Goal: Complete application form

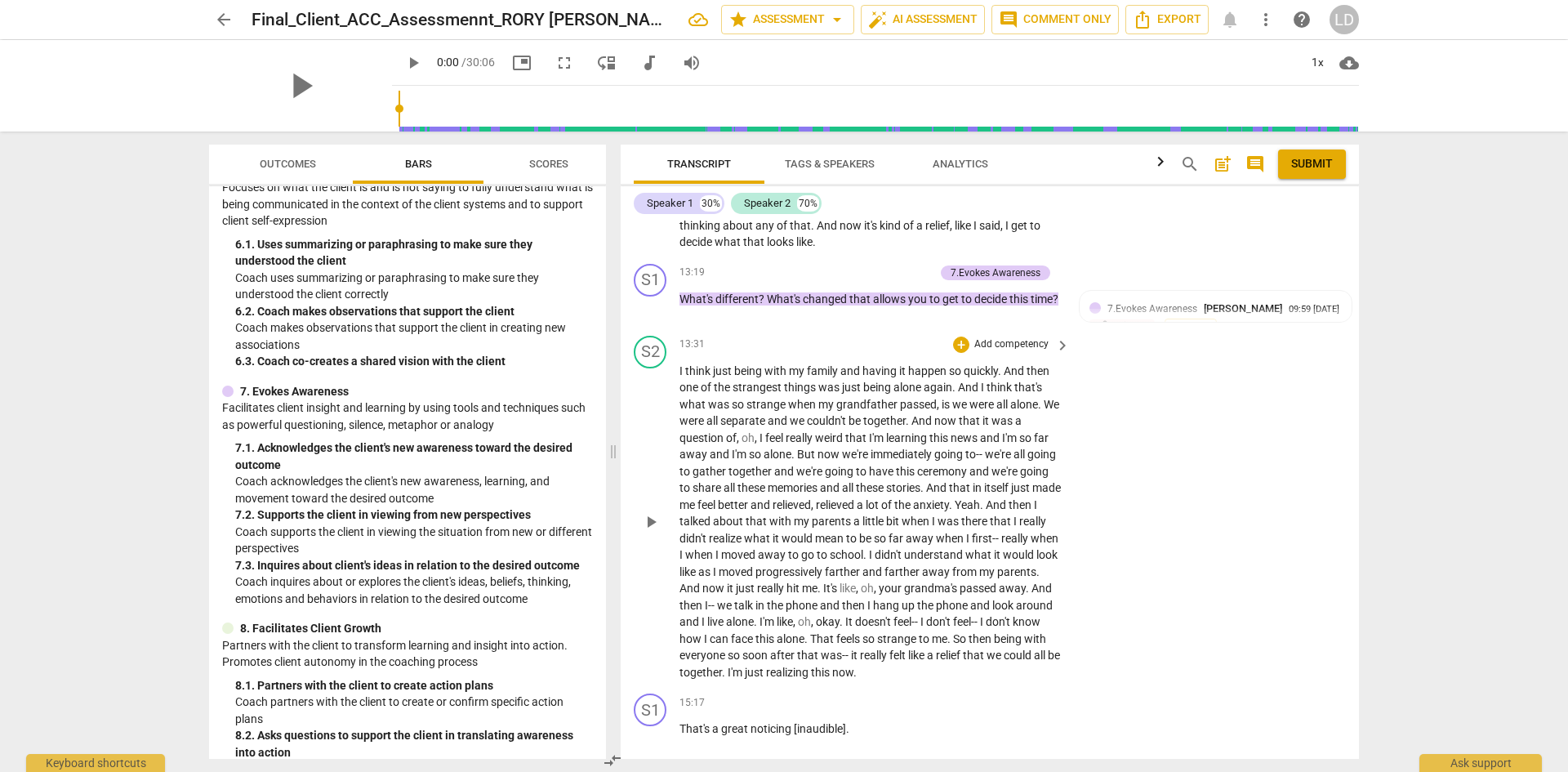
scroll to position [4552, 0]
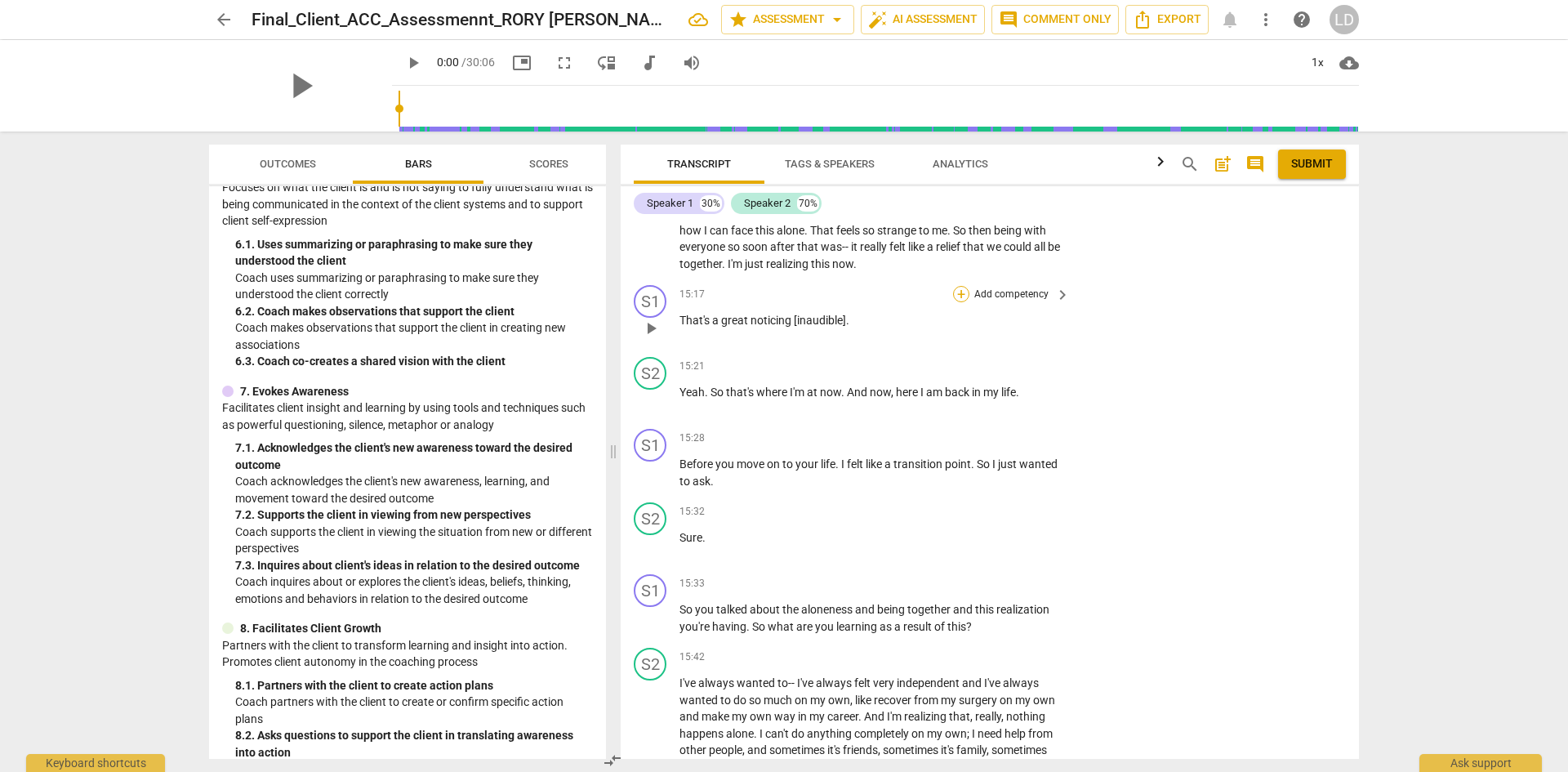
click at [959, 286] on div "+" at bounding box center [961, 294] width 16 height 16
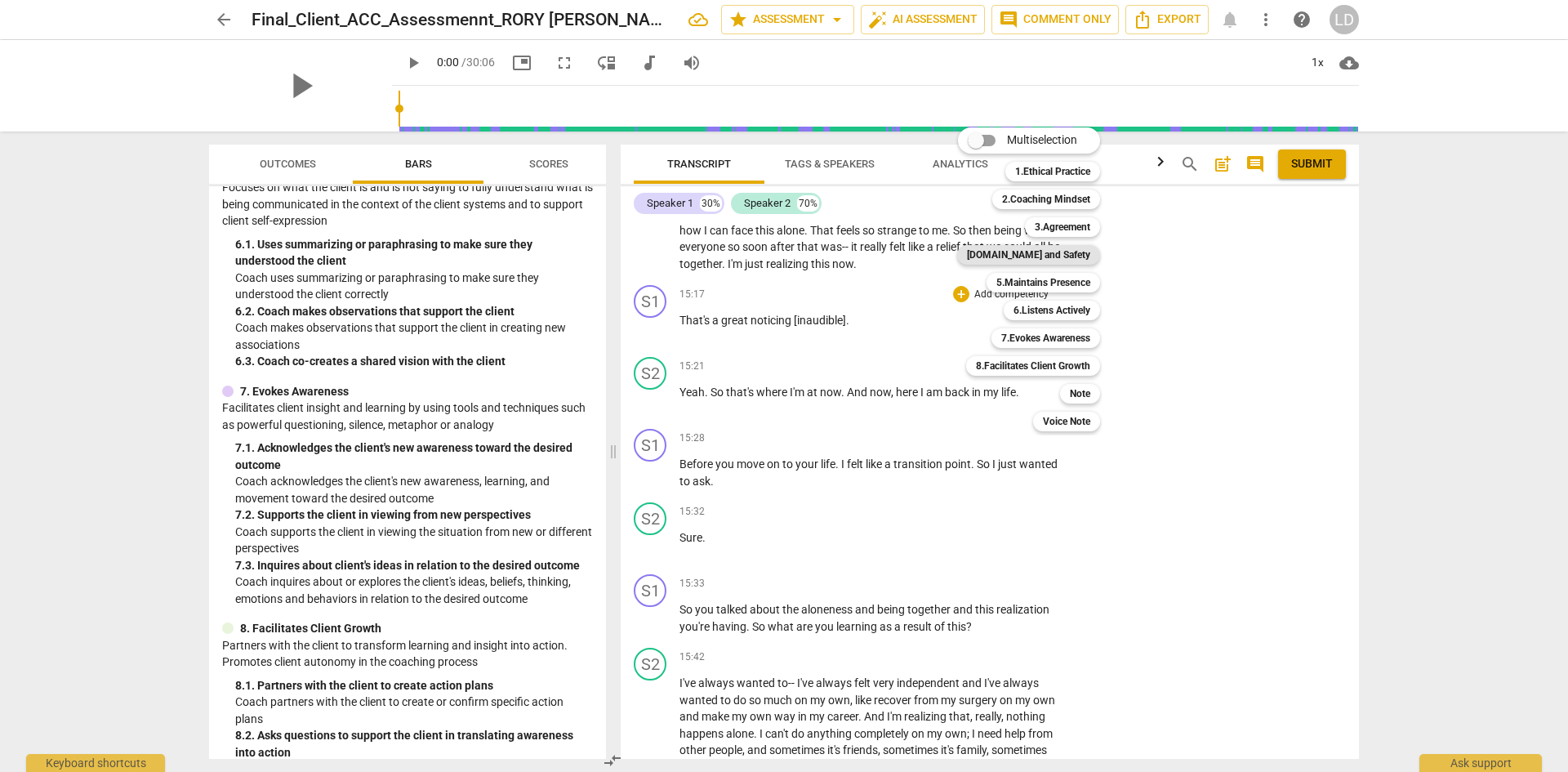
click at [1040, 250] on b "[DOMAIN_NAME] and Safety" at bounding box center [1029, 255] width 123 height 20
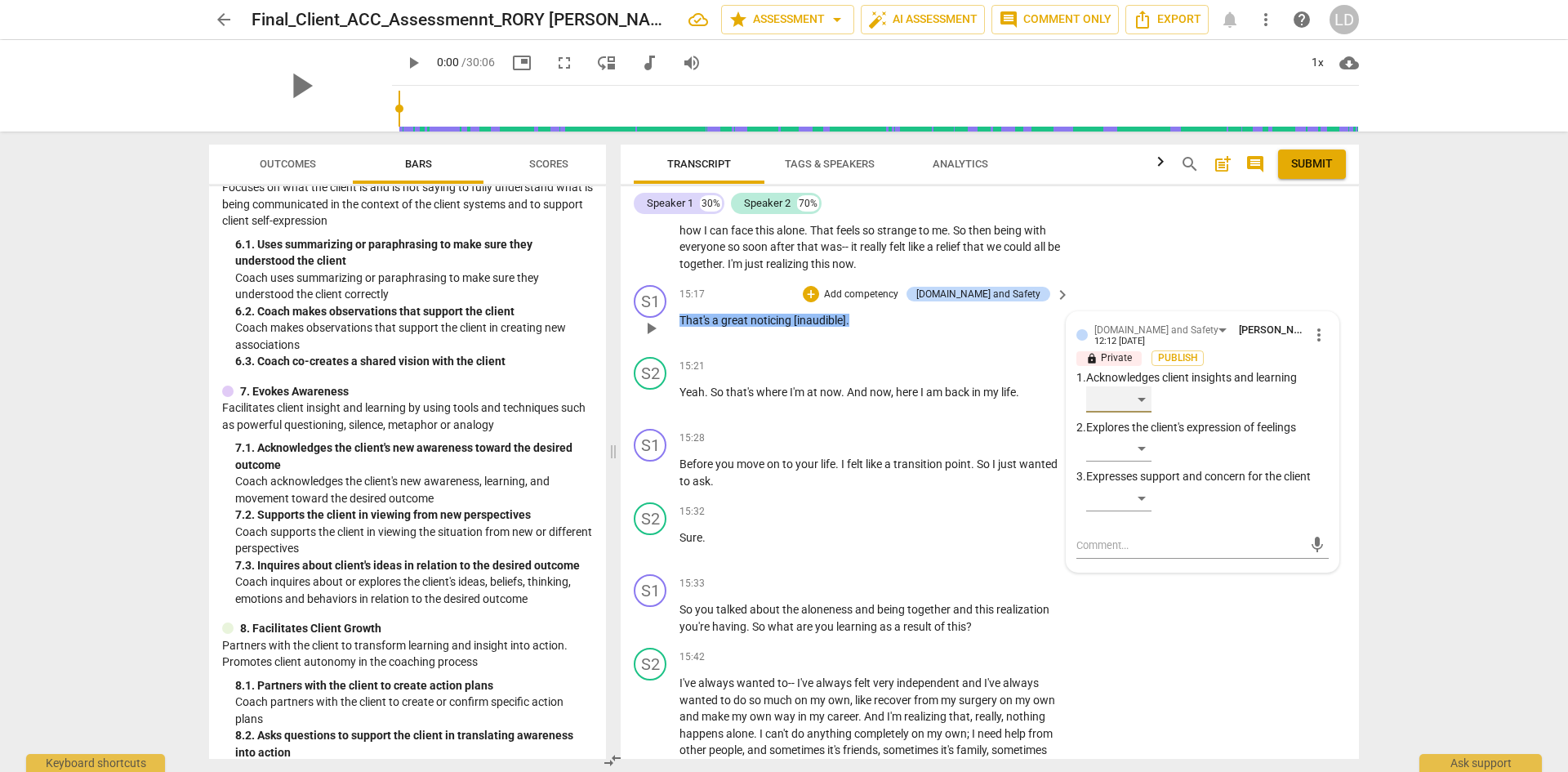
click at [1139, 386] on div "​" at bounding box center [1119, 399] width 66 height 26
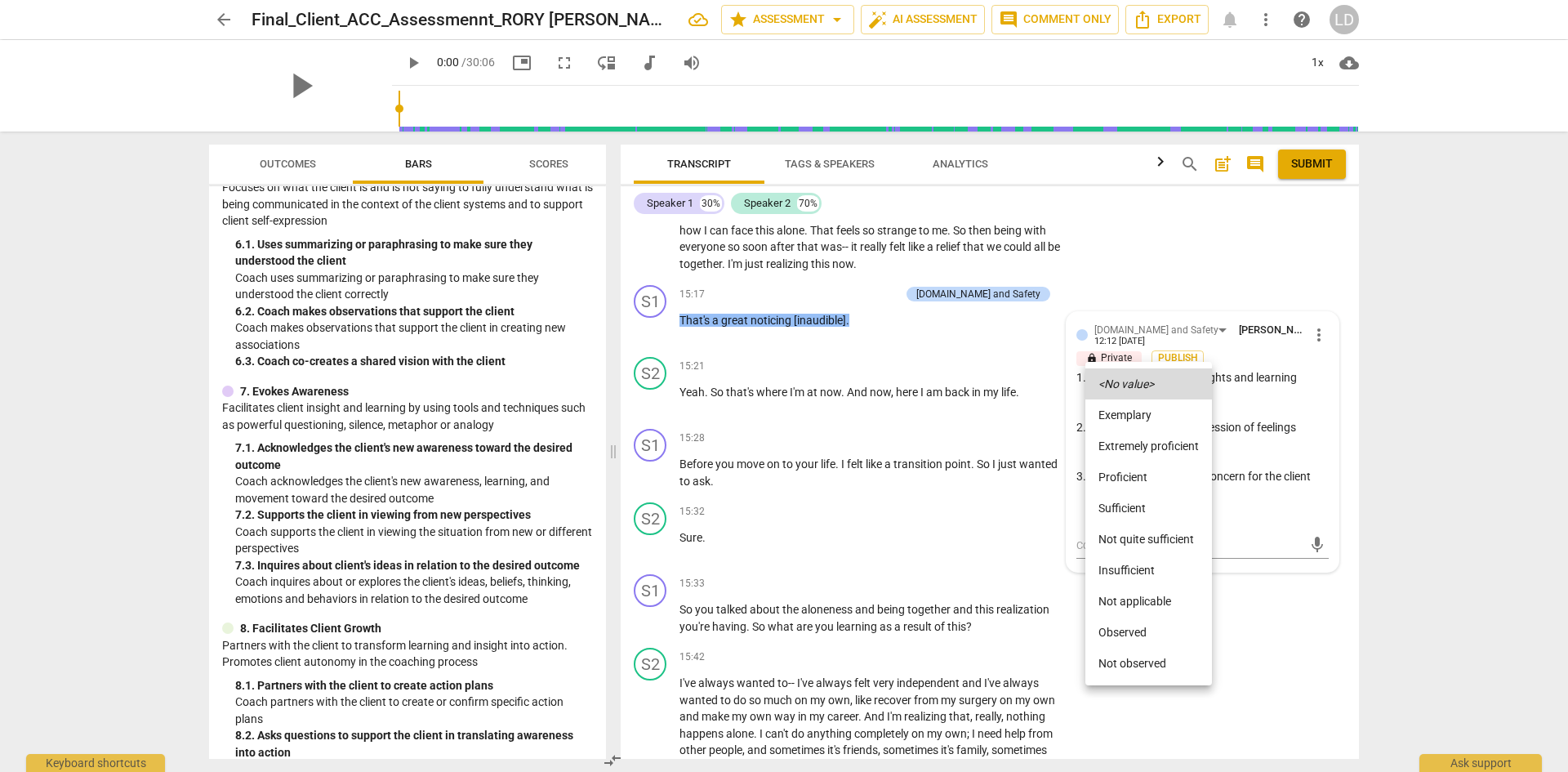
click at [1151, 509] on li "Sufficient" at bounding box center [1148, 508] width 126 height 31
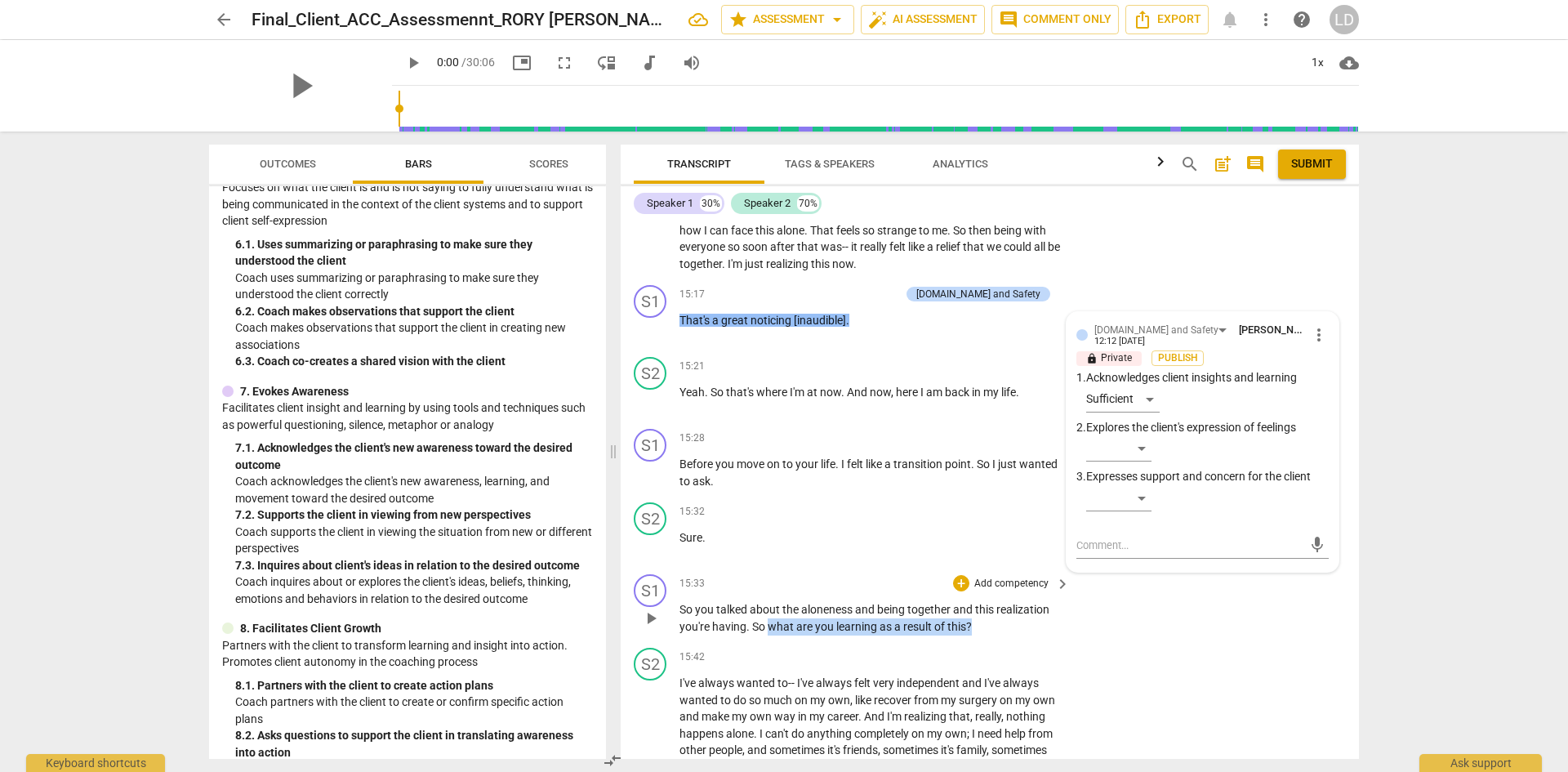
drag, startPoint x: 767, startPoint y: 614, endPoint x: 975, endPoint y: 617, distance: 208.0
click at [975, 617] on p "So you talked about the aloneness and being together and this realization you'r…" at bounding box center [870, 618] width 382 height 34
click at [963, 575] on div "+" at bounding box center [961, 583] width 16 height 16
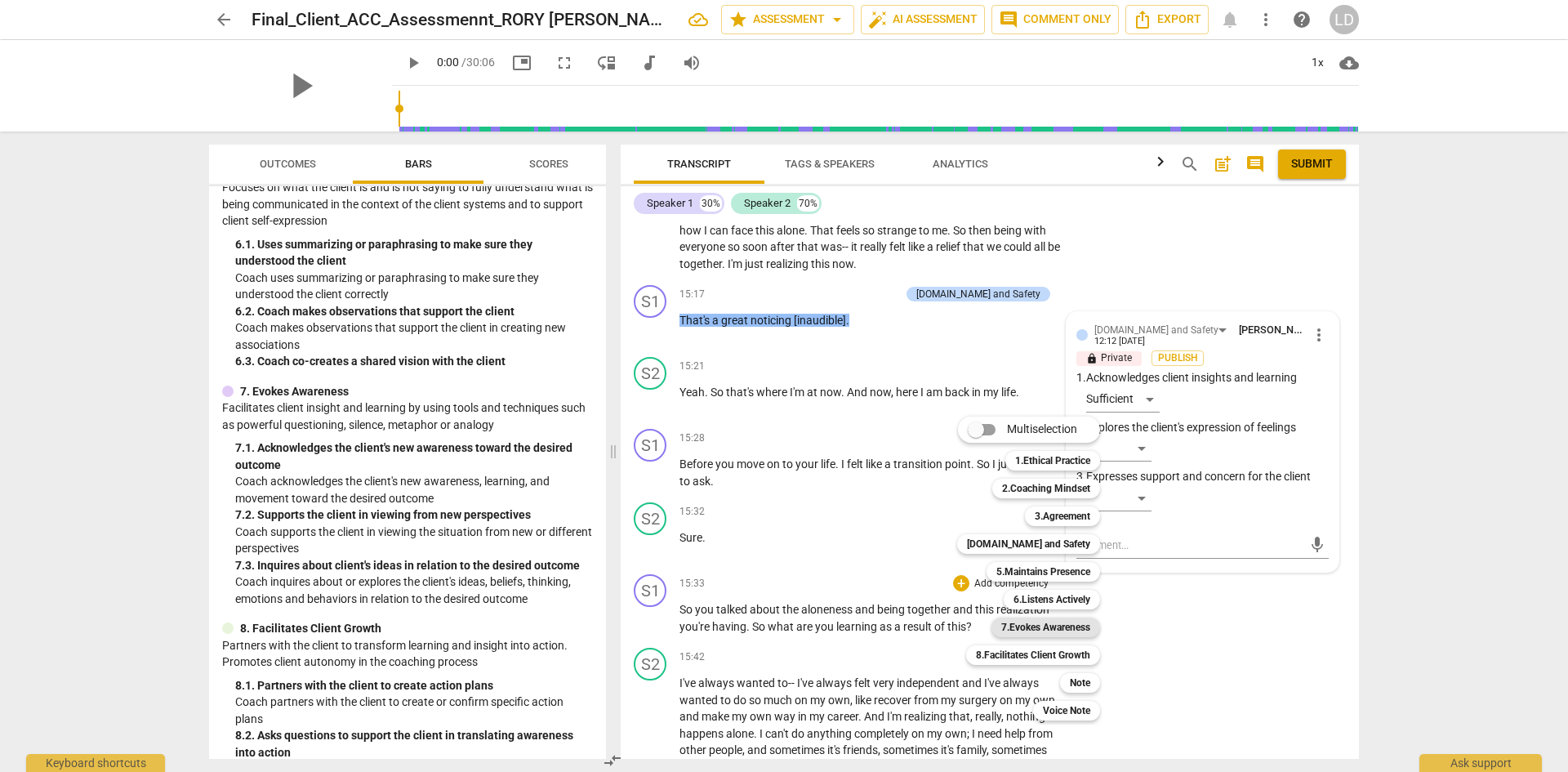
click at [1038, 623] on b "7.Evokes Awareness" at bounding box center [1046, 628] width 89 height 20
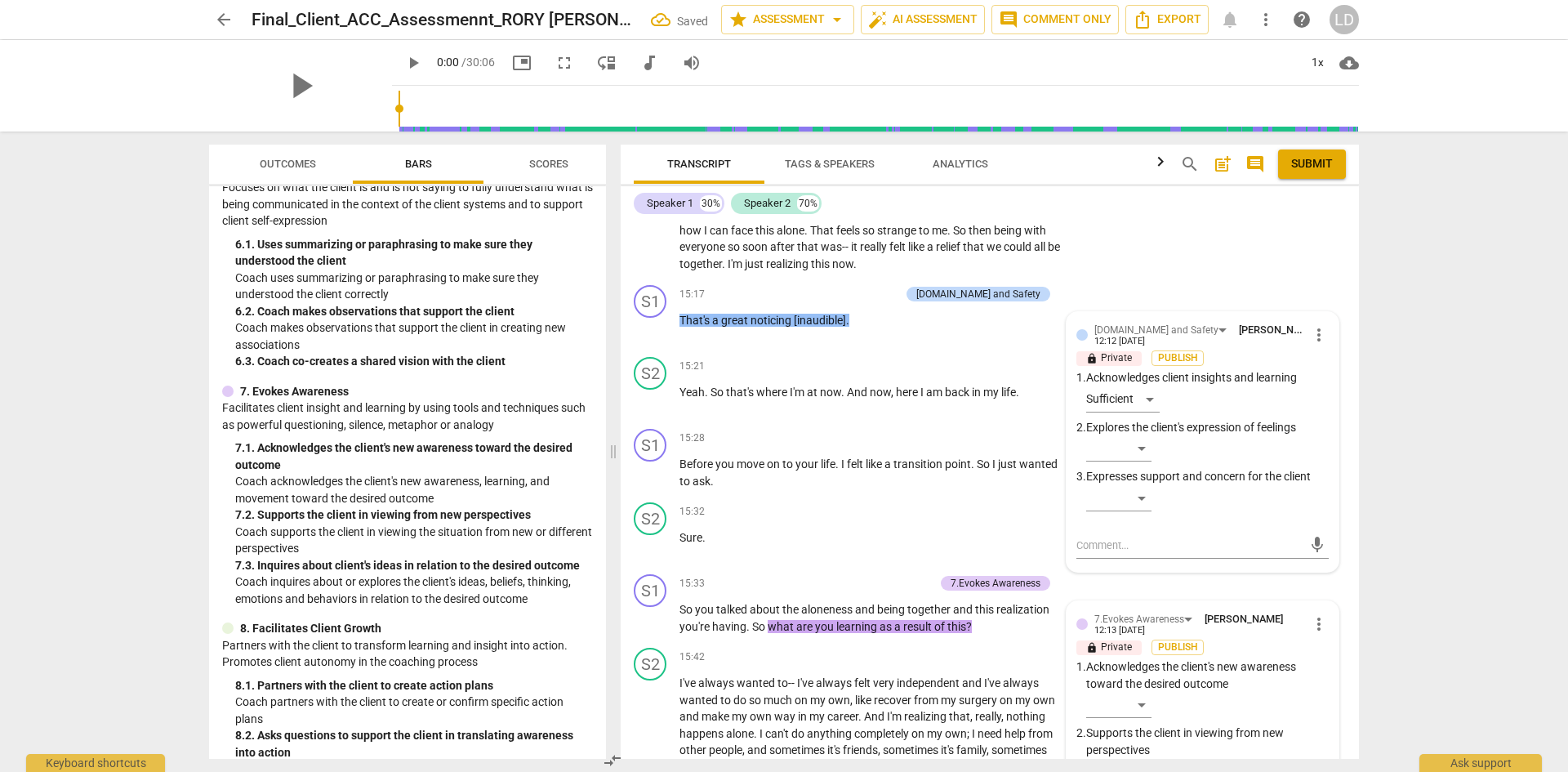
scroll to position [4931, 0]
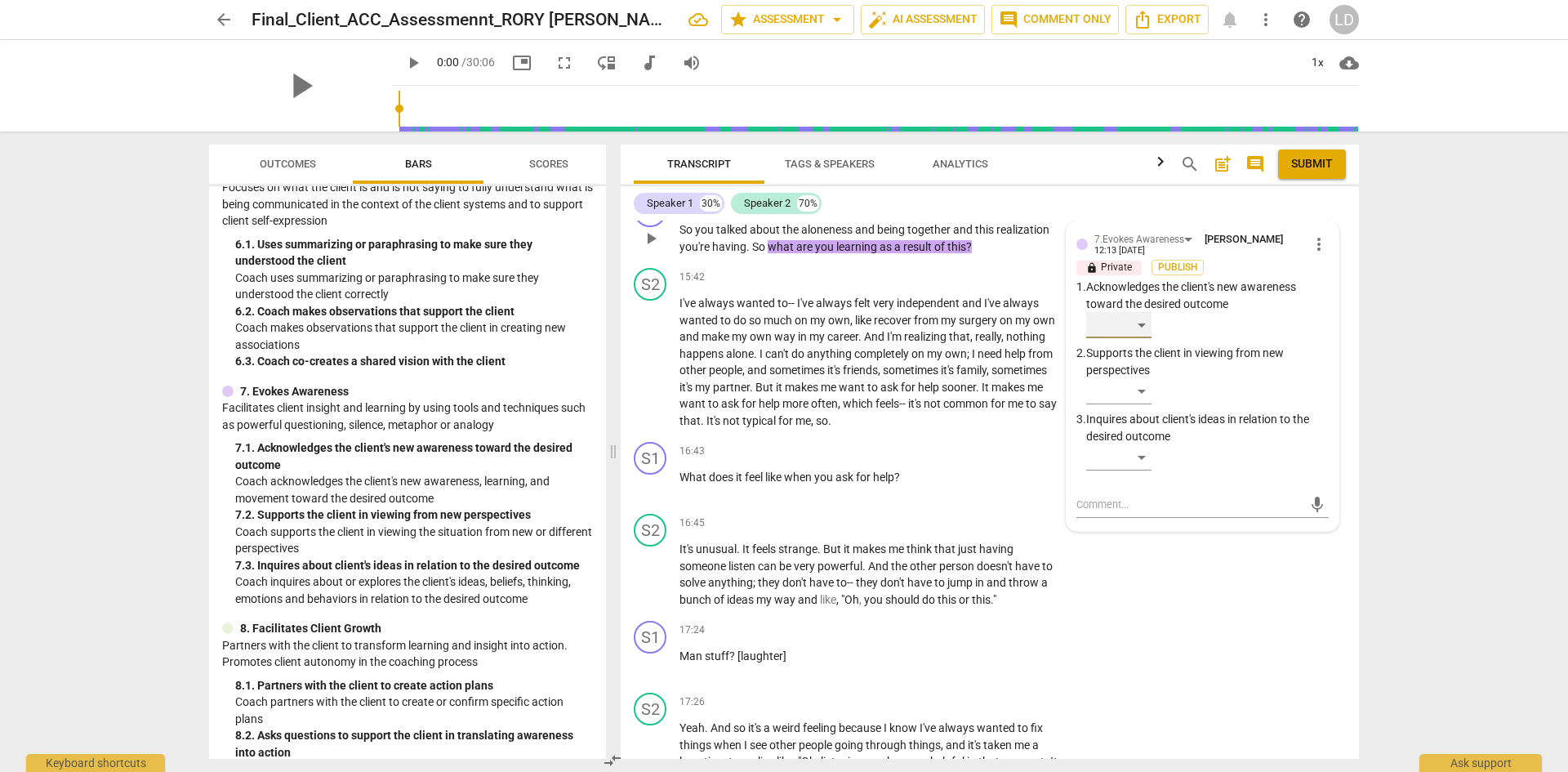
click at [1141, 312] on div "​" at bounding box center [1119, 325] width 66 height 26
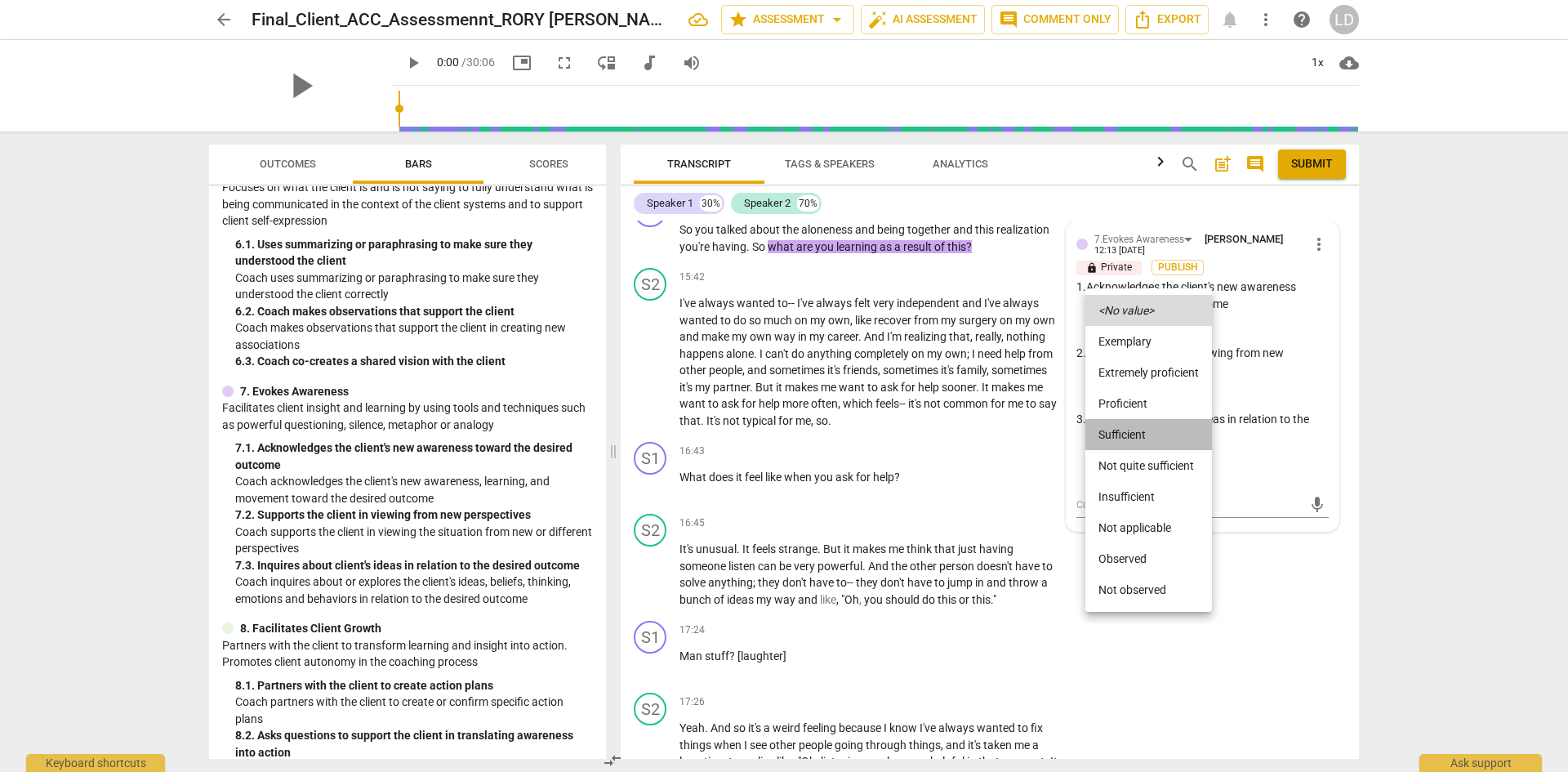
click at [1146, 438] on li "Sufficient" at bounding box center [1148, 434] width 126 height 31
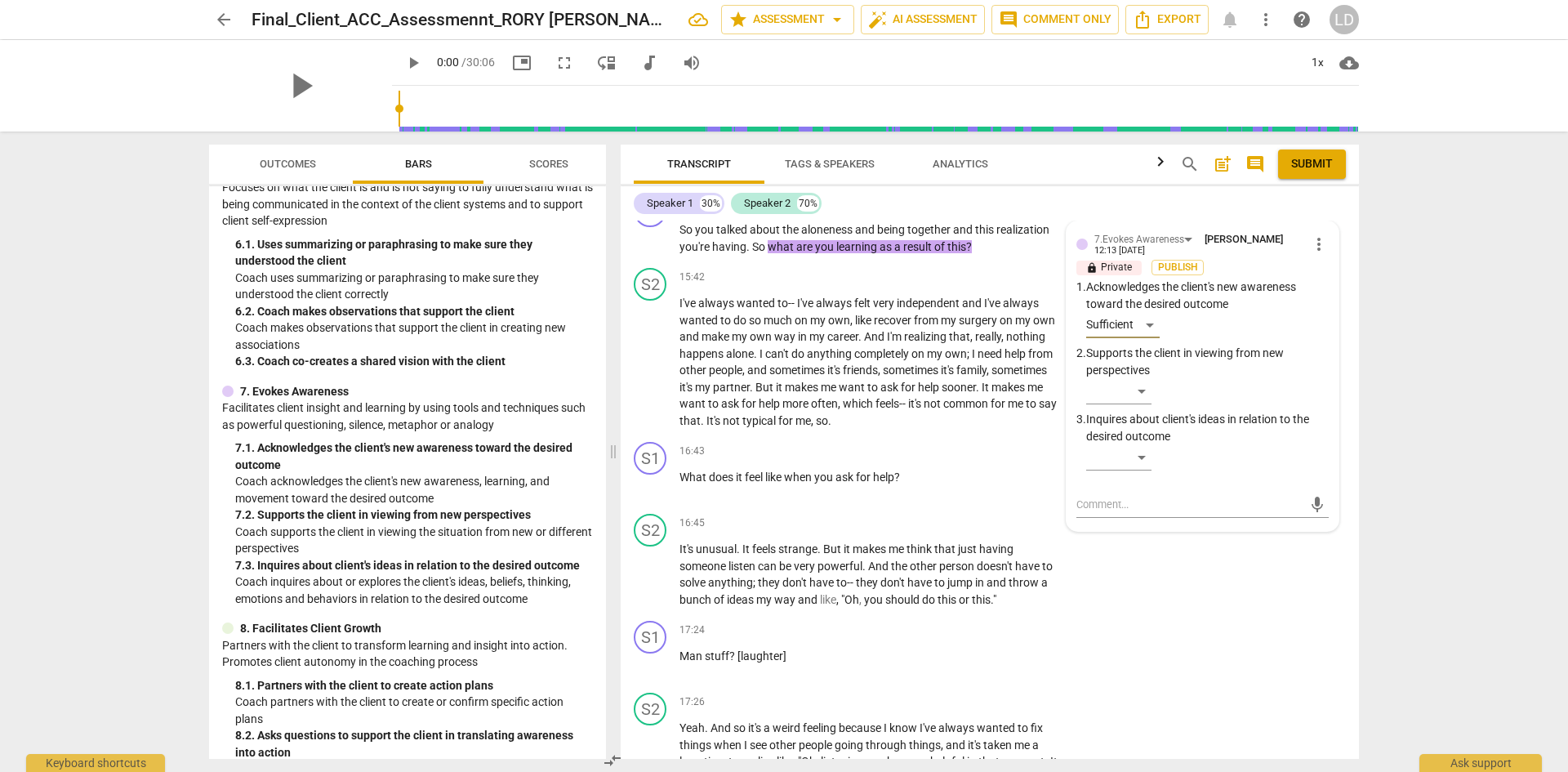
click at [1396, 382] on div "arrow_back Final_Client_ACC_Assessmennt_RORY SYLVIA star Assessment arrow_drop_…" at bounding box center [784, 386] width 1568 height 772
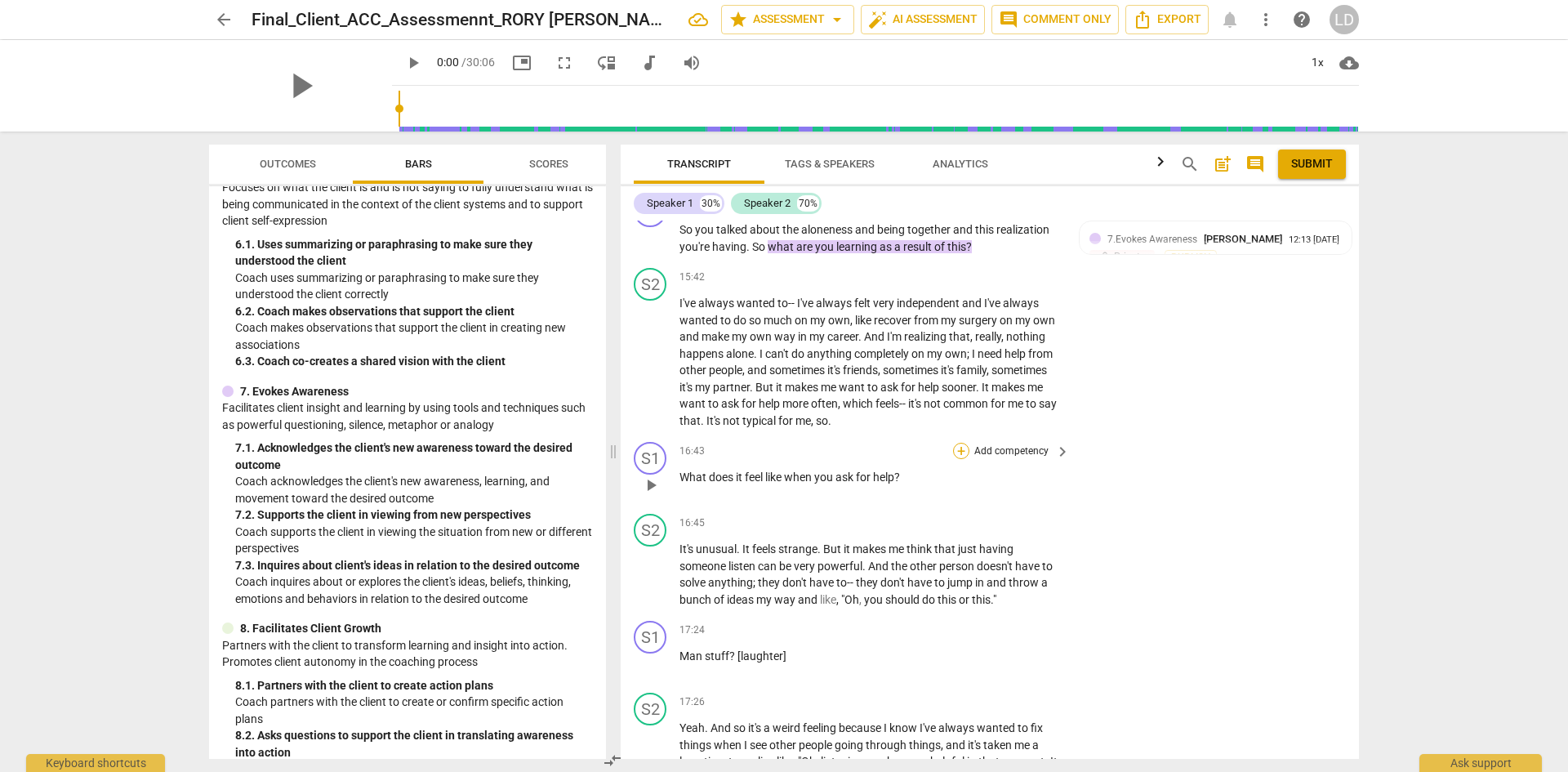
click at [964, 443] on div "+" at bounding box center [961, 451] width 16 height 16
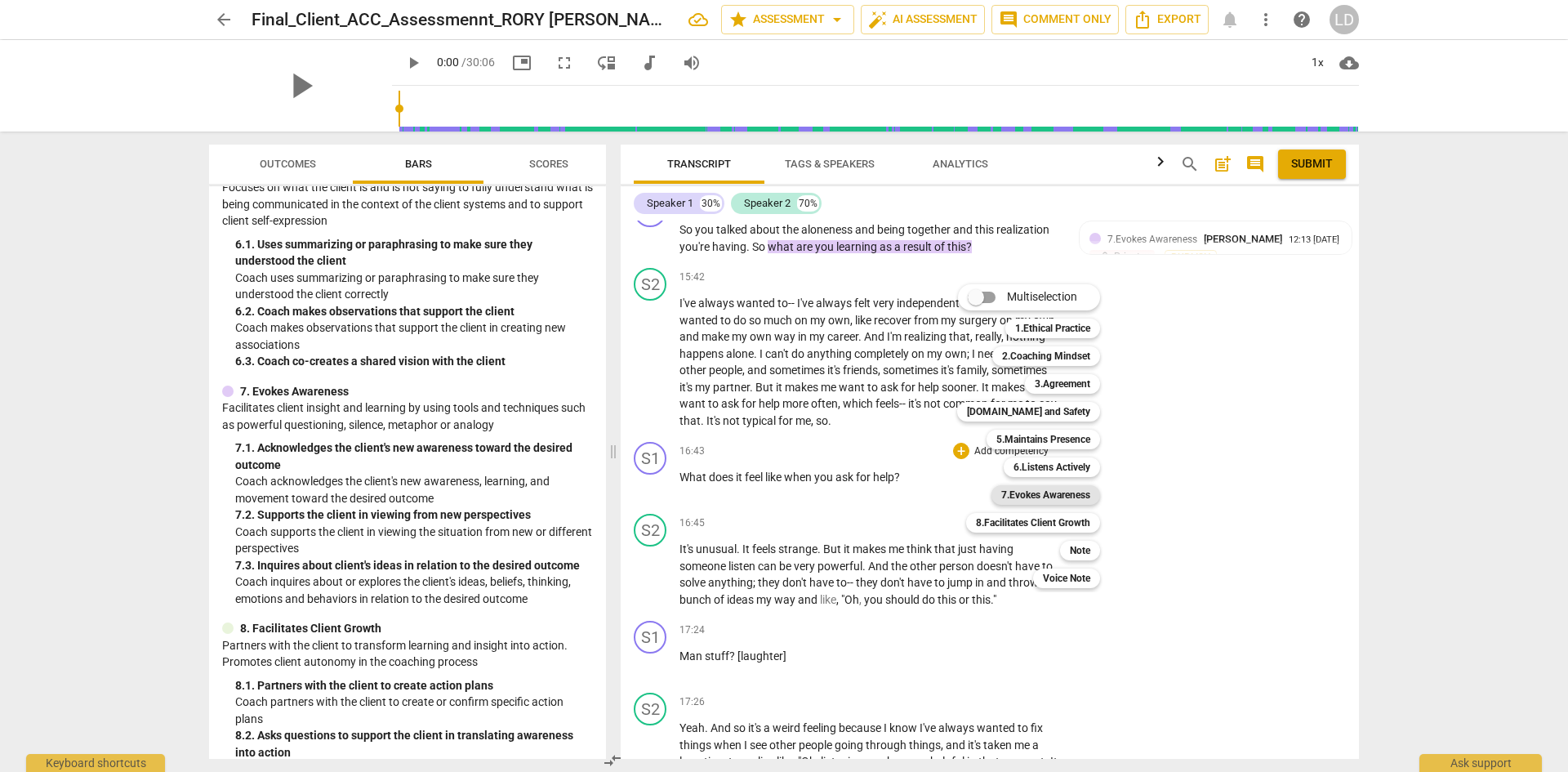
click at [1079, 492] on b "7.Evokes Awareness" at bounding box center [1046, 496] width 89 height 20
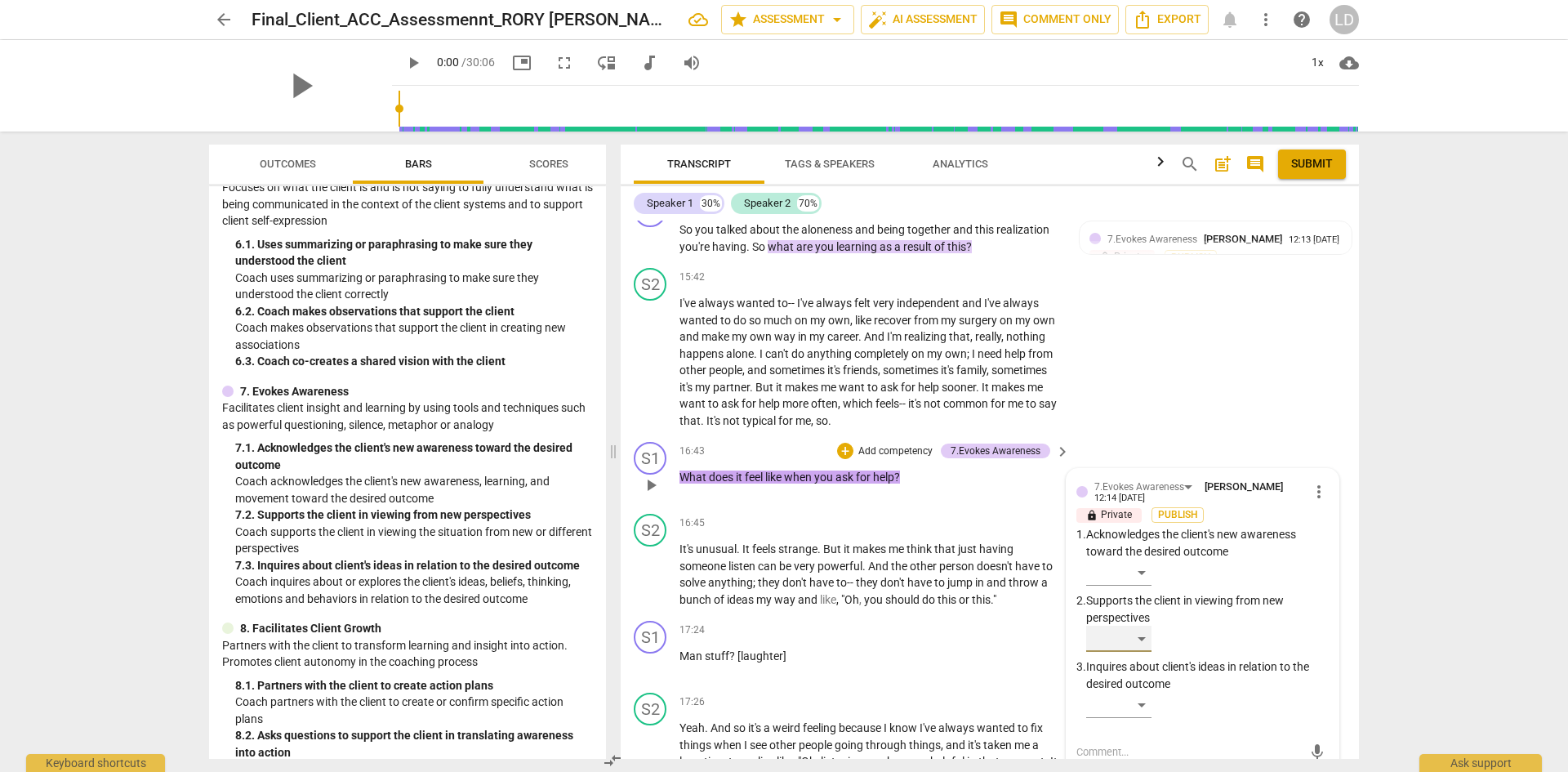
click at [1142, 628] on div "​" at bounding box center [1119, 639] width 66 height 26
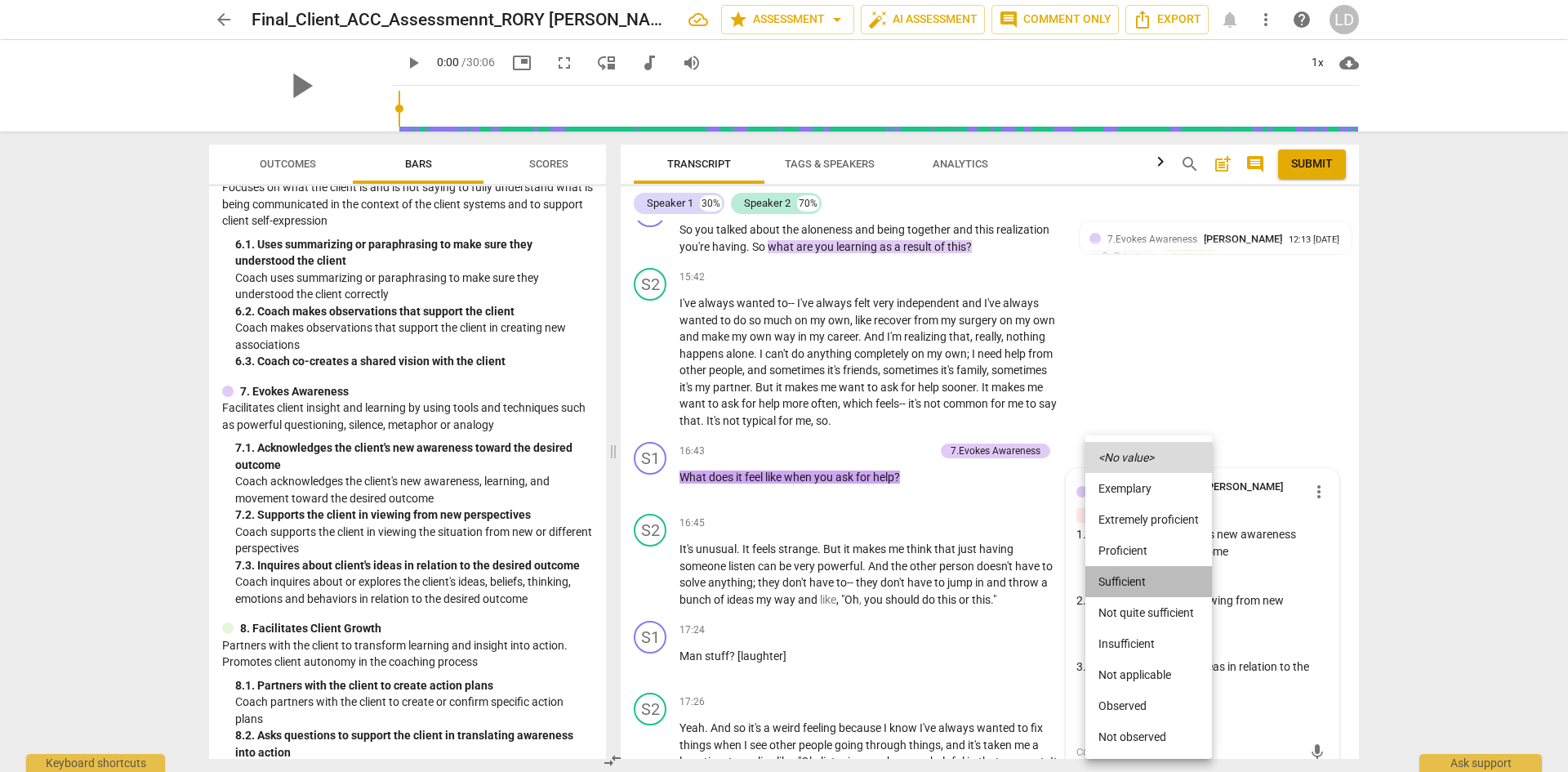
click at [1148, 579] on li "Sufficient" at bounding box center [1148, 581] width 126 height 31
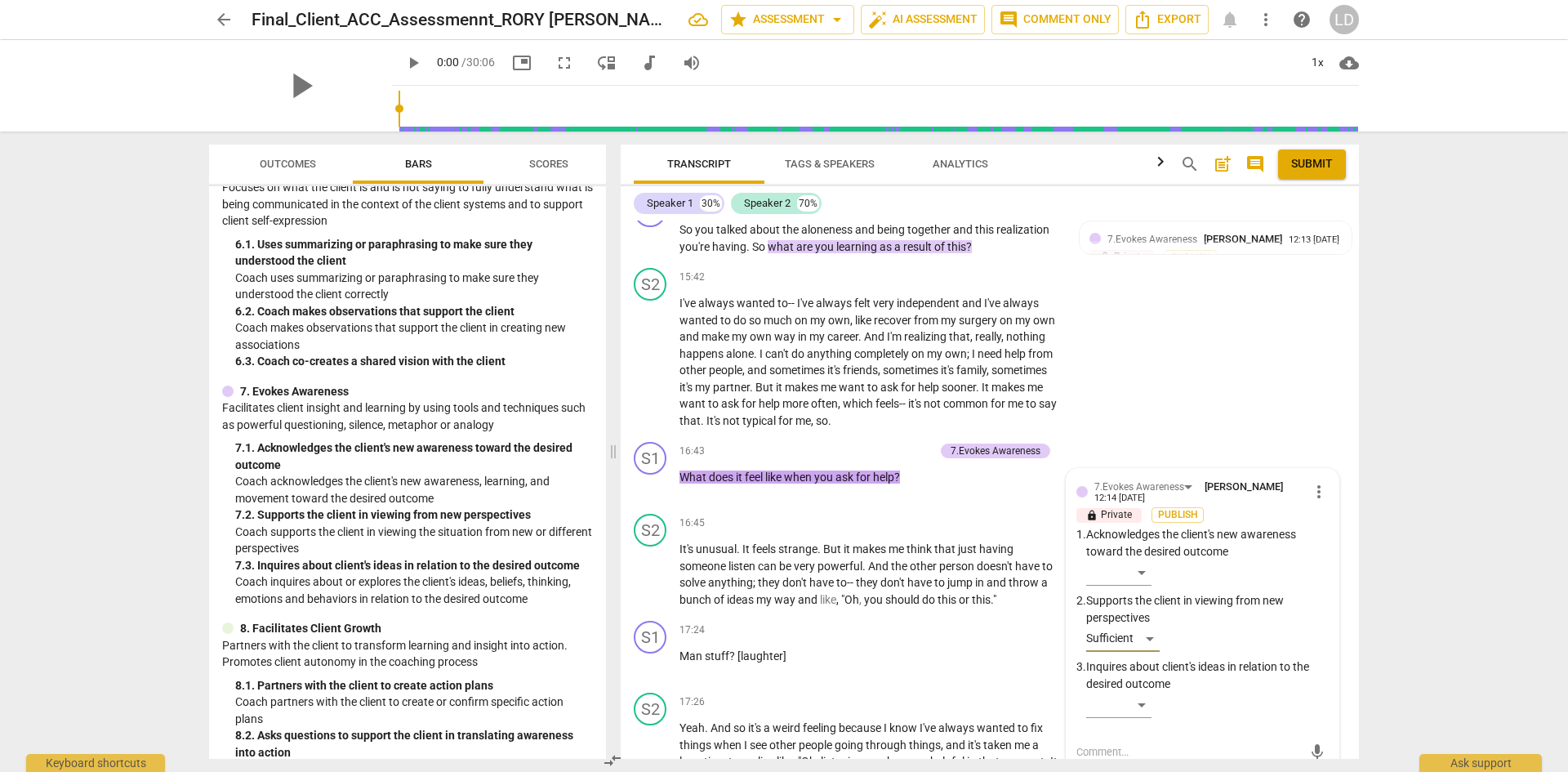
click at [1419, 573] on div "arrow_back Final_Client_ACC_Assessmennt_RORY SYLVIA star Assessment arrow_drop_…" at bounding box center [784, 386] width 1568 height 772
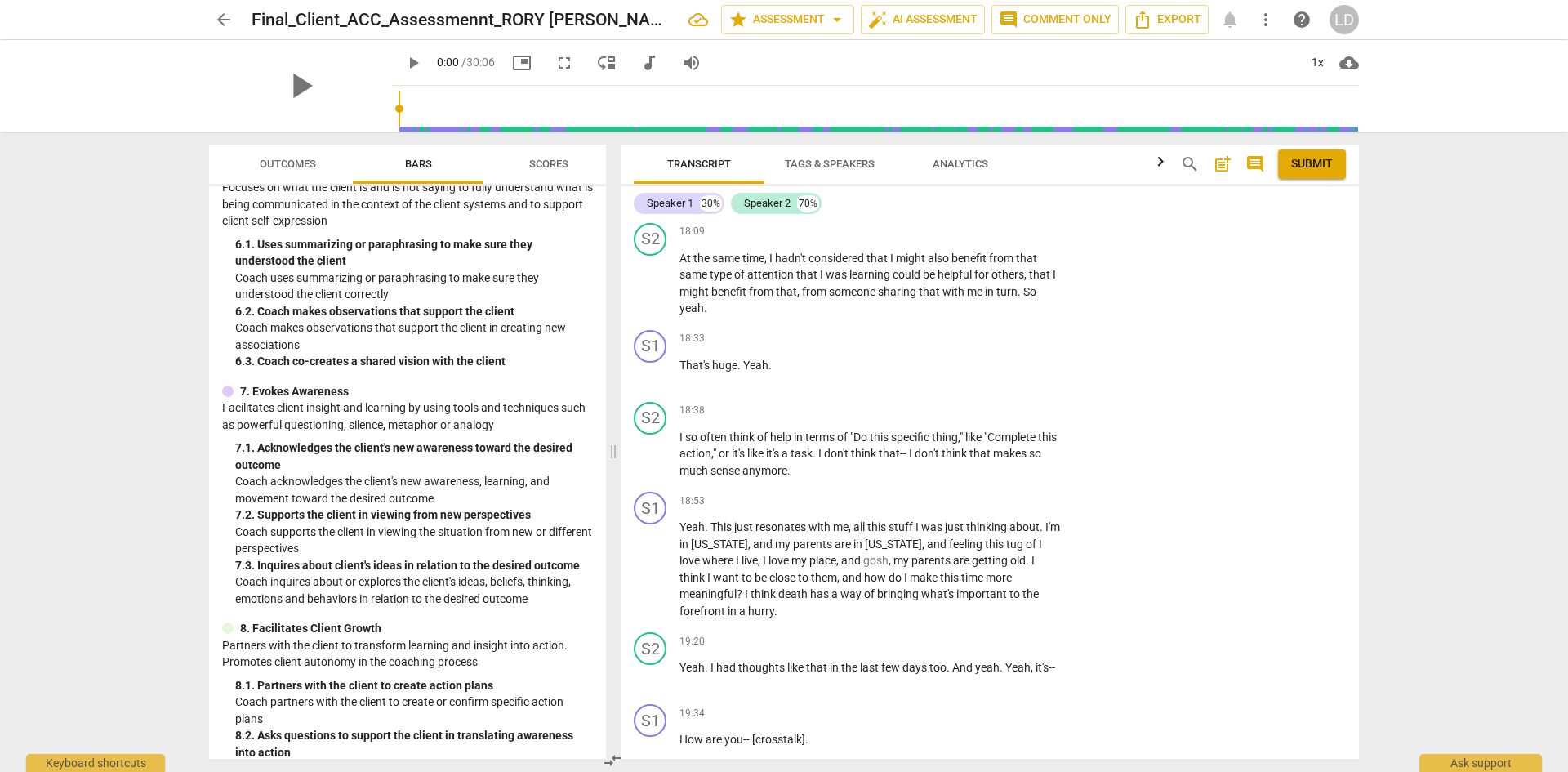
scroll to position [5627, 0]
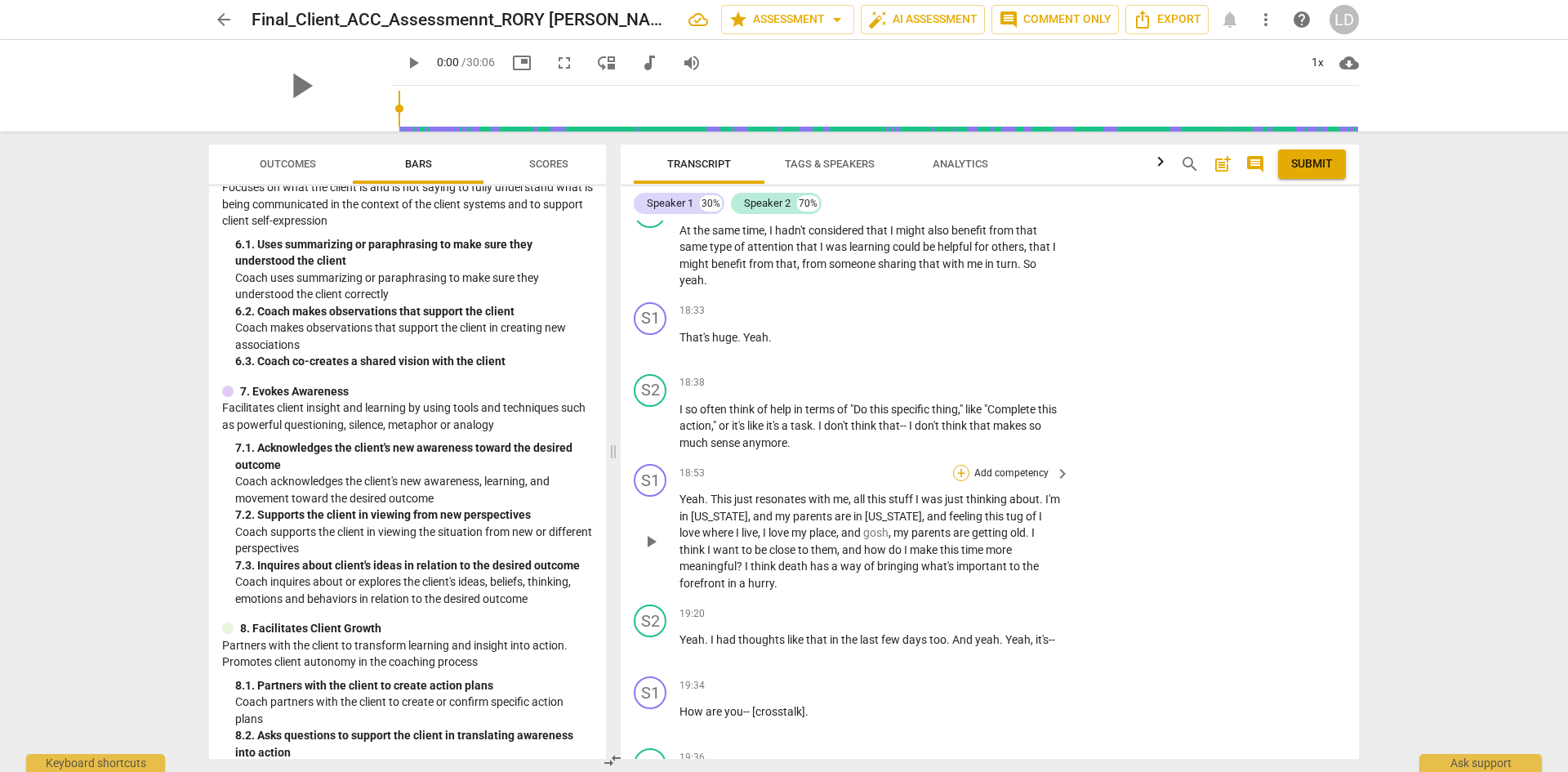
click at [959, 465] on div "+" at bounding box center [961, 473] width 16 height 16
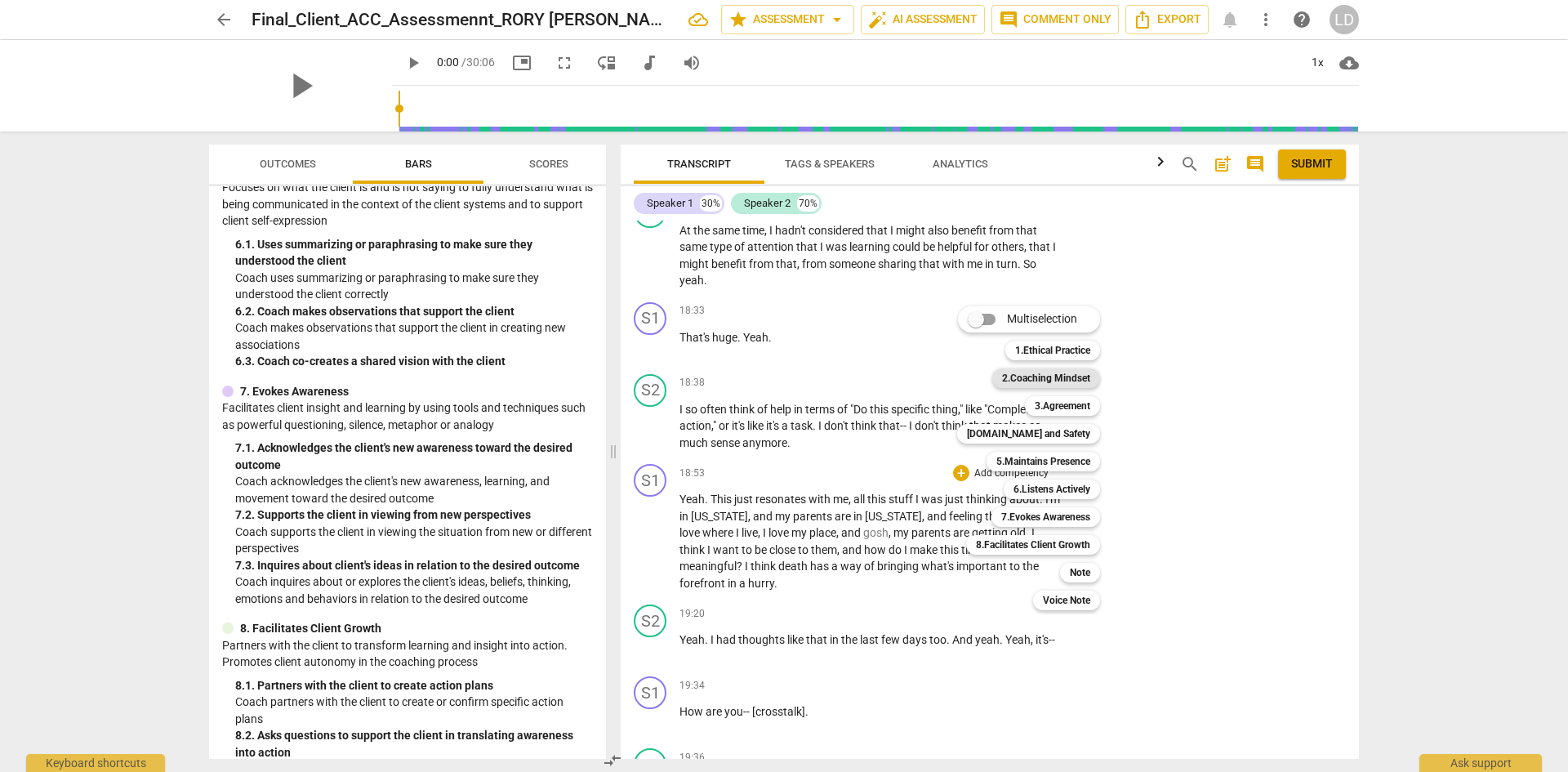
click at [1083, 376] on b "2.Coaching Mindset" at bounding box center [1046, 379] width 88 height 20
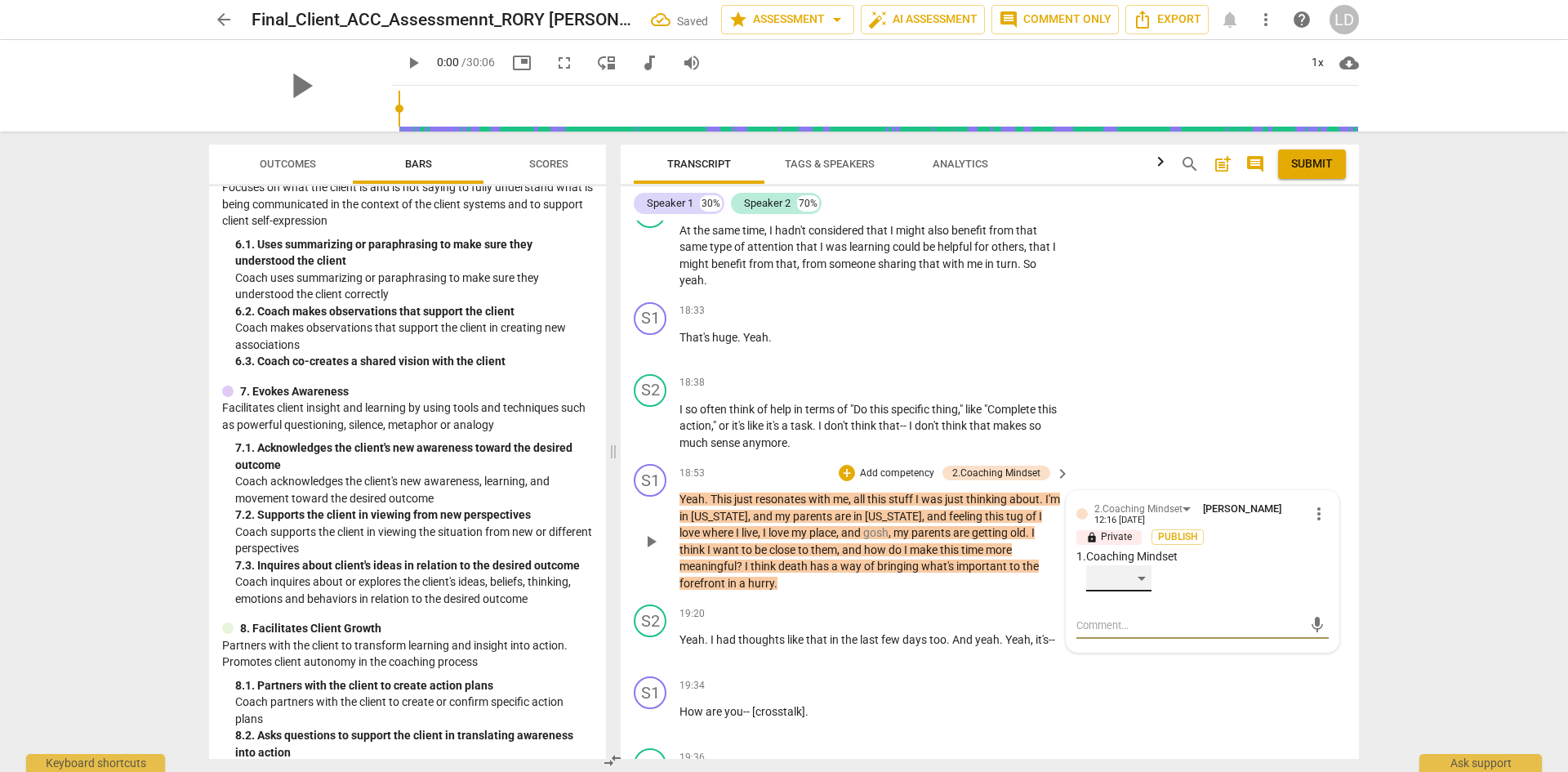
click at [1143, 568] on div "​" at bounding box center [1119, 578] width 66 height 26
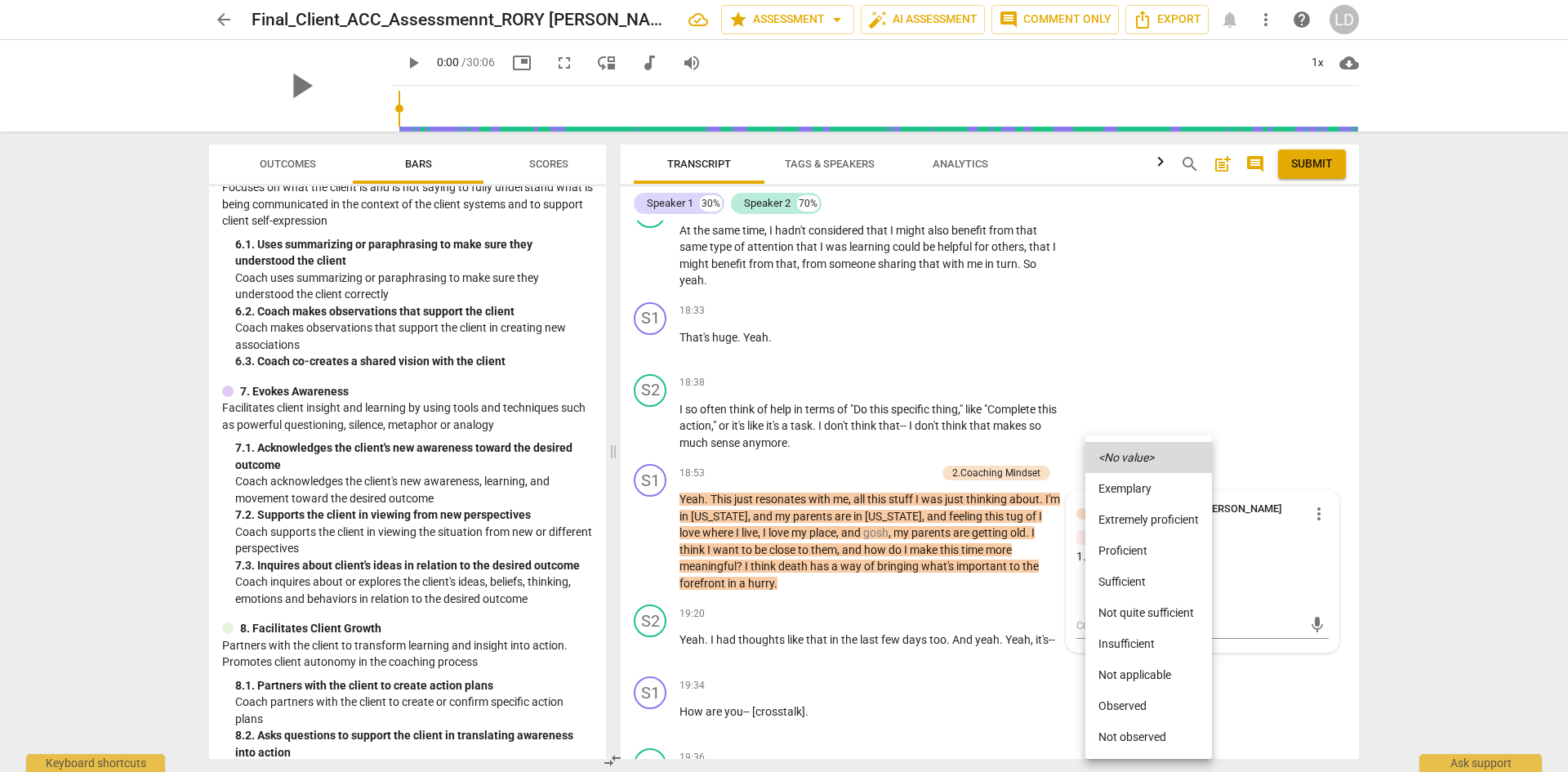
click at [1166, 617] on li "Not quite sufficient" at bounding box center [1148, 612] width 126 height 31
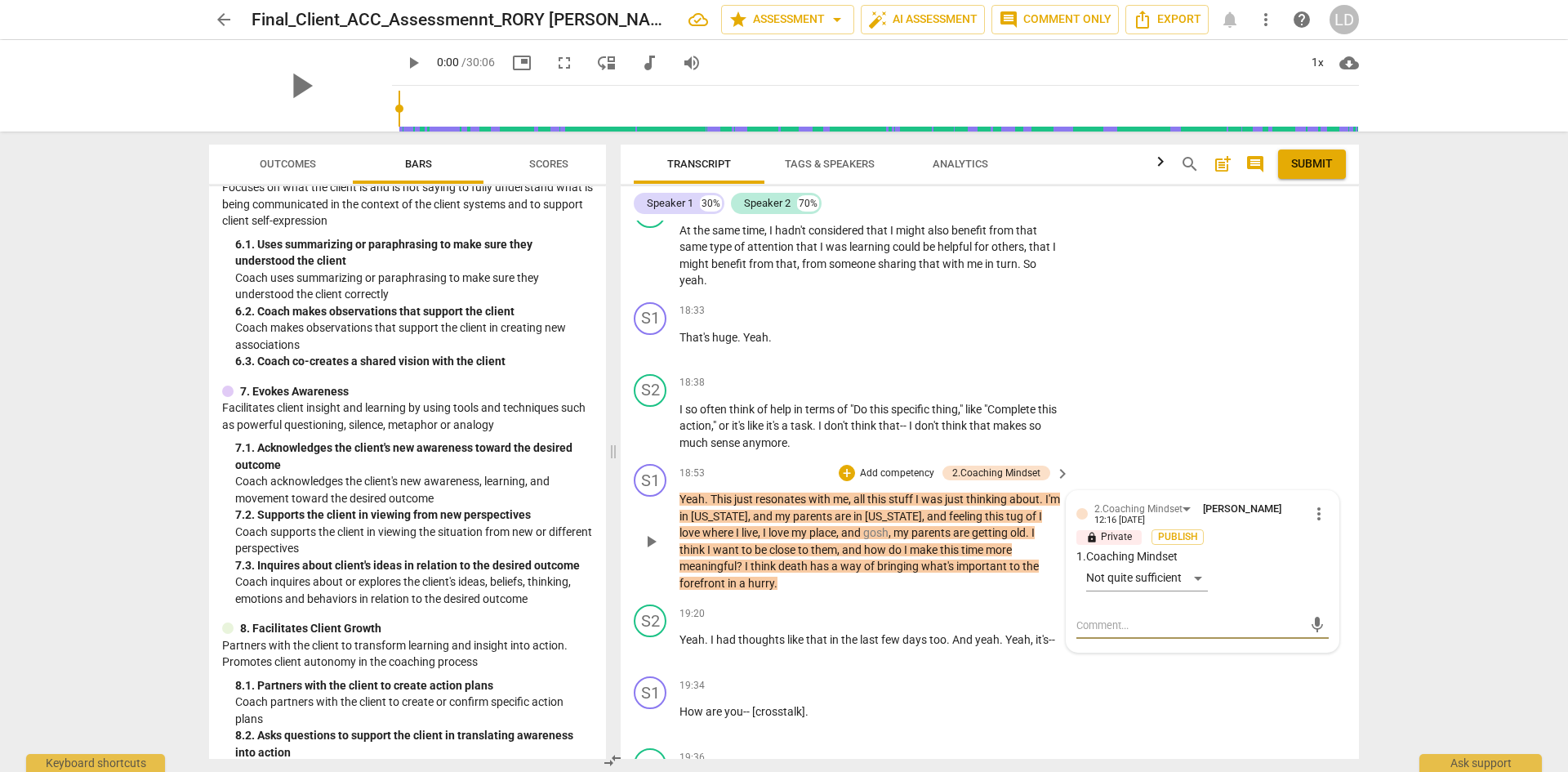
click at [1166, 618] on textarea at bounding box center [1190, 626] width 226 height 16
type textarea "O"
type textarea "Op"
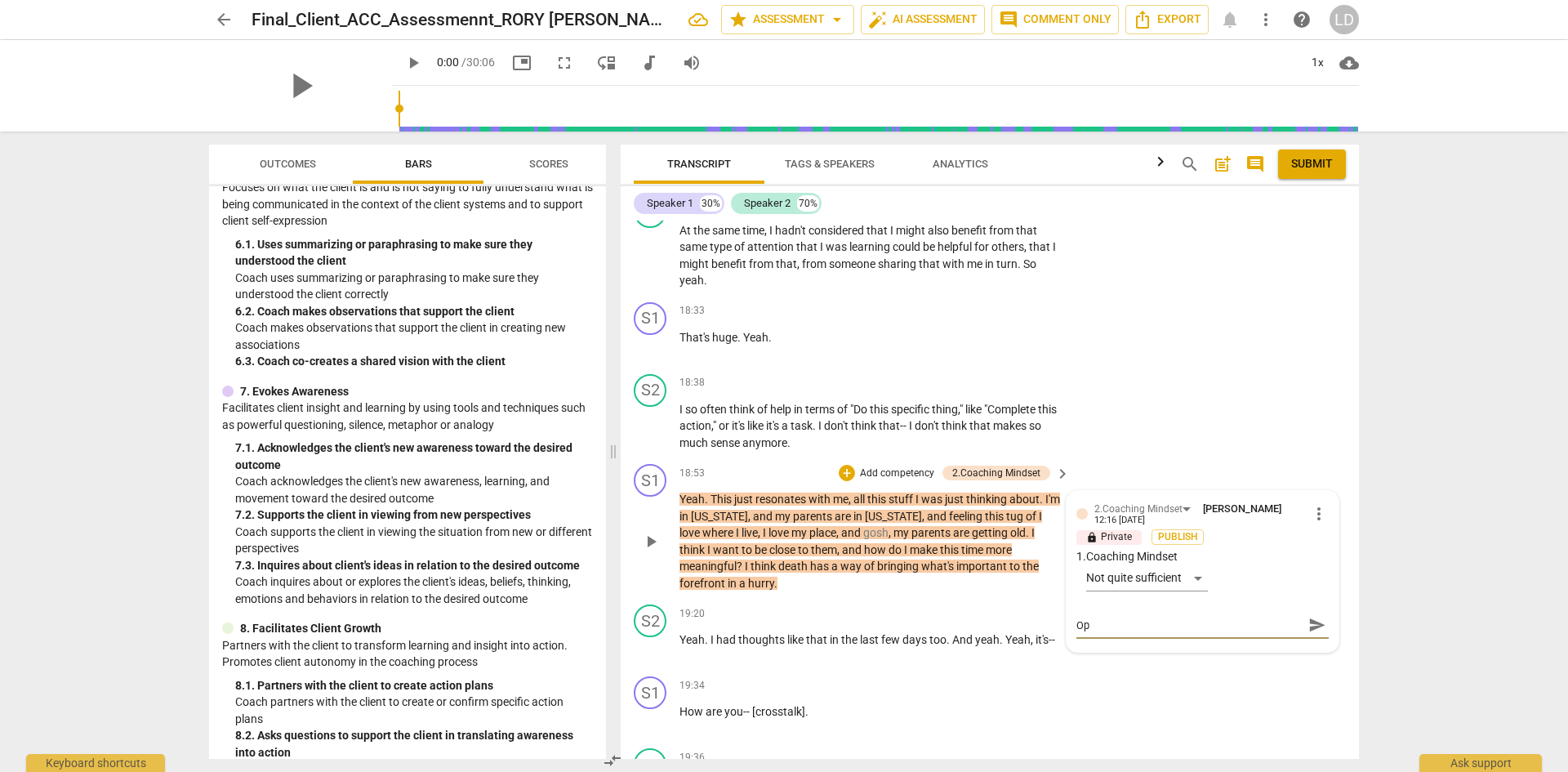
type textarea "Opp"
type textarea "Oppo"
type textarea "Oppor"
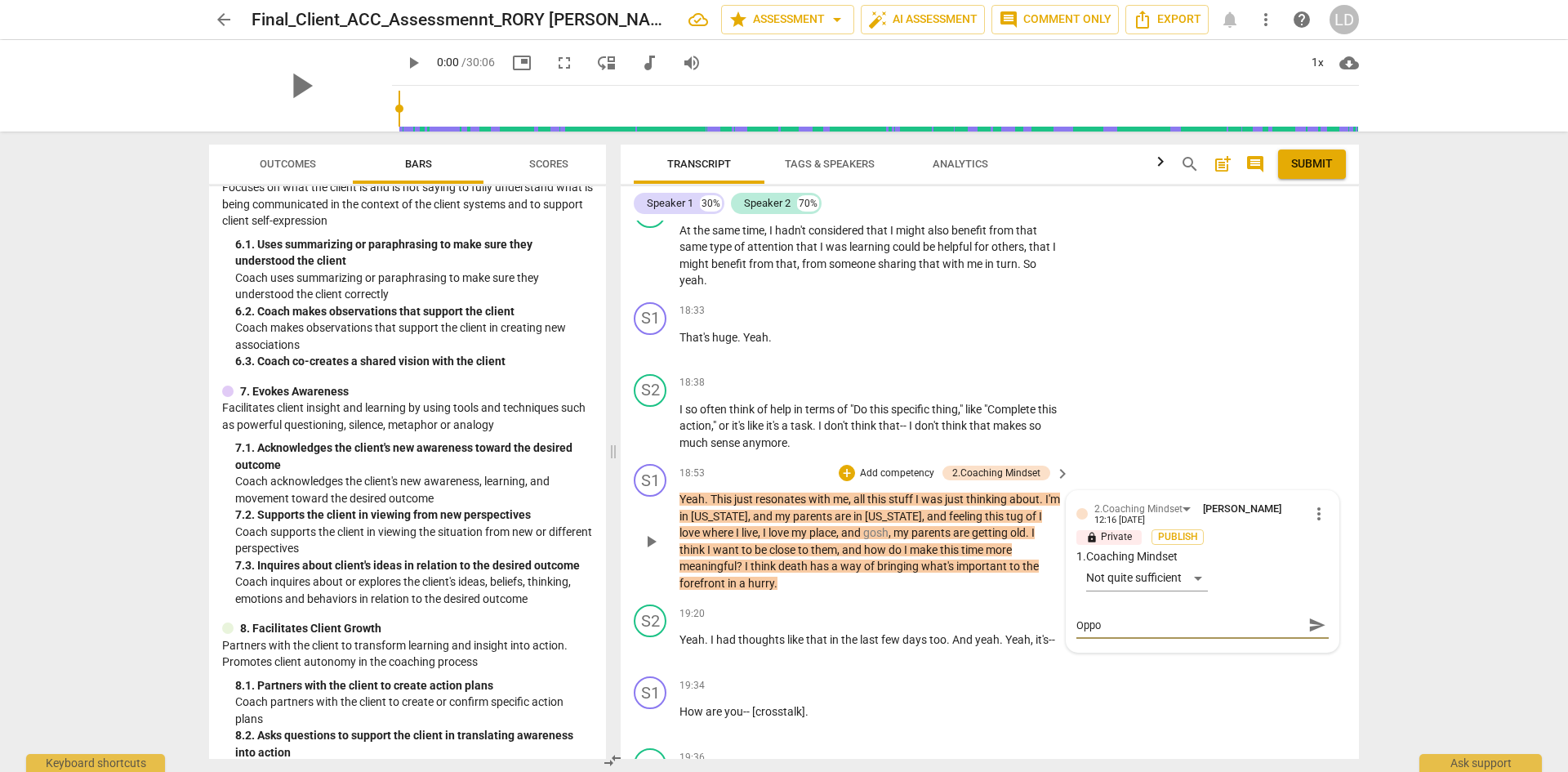
type textarea "Oppor"
type textarea "Opport"
type textarea "Opportu"
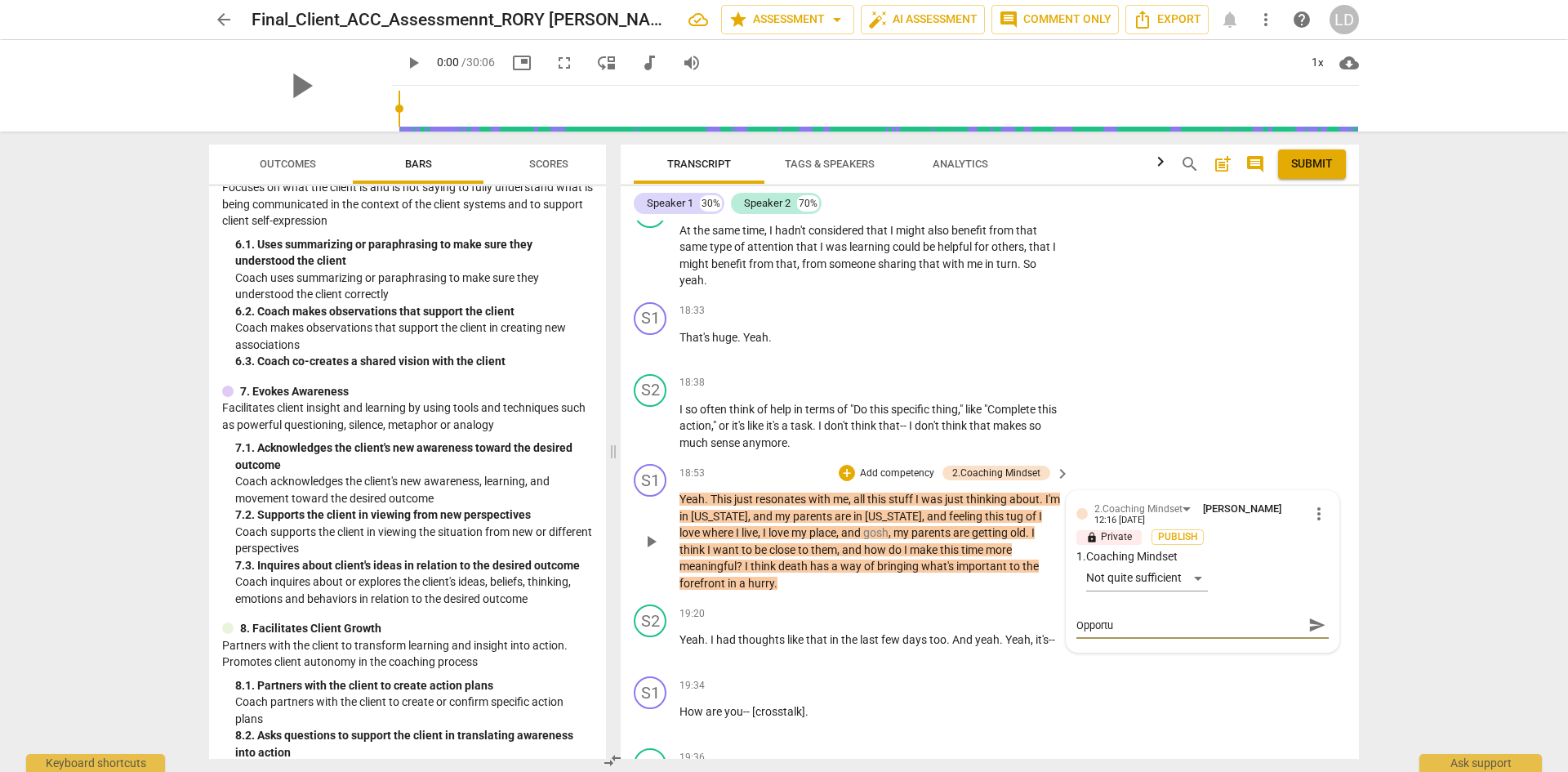
type textarea "Opportun"
type textarea "Opportuni"
type textarea "Opportunit"
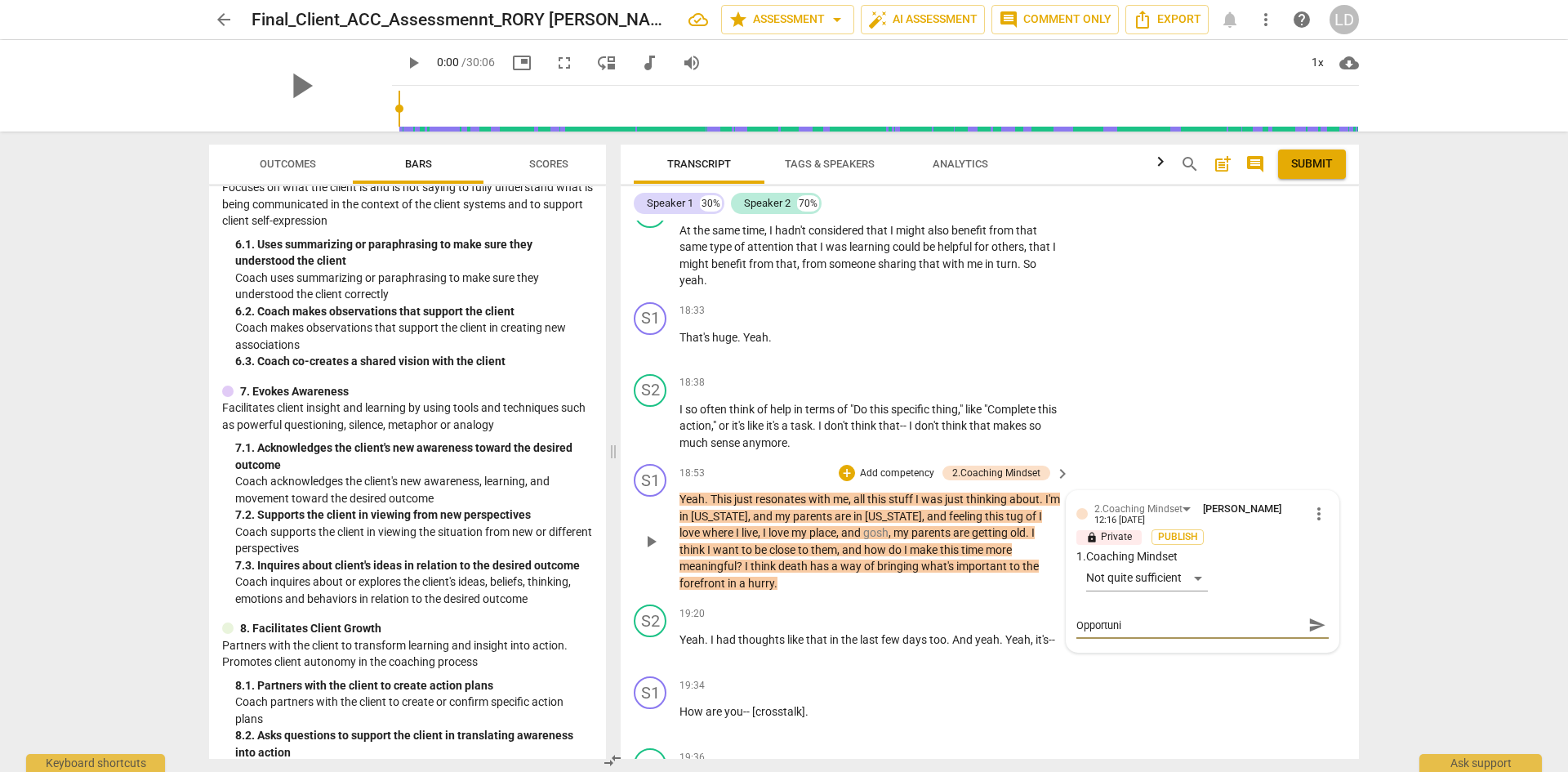
type textarea "Opportunit"
type textarea "Opportunity"
type textarea "Opportunity:"
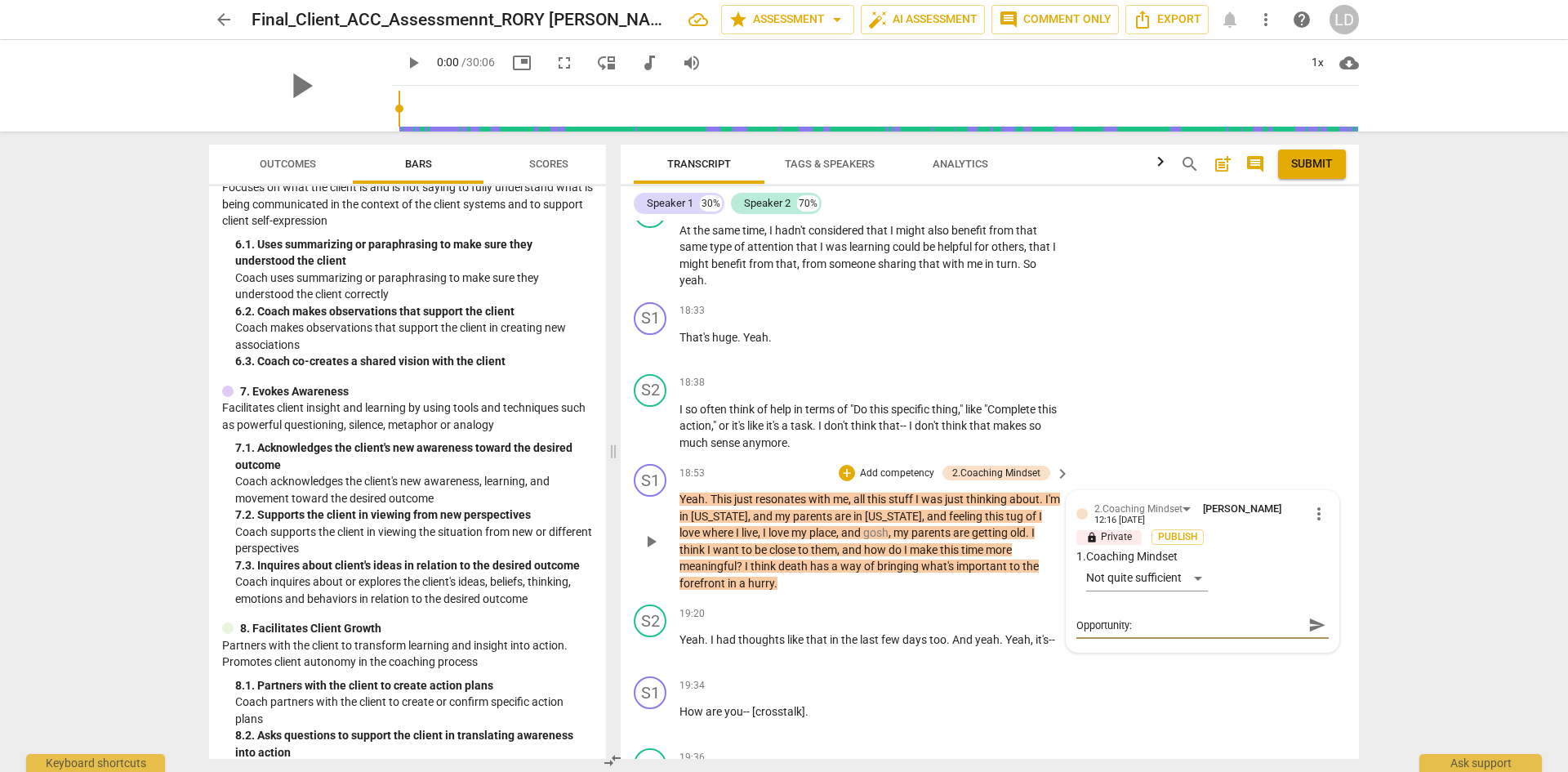
type textarea "Opportunity:"
type textarea "Opportunity: T"
type textarea "Opportunity: Th"
type textarea "Opportunity: The"
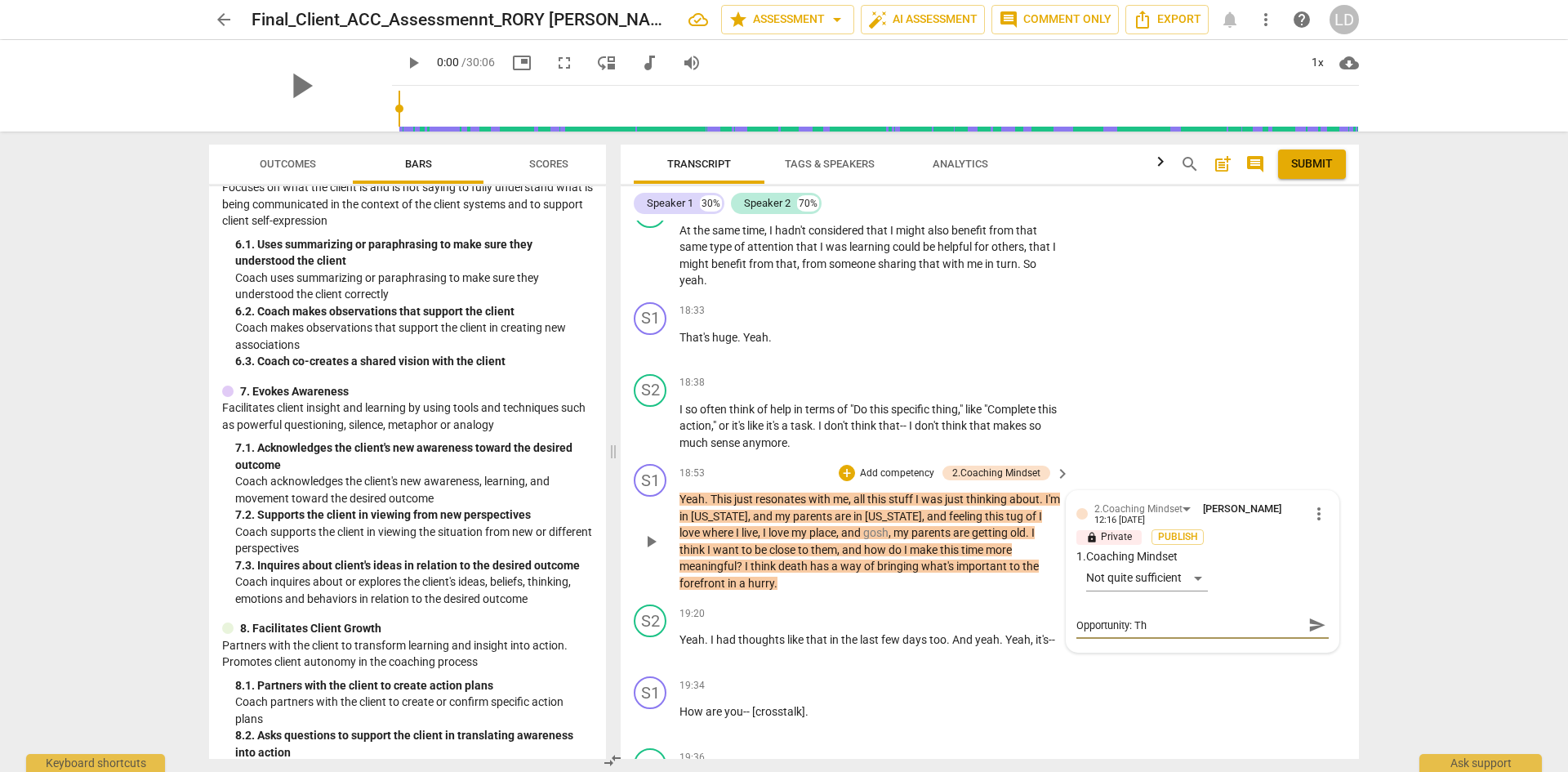
type textarea "Opportunity: The"
type textarea "Opportunity: The c"
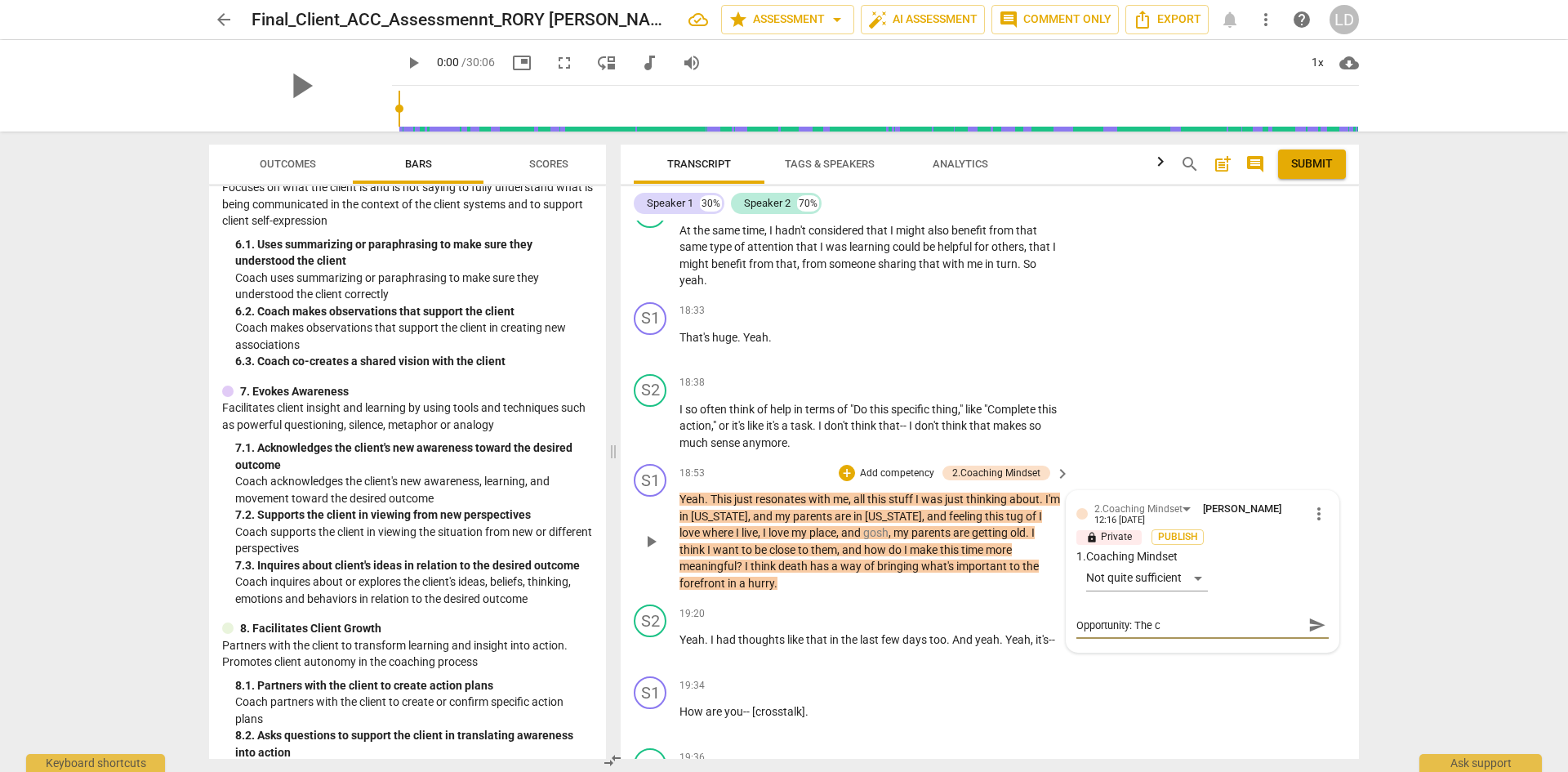
type textarea "Opportunity: The co"
type textarea "Opportunity: The coa"
type textarea "Opportunity: The coac"
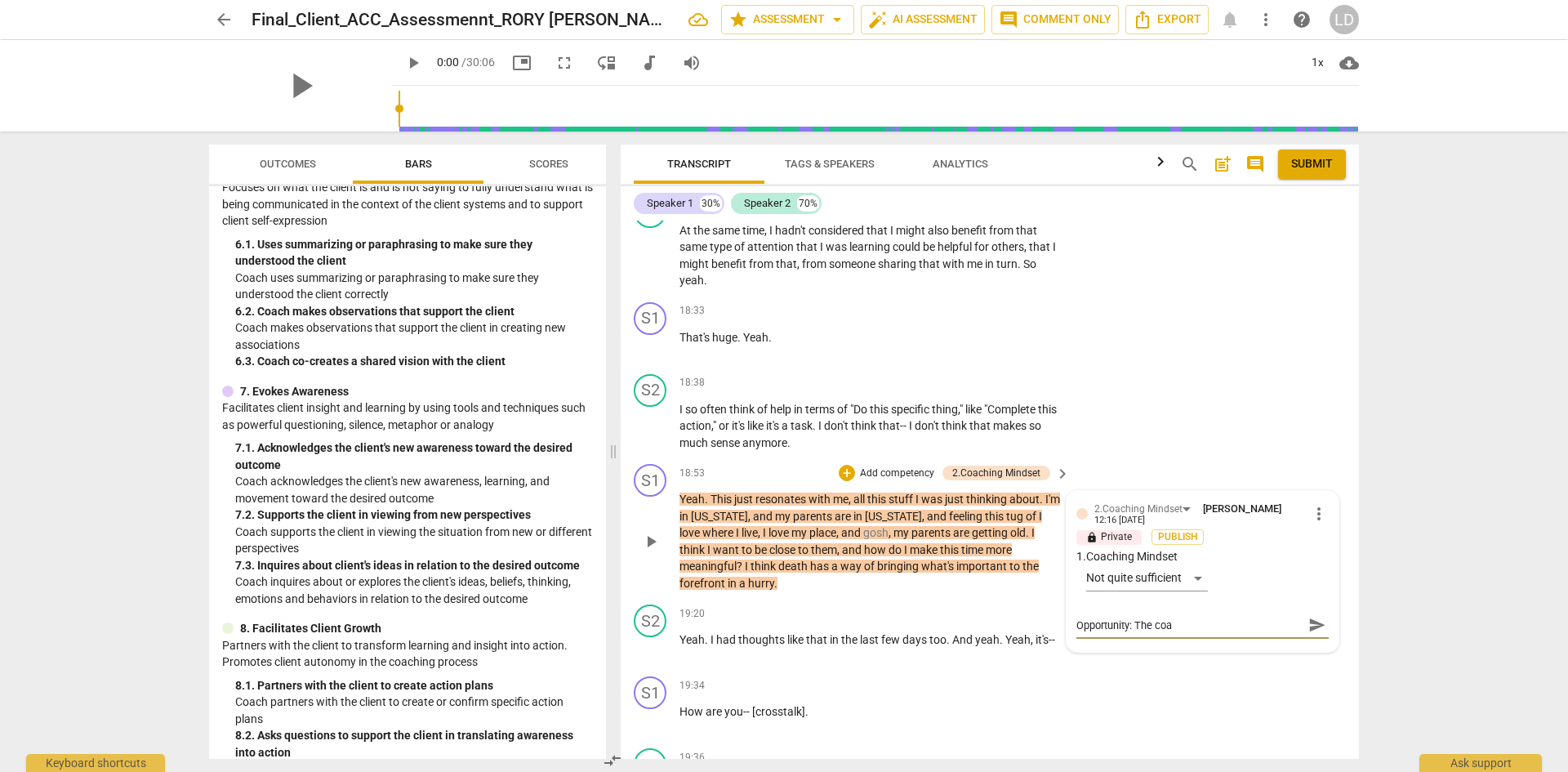
type textarea "Opportunity: The coac"
type textarea "Opportunity: The coach"
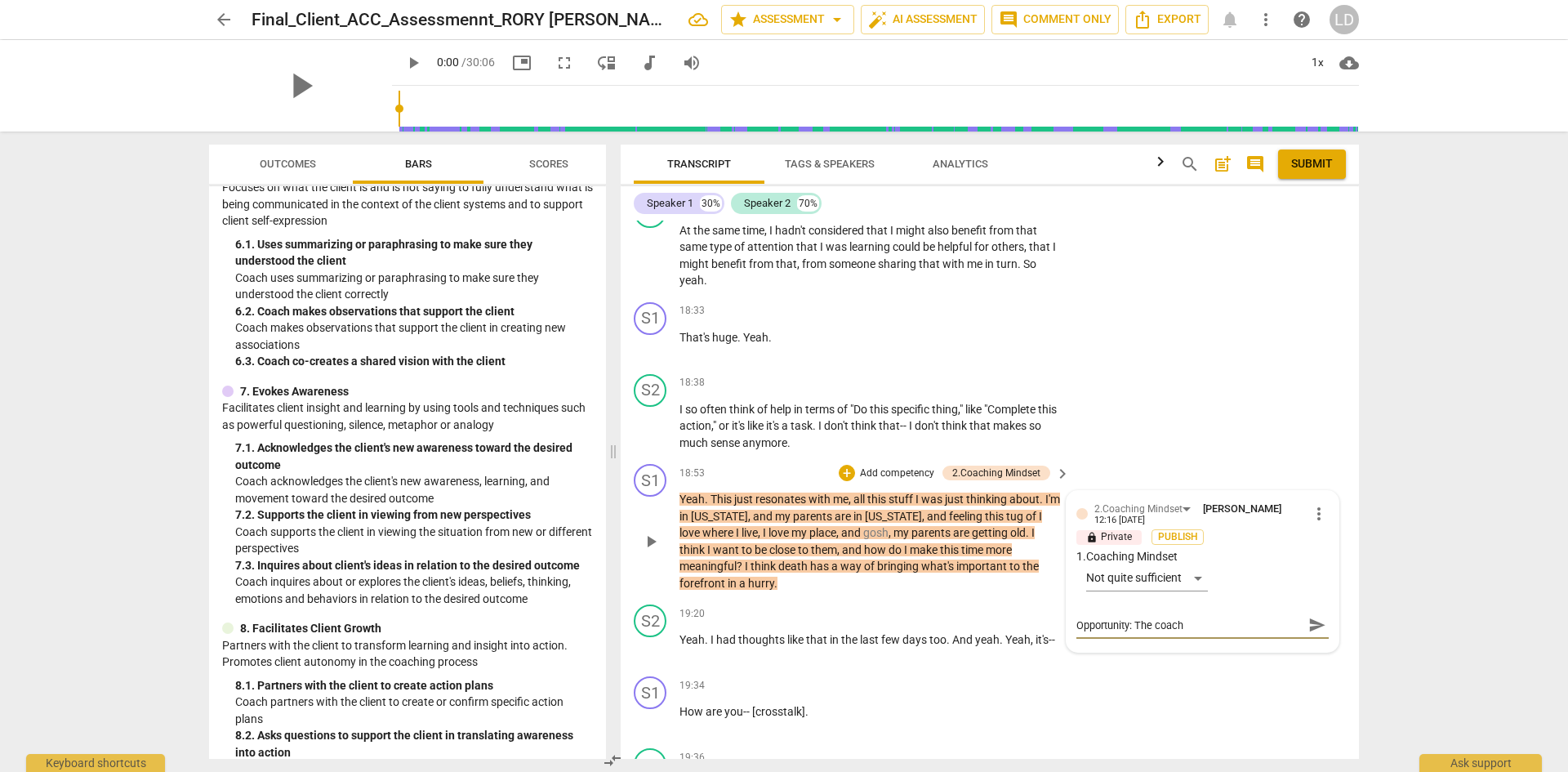
type textarea "Opportunity: The coach i"
type textarea "Opportunity: The coach is"
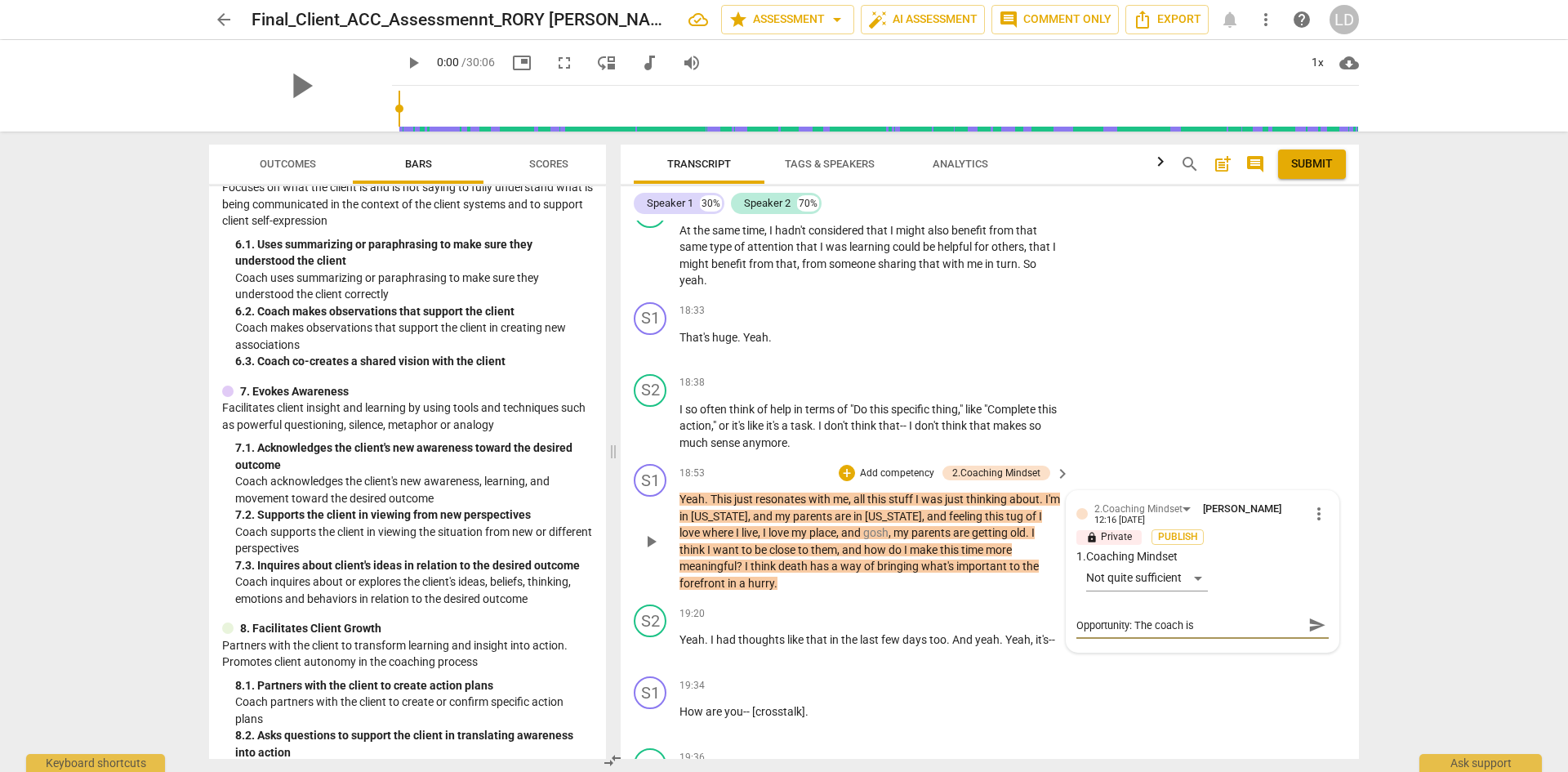
type textarea "Opportunity: The coach is"
type textarea "Opportunity: The coach is i"
type textarea "Opportunity: The coach is id"
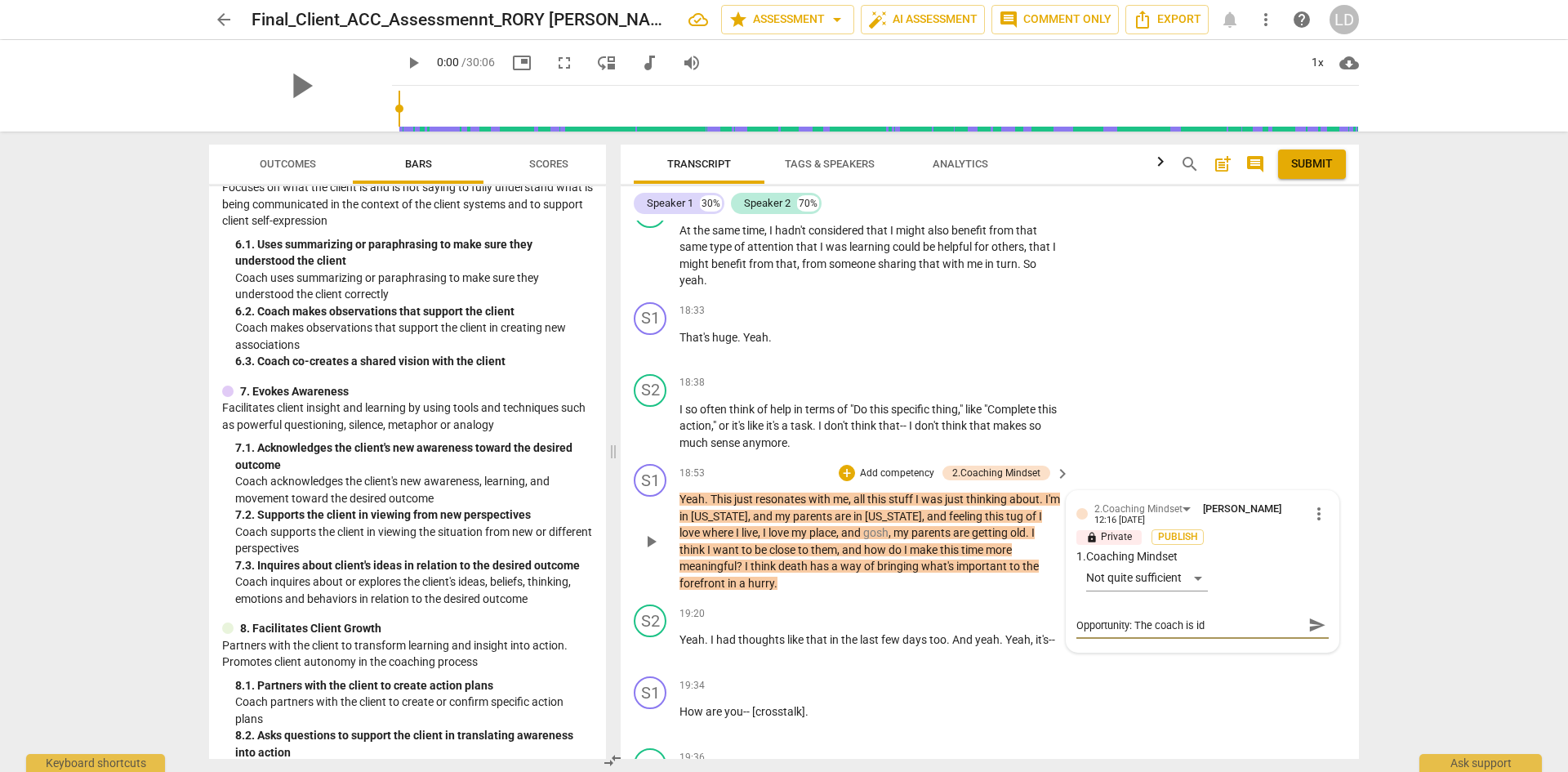
type textarea "Opportunity: The coach is ide"
type textarea "Opportunity: The coach is iden"
type textarea "Opportunity: The coach is ident"
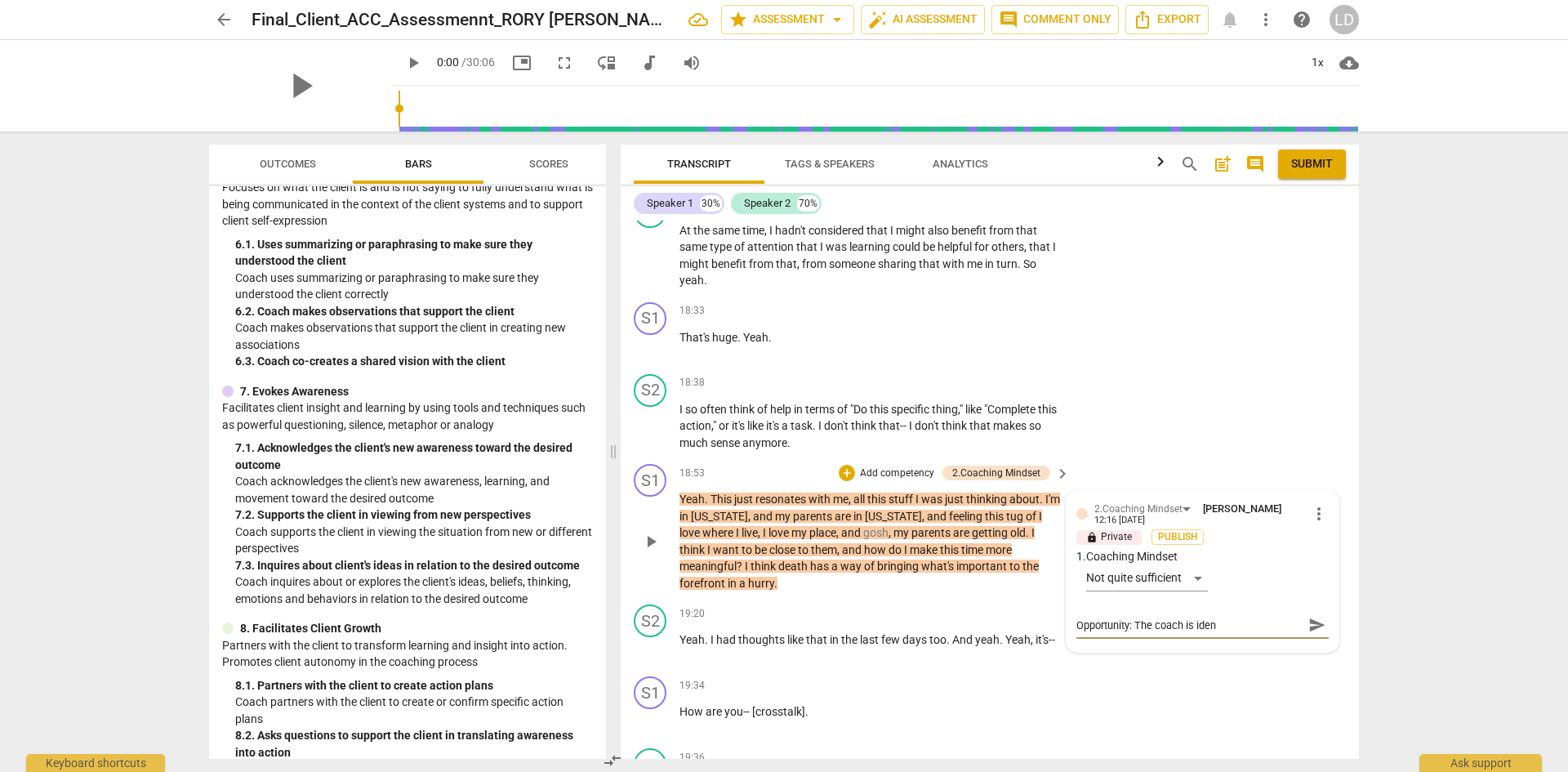
type textarea "Opportunity: The coach is ident"
type textarea "Opportunity: The coach is identi"
type textarea "Opportunity: The coach is identif"
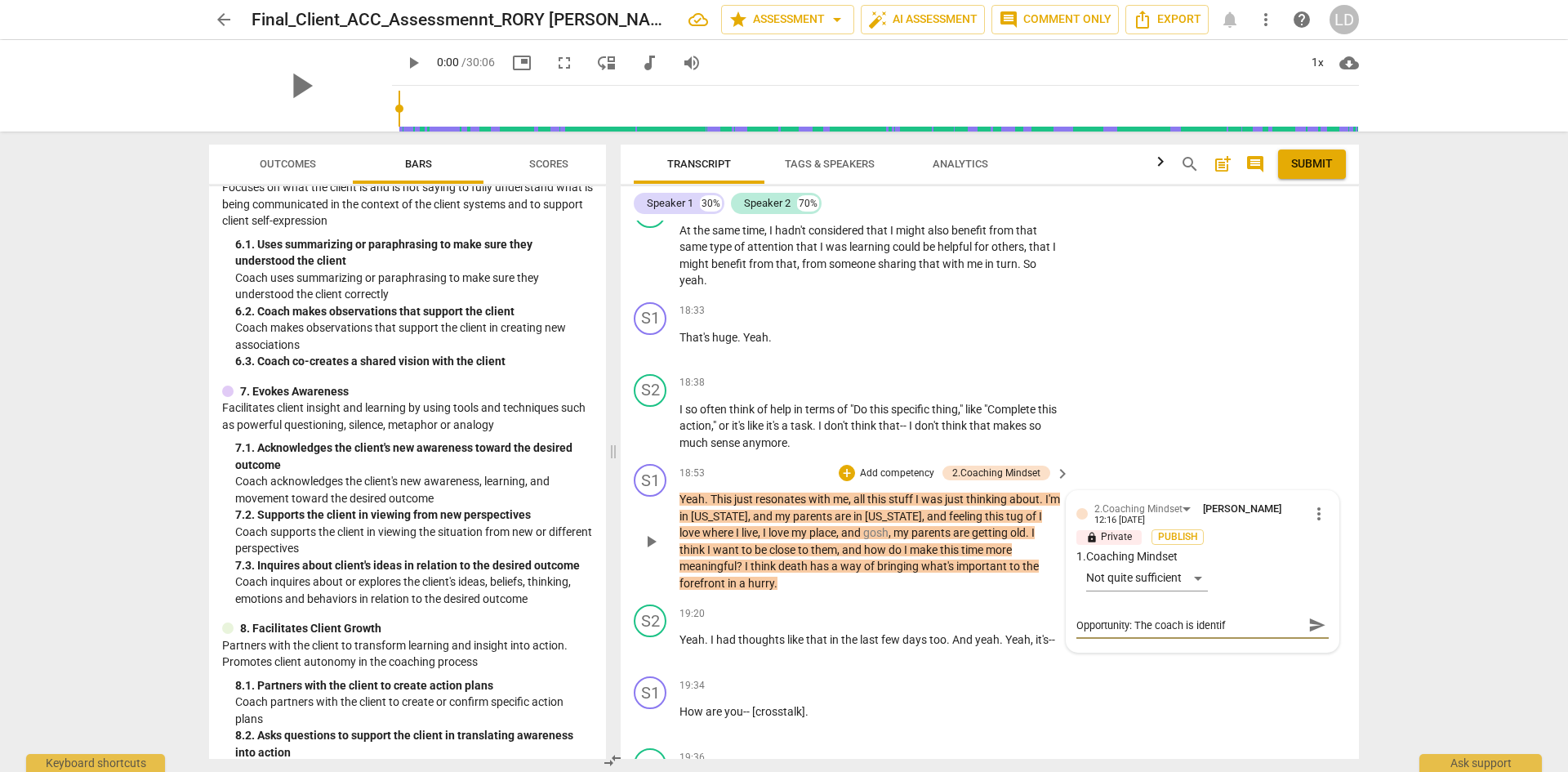
type textarea "Opportunity: The coach is identify"
type textarea "Opportunity: The coach is identifyi"
type textarea "Opportunity: The coach is identifyin"
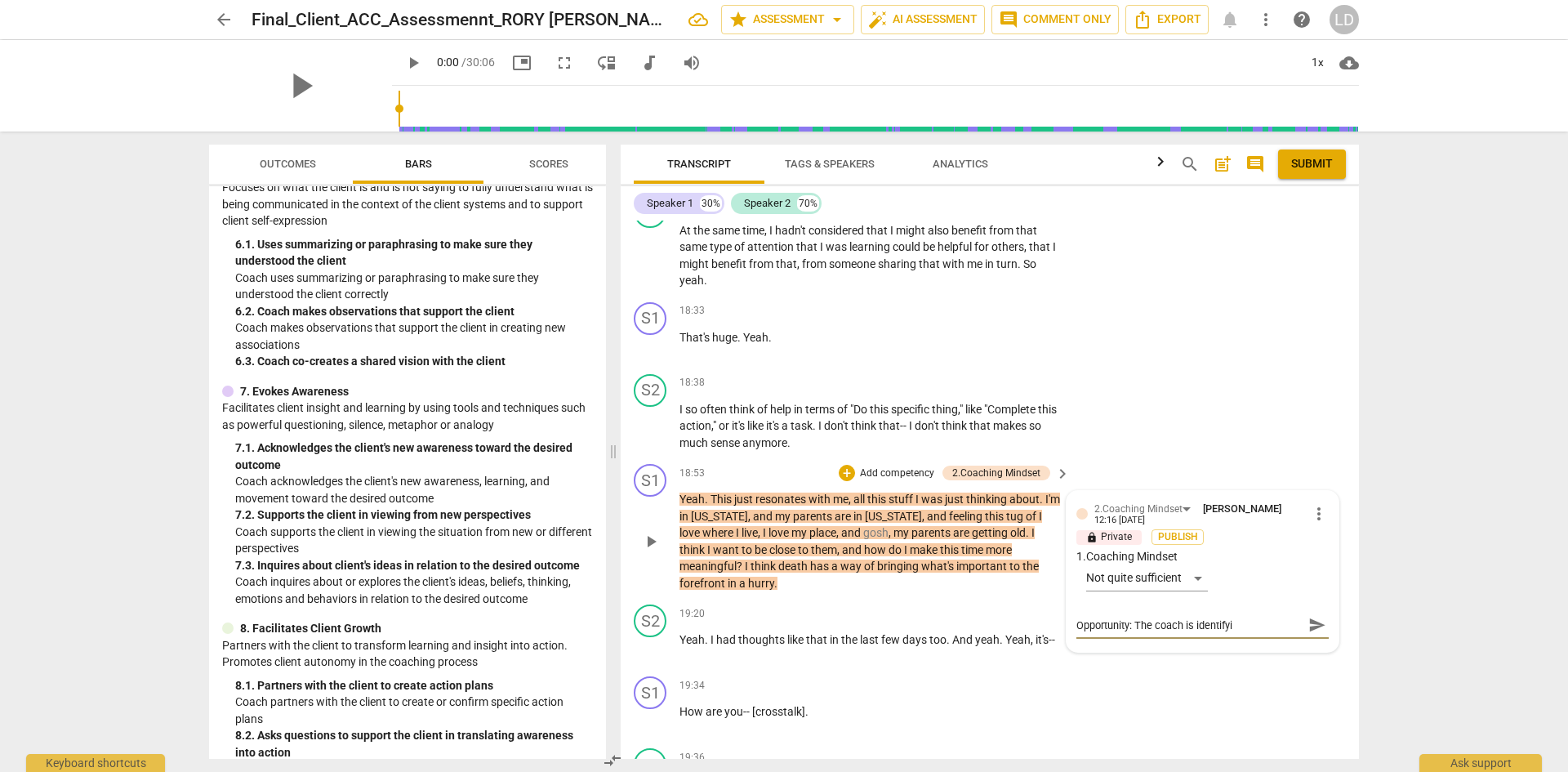
type textarea "Opportunity: The coach is identifyin"
type textarea "Opportunity: The coach is identifying"
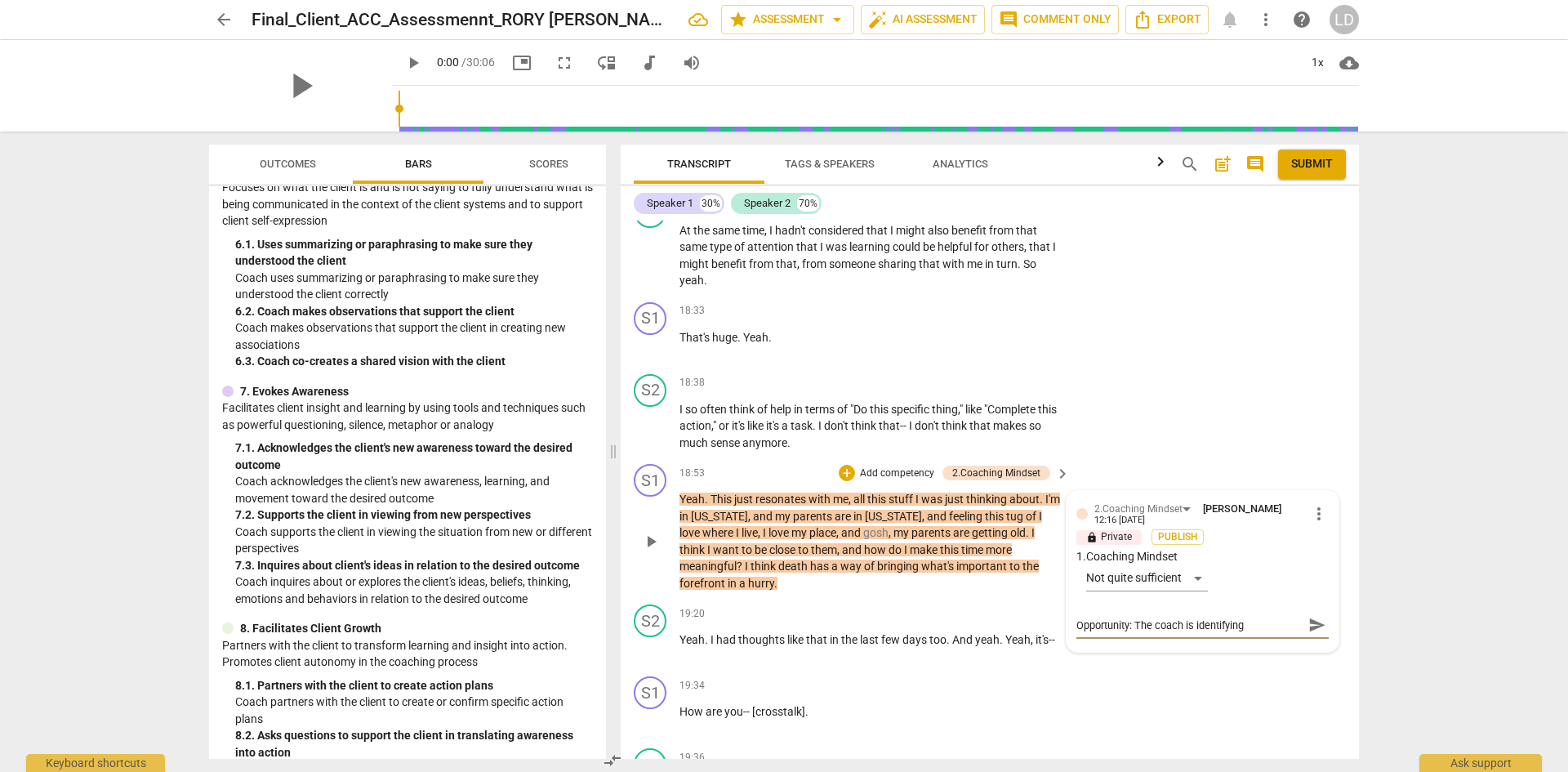
type textarea "Opportunity: The coach is identifying w"
type textarea "Opportunity: The coach is identifying wi"
type textarea "Opportunity: The coach is identifying wit"
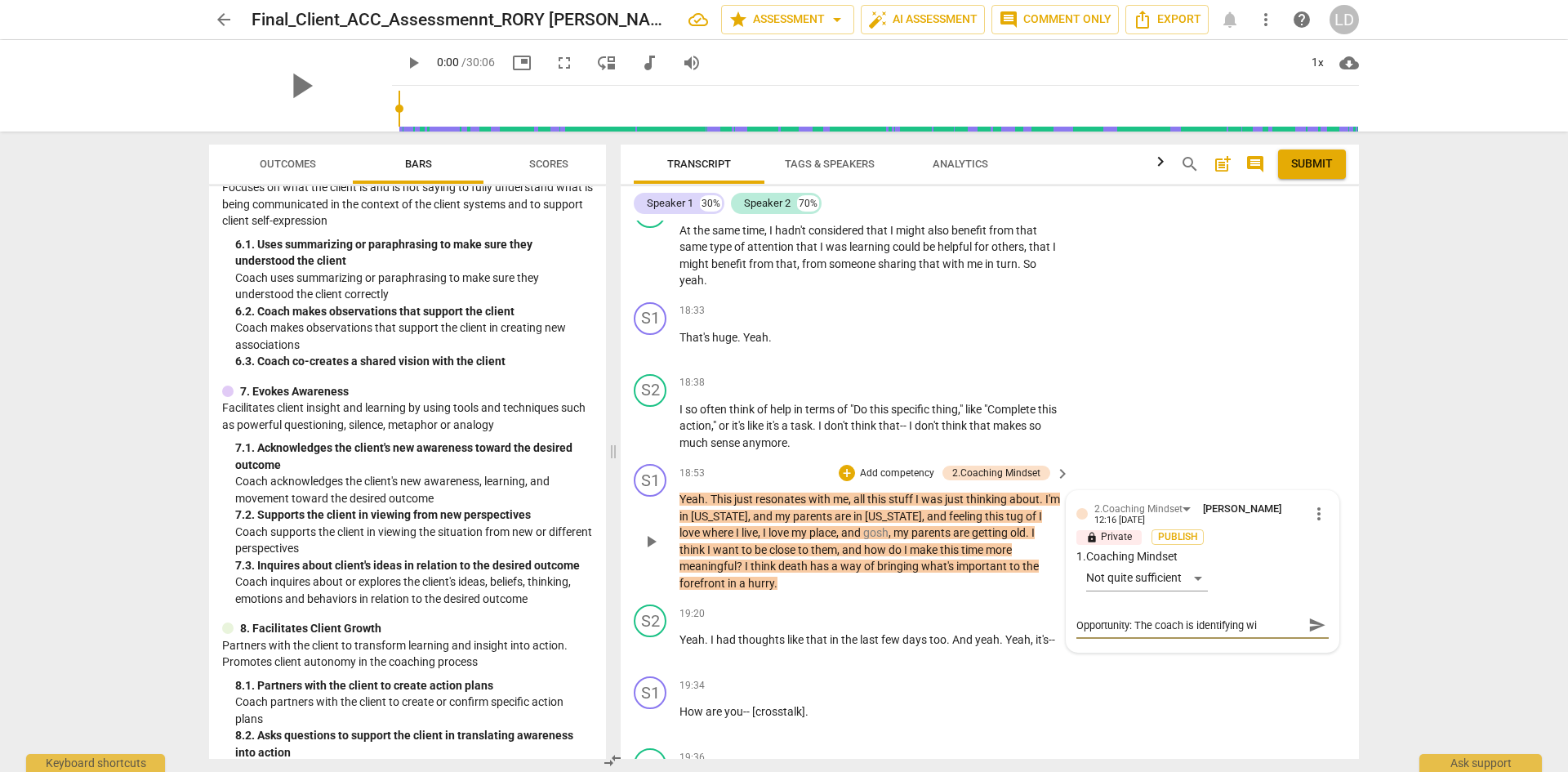
type textarea "Opportunity: The coach is identifying wit"
type textarea "Opportunity: The coach is identifying with"
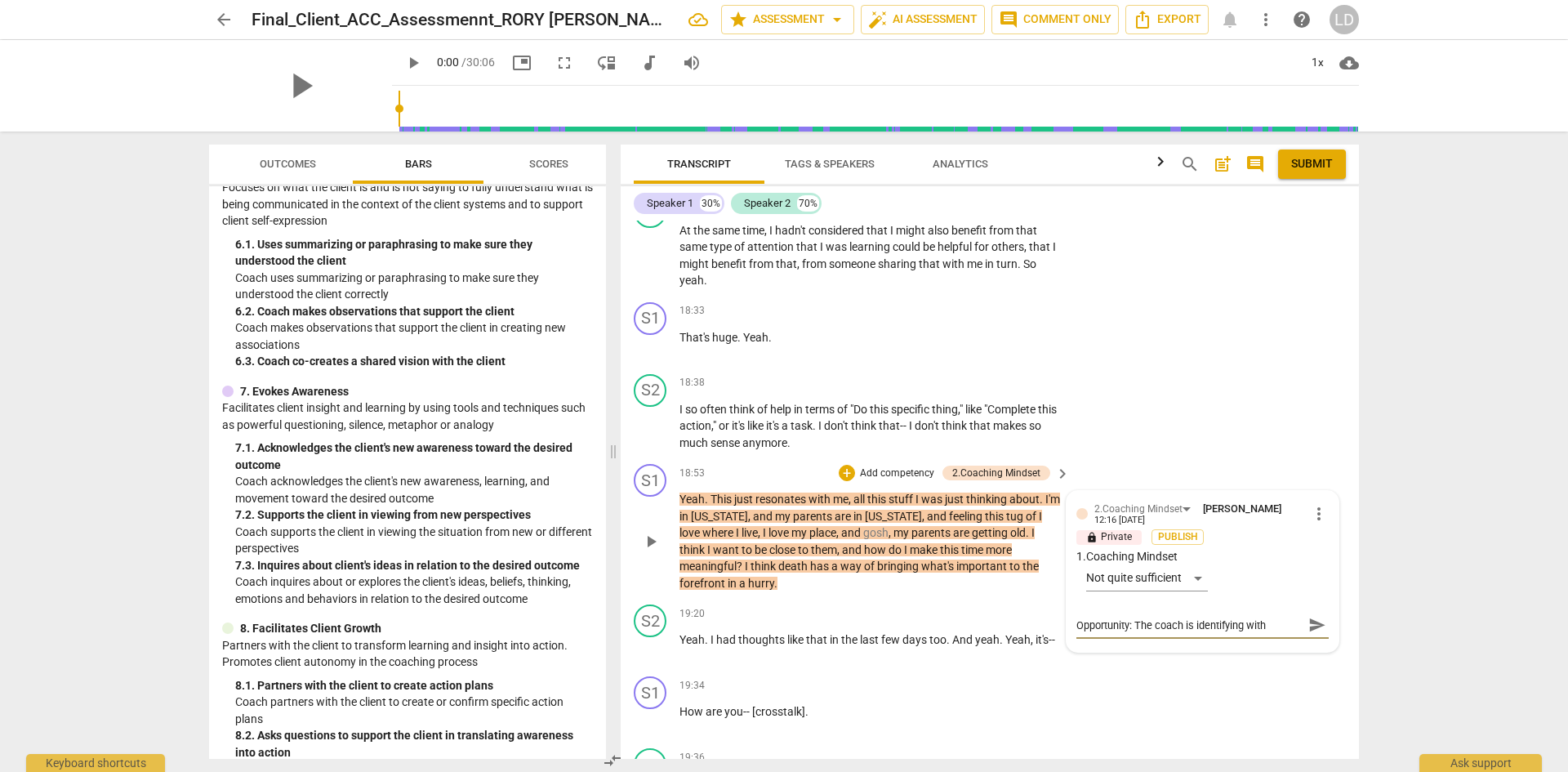
type textarea "Opportunity: The coach is identifying with a"
type textarea "Opportunity: The coach is identifying with an"
type textarea "Opportunity: The coach is identifying with and"
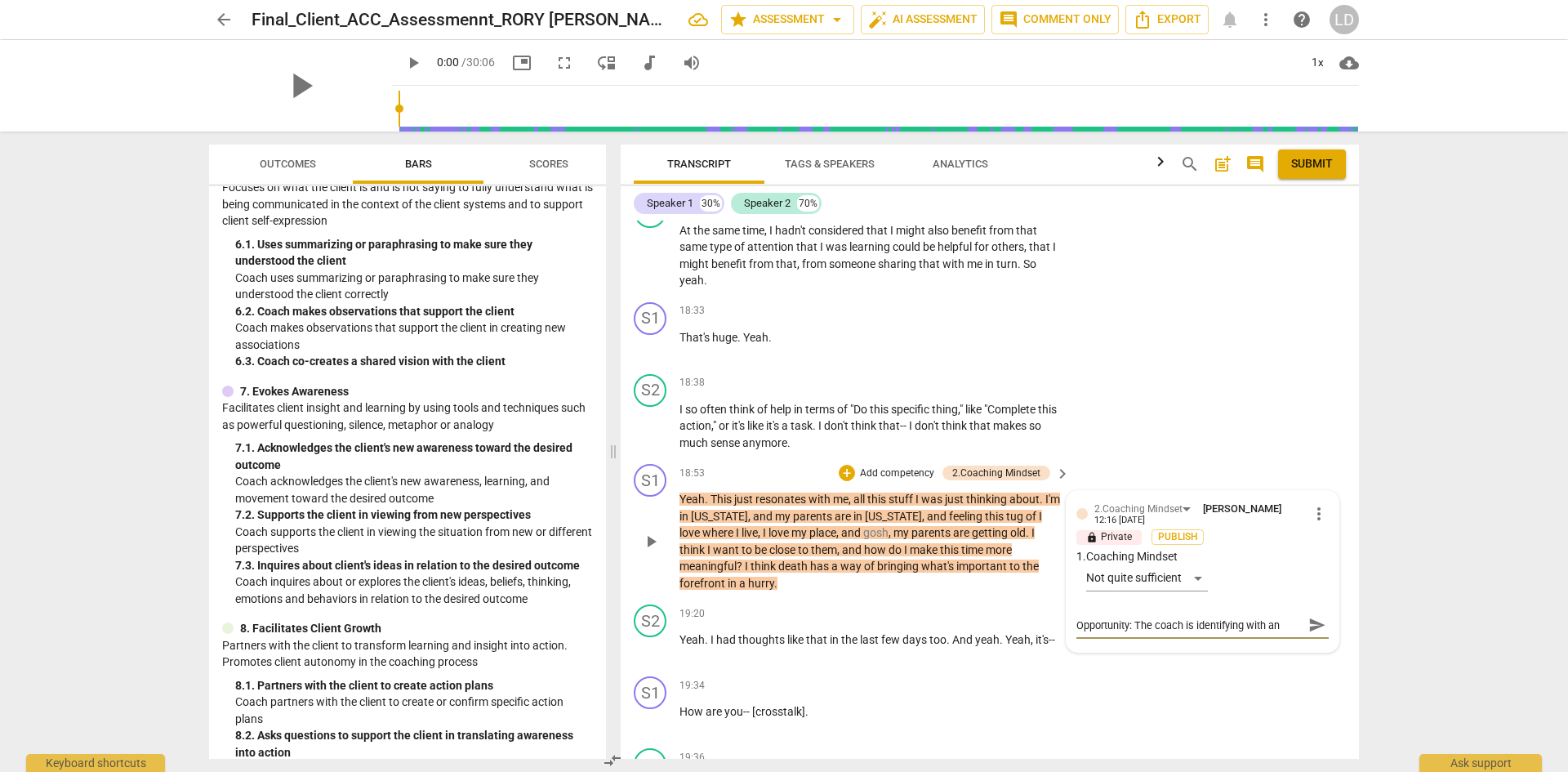
type textarea "Opportunity: The coach is identifying with and"
type textarea "Opportunity: The coach is identifying with and c"
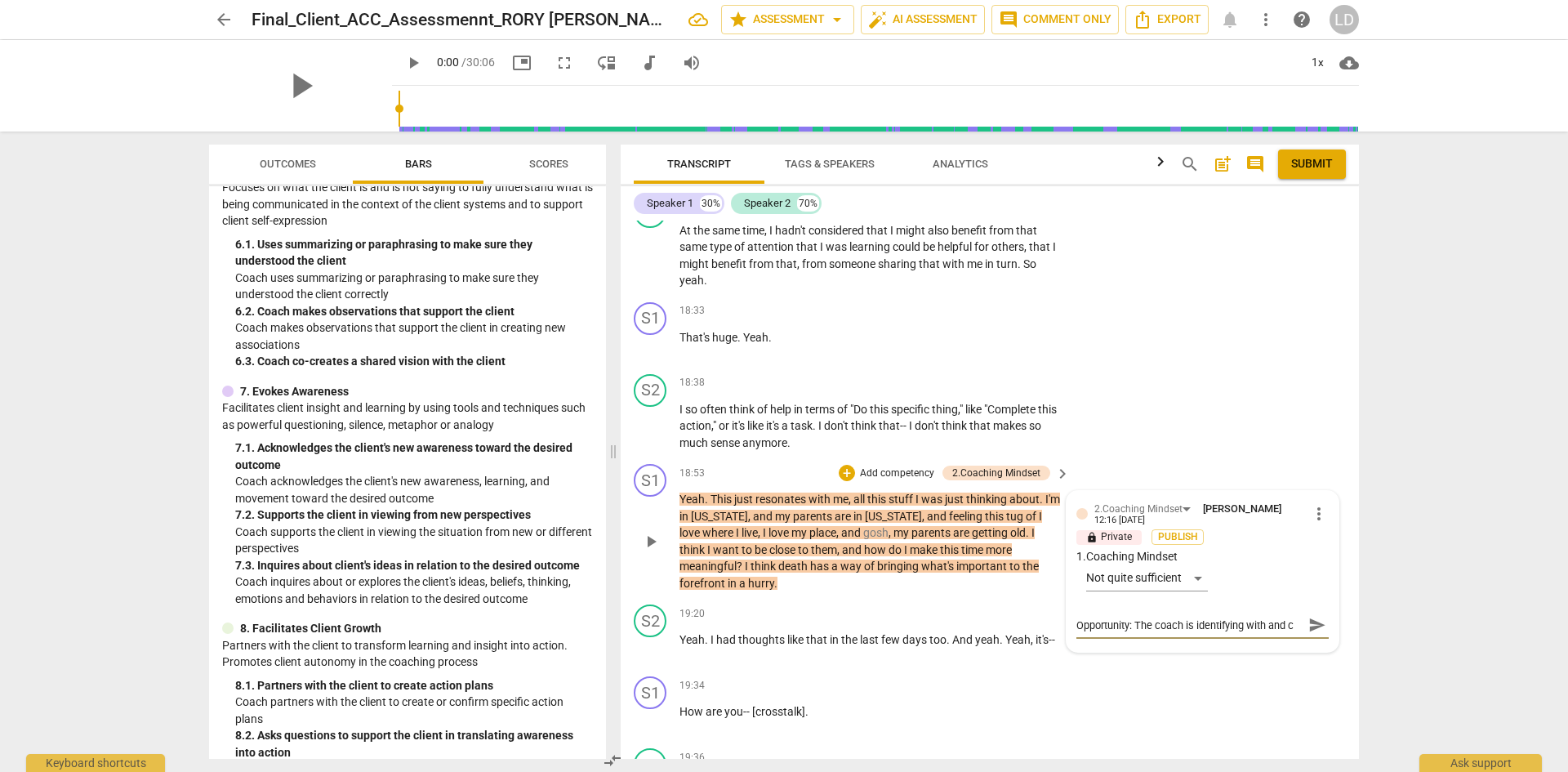
type textarea "Opportunity: The coach is identifying with and co"
type textarea "Opportunity: The coach is identifying with and con"
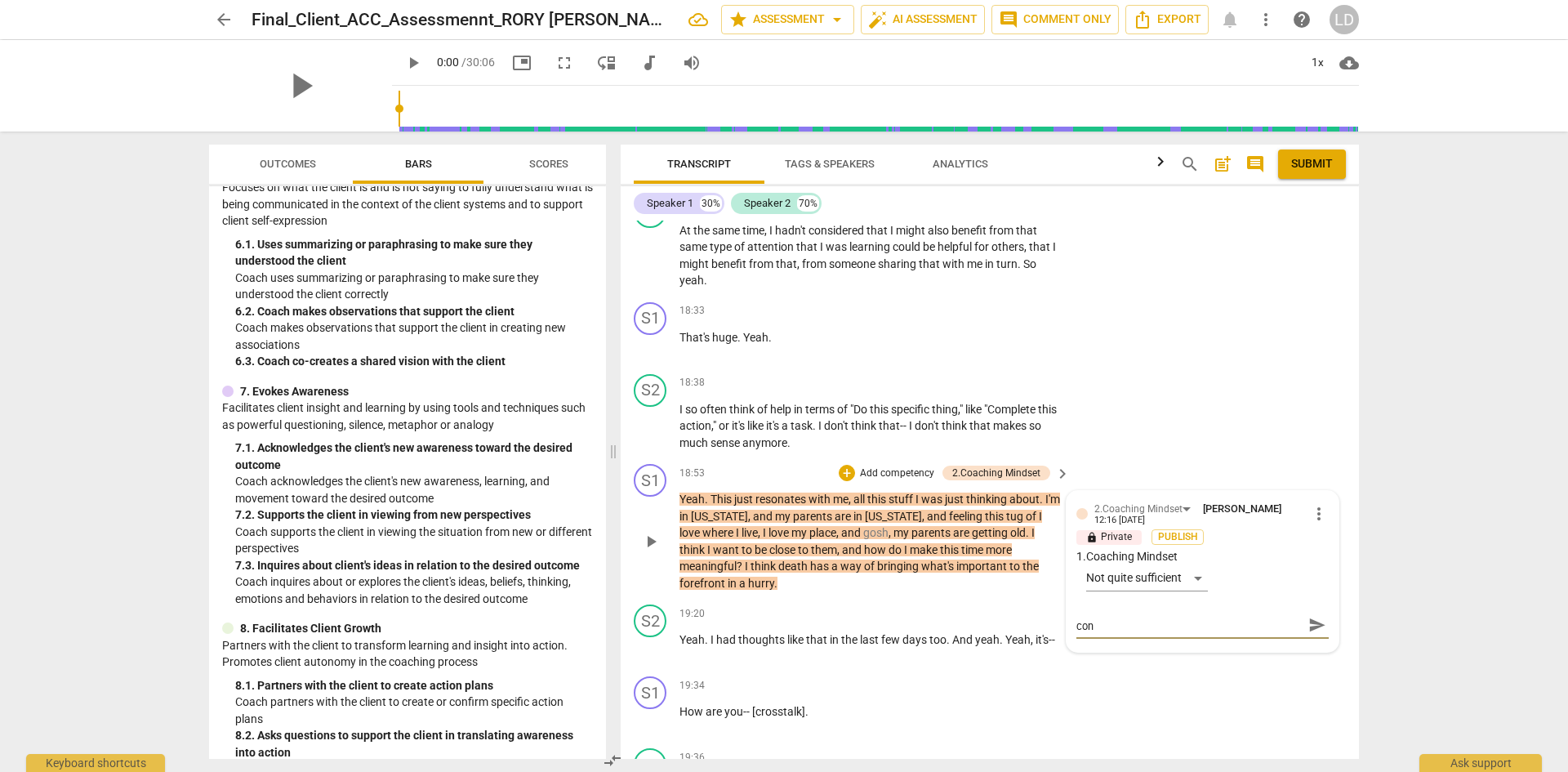
type textarea "Opportunity: The coach is identifying with and conn"
type textarea "Opportunity: The coach is identifying with and conne"
type textarea "Opportunity: The coach is identifying with and connec"
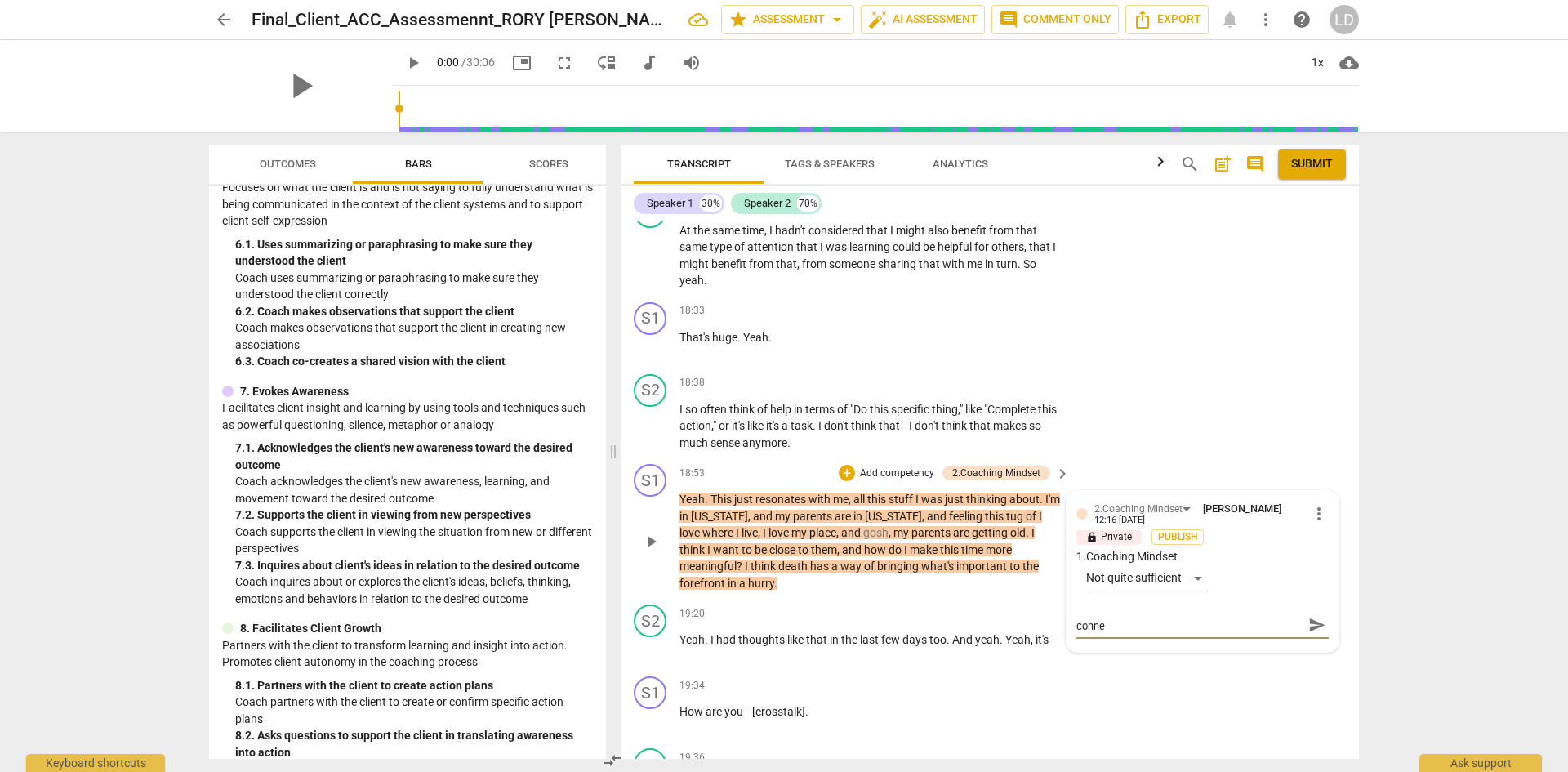
type textarea "Opportunity: The coach is identifying with and connec"
type textarea "Opportunity: The coach is identifying with and connect"
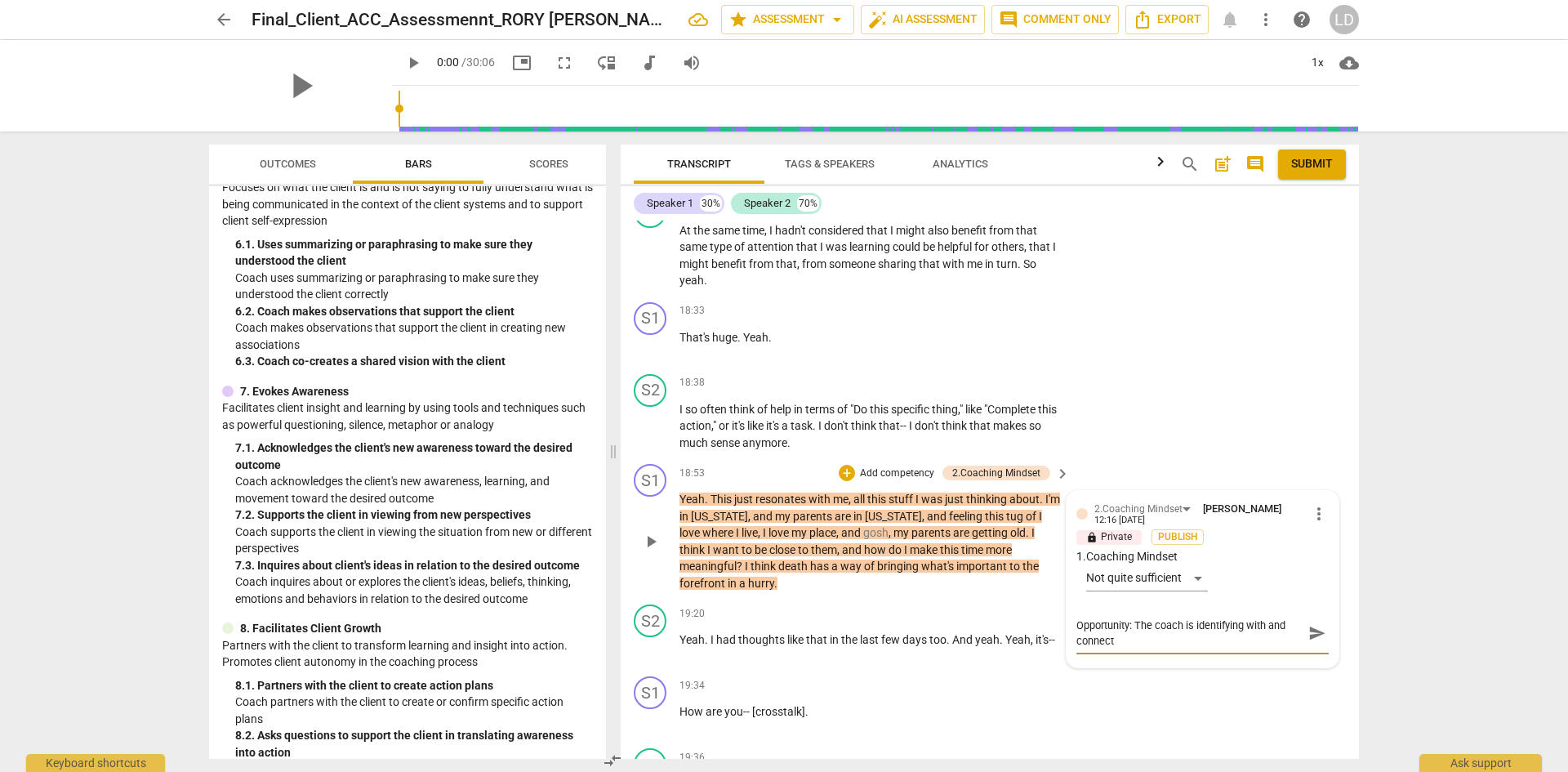
type textarea "Opportunity: The coach is identifying with and connect"
type textarea "Opportunity: The coach is identifying with and connect w"
type textarea "Opportunity: The coach is identifying with and connect wi"
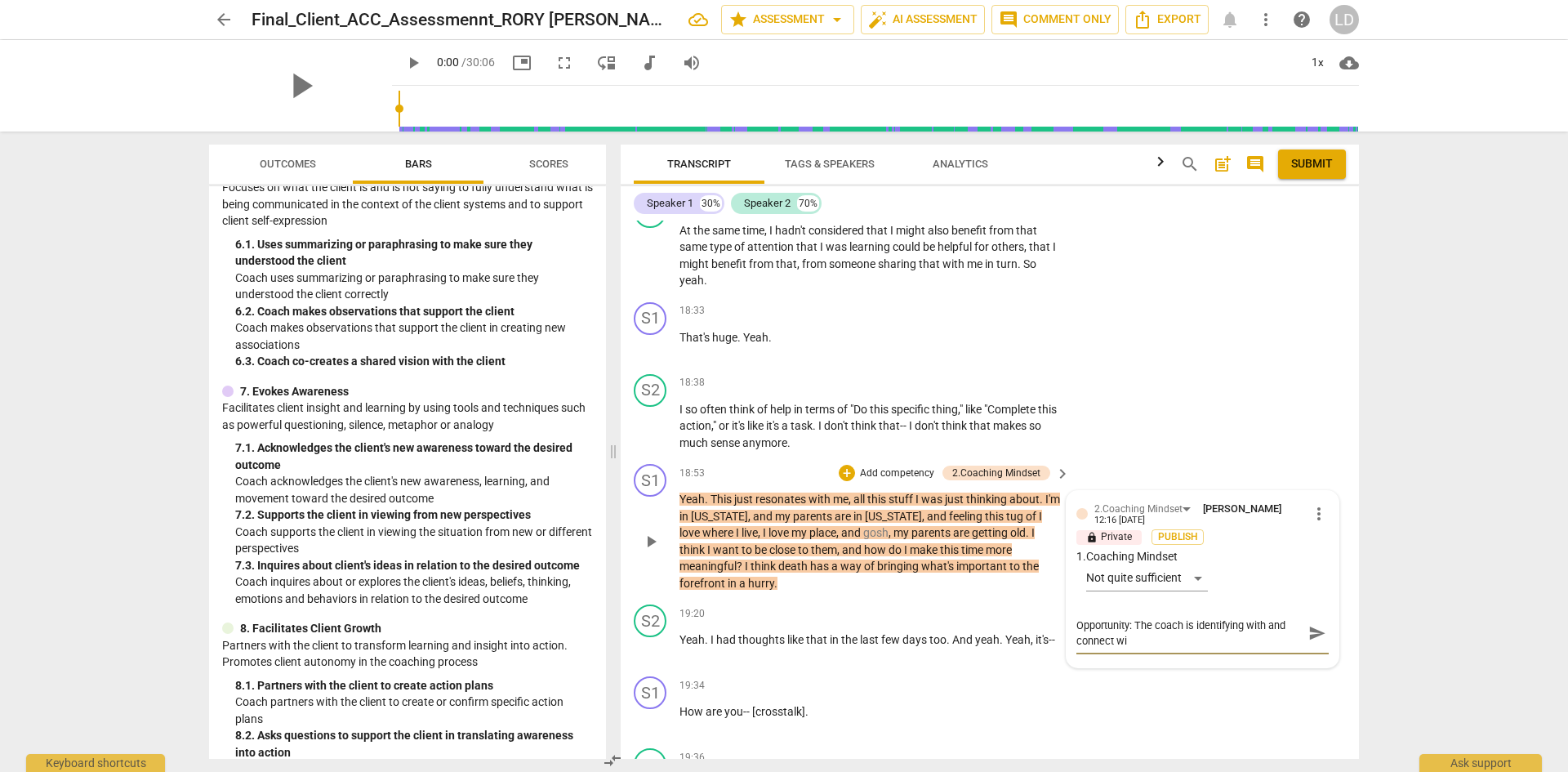
type textarea "Opportunity: The coach is identifying with and connect wit"
type textarea "Opportunity: The coach is identifying with and connect with"
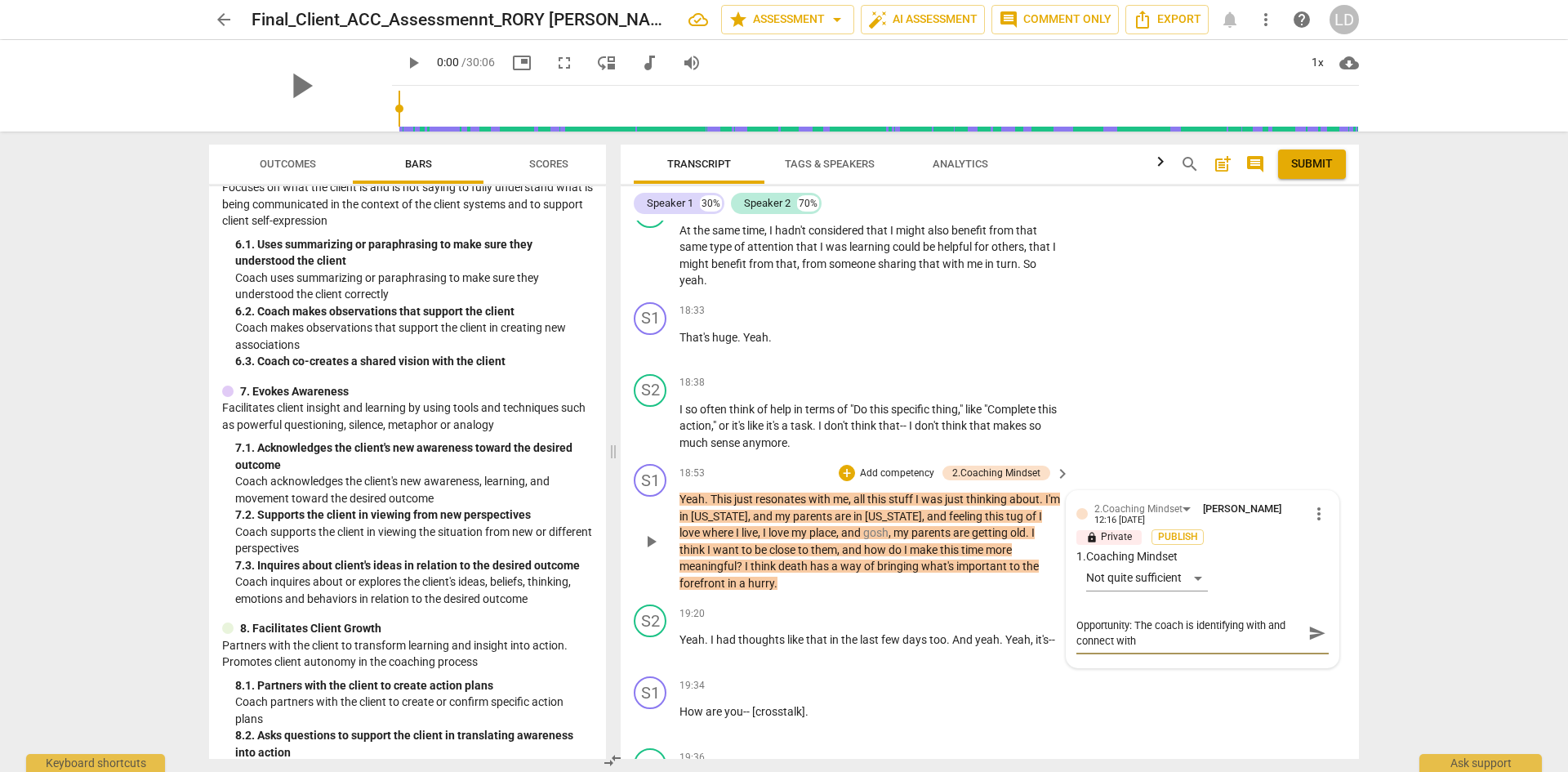
type textarea "Opportunity: The coach is identifying with and connect with"
type textarea "Opportunity: The coach is identifying with and connect with t"
type textarea "Opportunity: The coach is identifying with and connect with th"
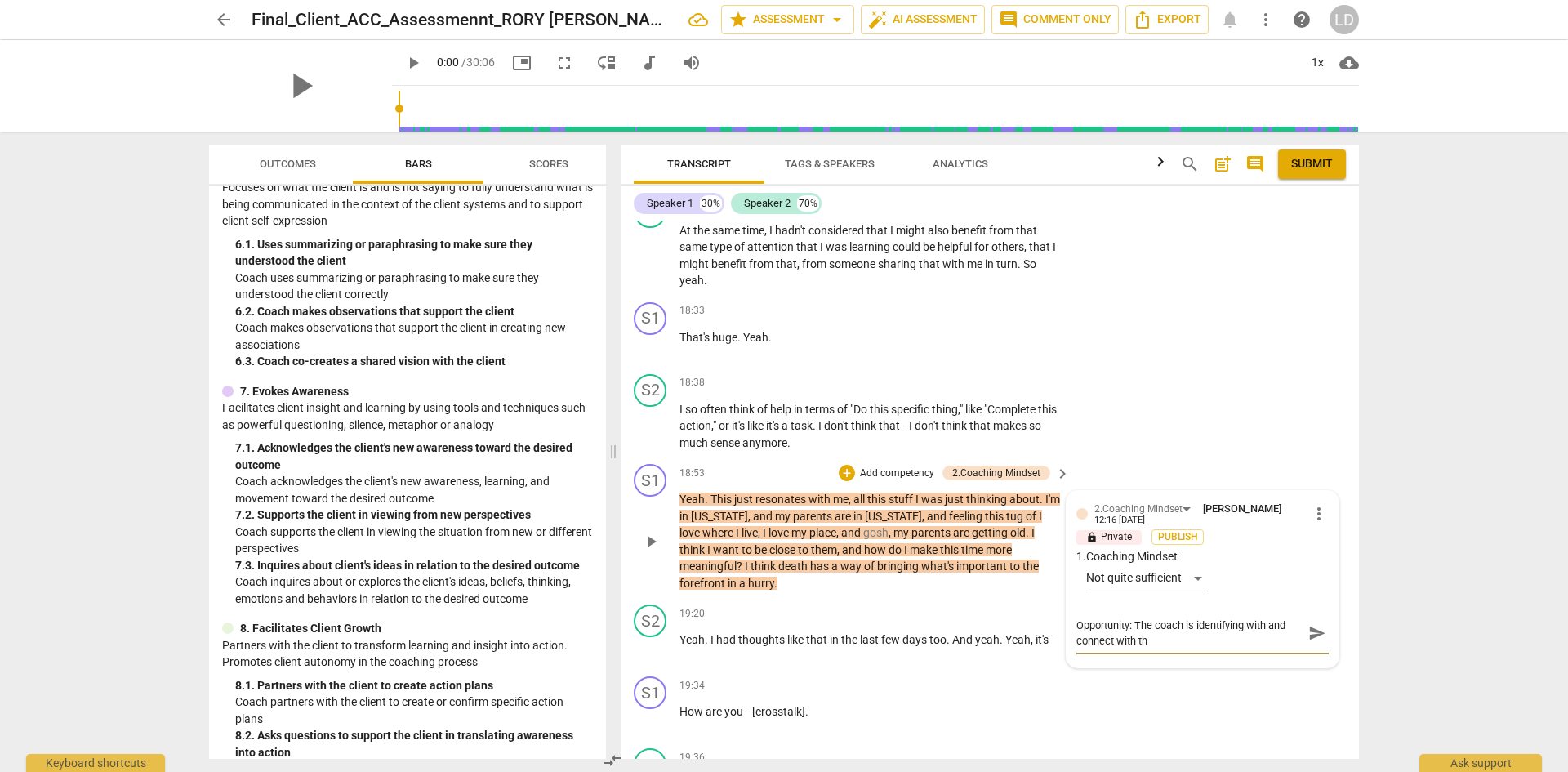
type textarea "Opportunity: The coach is identifying with and connect with the"
type textarea "Opportunity: The coach is identifying with and connect with the c"
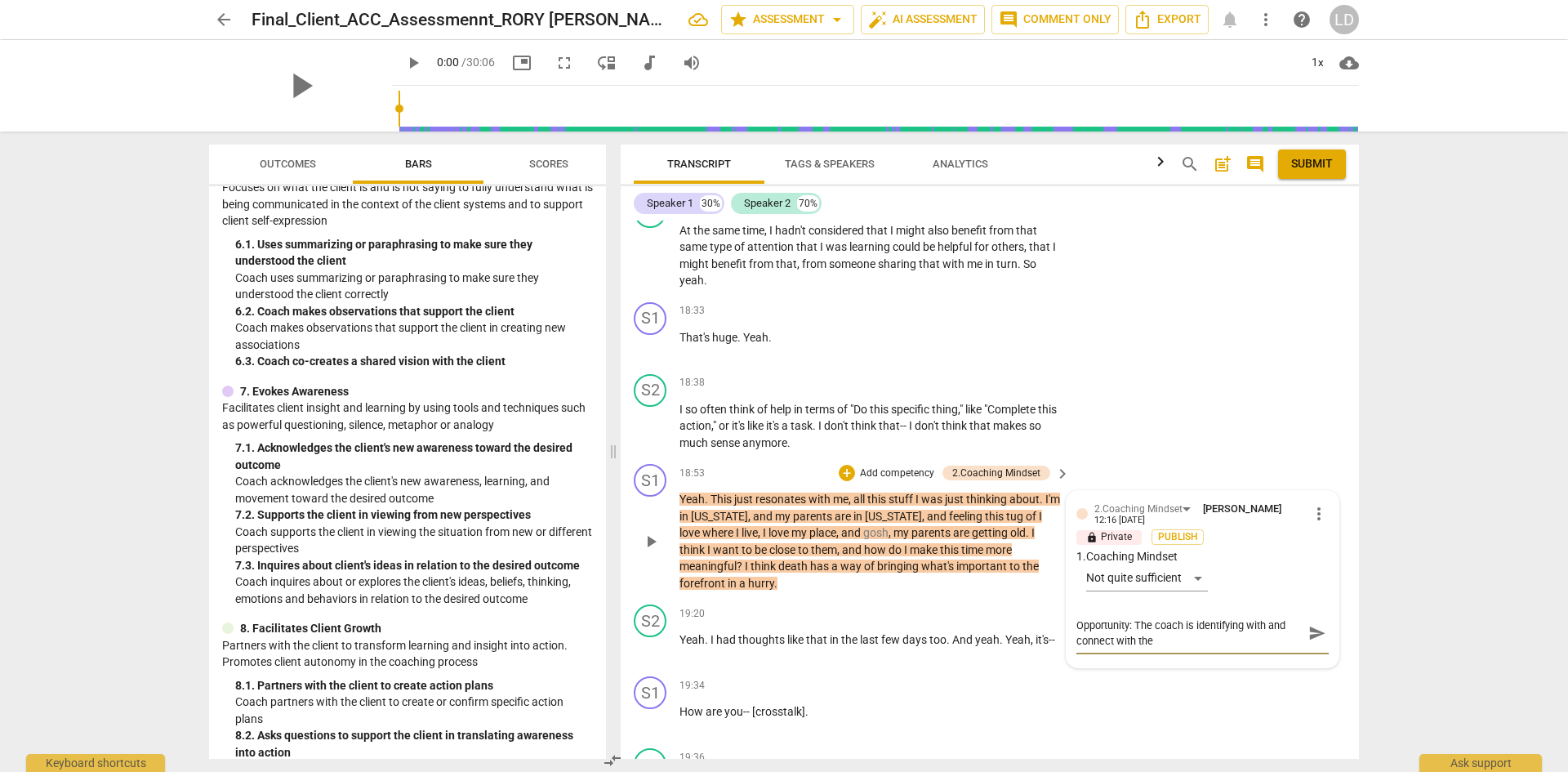
type textarea "Opportunity: The coach is identifying with and connect with the c"
type textarea "Opportunity: The coach is identifying with and connect with the cl"
type textarea "Opportunity: The coach is identifying with and connect with the cli"
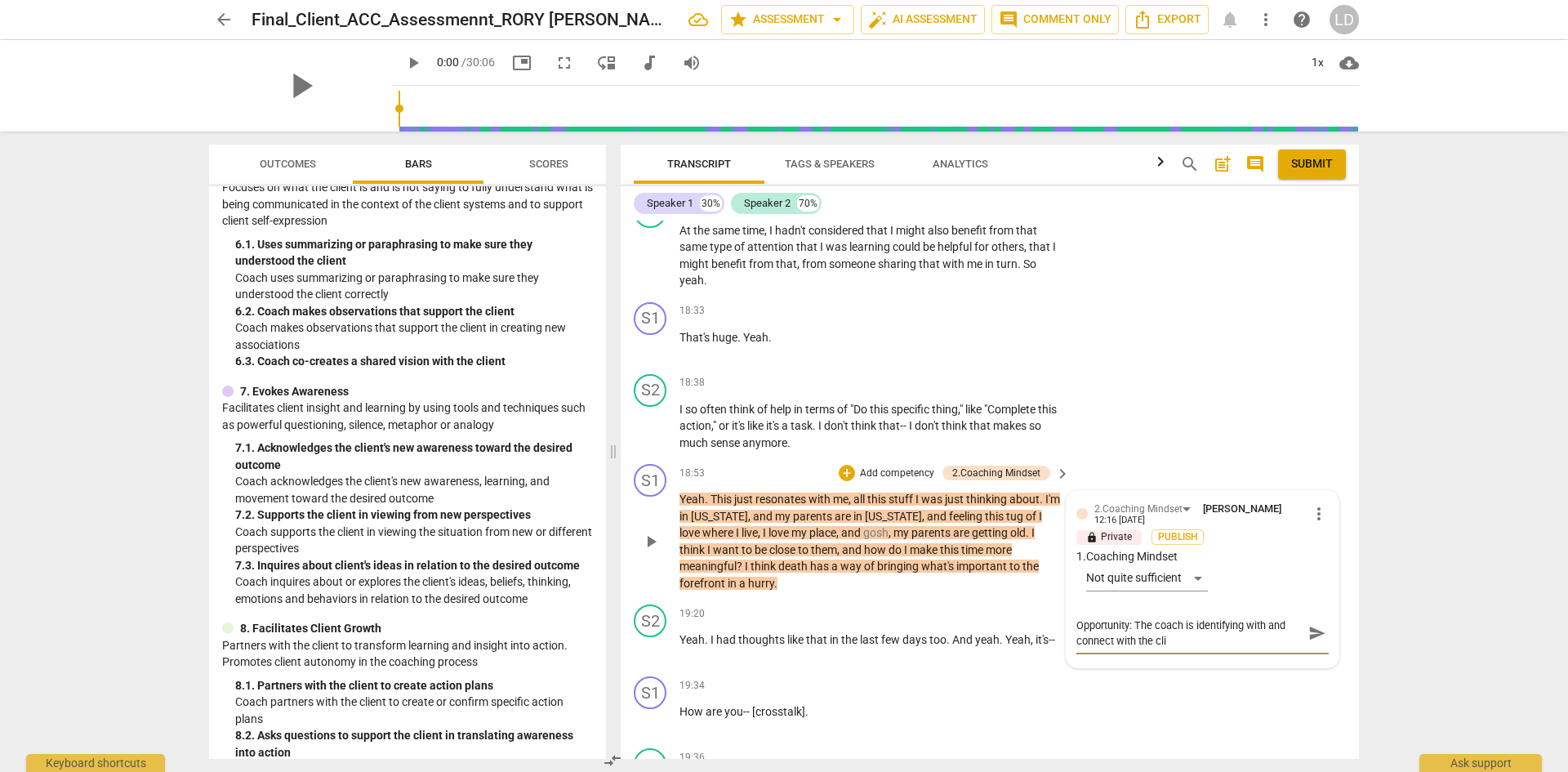
type textarea "Opportunity: The coach is identifying with and connect with the clie"
type textarea "Opportunity: The coach is identifying with and connect with the clien"
type textarea "Opportunity: The coach is identifying with and connect with the client"
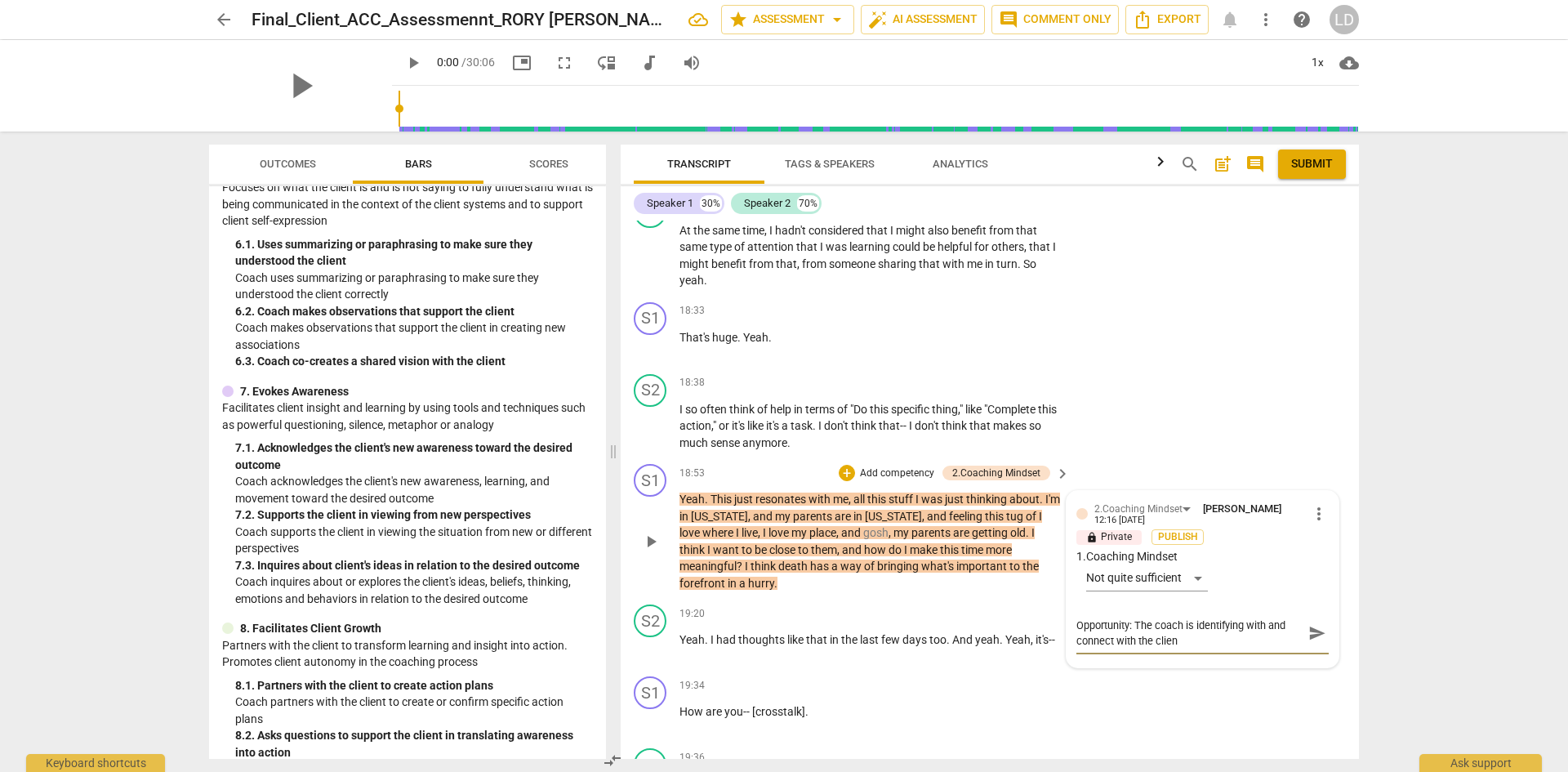
type textarea "Opportunity: The coach is identifying with and connect with the client"
type textarea "Opportunity: The coach is identifying with and connect with the client."
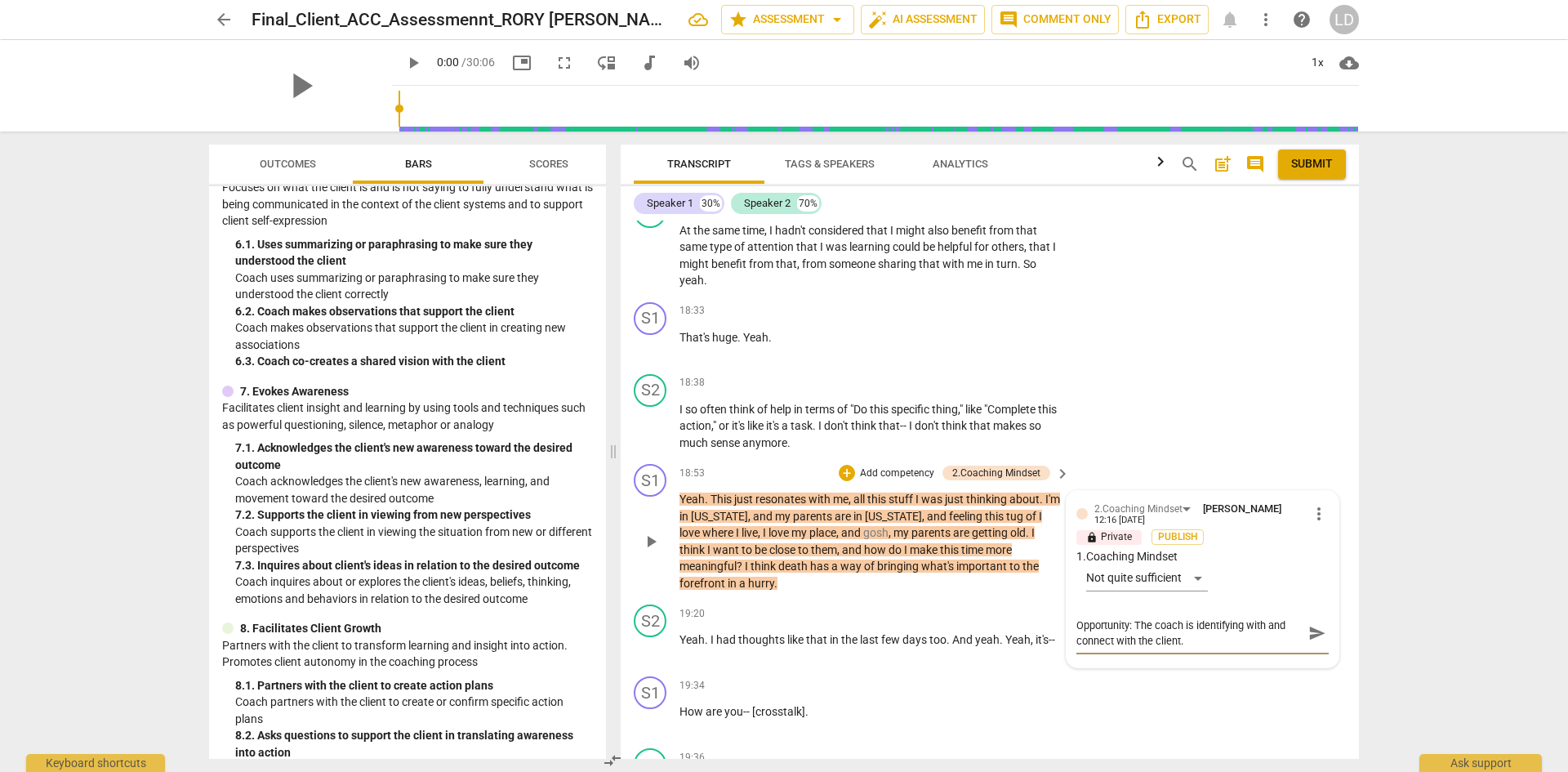
type textarea "Opportunity: The coach is identifying with and connect with the client. T"
type textarea "Opportunity: The coach is identifying with and connect with the client. Th"
type textarea "Opportunity: The coach is identifying with and connect with the client. The"
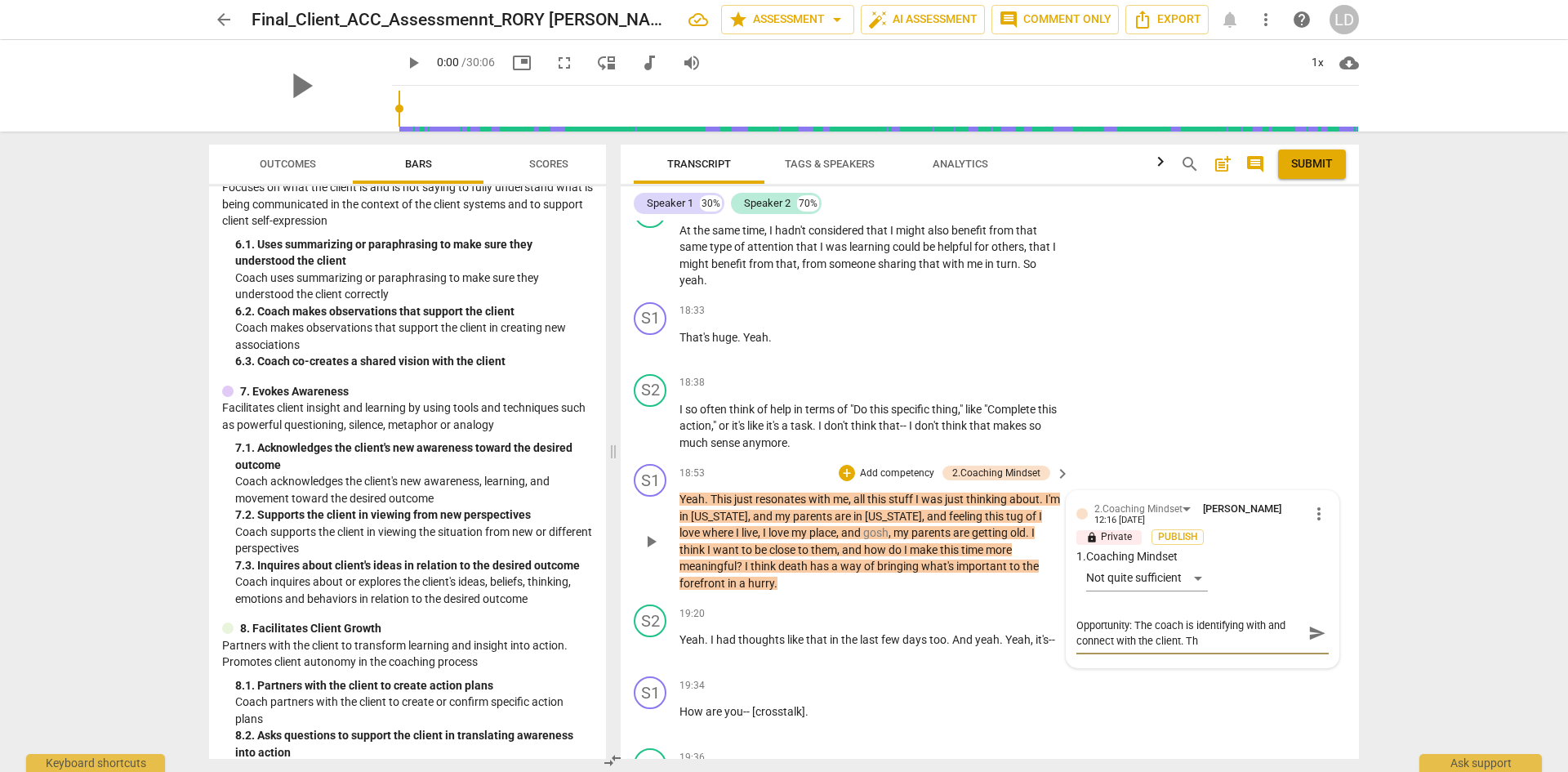
type textarea "Opportunity: The coach is identifying with and connect with the client. The"
type textarea "Opportunity: The coach is identifying with and connect with the client. The o"
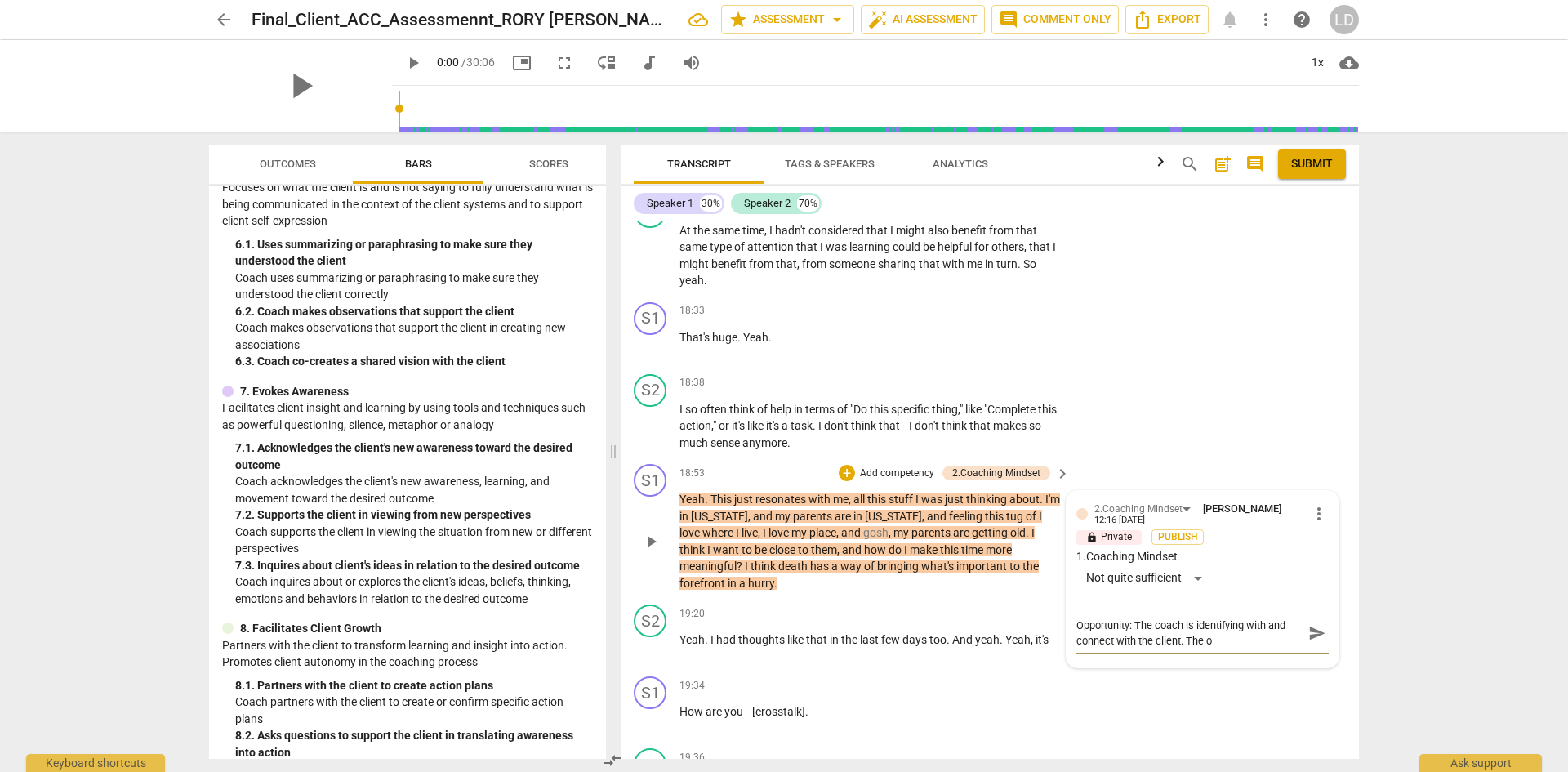
type textarea "Opportunity: The coach is identifying with and connect with the client. The op"
type textarea "Opportunity: The coach is identifying with and connect with the client. The opp"
type textarea "Opportunity: The coach is identifying with and connect with the client. The oppo"
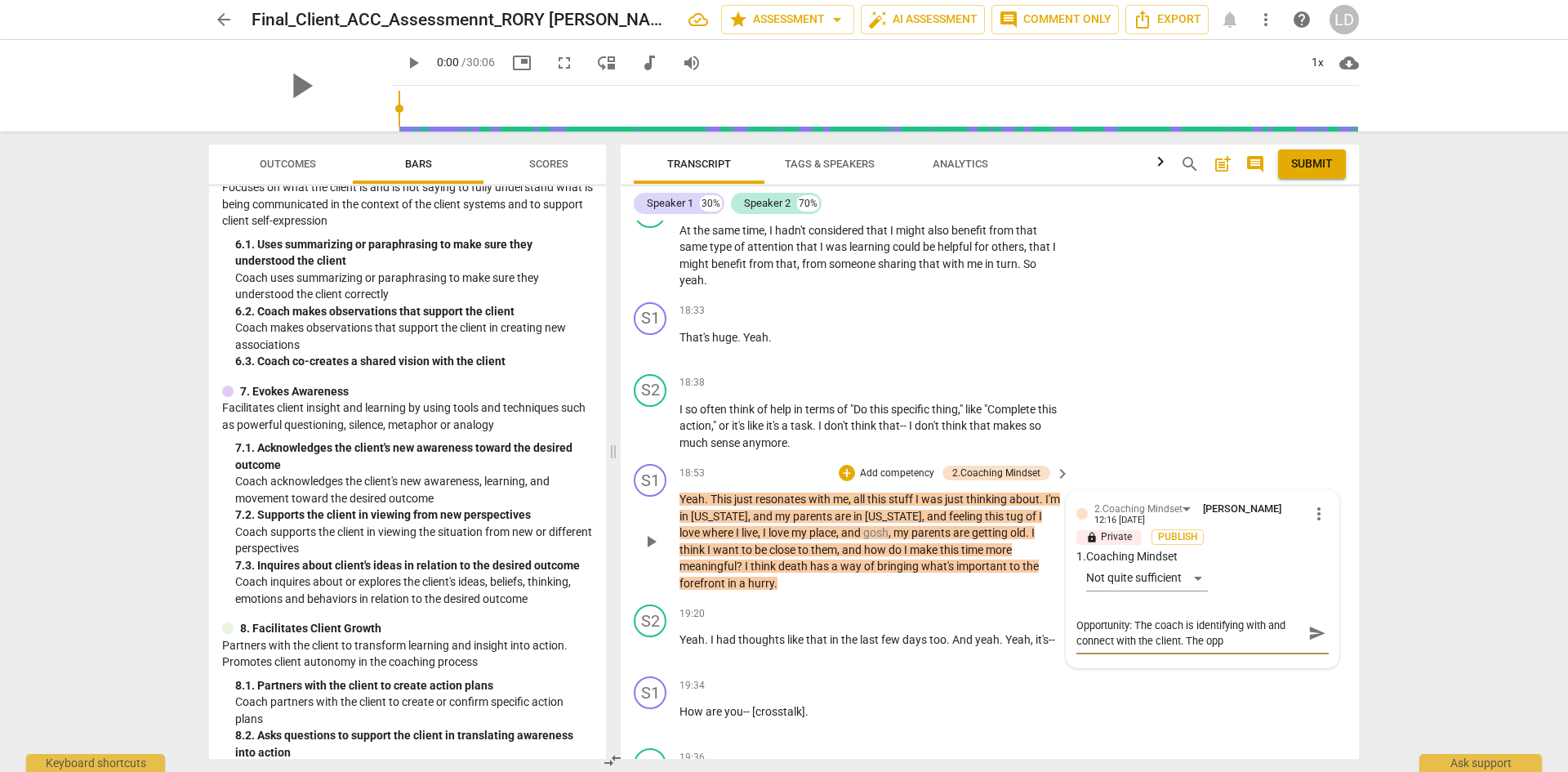
type textarea "Opportunity: The coach is identifying with and connect with the client. The oppo"
type textarea "Opportunity: The coach is identifying with and connect with the client. The opp…"
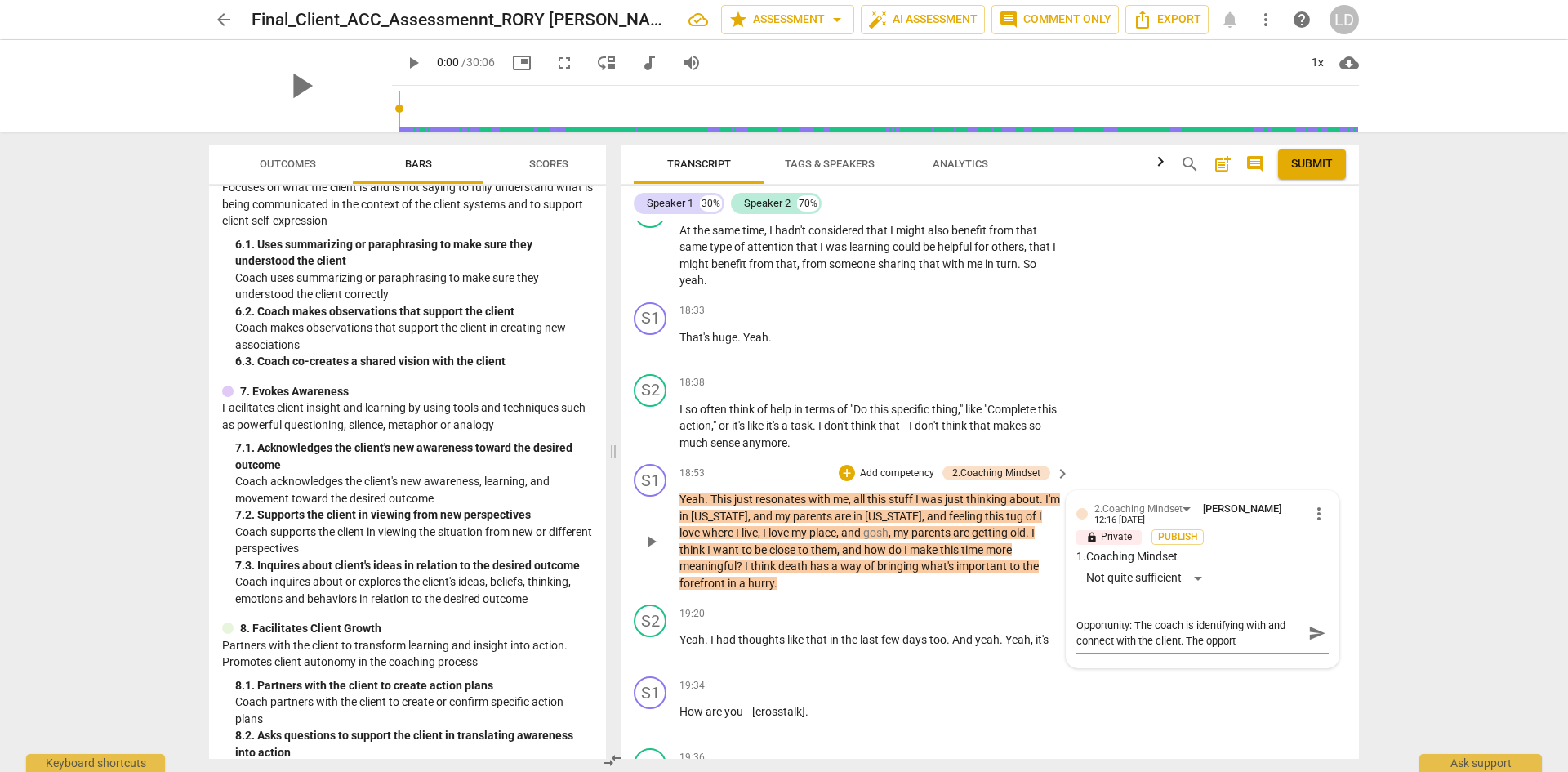
type textarea "Opportunity: The coach is identifying with and connect with the client. The opp…"
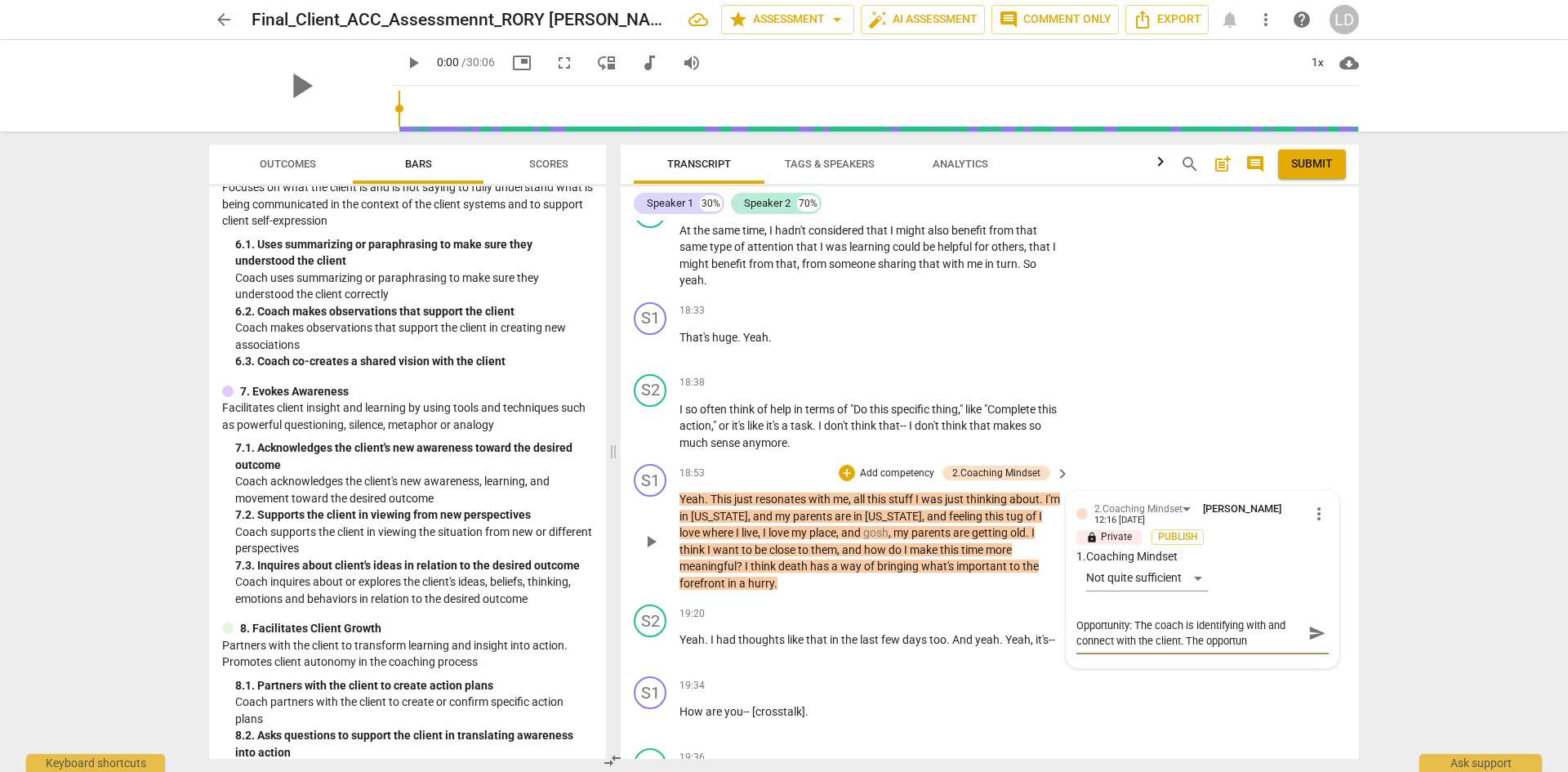
type textarea "Opportunity: The coach is identifying with and connect with the client. The opp…"
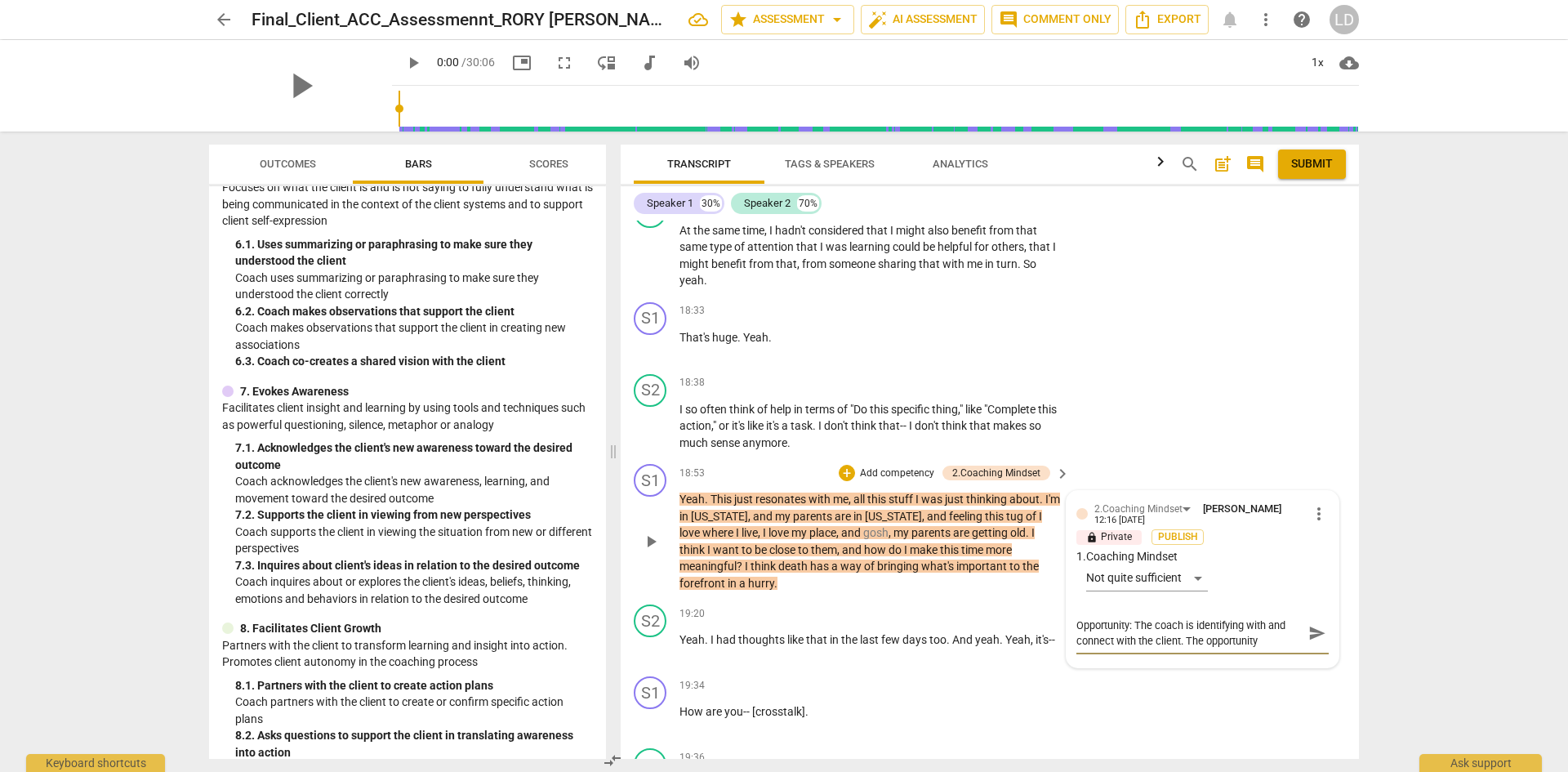
type textarea "Opportunity: The coach is identifying with and connect with the client. The opp…"
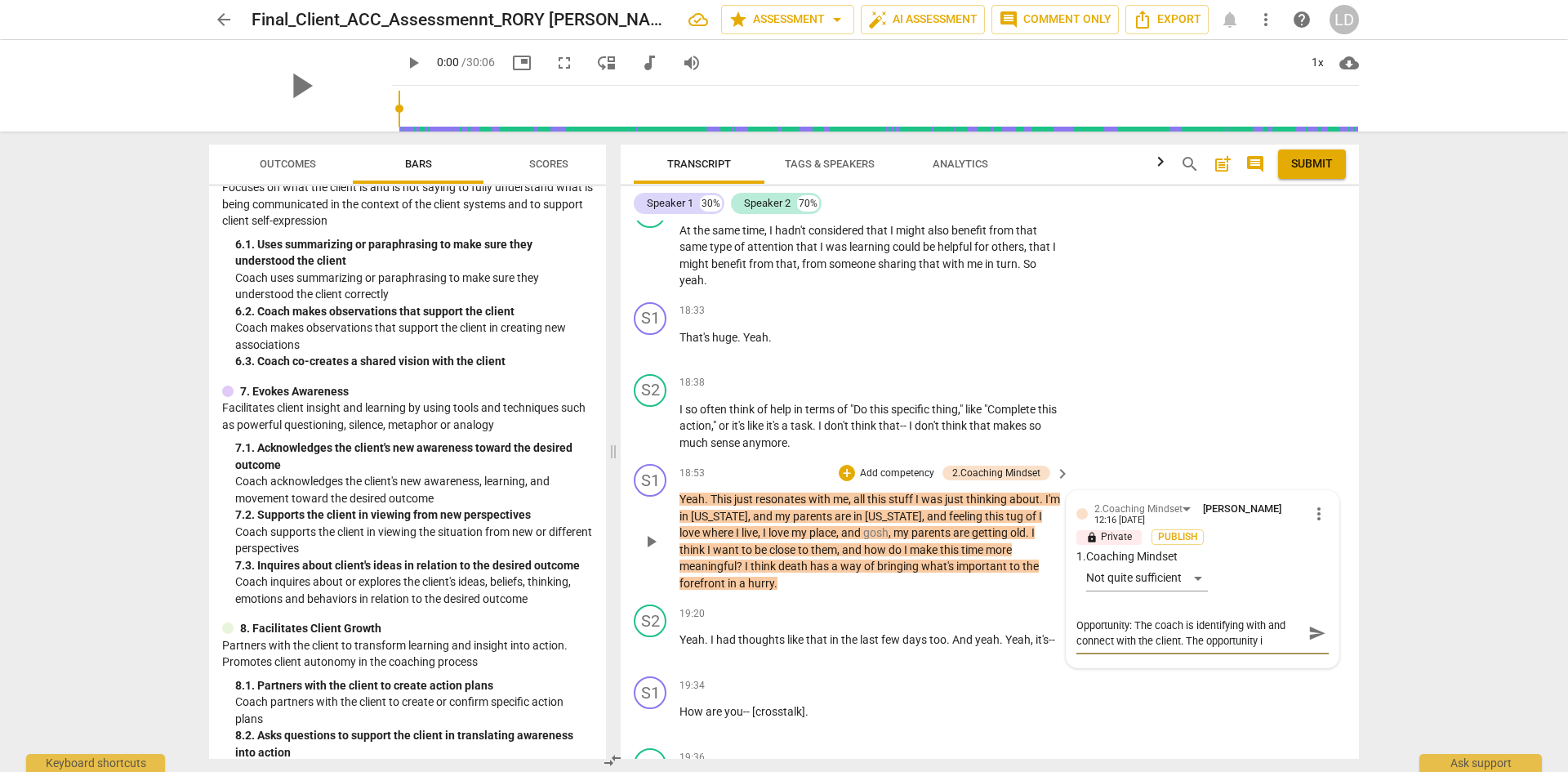
type textarea "Opportunity: The coach is identifying with and connect with the client. The opp…"
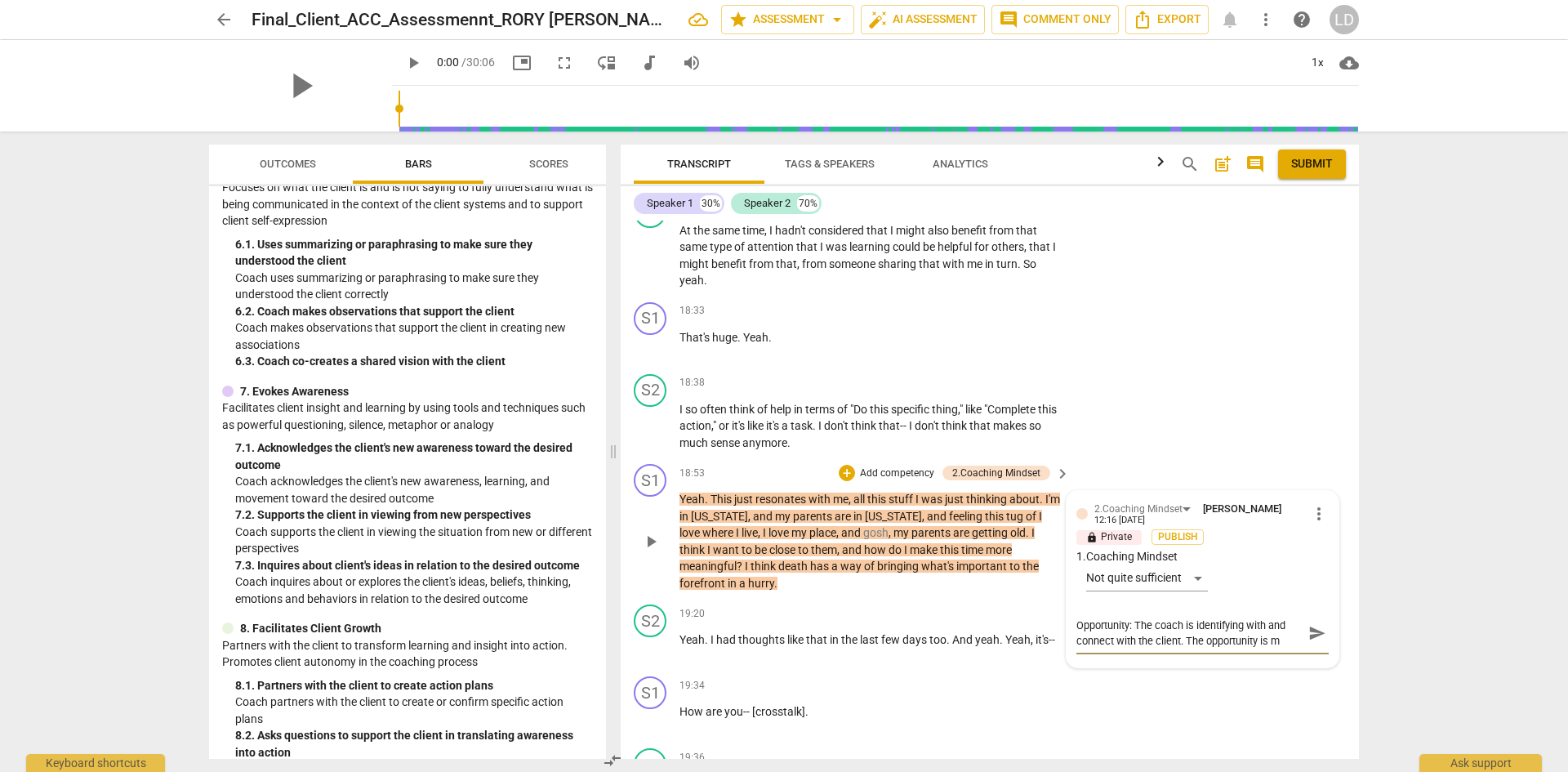
type textarea "Opportunity: The coach is identifying with and connect with the client. The opp…"
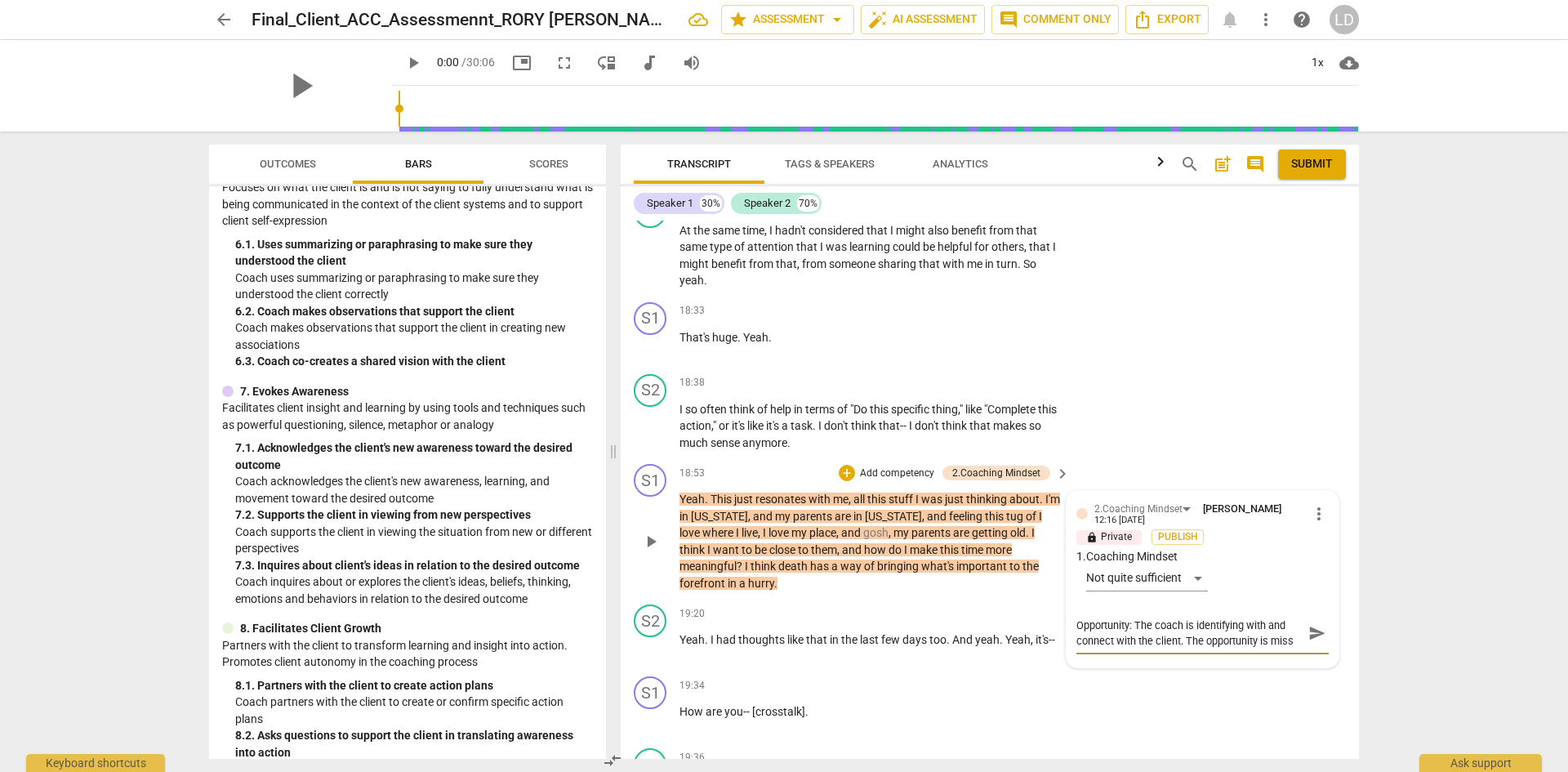
type textarea "Opportunity: The coach is identifying with and connect with the client. The opp…"
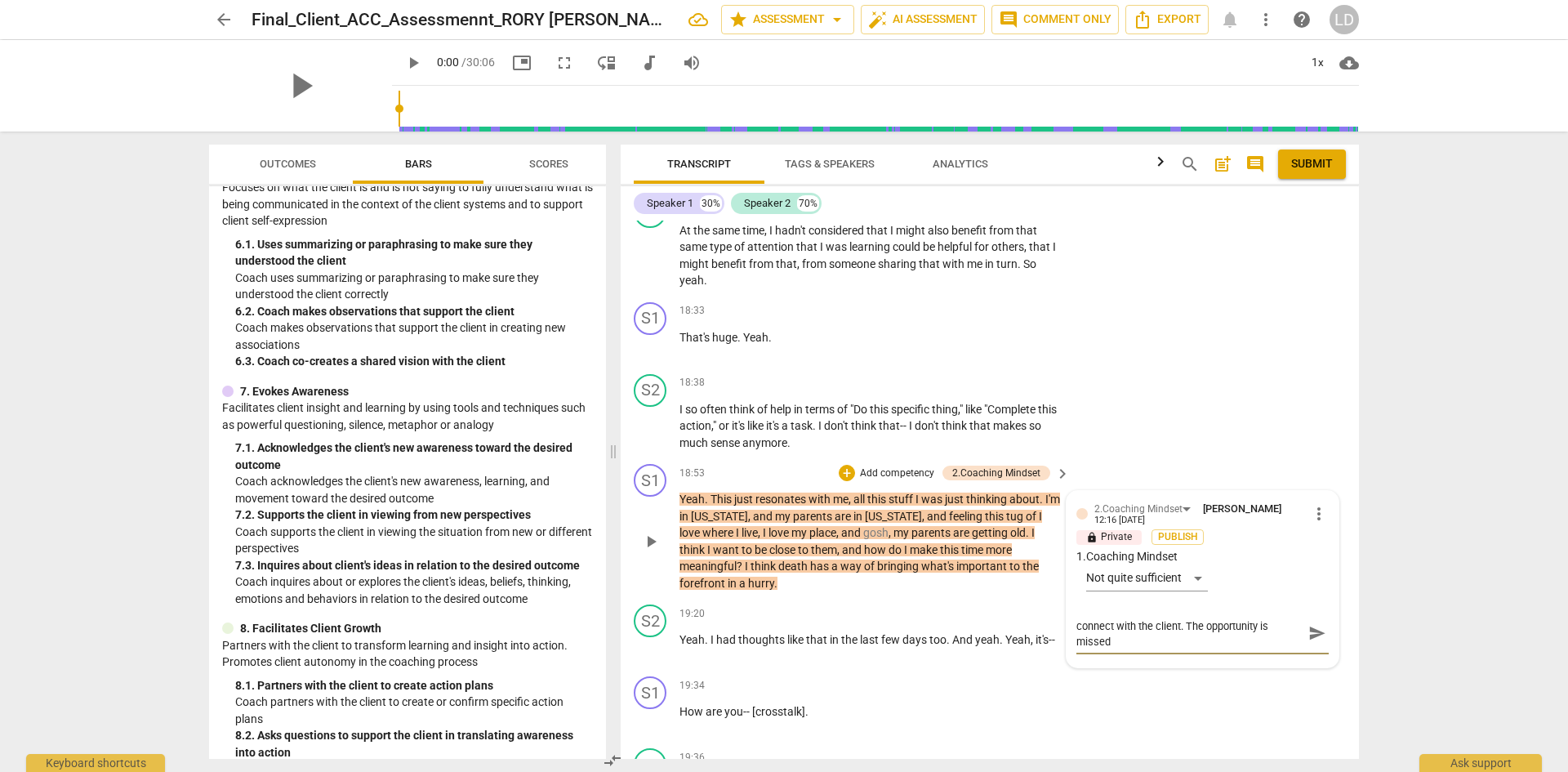
type textarea "Opportunity: The coach is identifying with and connect with the client. The opp…"
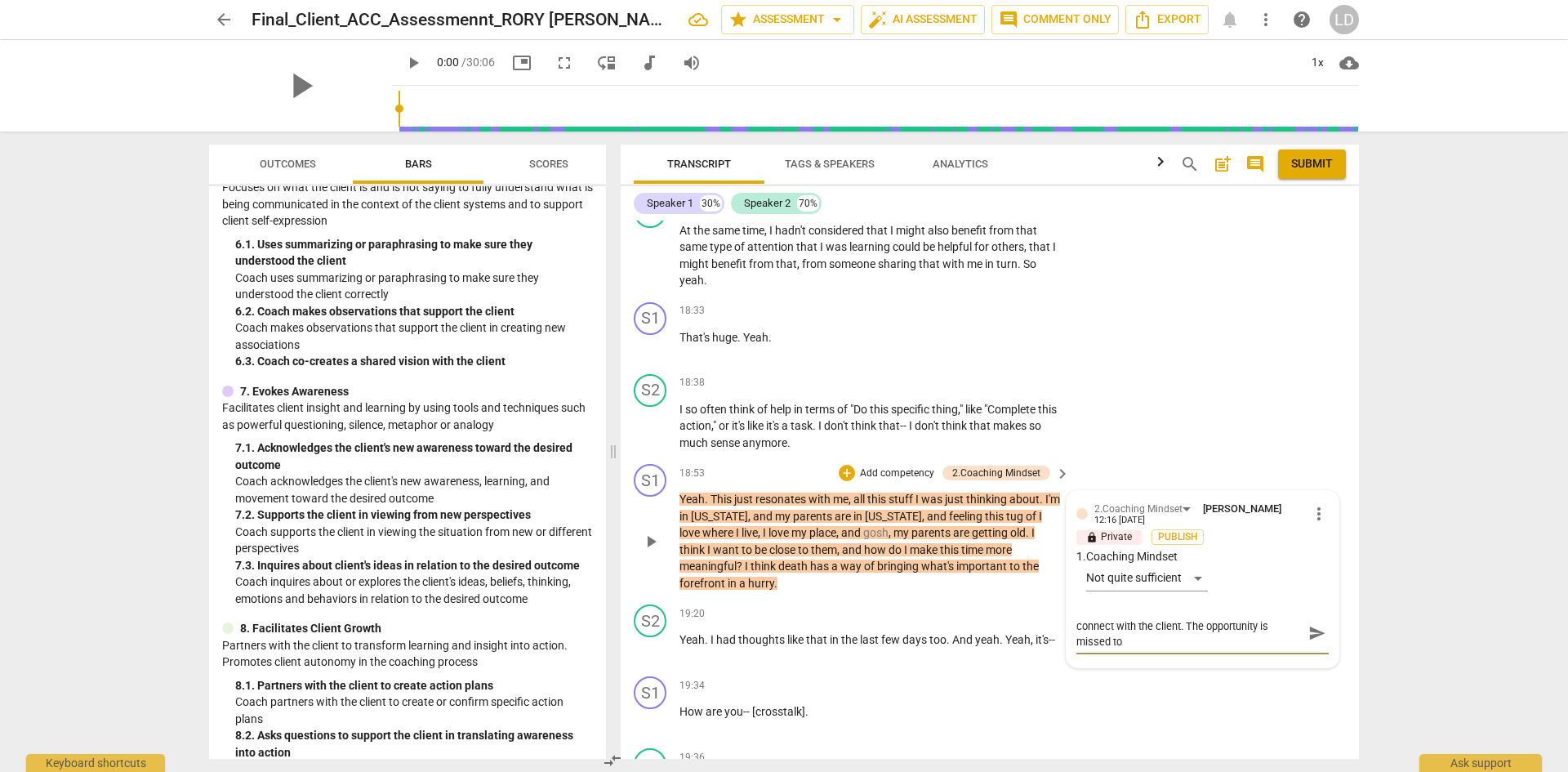
type textarea "Opportunity: The coach is identifying with and connect with the client. The opp…"
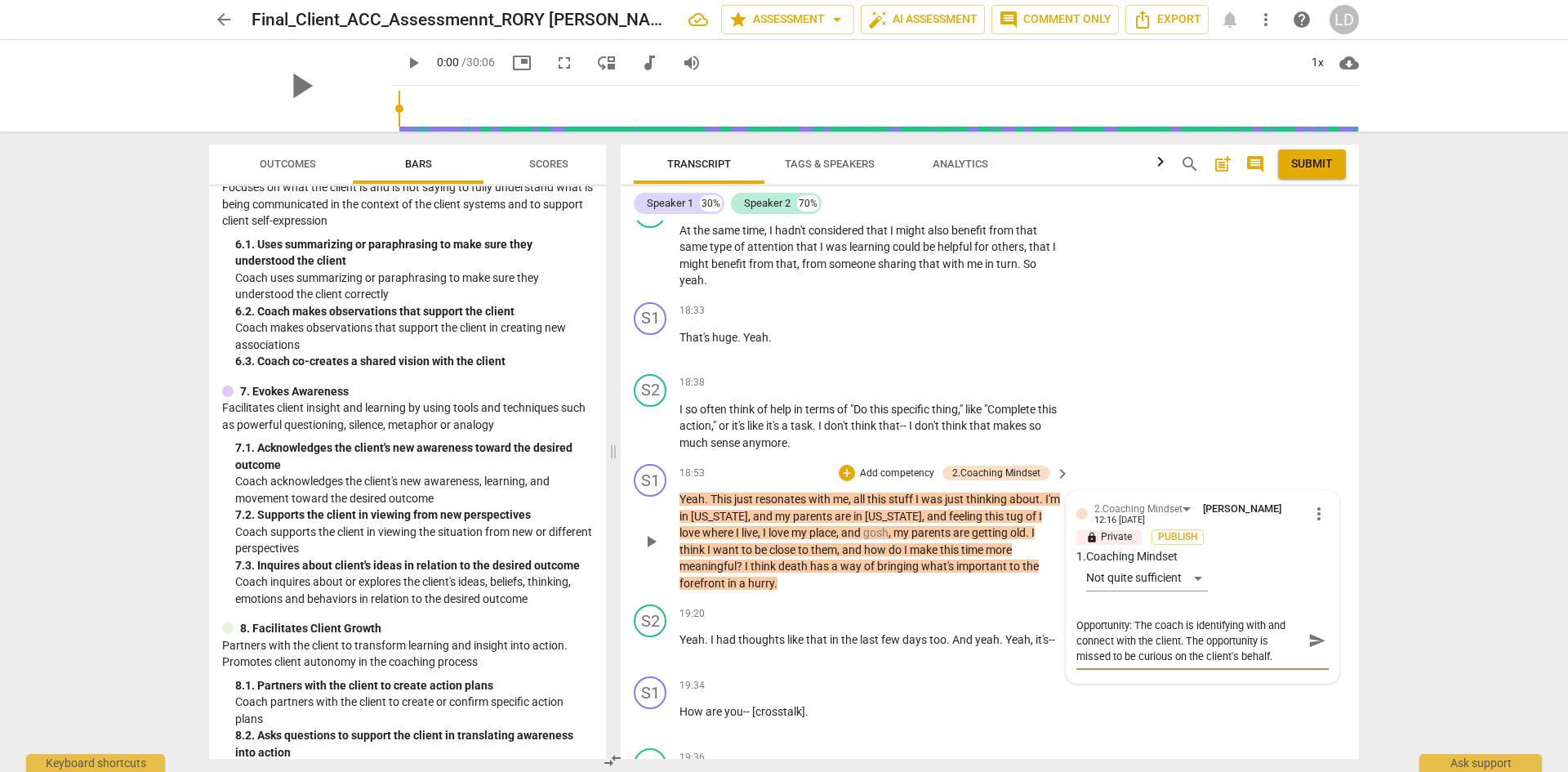
click at [1309, 632] on span "send" at bounding box center [1318, 641] width 18 height 18
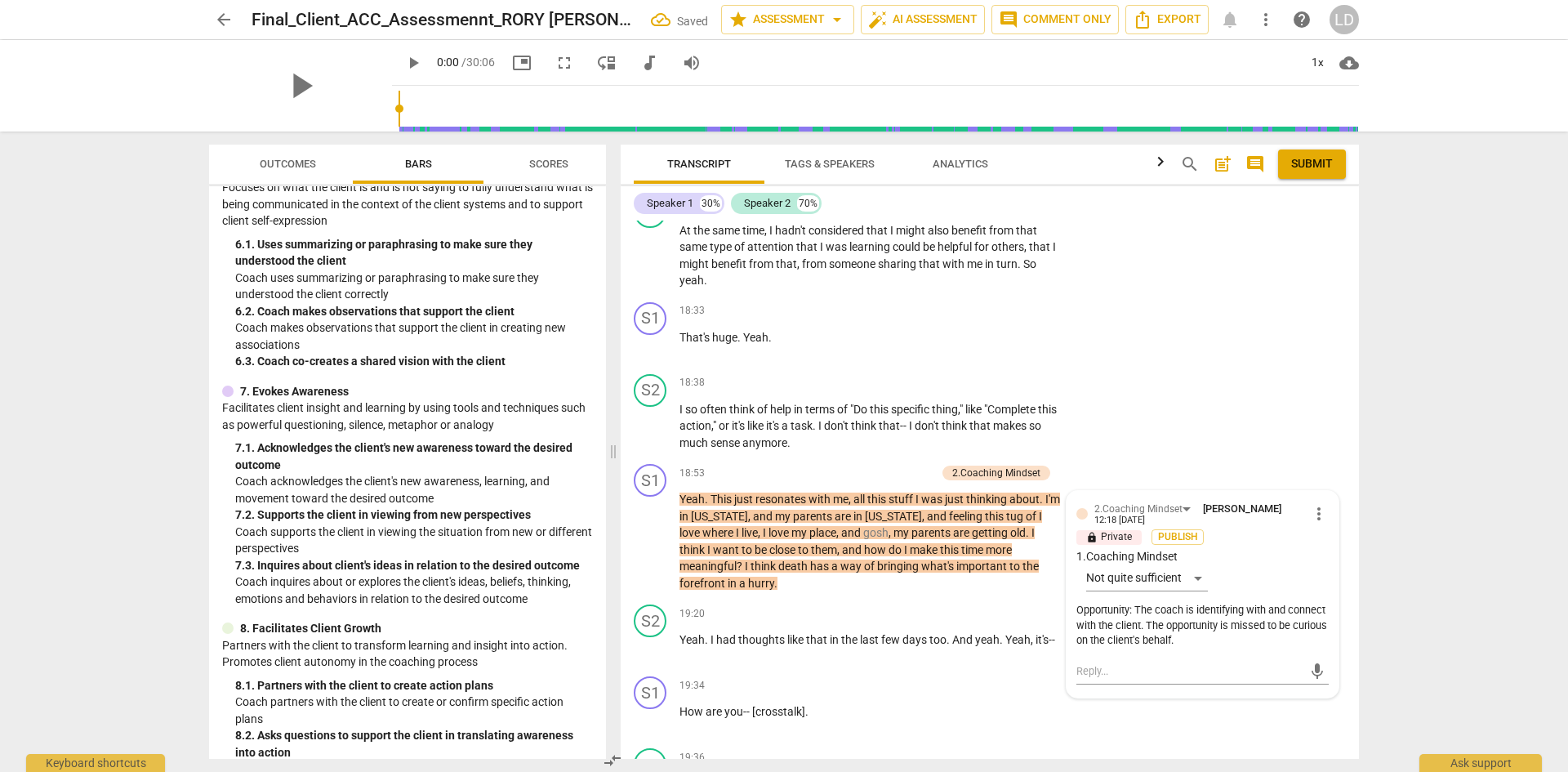
click at [1418, 601] on div "arrow_back Final_Client_ACC_Assessmennt_RORY SYLVIA Saved star Assessment arrow…" at bounding box center [784, 386] width 1568 height 772
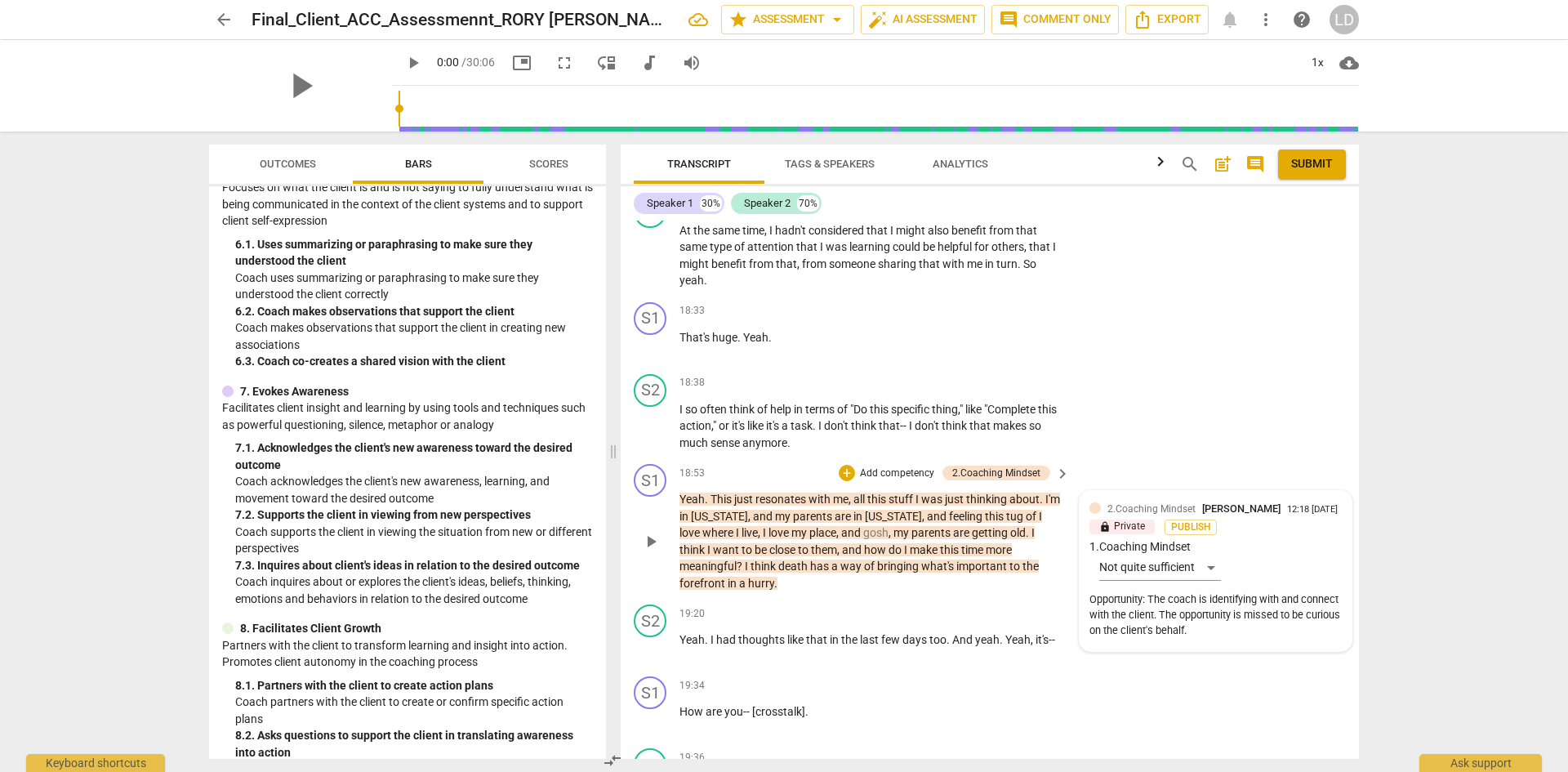
scroll to position [6035, 0]
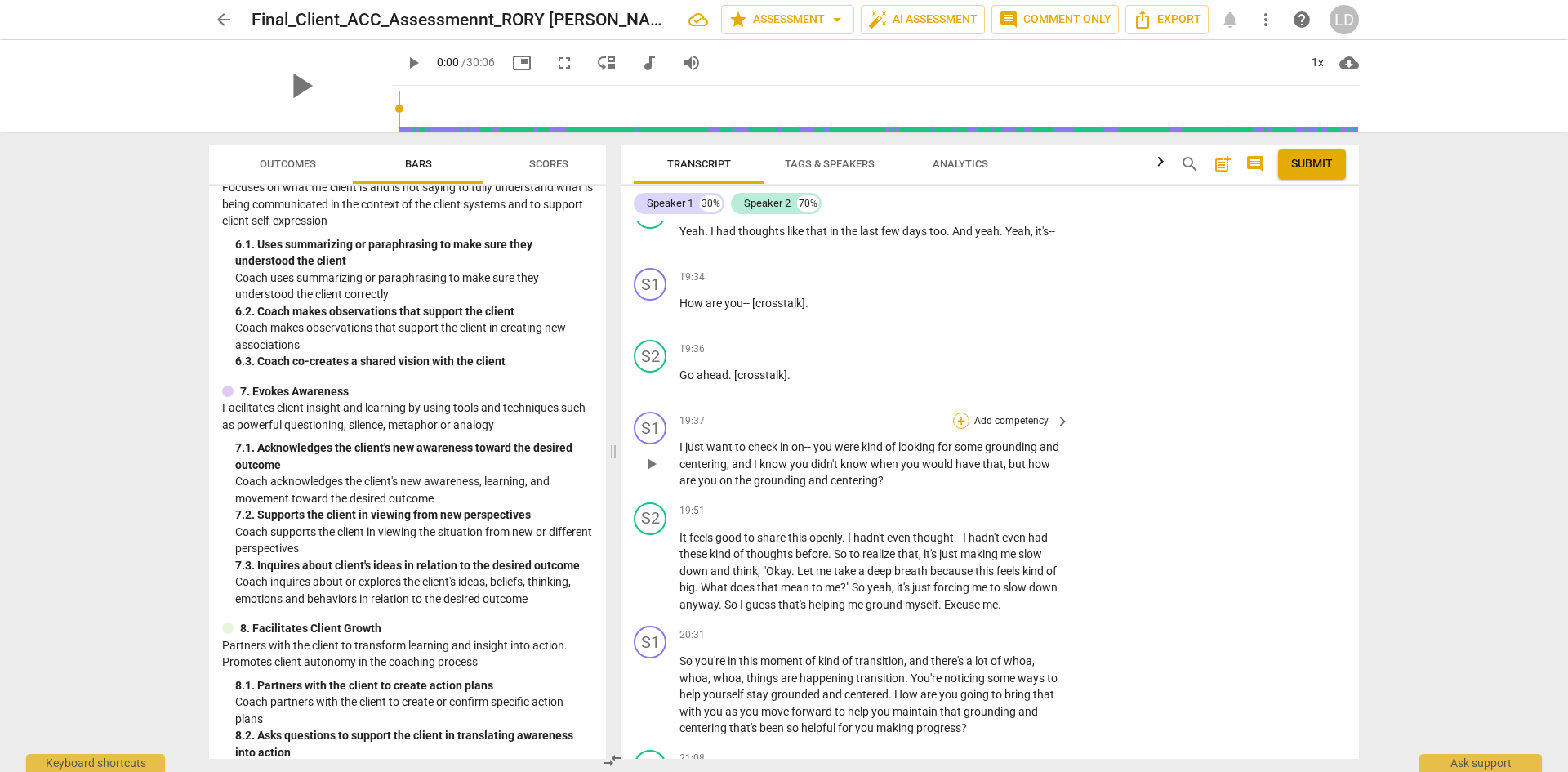
click at [962, 412] on div "+" at bounding box center [961, 420] width 16 height 16
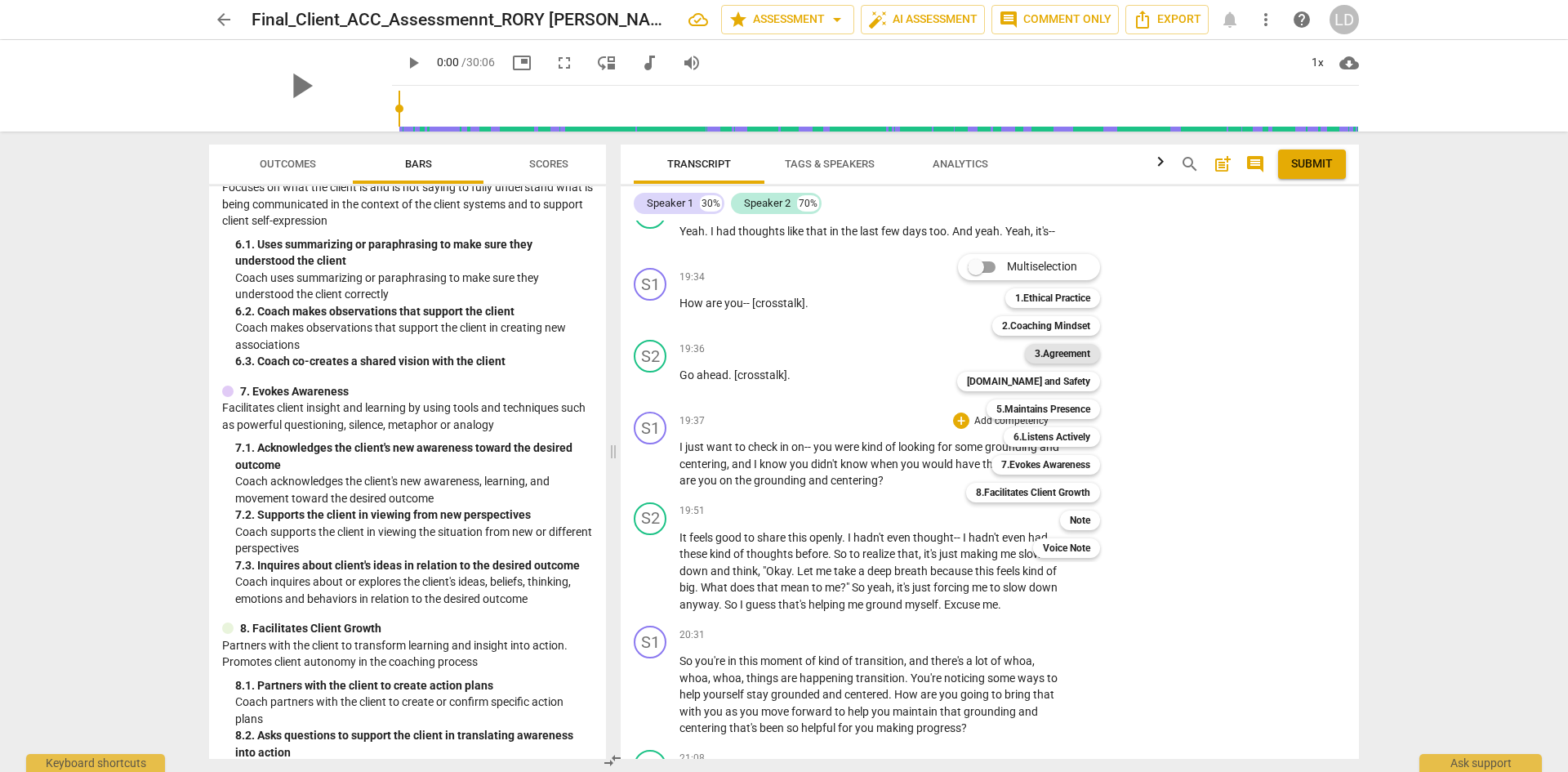
click at [1065, 356] on b "3.Agreement" at bounding box center [1063, 354] width 56 height 20
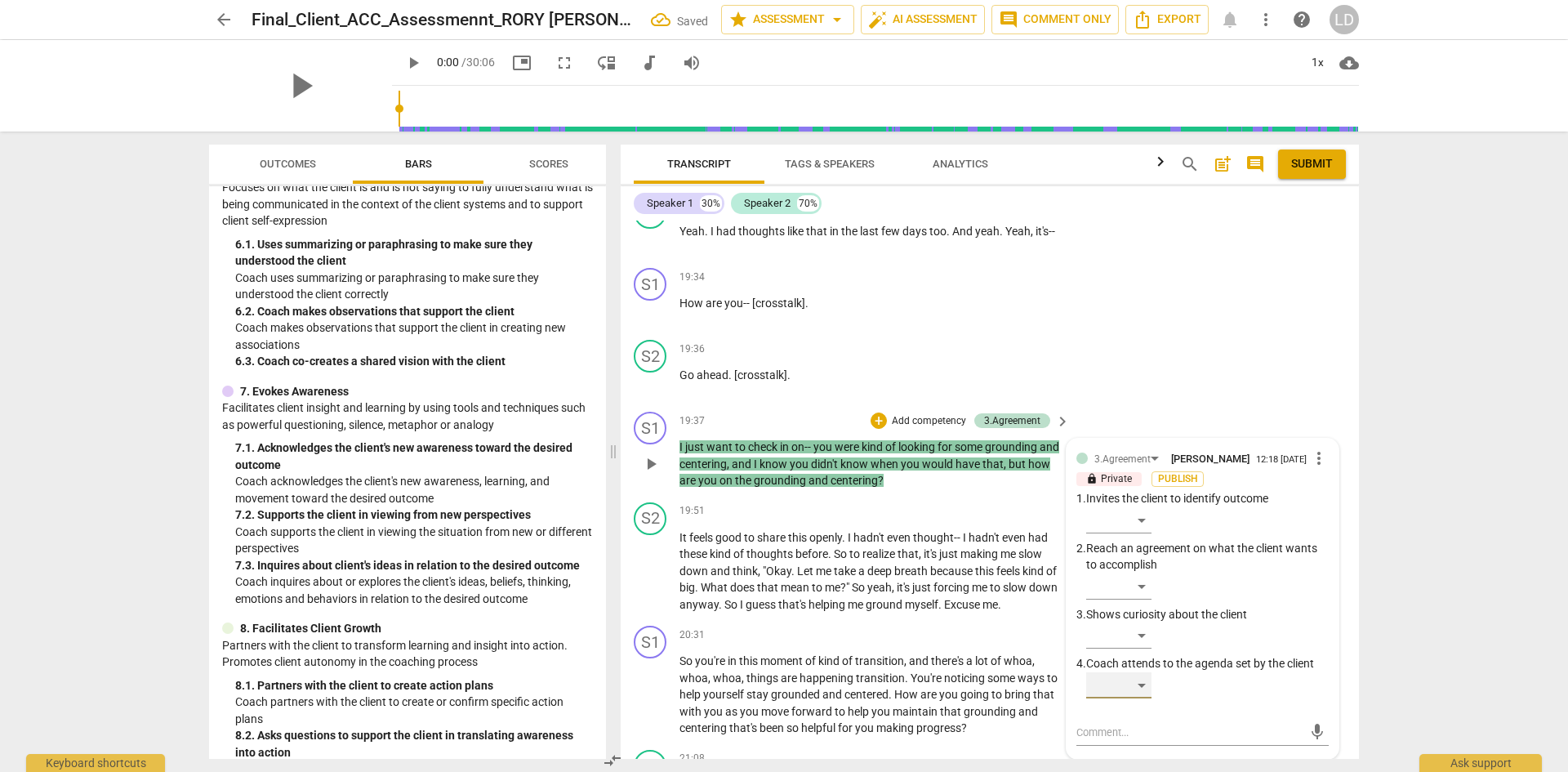
click at [1144, 676] on div "​" at bounding box center [1119, 686] width 66 height 26
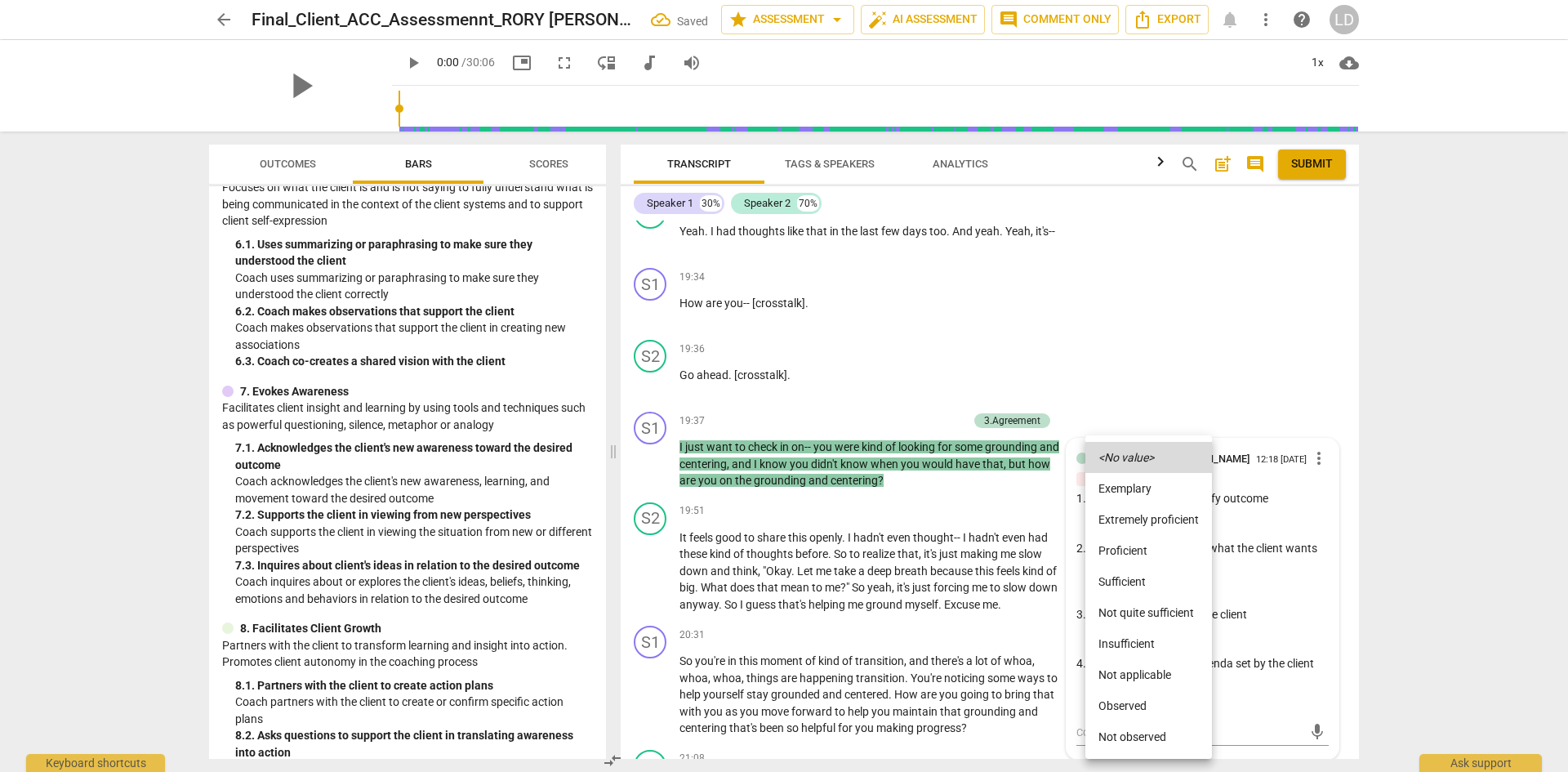
click at [1156, 583] on li "Sufficient" at bounding box center [1148, 581] width 126 height 31
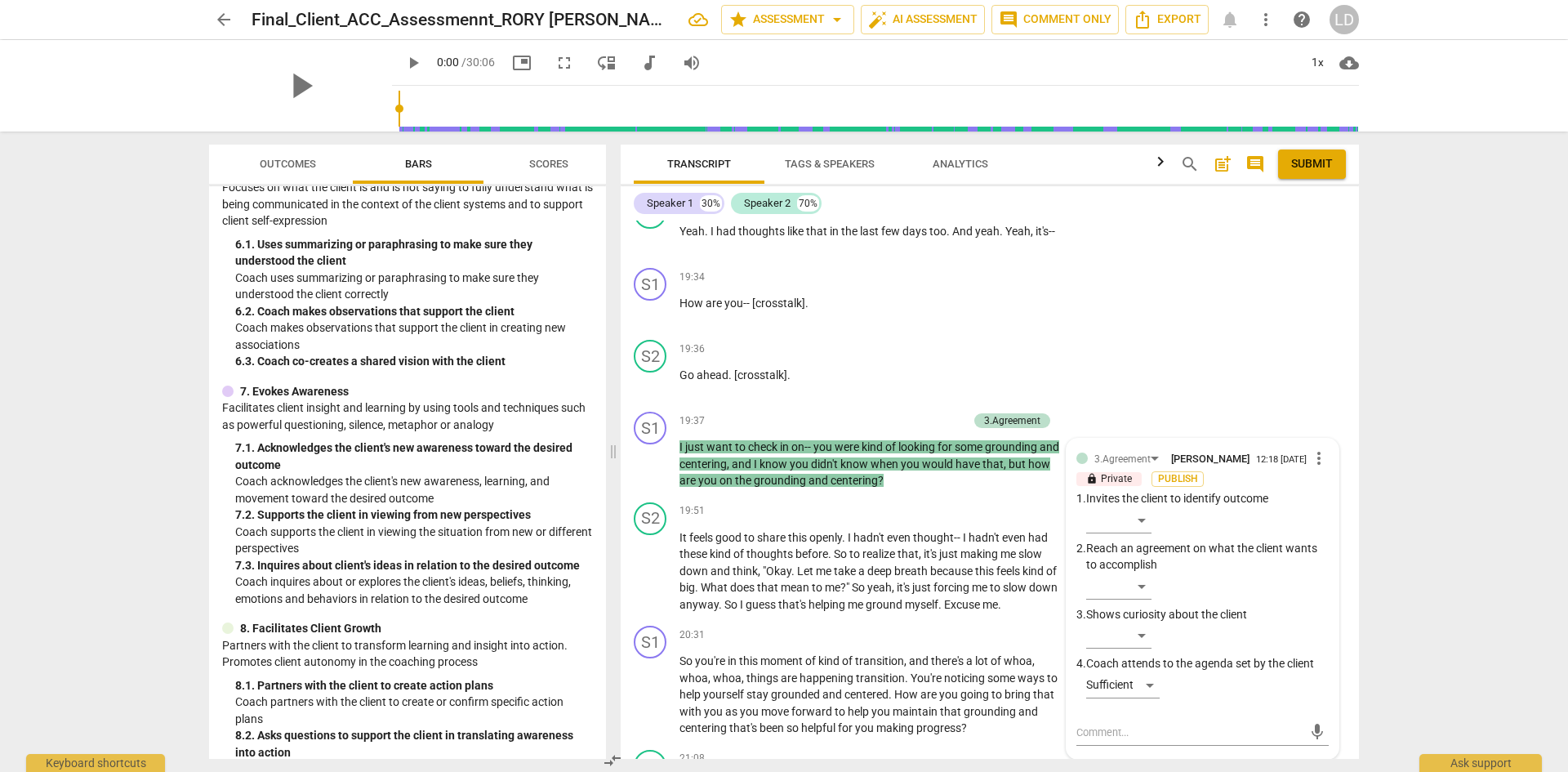
click at [1452, 566] on div "arrow_back Final_Client_ACC_Assessmennt_RORY SYLVIA star Assessment arrow_drop_…" at bounding box center [784, 386] width 1568 height 772
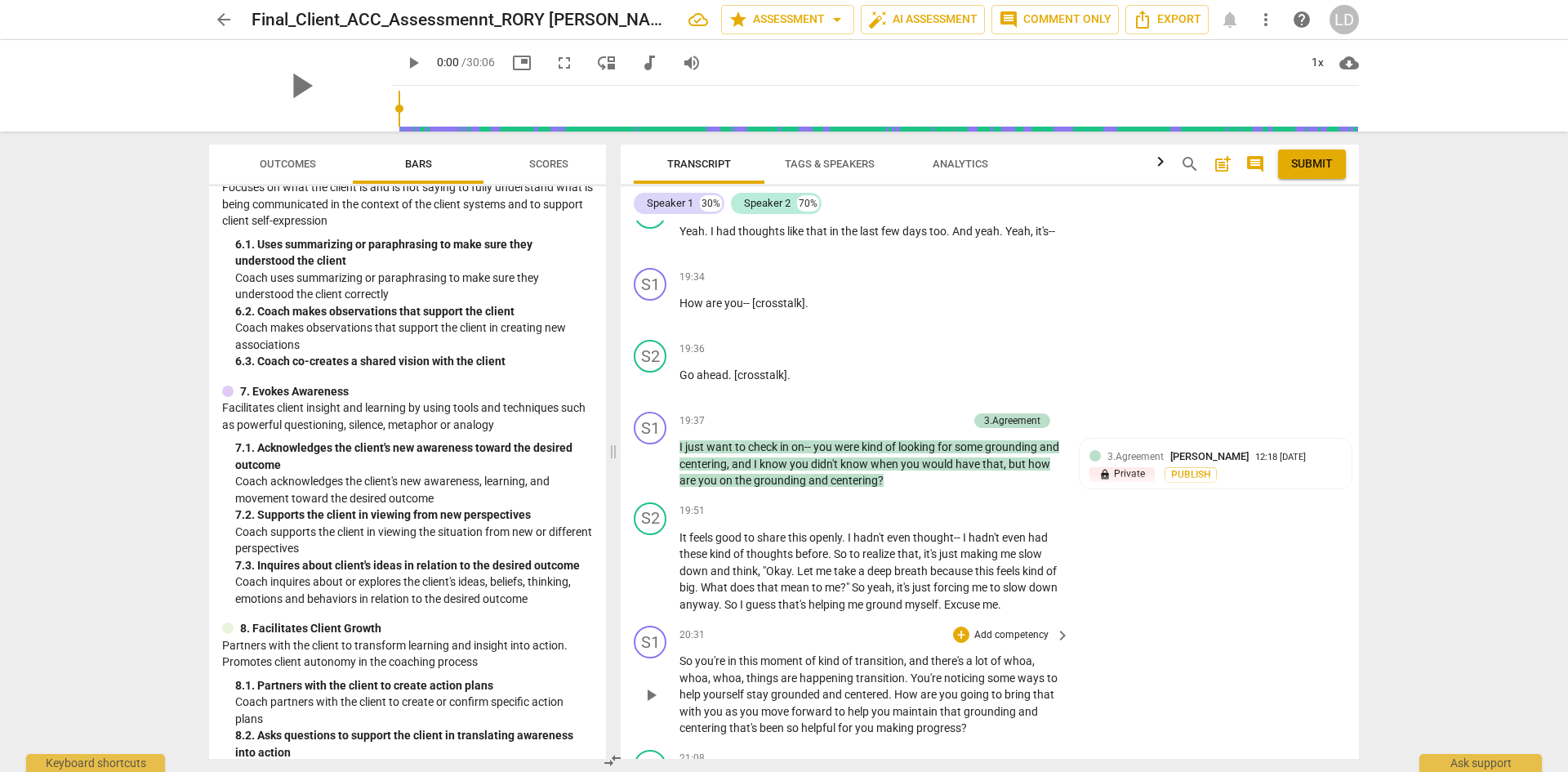
drag, startPoint x: 1353, startPoint y: 584, endPoint x: 1352, endPoint y: 611, distance: 27.0
click at [1352, 611] on div "format_bold format_list_bulleted Laura Di Tomasso lock Private Publish delete S…" at bounding box center [990, 490] width 739 height 539
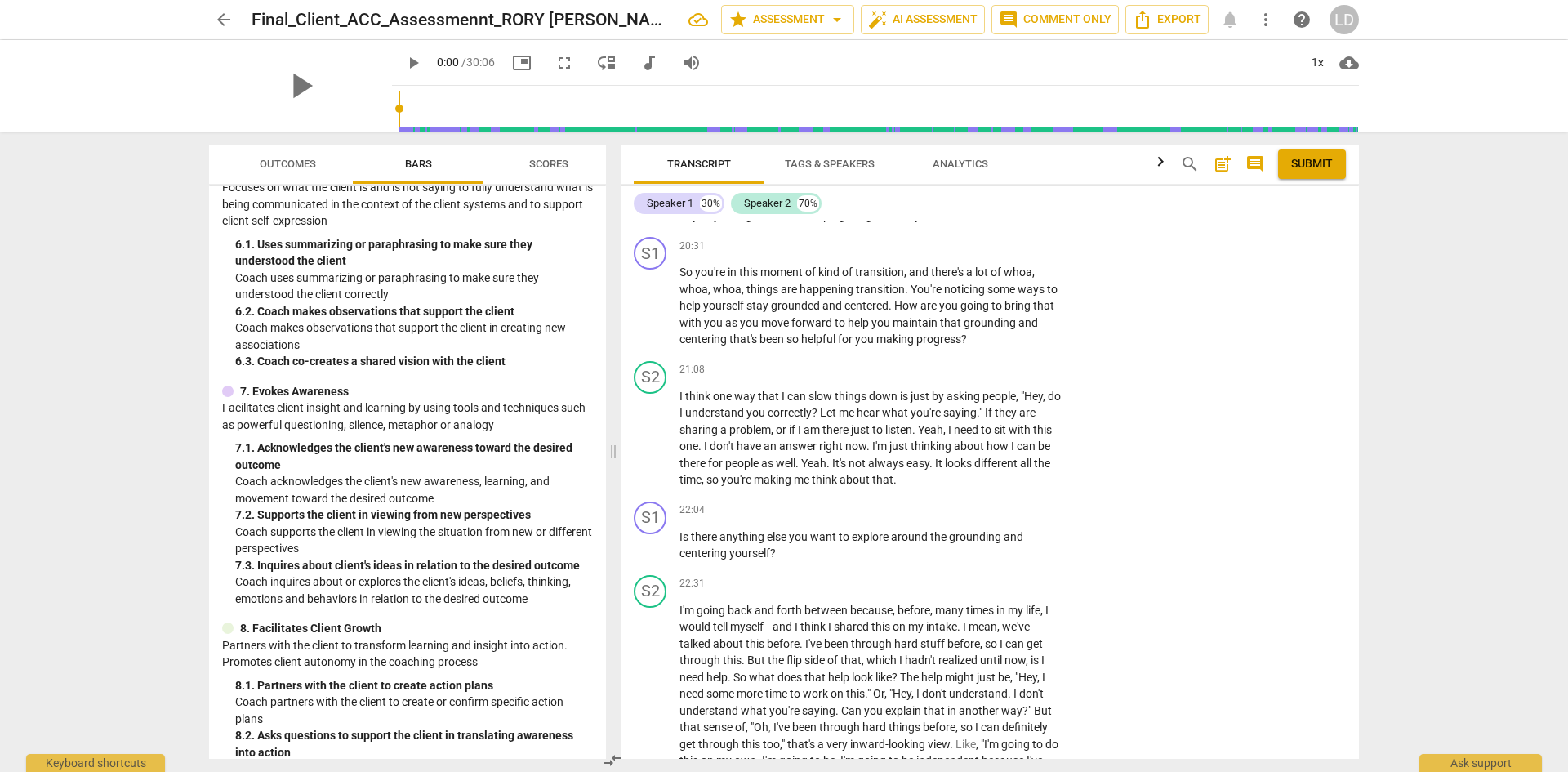
scroll to position [6397, 0]
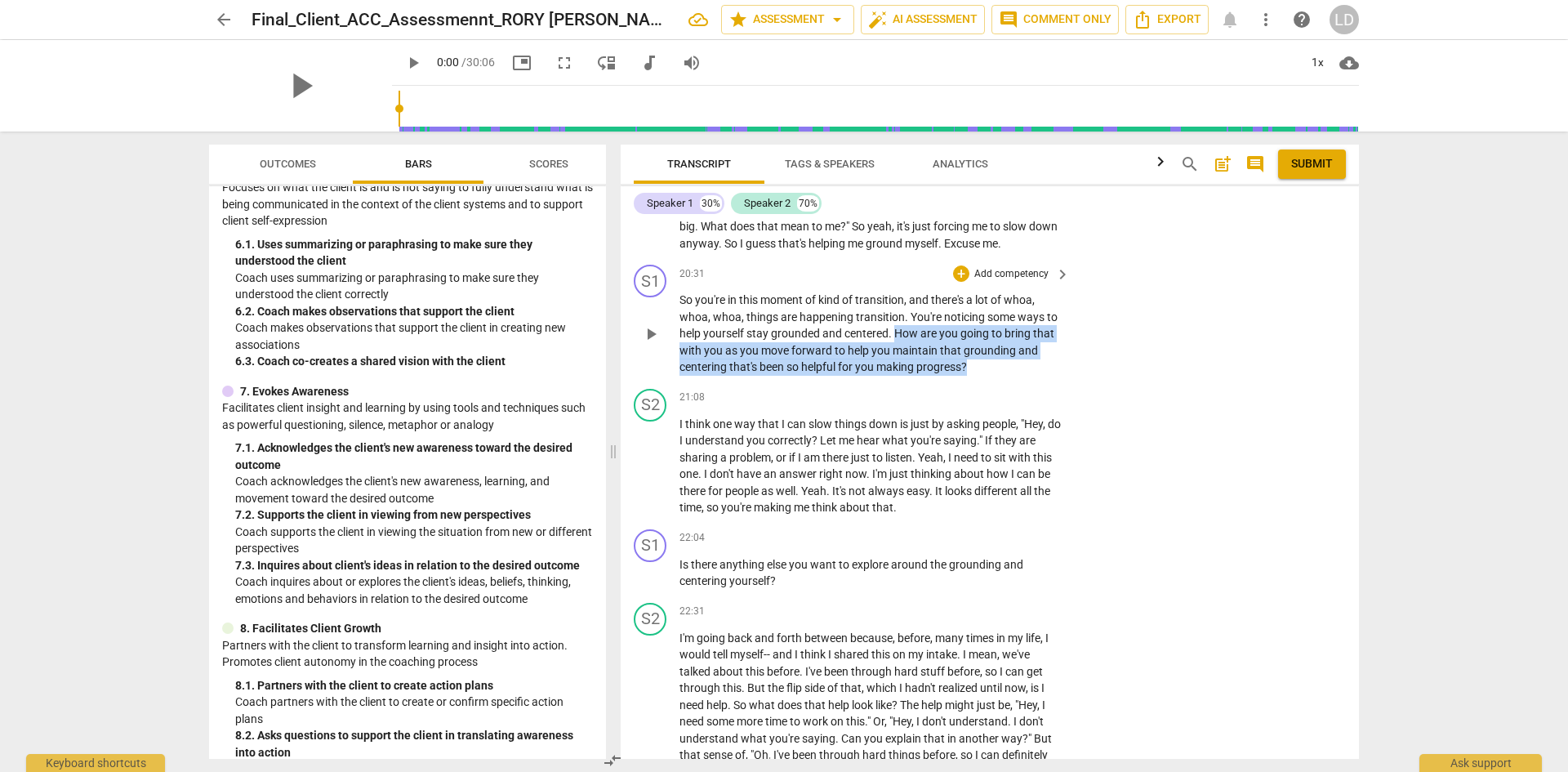
drag, startPoint x: 896, startPoint y: 316, endPoint x: 971, endPoint y: 348, distance: 81.5
click at [971, 348] on p "So you're in this moment of kind of transition , and there's a lot of whoa , wh…" at bounding box center [870, 334] width 382 height 84
click at [959, 265] on div "+" at bounding box center [961, 273] width 16 height 16
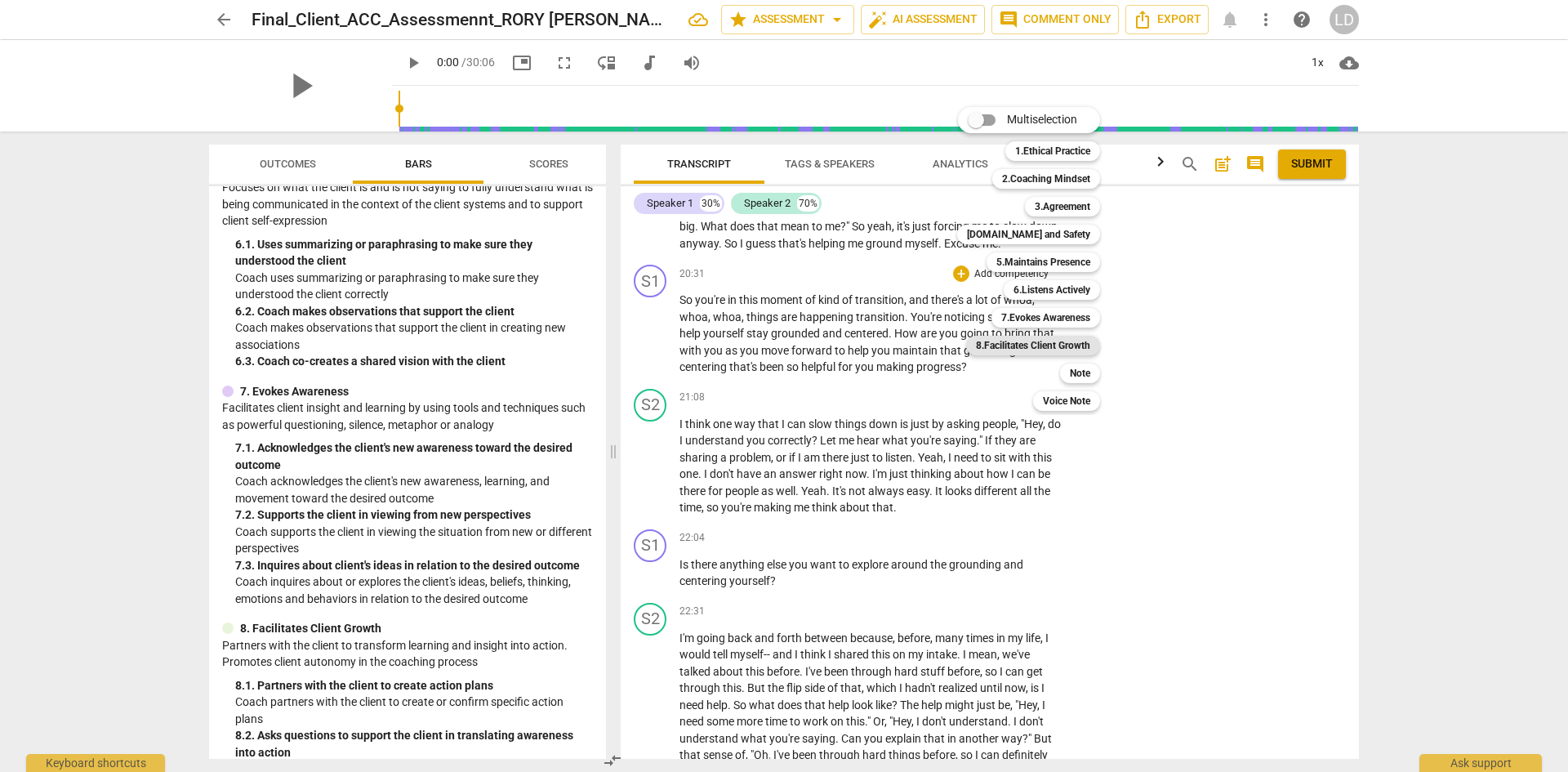
click at [1052, 342] on b "8.Facilitates Client Growth" at bounding box center [1033, 346] width 114 height 20
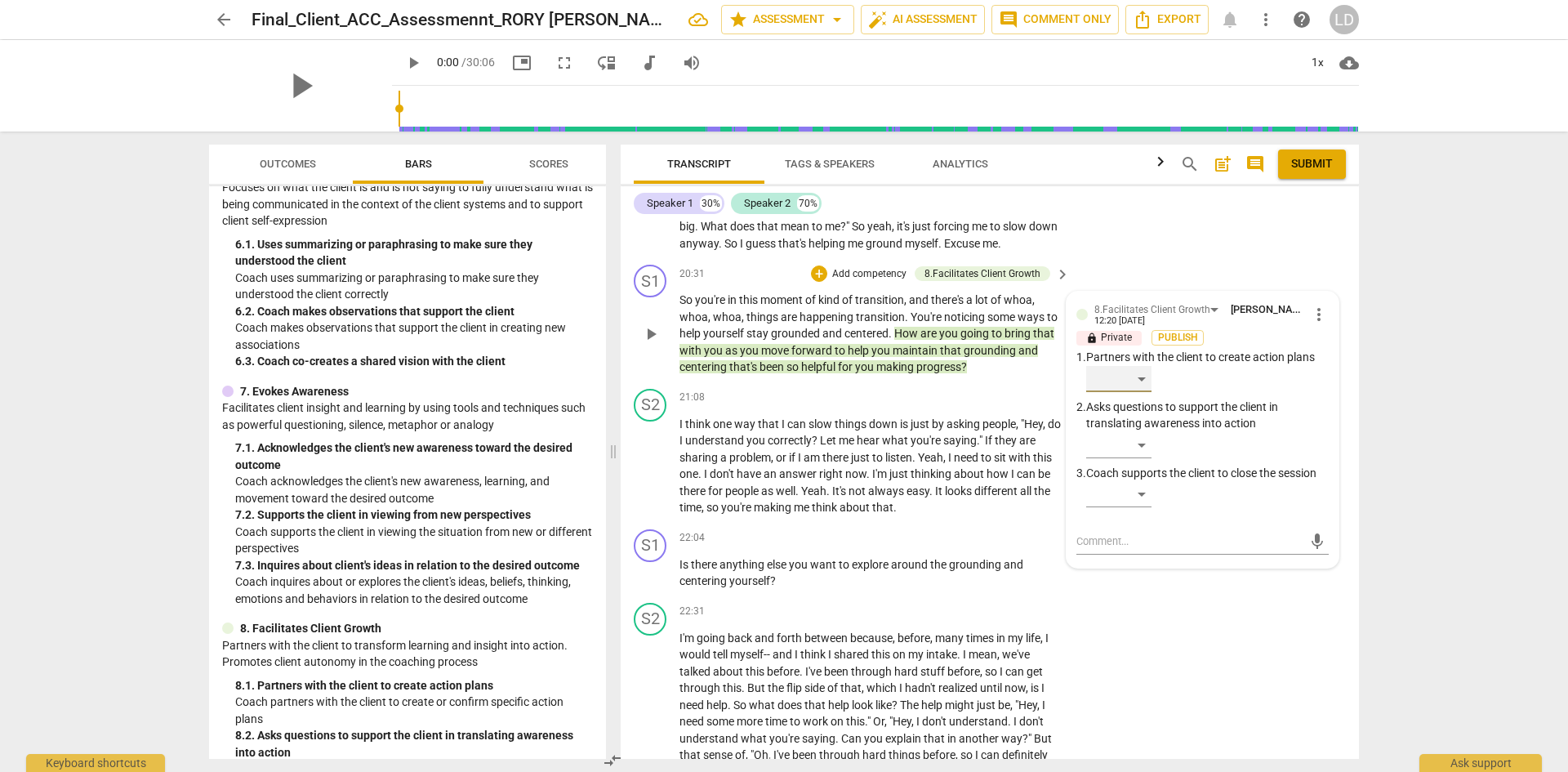
click at [1138, 366] on div "​" at bounding box center [1119, 379] width 66 height 26
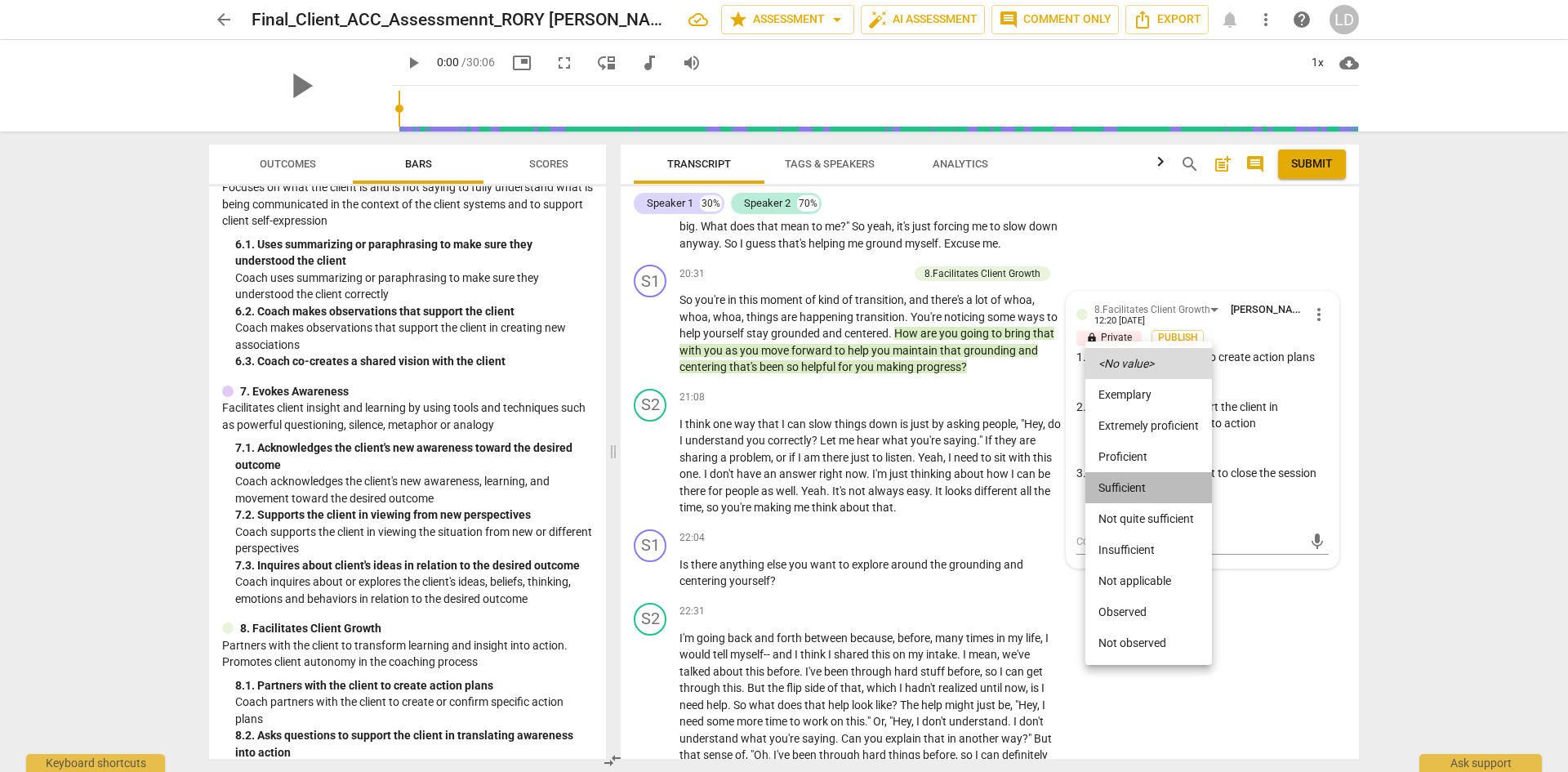
click at [1155, 484] on li "Sufficient" at bounding box center [1148, 487] width 126 height 31
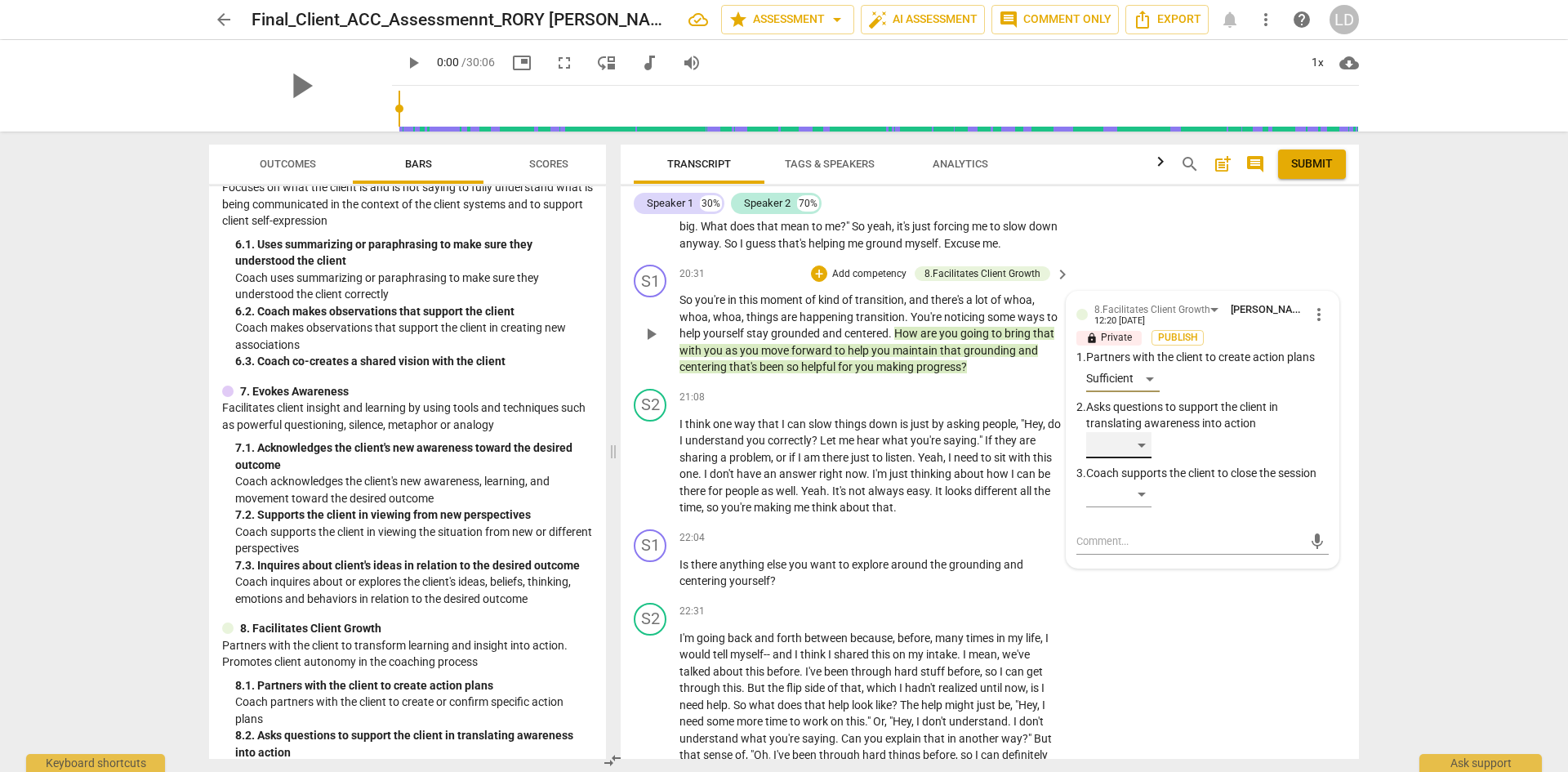
click at [1143, 432] on div "​" at bounding box center [1119, 445] width 66 height 26
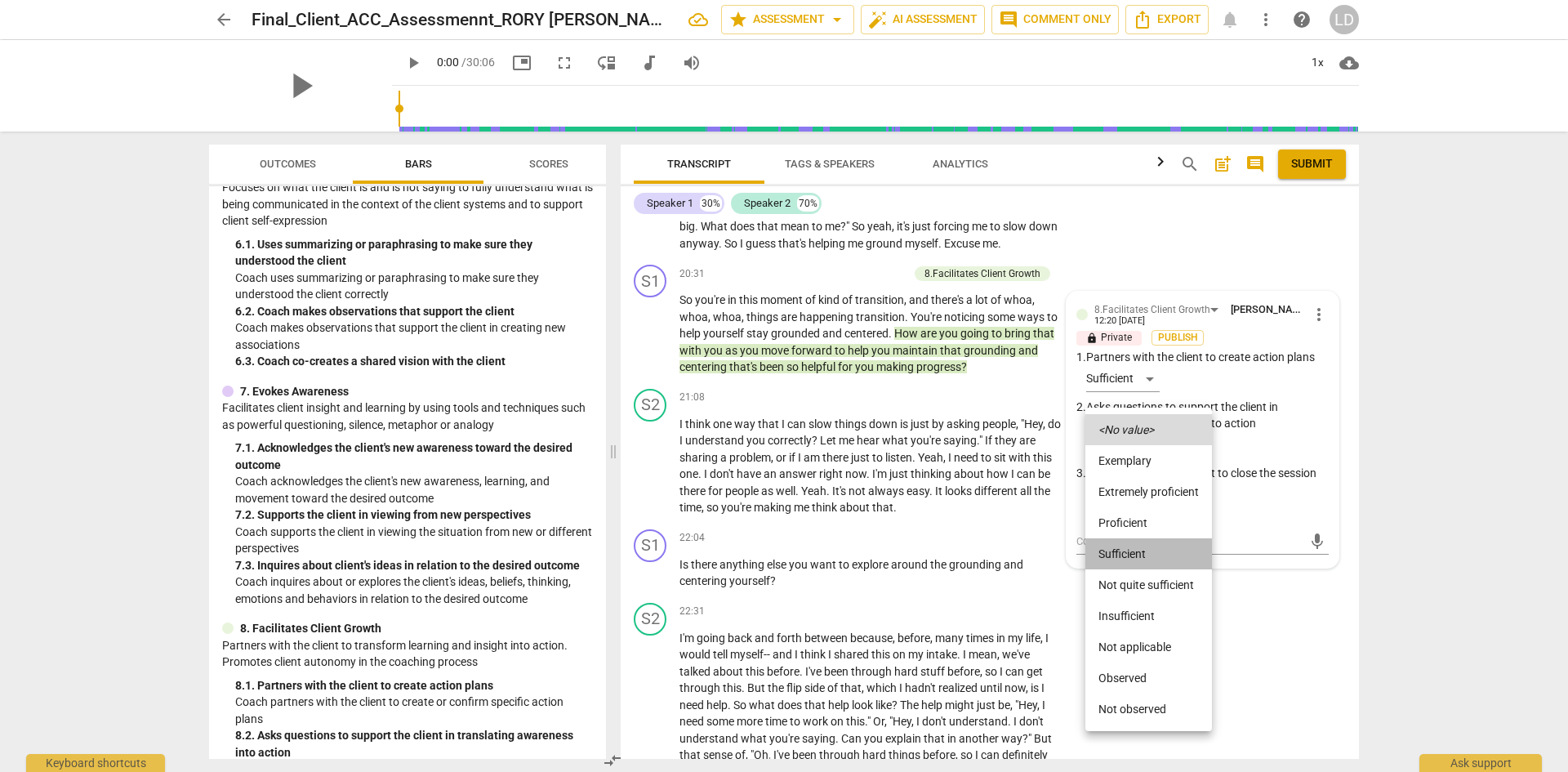
click at [1160, 542] on li "Sufficient" at bounding box center [1148, 553] width 126 height 31
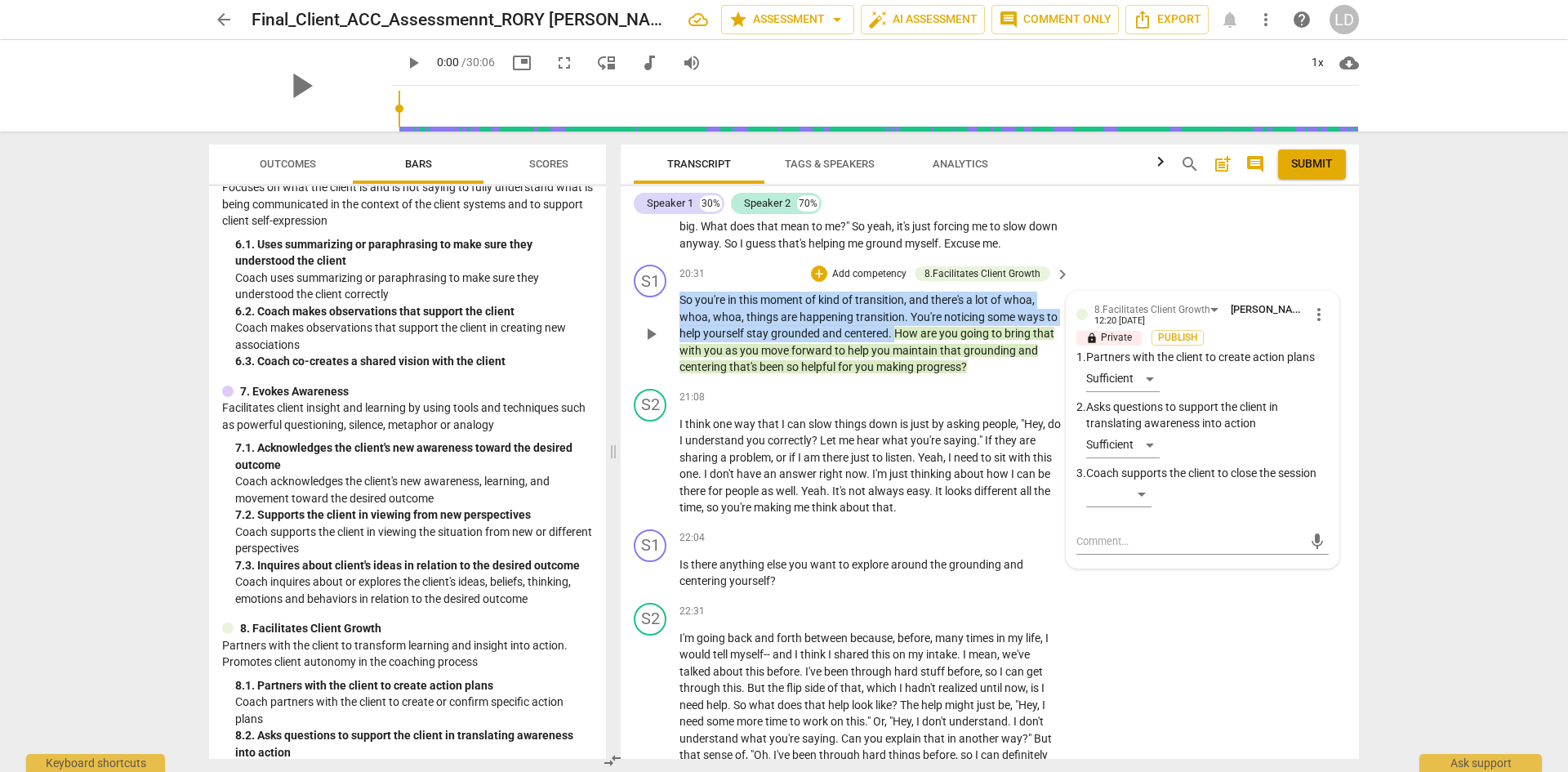
drag, startPoint x: 894, startPoint y: 317, endPoint x: 690, endPoint y: 284, distance: 206.7
click at [683, 292] on p "So you're in this moment of kind of transition , and there's a lot of whoa , wh…" at bounding box center [870, 334] width 382 height 84
click at [821, 265] on div "+" at bounding box center [819, 273] width 16 height 16
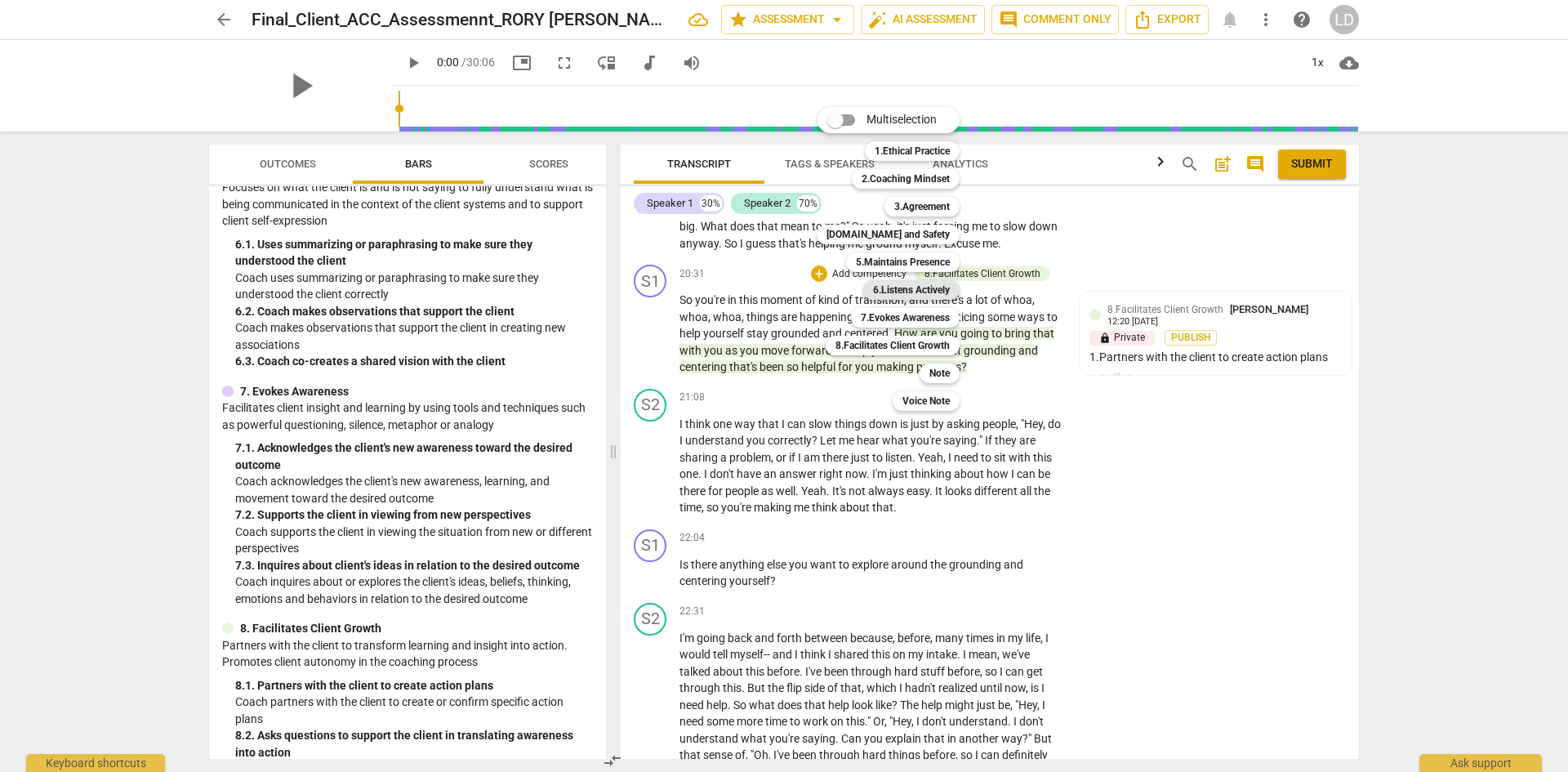
click at [906, 284] on b "6.Listens Actively" at bounding box center [911, 290] width 76 height 20
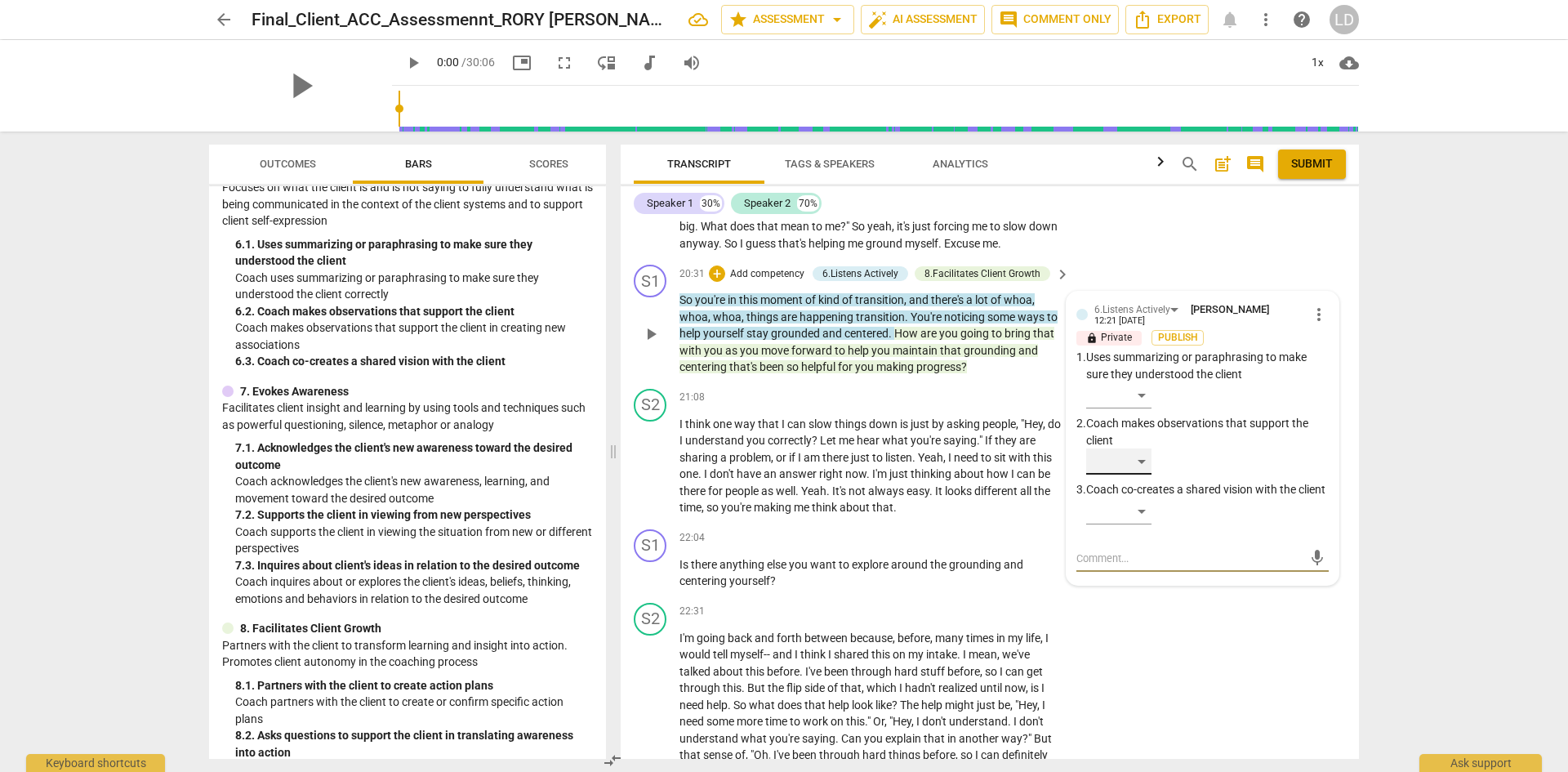
click at [1144, 449] on div "​" at bounding box center [1119, 462] width 66 height 26
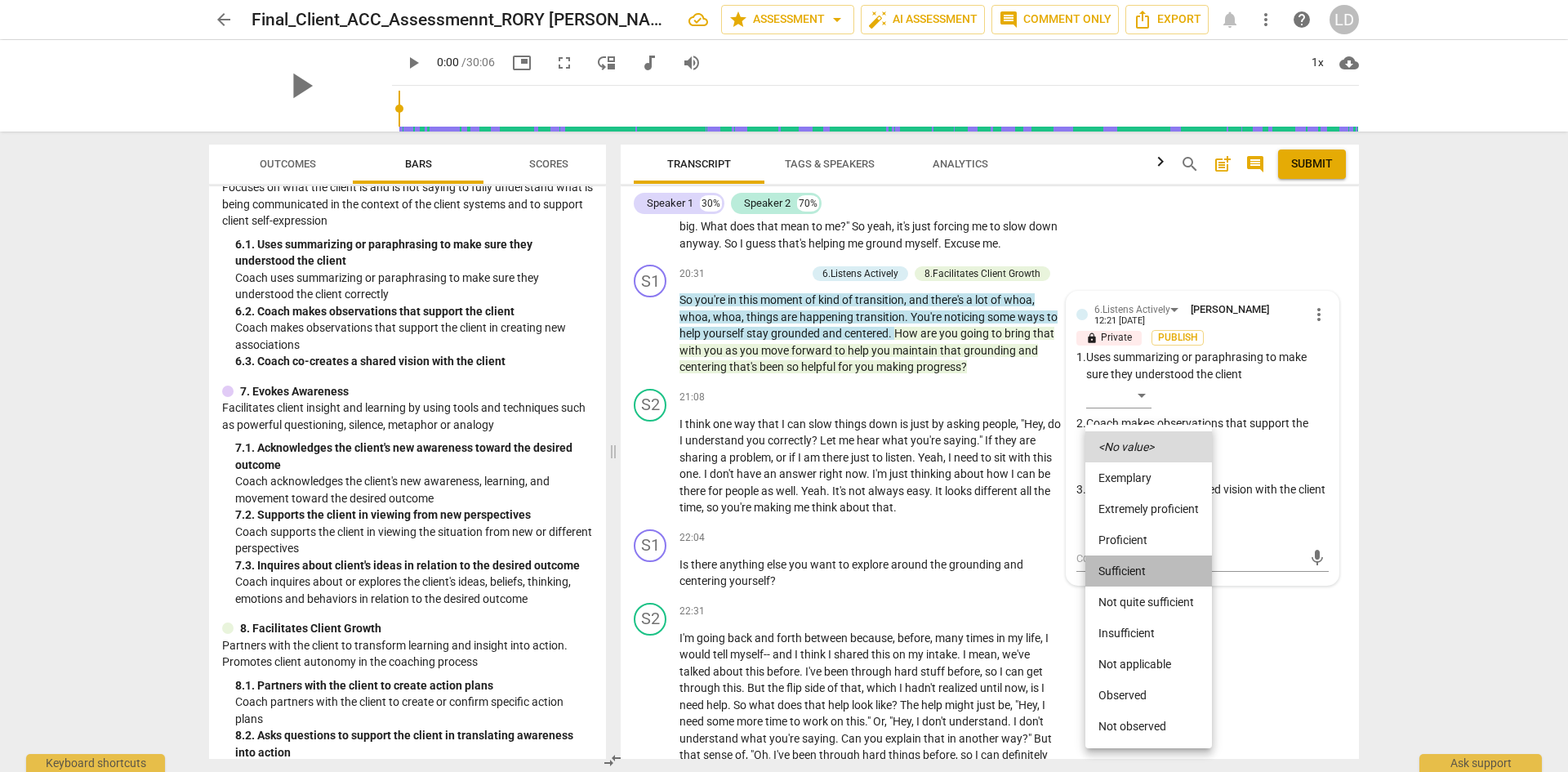
click at [1138, 577] on li "Sufficient" at bounding box center [1148, 570] width 126 height 31
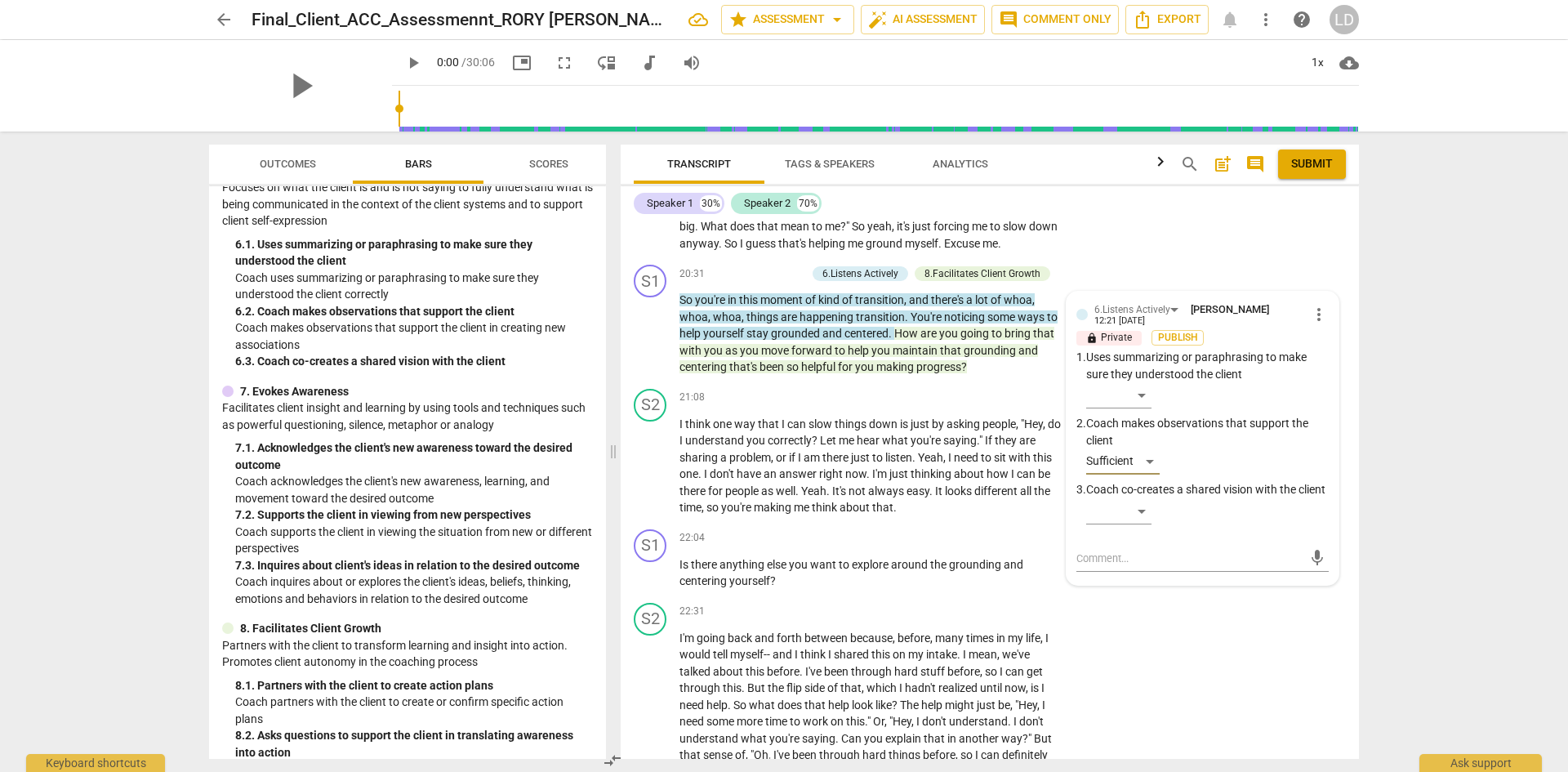
click at [1457, 500] on div "arrow_back Final_Client_ACC_Assessmennt_RORY SYLVIA star Assessment arrow_drop_…" at bounding box center [784, 386] width 1568 height 772
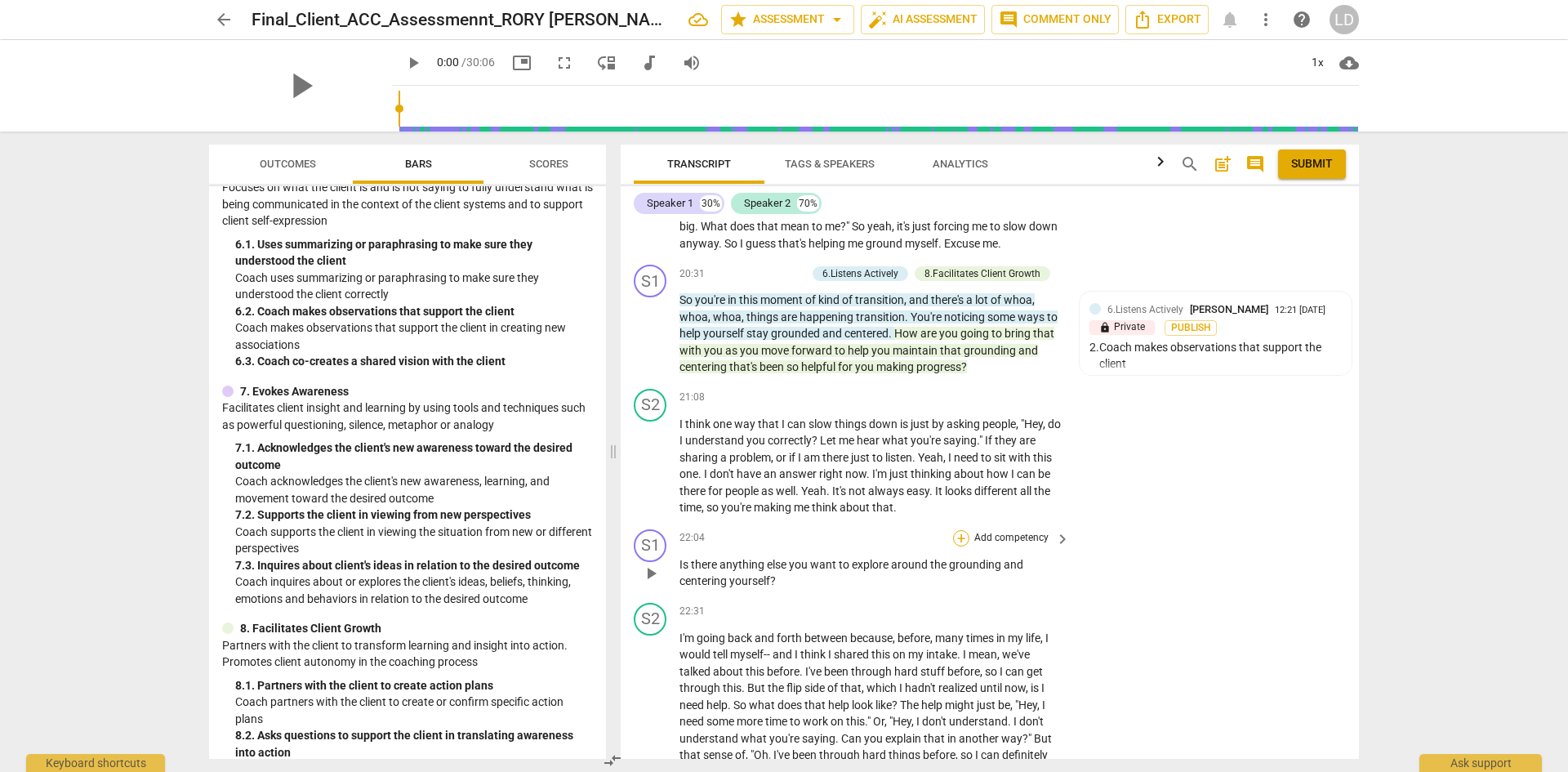
click at [956, 531] on div "+" at bounding box center [961, 539] width 16 height 16
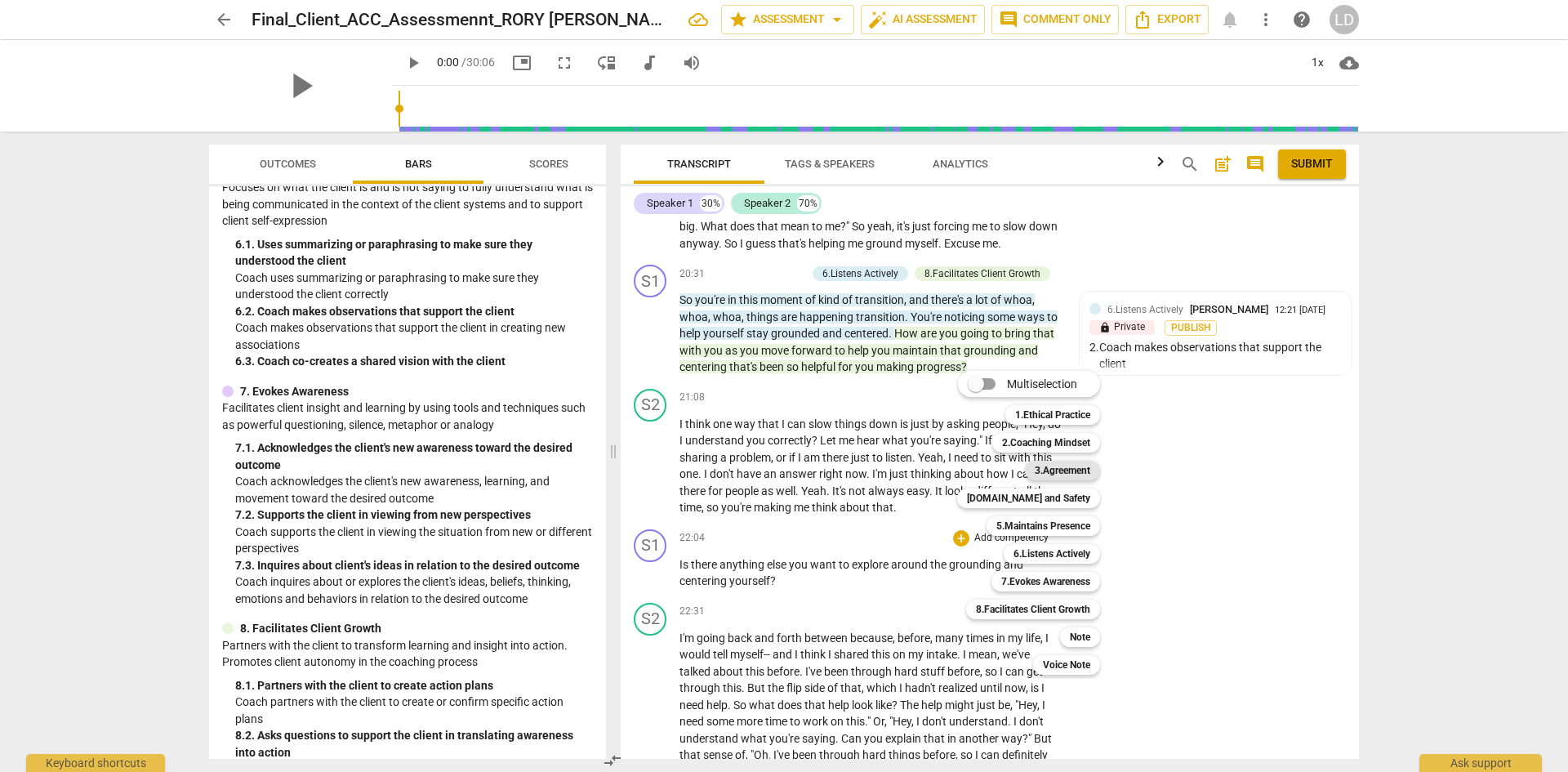
click at [1060, 478] on b "3.Agreement" at bounding box center [1063, 471] width 56 height 20
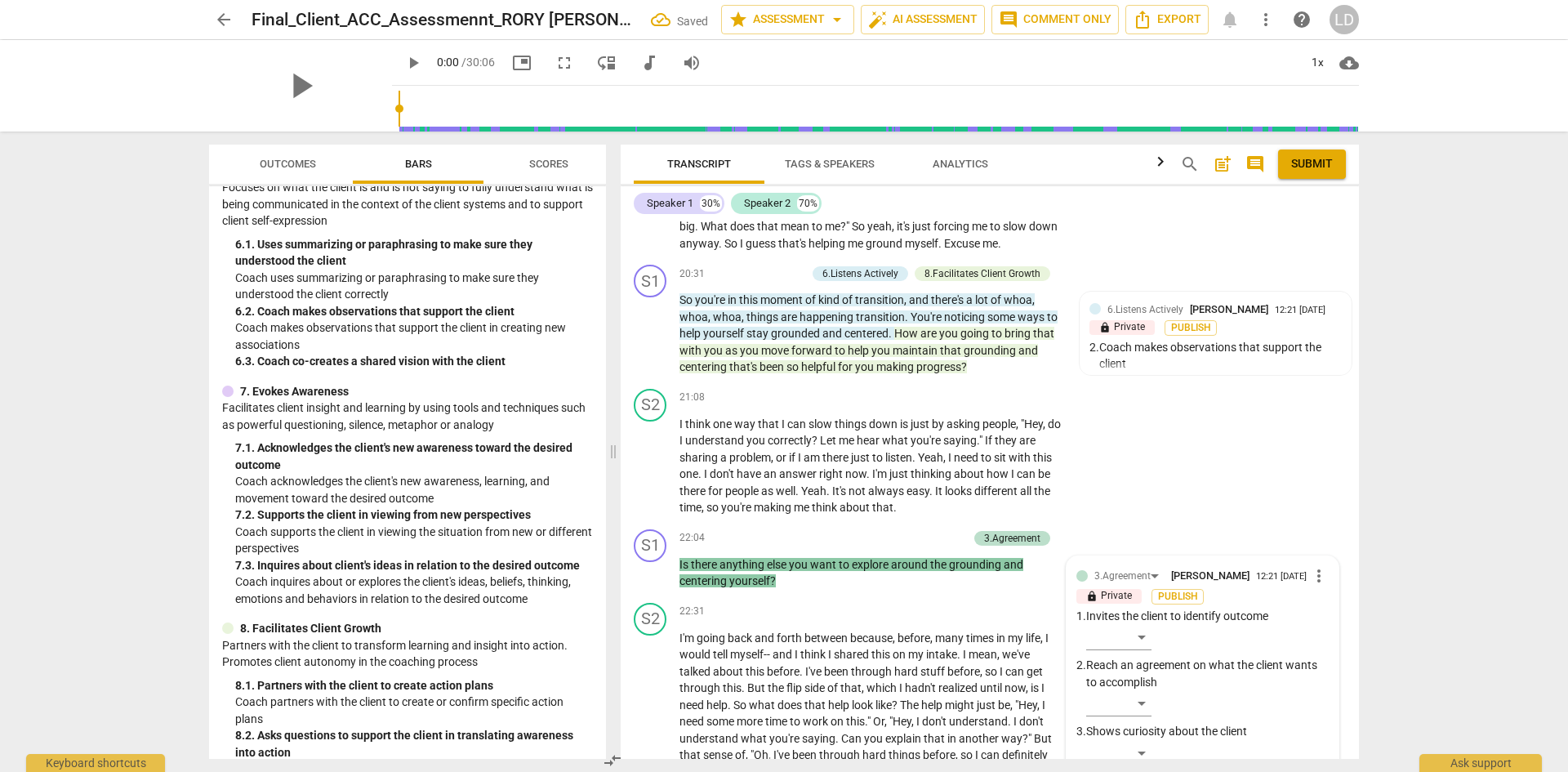
scroll to position [6747, 0]
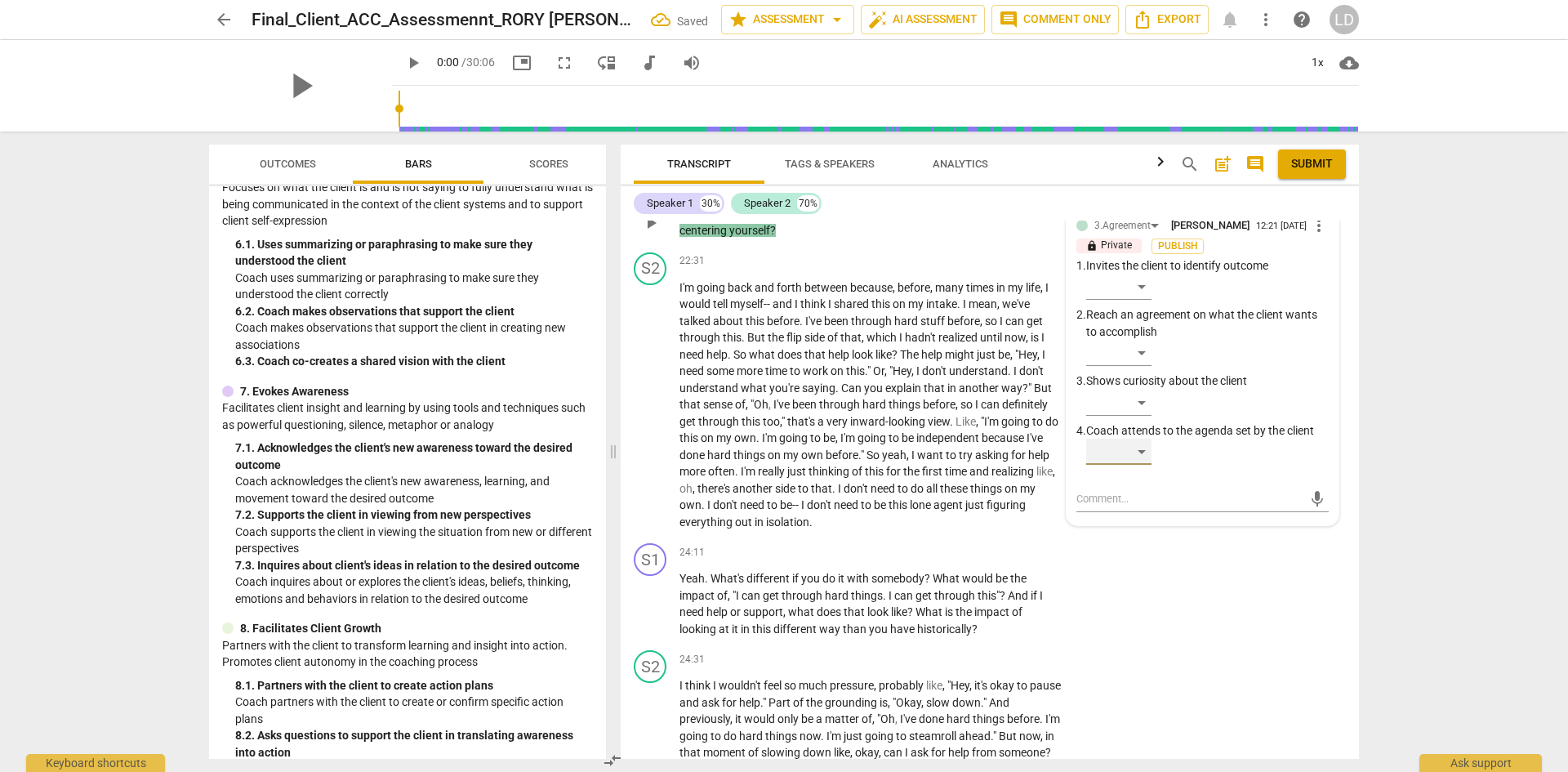
click at [1144, 439] on div "​" at bounding box center [1119, 452] width 66 height 26
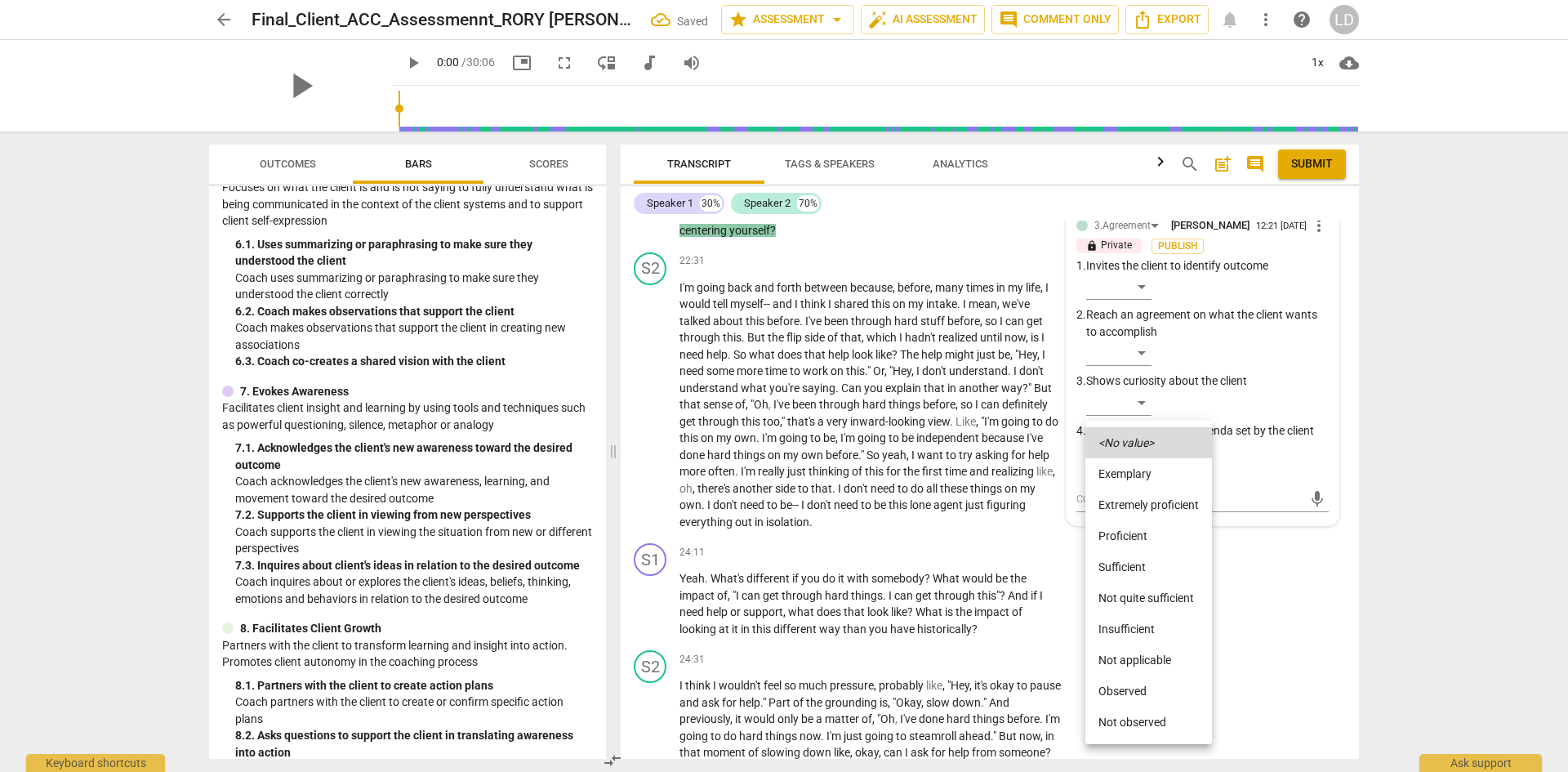
drag, startPoint x: 1137, startPoint y: 563, endPoint x: 1180, endPoint y: 542, distance: 47.9
click at [1138, 563] on li "Sufficient" at bounding box center [1148, 566] width 126 height 31
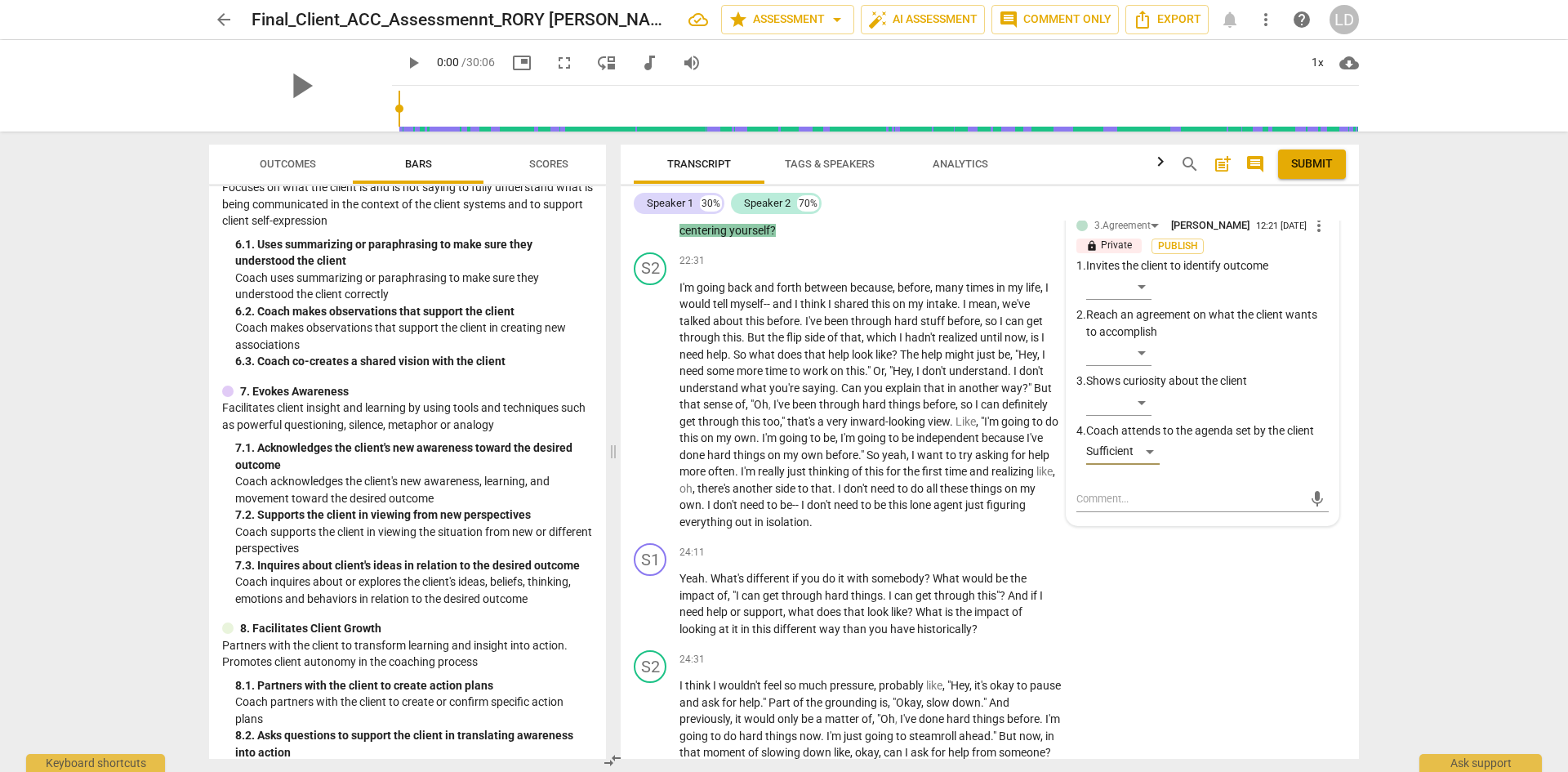
click at [1406, 504] on div "arrow_back Final_Client_ACC_Assessmennt_RORY SYLVIA star Assessment arrow_drop_…" at bounding box center [784, 386] width 1568 height 772
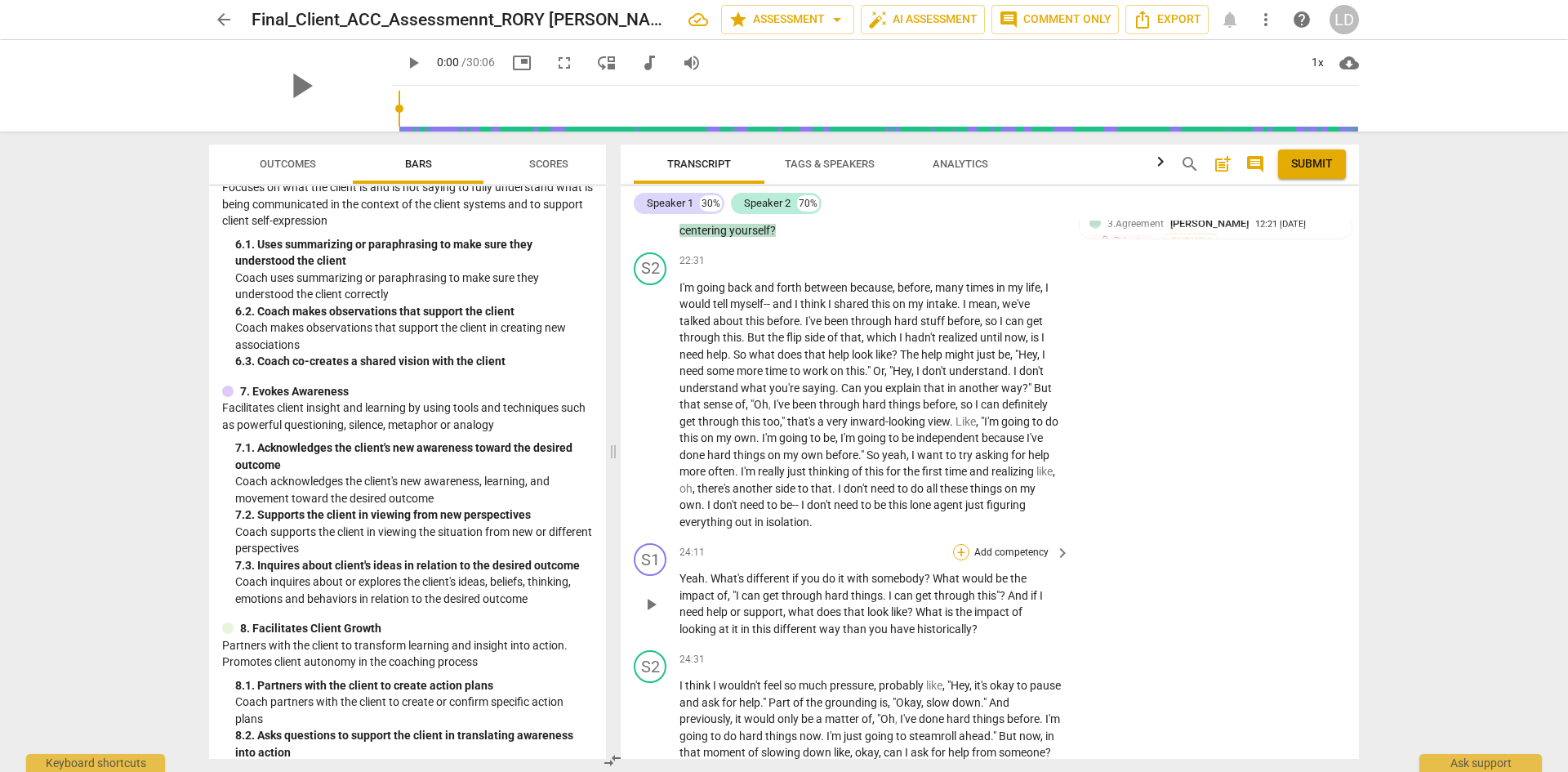
click at [965, 544] on div "+" at bounding box center [961, 552] width 16 height 16
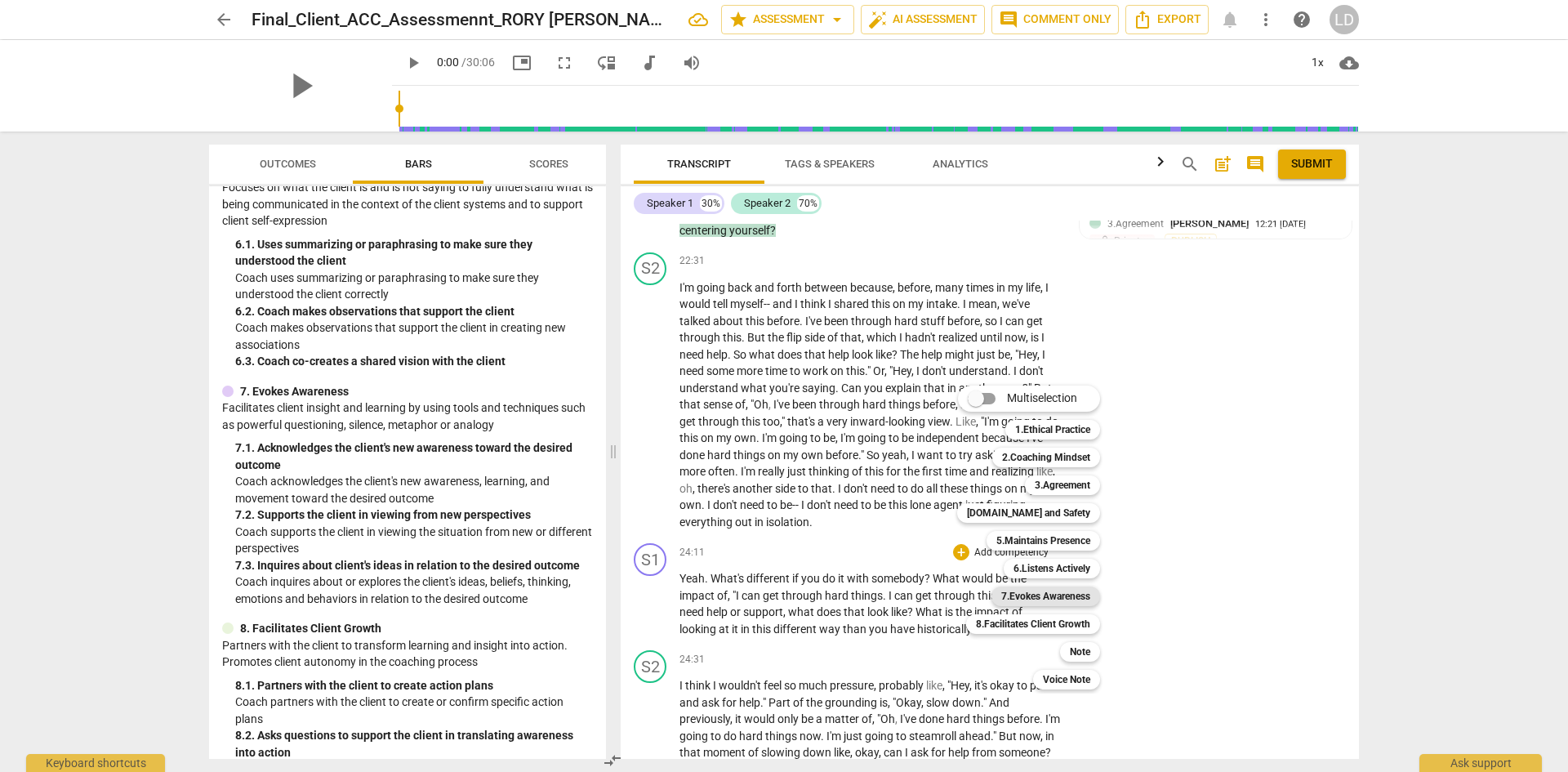
click at [1063, 596] on b "7.Evokes Awareness" at bounding box center [1046, 597] width 89 height 20
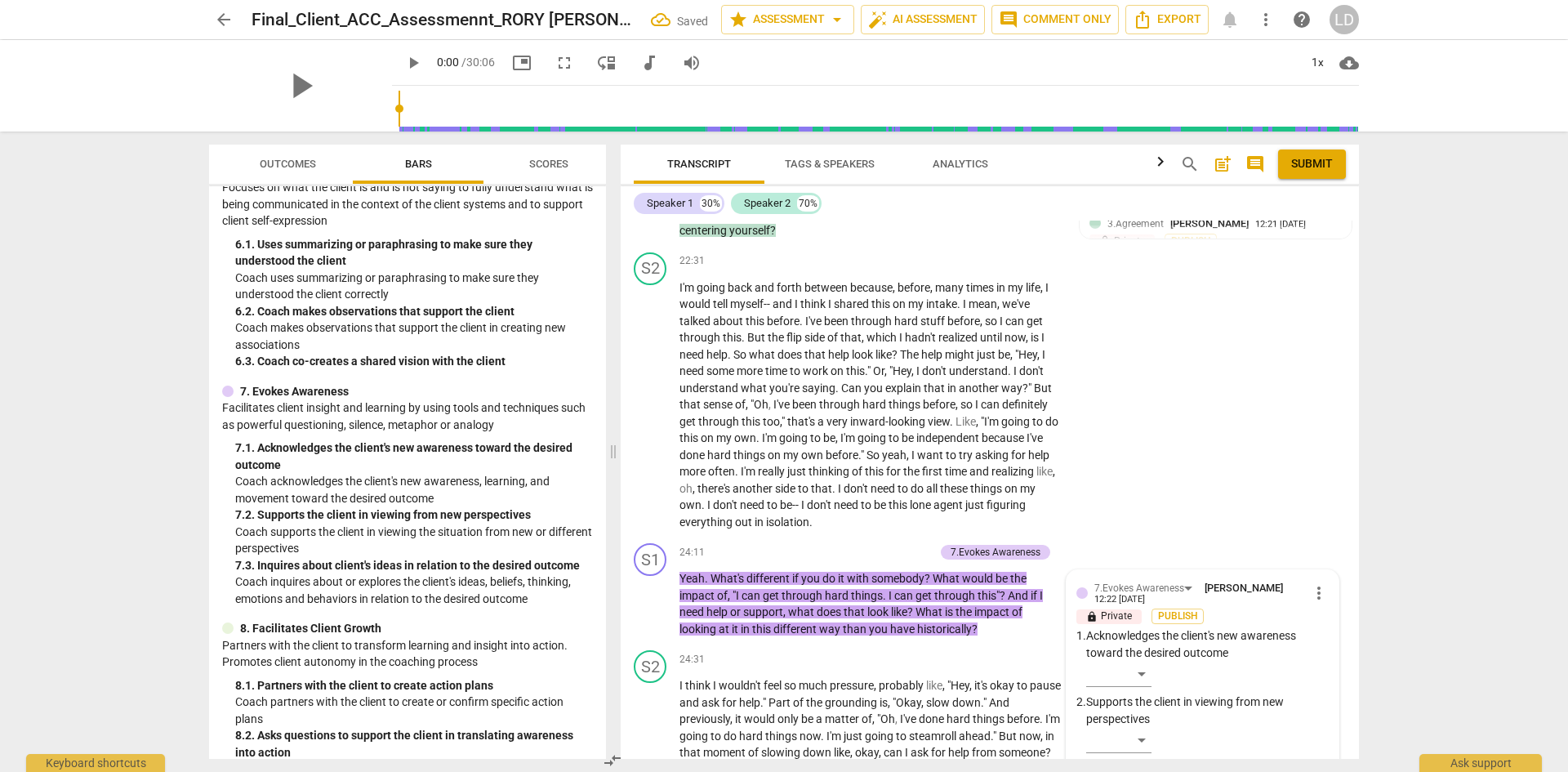
scroll to position [7096, 0]
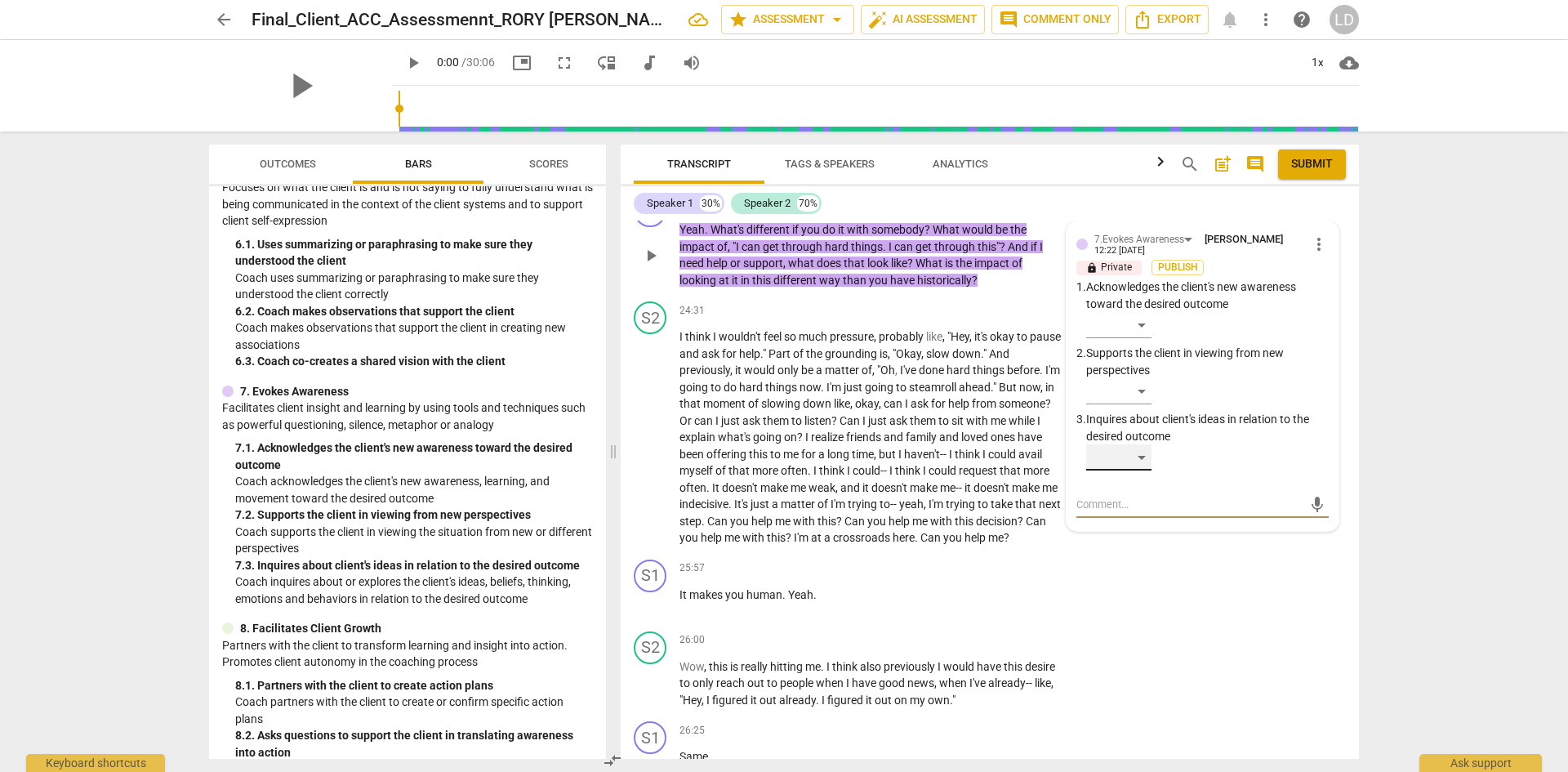
click at [1145, 449] on div "​" at bounding box center [1119, 457] width 66 height 26
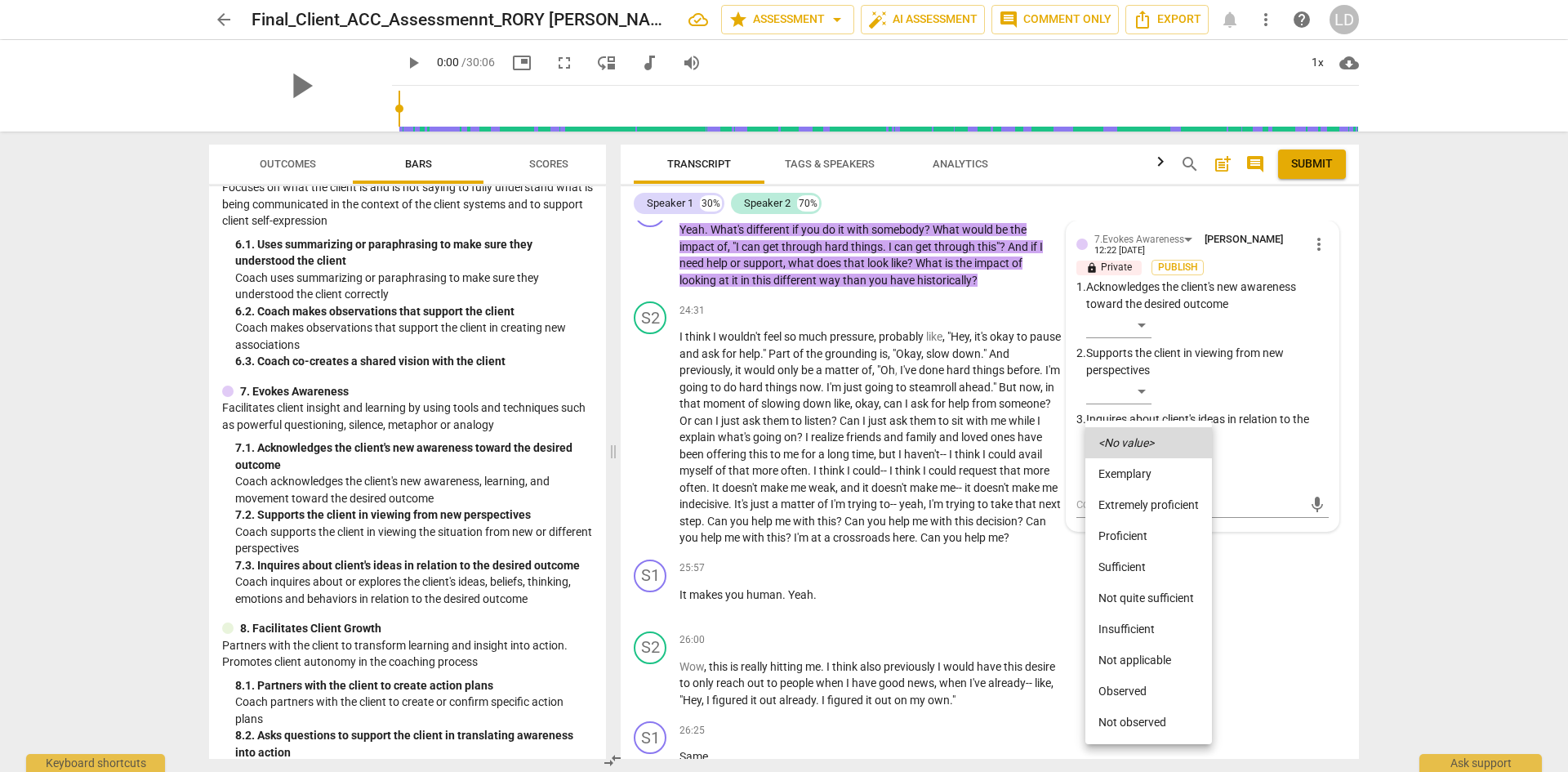
click at [1171, 556] on li "Sufficient" at bounding box center [1148, 566] width 126 height 31
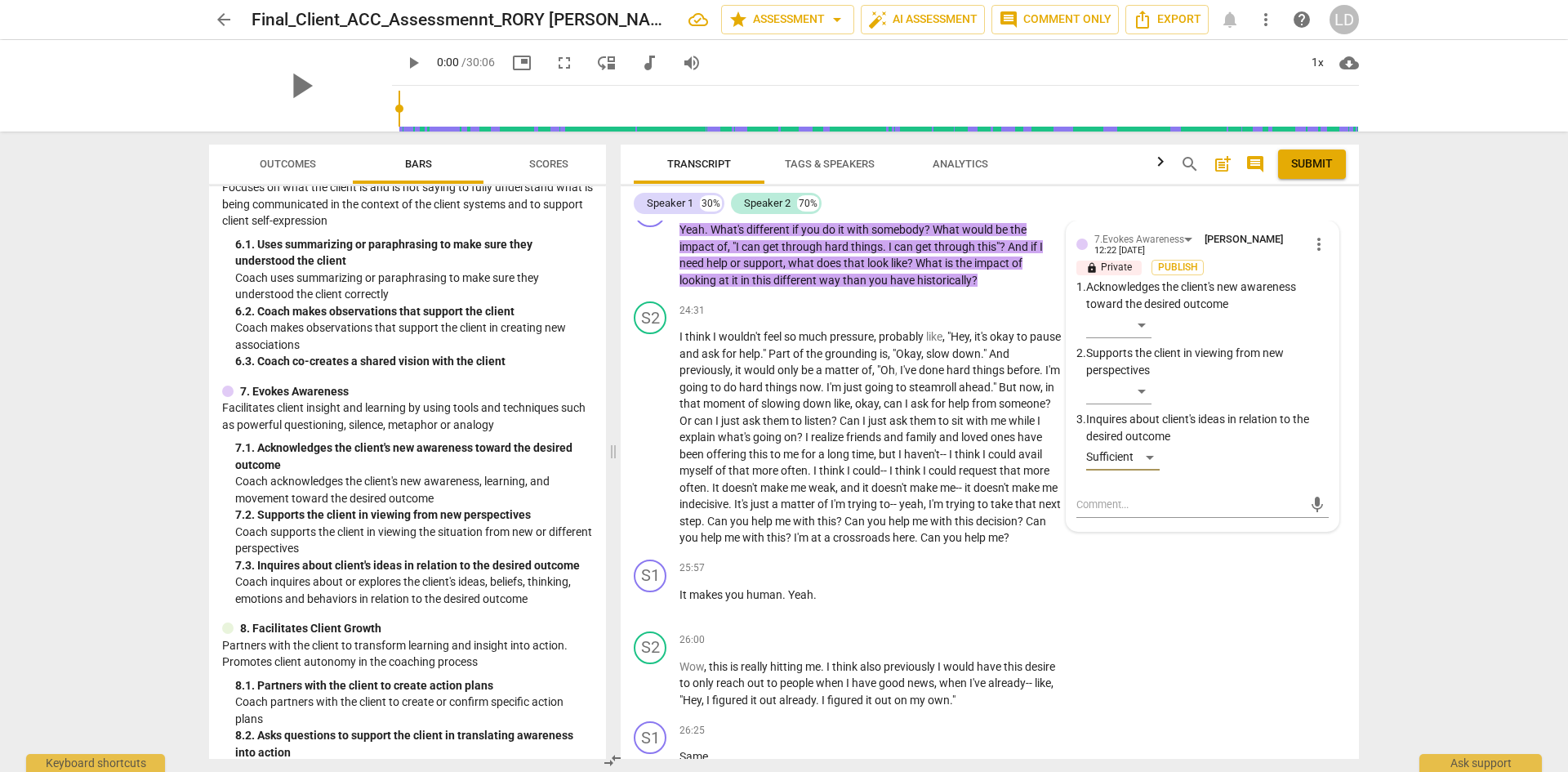
click at [1455, 416] on div "arrow_back Final_Client_ACC_Assessmennt_RORY SYLVIA star Assessment arrow_drop_…" at bounding box center [784, 386] width 1568 height 772
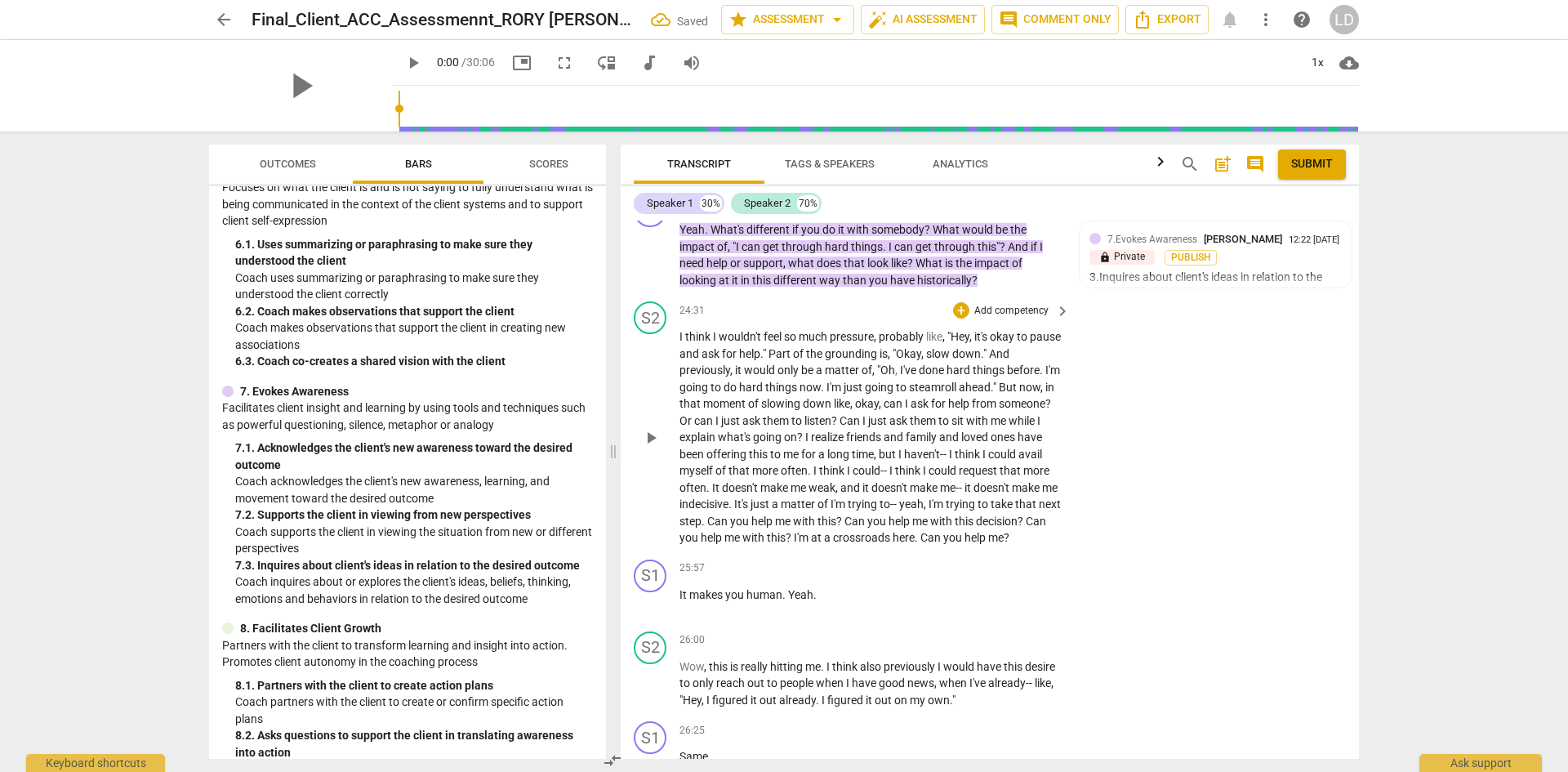
scroll to position [7504, 0]
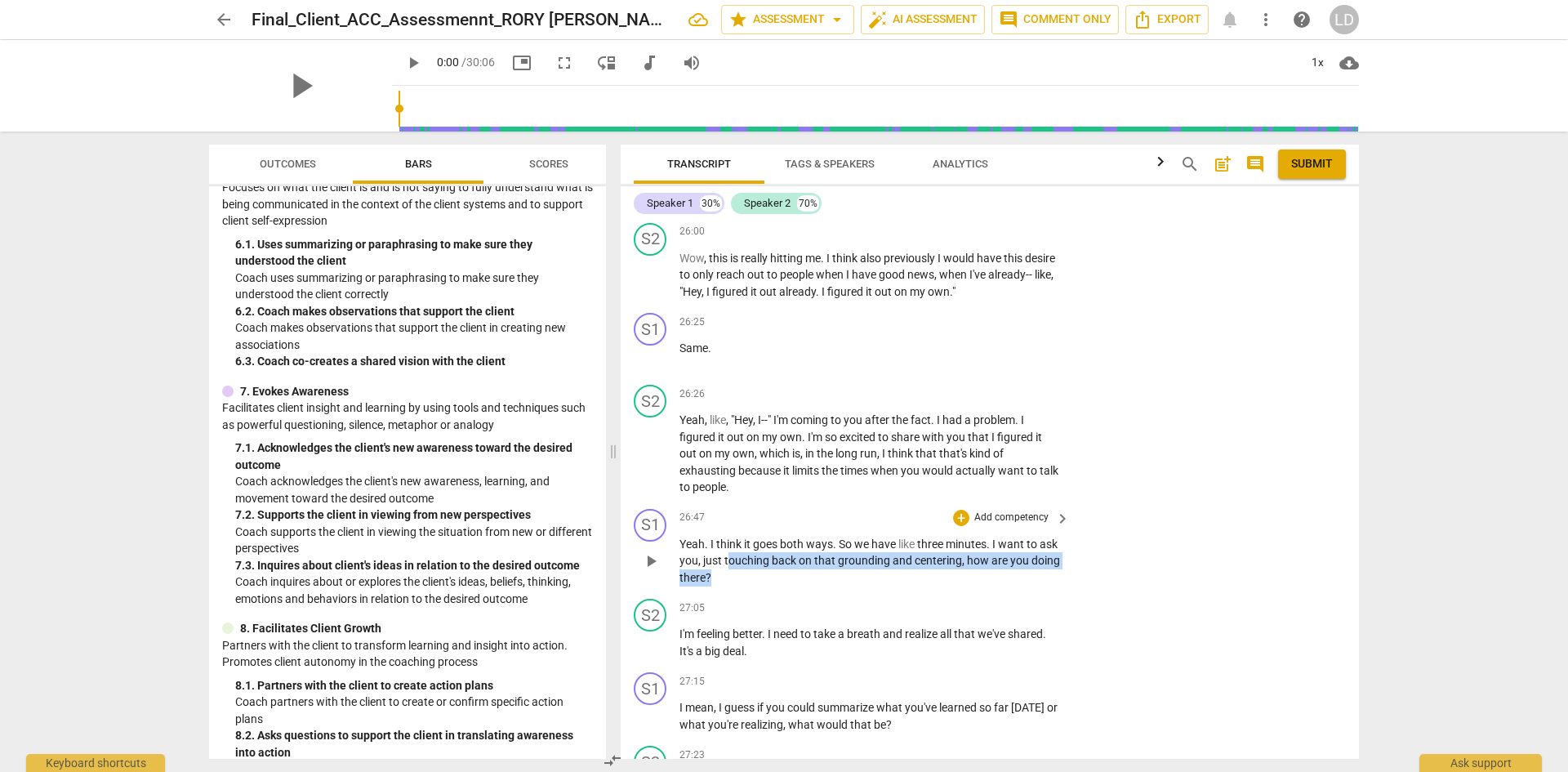
drag, startPoint x: 748, startPoint y: 560, endPoint x: 762, endPoint y: 576, distance: 21.3
click at [762, 576] on p "Yeah . I think it goes both ways . So we have like three minutes . I want to as…" at bounding box center [870, 561] width 382 height 51
click at [747, 562] on span "touching" at bounding box center [749, 560] width 48 height 13
drag, startPoint x: 744, startPoint y: 559, endPoint x: 755, endPoint y: 573, distance: 17.8
click at [755, 573] on p "Yeah . I think it goes both ways . So we have like three minutes . I want to as…" at bounding box center [870, 561] width 382 height 51
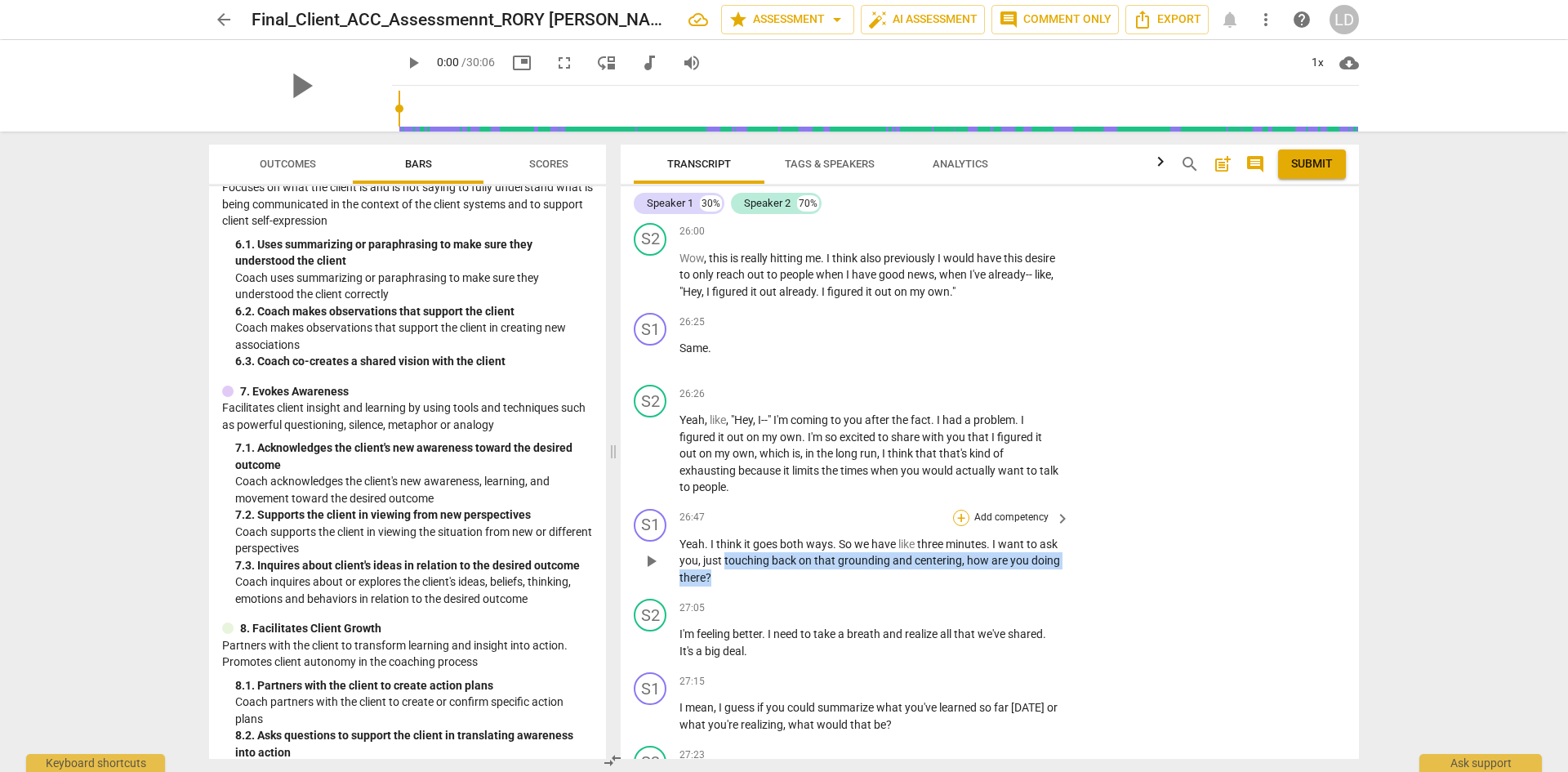
click at [956, 518] on div "+" at bounding box center [961, 518] width 16 height 16
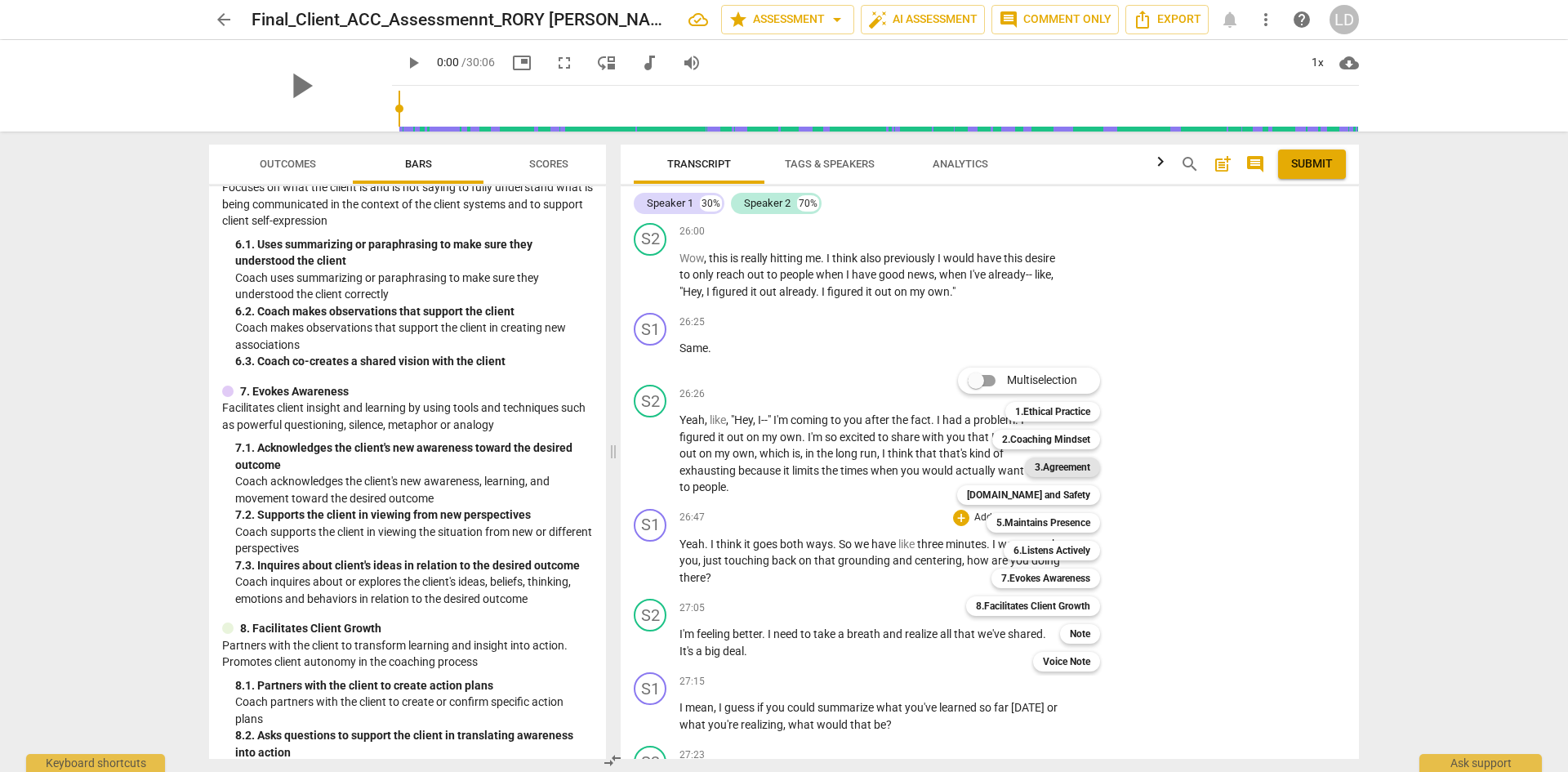
click at [1080, 473] on b "3.Agreement" at bounding box center [1063, 468] width 56 height 20
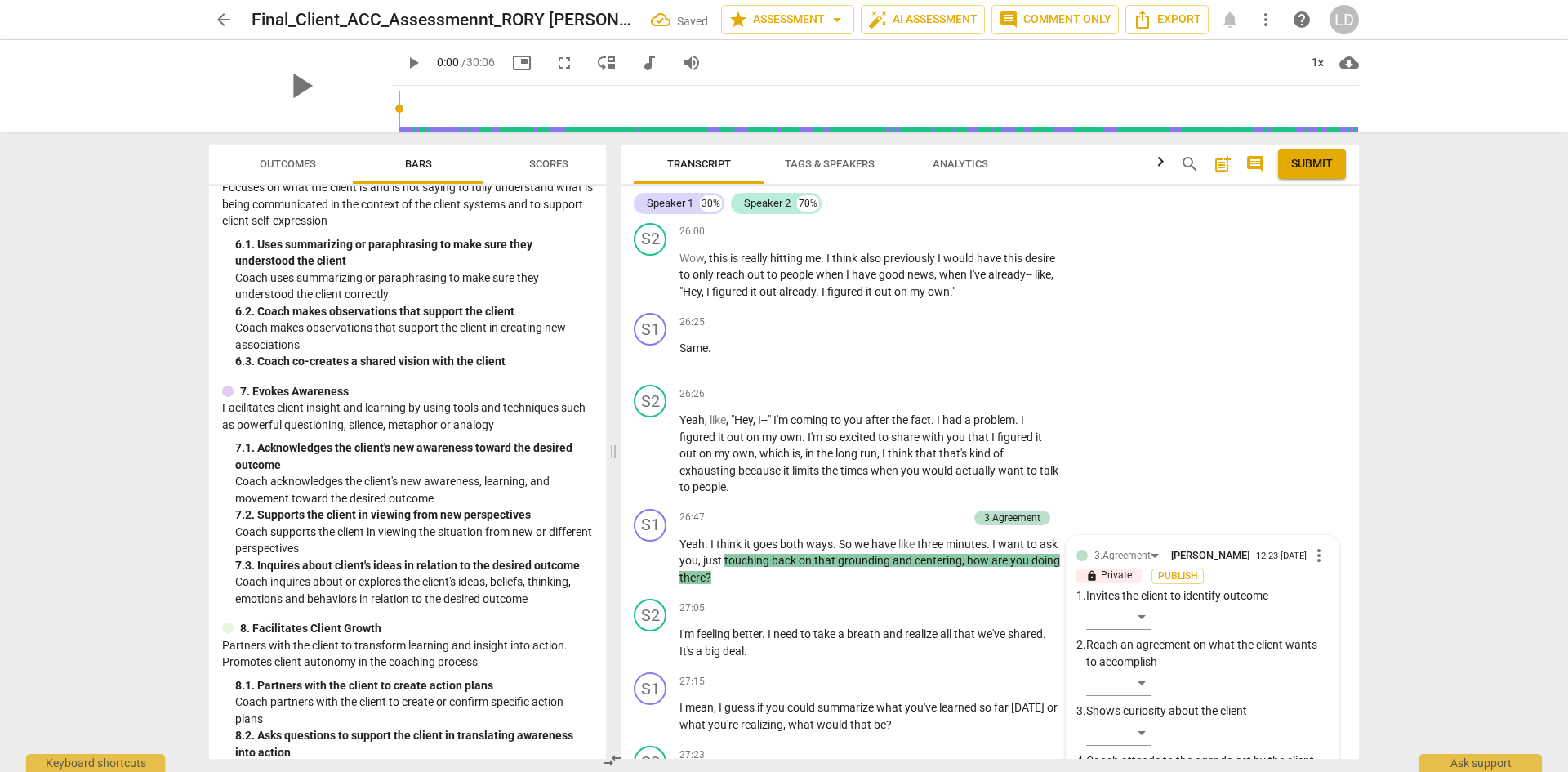
scroll to position [7852, 0]
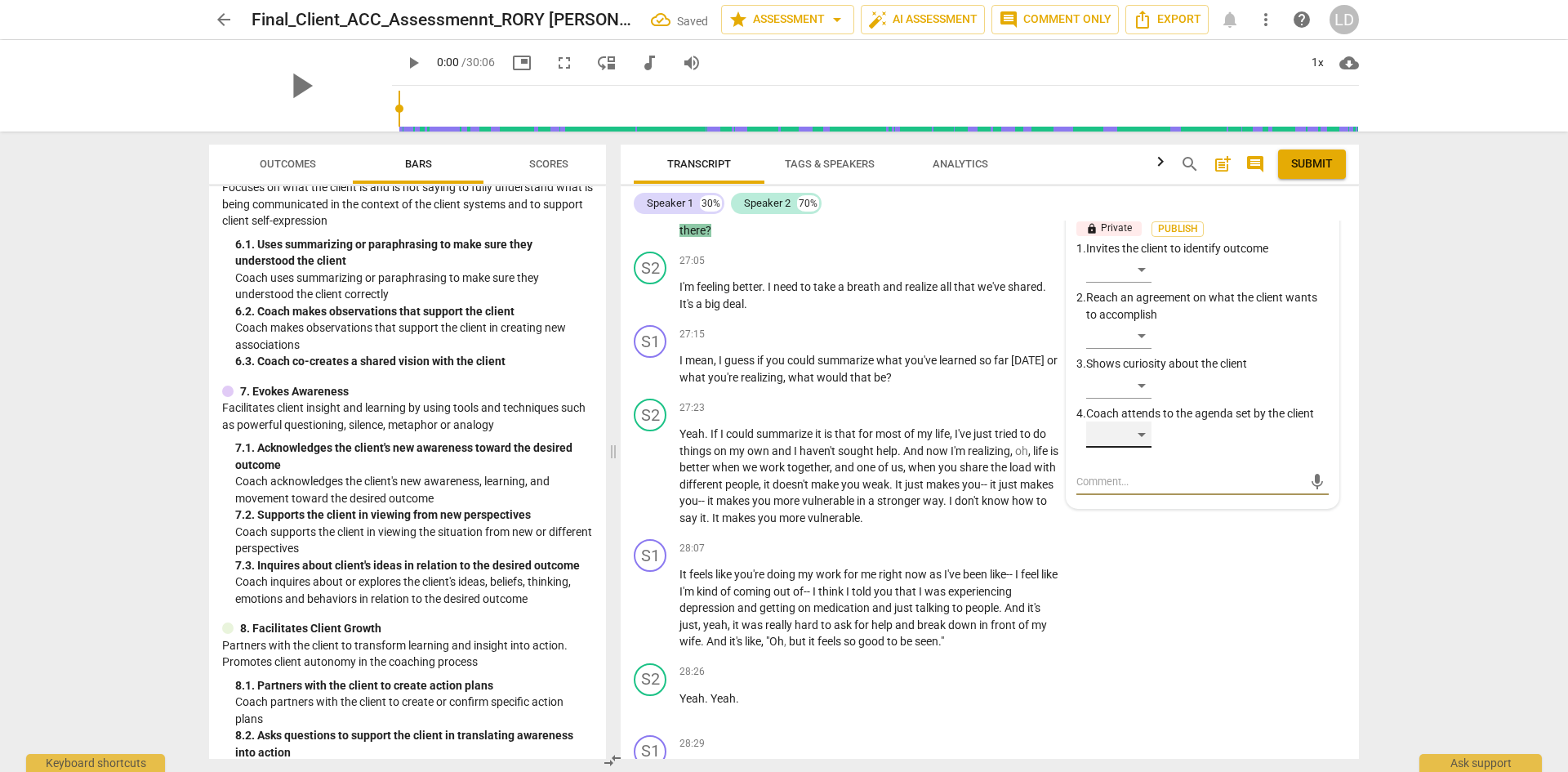
click at [1139, 445] on div "​" at bounding box center [1119, 434] width 66 height 26
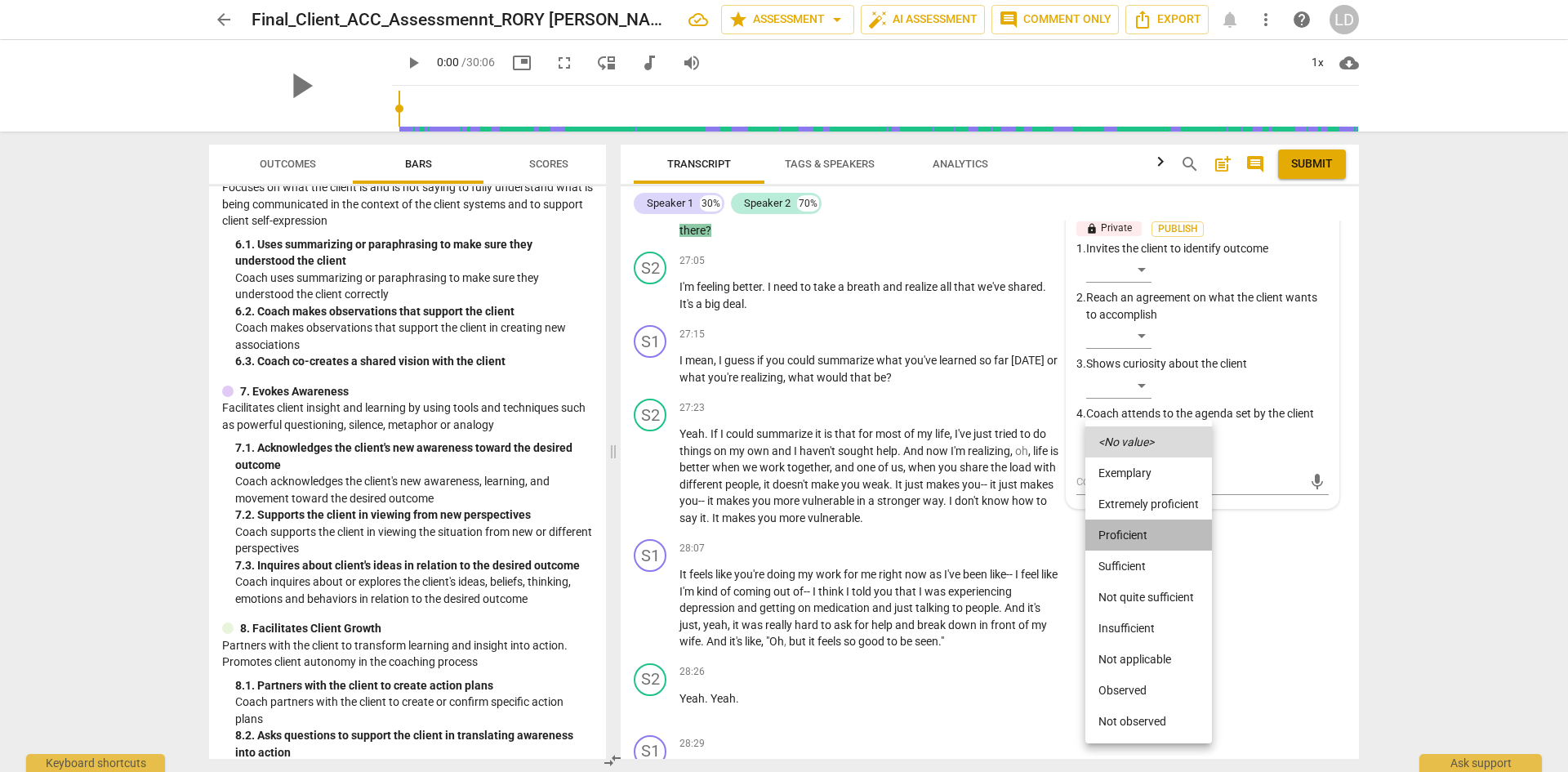
click at [1151, 548] on li "Proficient" at bounding box center [1148, 535] width 126 height 31
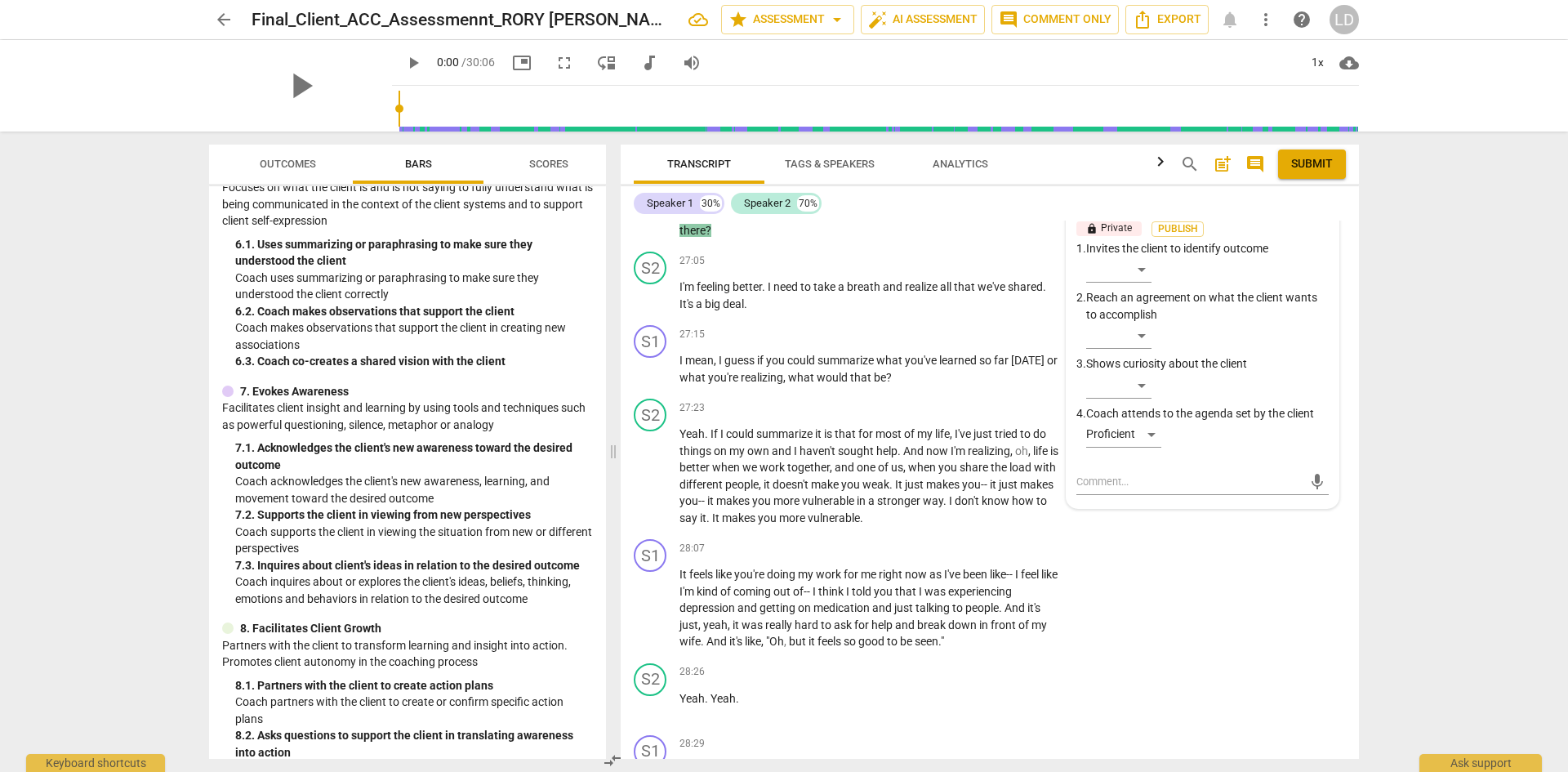
click at [1392, 463] on div "arrow_back Final_Client_ACC_Assessmennt_RORY SYLVIA star Assessment arrow_drop_…" at bounding box center [784, 386] width 1568 height 772
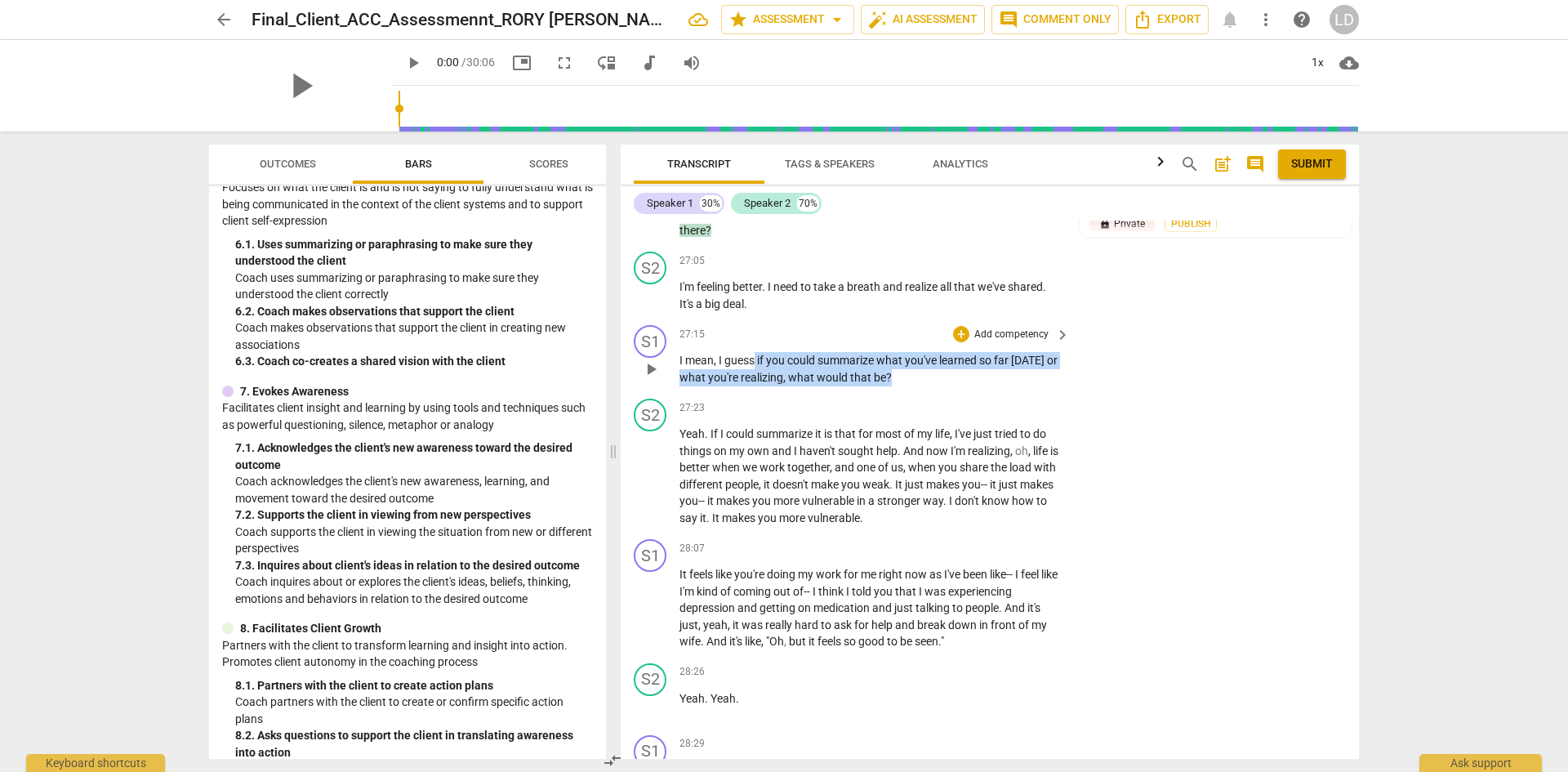
drag, startPoint x: 757, startPoint y: 362, endPoint x: 900, endPoint y: 375, distance: 143.6
click at [900, 375] on p "I mean , I guess if you could summarize what you've learned so far today or wha…" at bounding box center [870, 369] width 382 height 34
click at [960, 338] on div "+" at bounding box center [961, 334] width 16 height 16
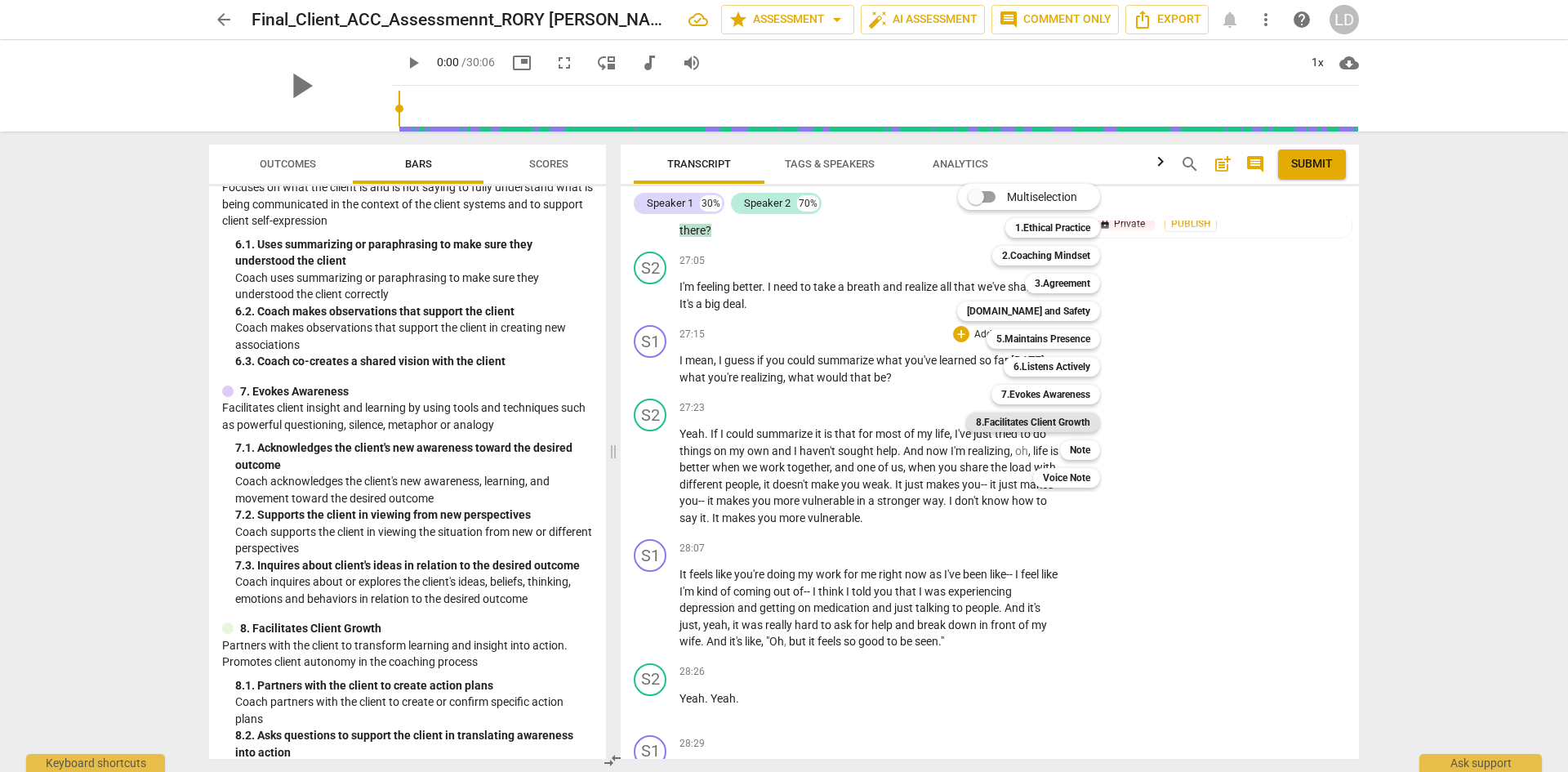
click at [1065, 423] on b "8.Facilitates Client Growth" at bounding box center [1033, 422] width 114 height 20
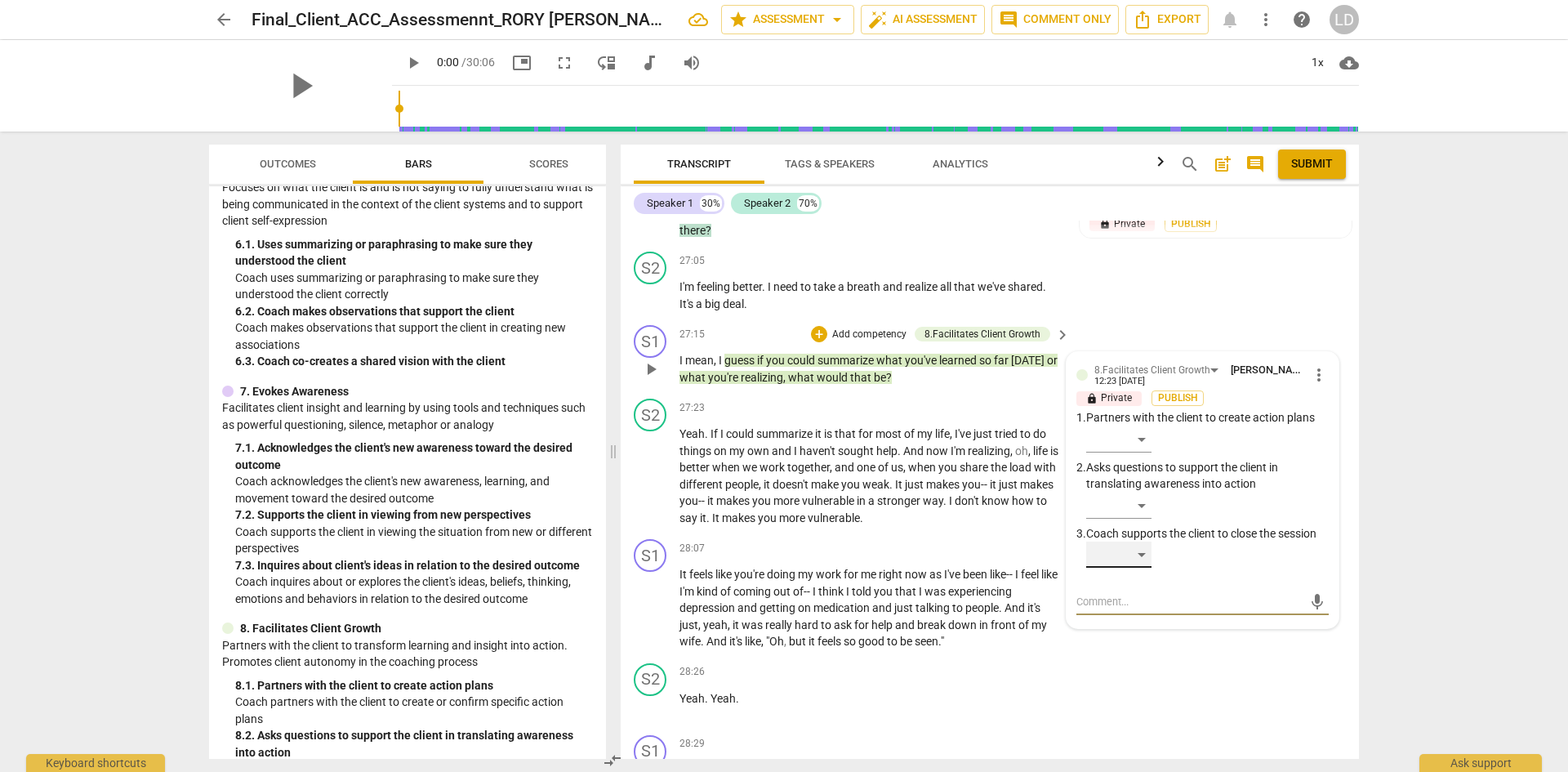
click at [1139, 550] on div "​" at bounding box center [1119, 554] width 66 height 26
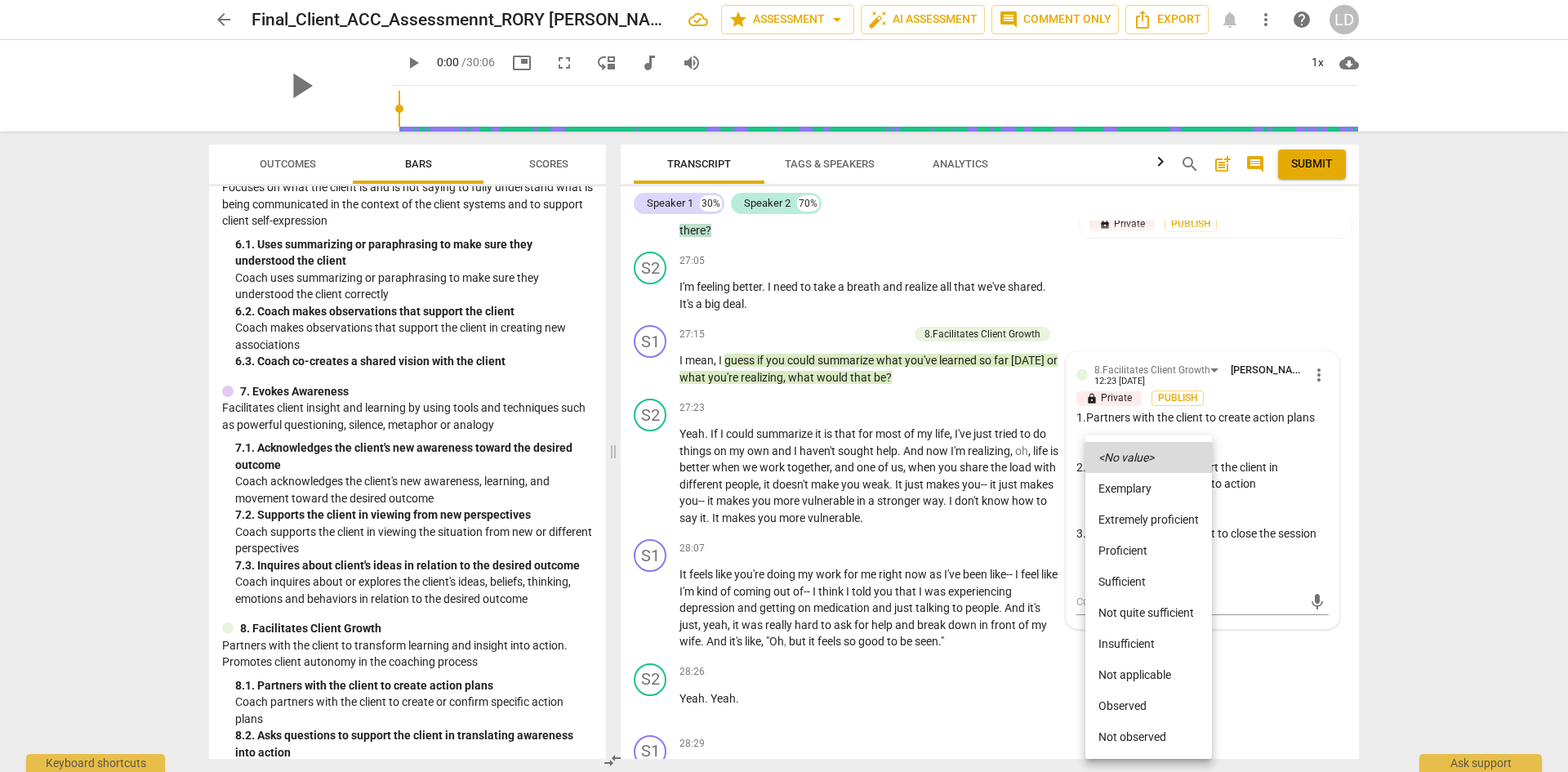
click at [1157, 558] on li "Proficient" at bounding box center [1148, 550] width 126 height 31
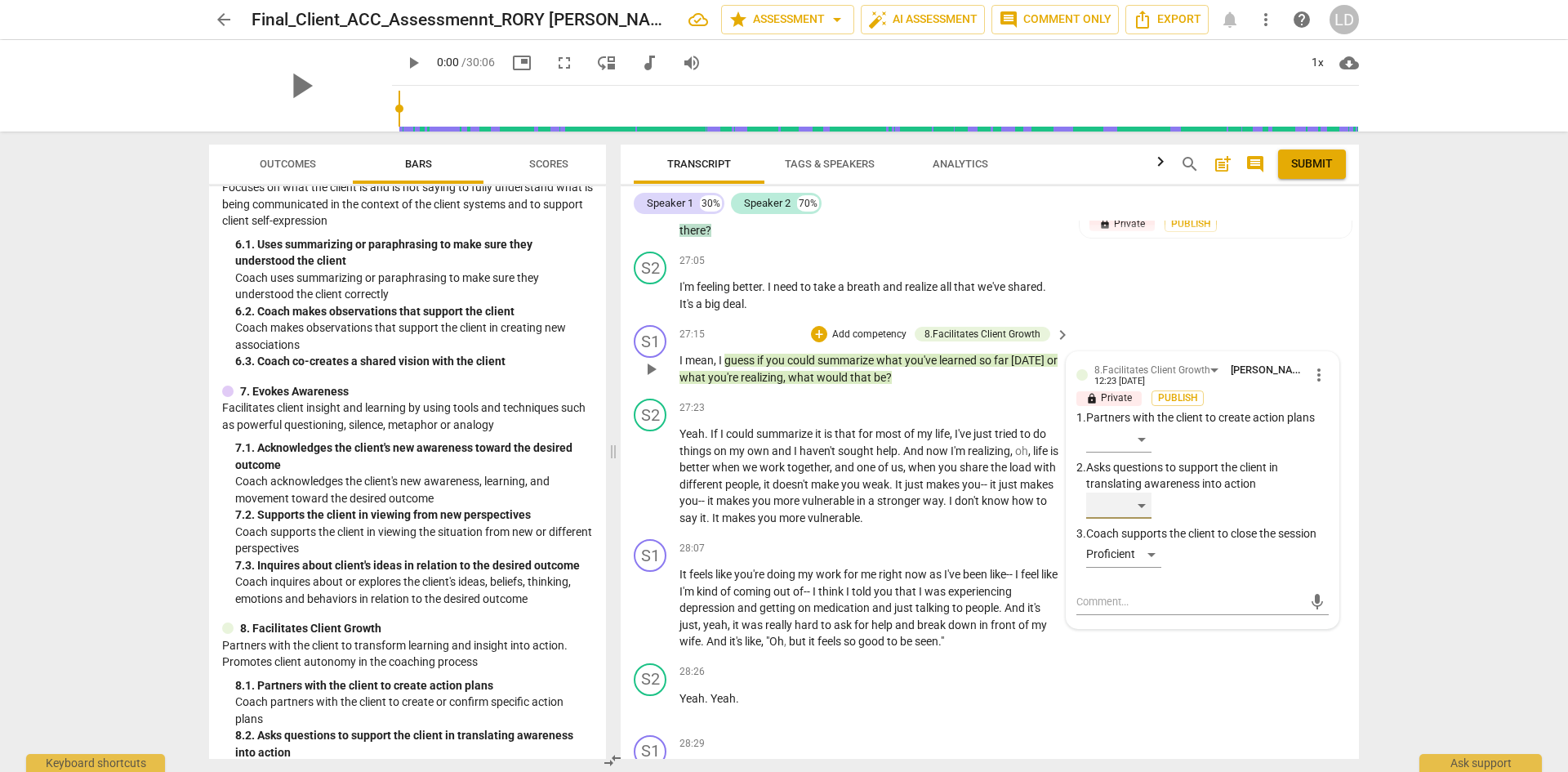
click at [1135, 508] on div "​" at bounding box center [1119, 506] width 66 height 26
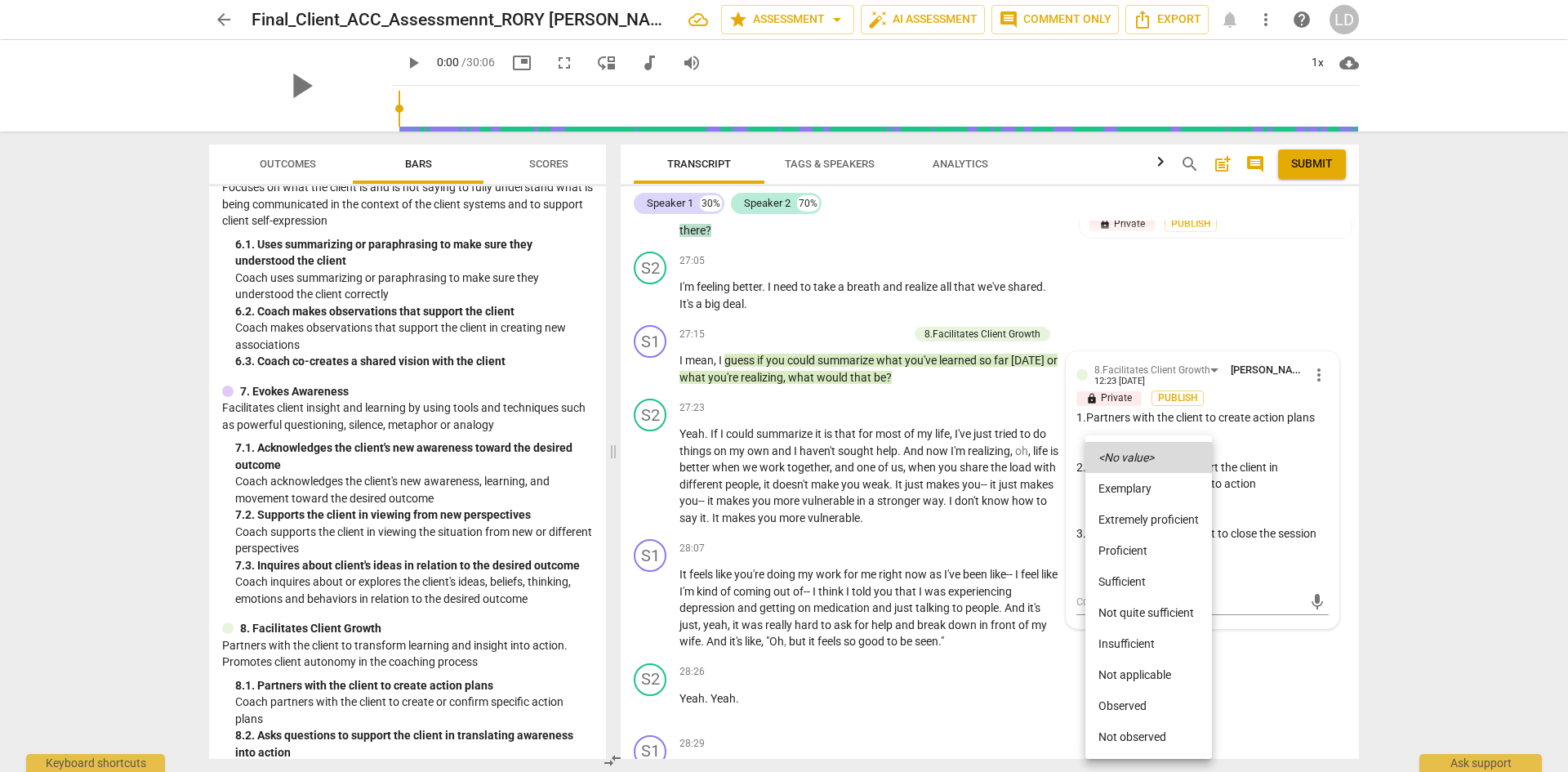
click at [1146, 553] on li "Proficient" at bounding box center [1148, 550] width 126 height 31
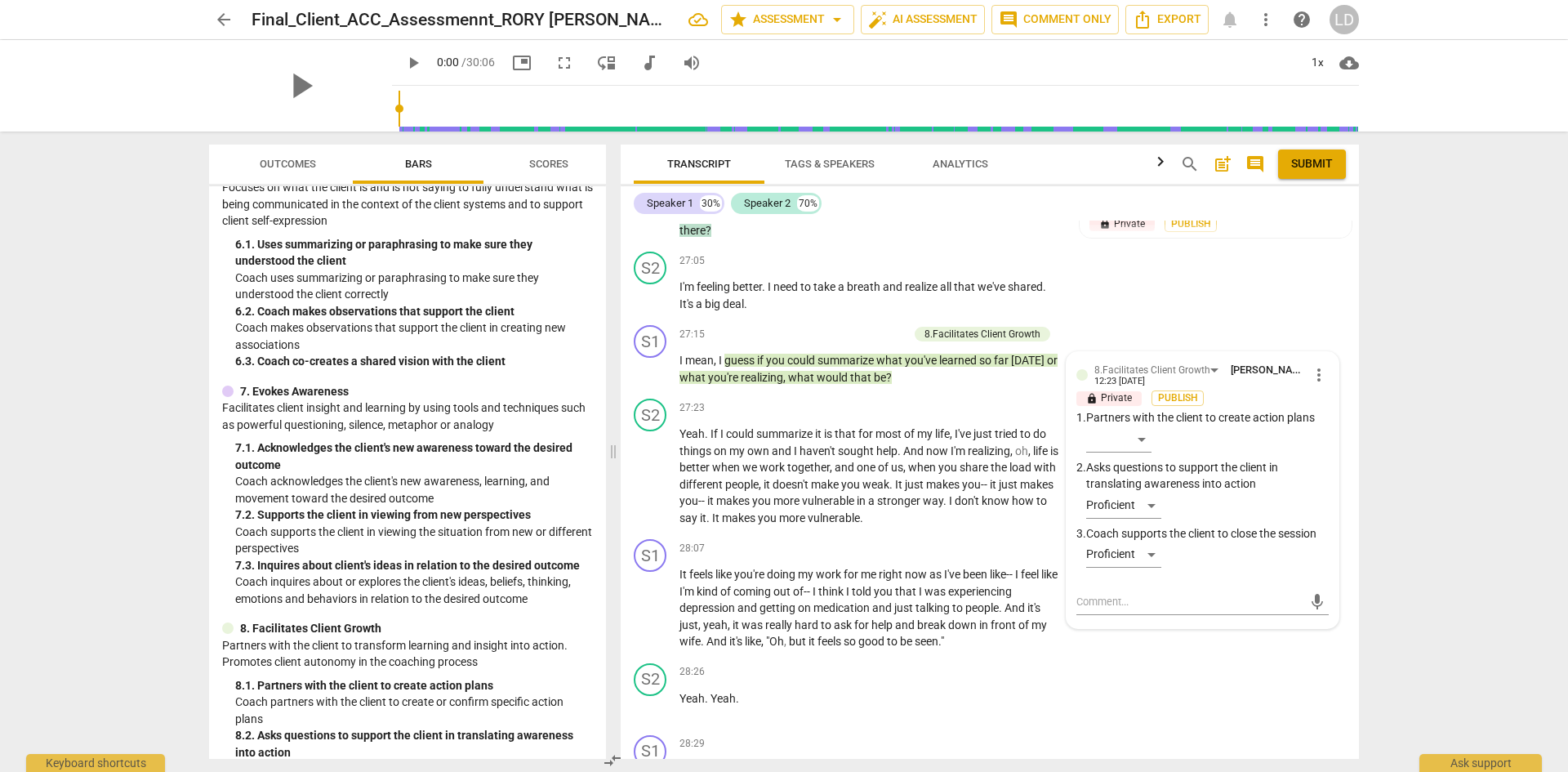
click at [1408, 538] on div "arrow_back Final_Client_ACC_Assessmennt_RORY SYLVIA star Assessment arrow_drop_…" at bounding box center [784, 386] width 1568 height 772
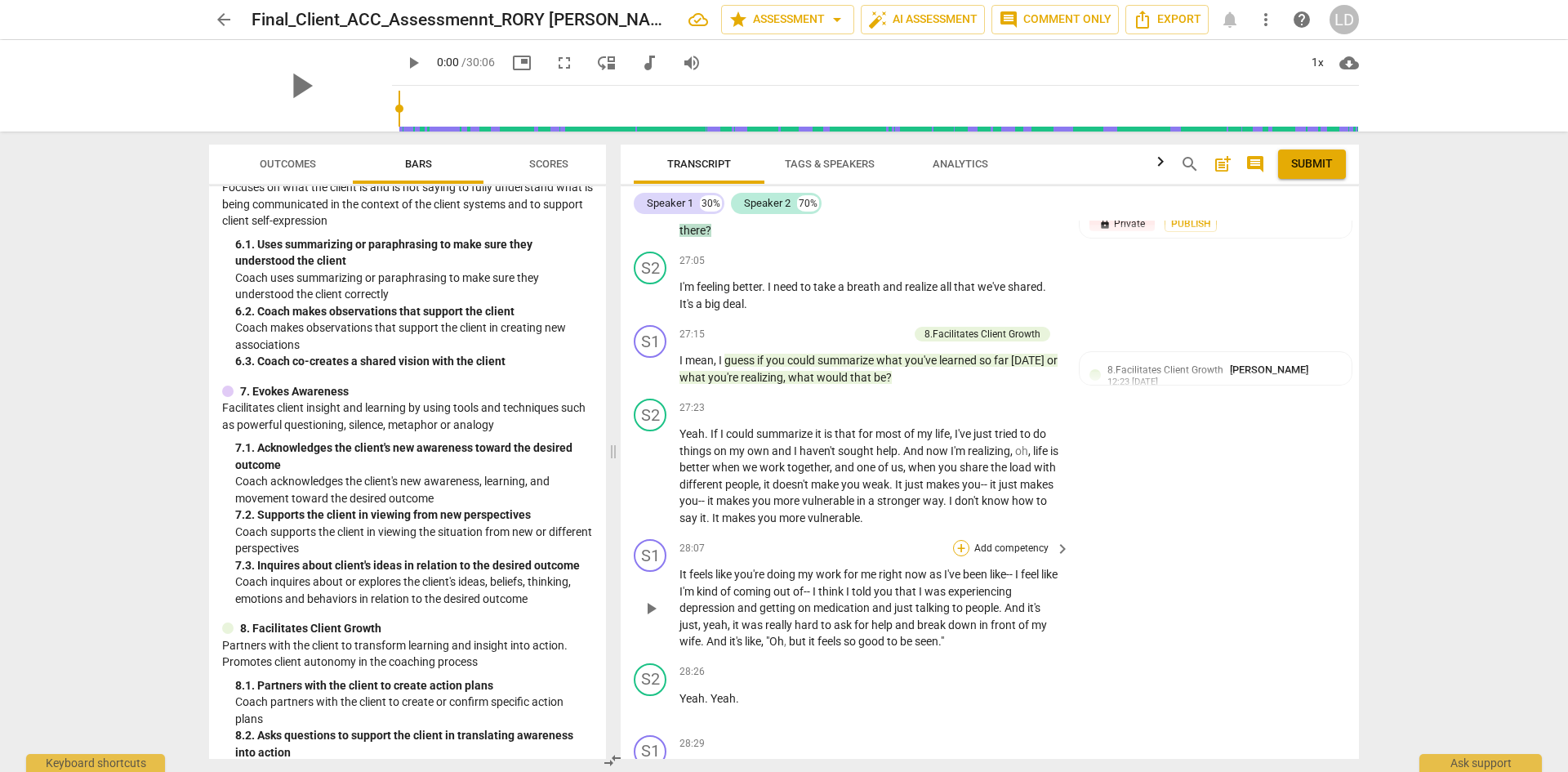
click at [961, 550] on div "+" at bounding box center [961, 548] width 16 height 16
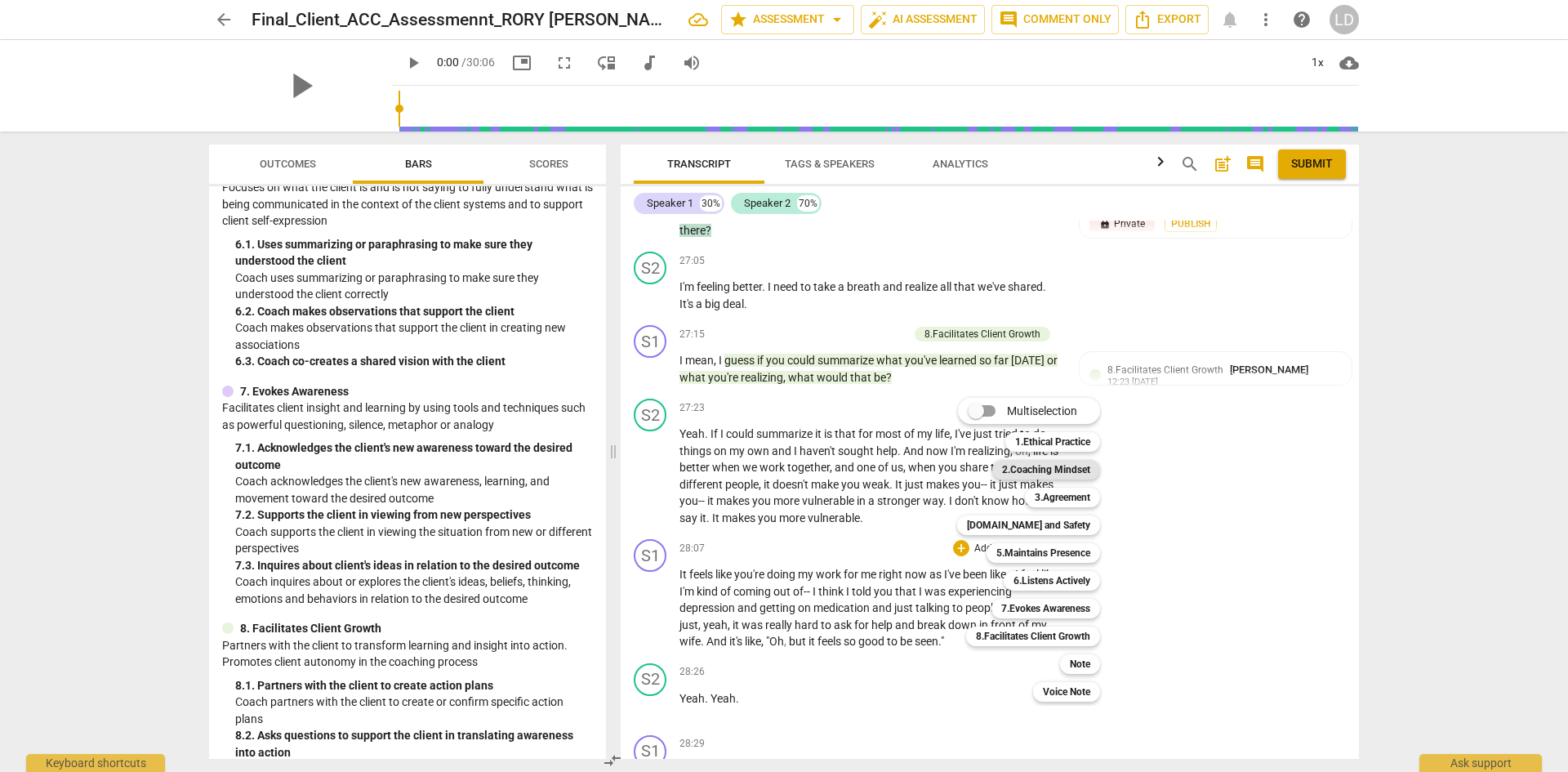
click at [1052, 472] on b "2.Coaching Mindset" at bounding box center [1046, 470] width 88 height 20
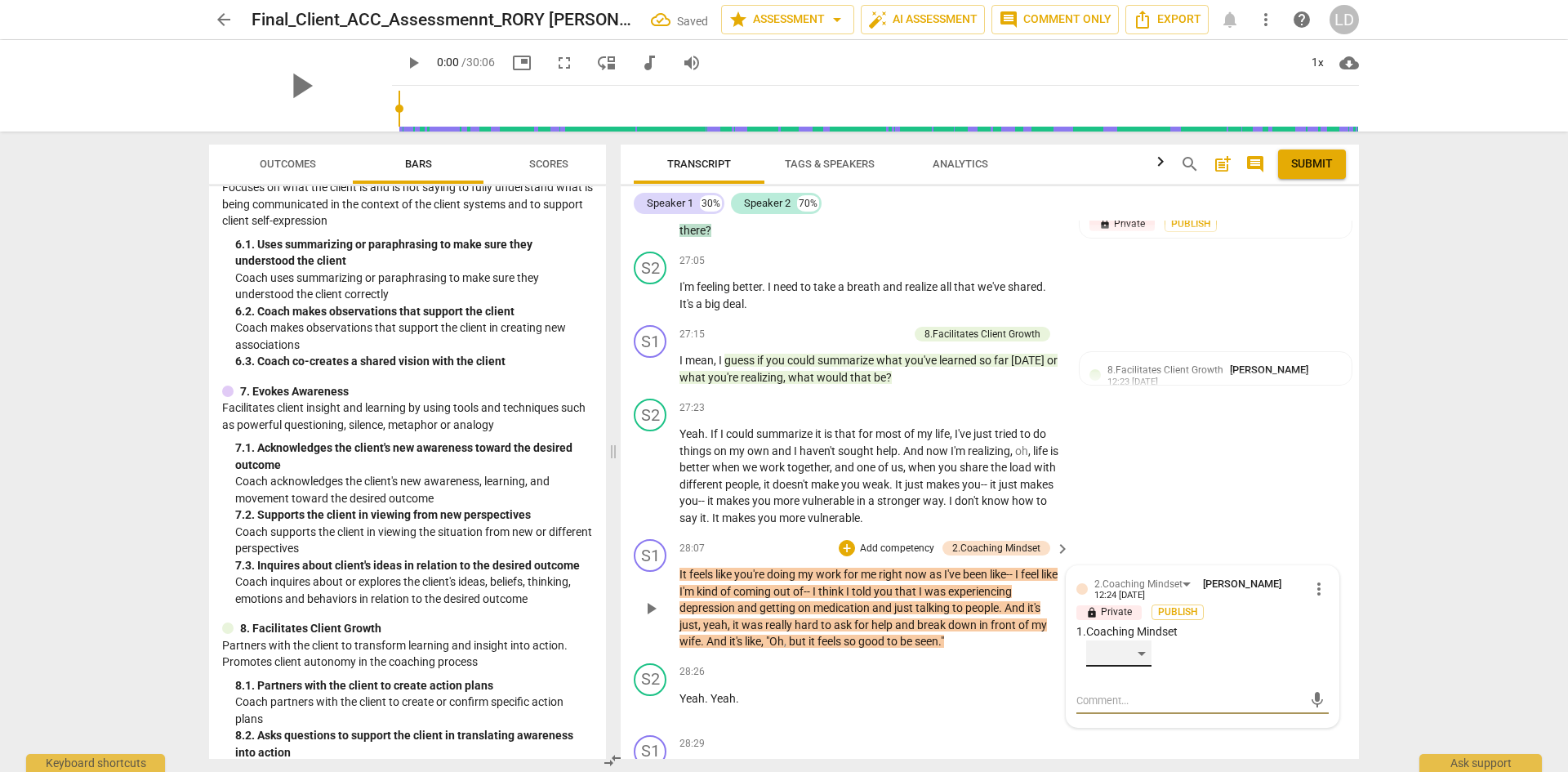
click at [1144, 652] on div "​" at bounding box center [1119, 654] width 66 height 26
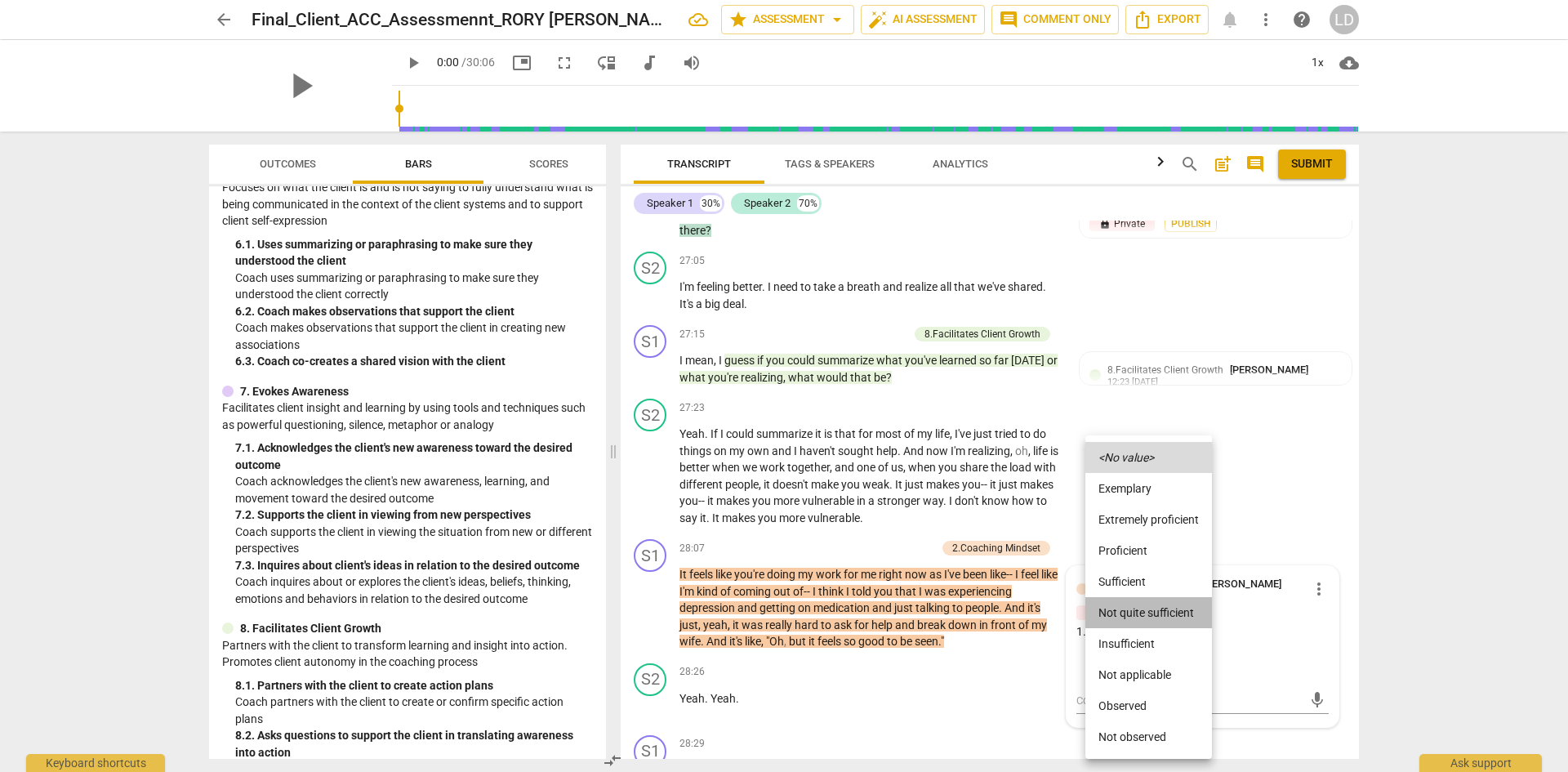
click at [1171, 605] on li "Not quite sufficient" at bounding box center [1148, 612] width 126 height 31
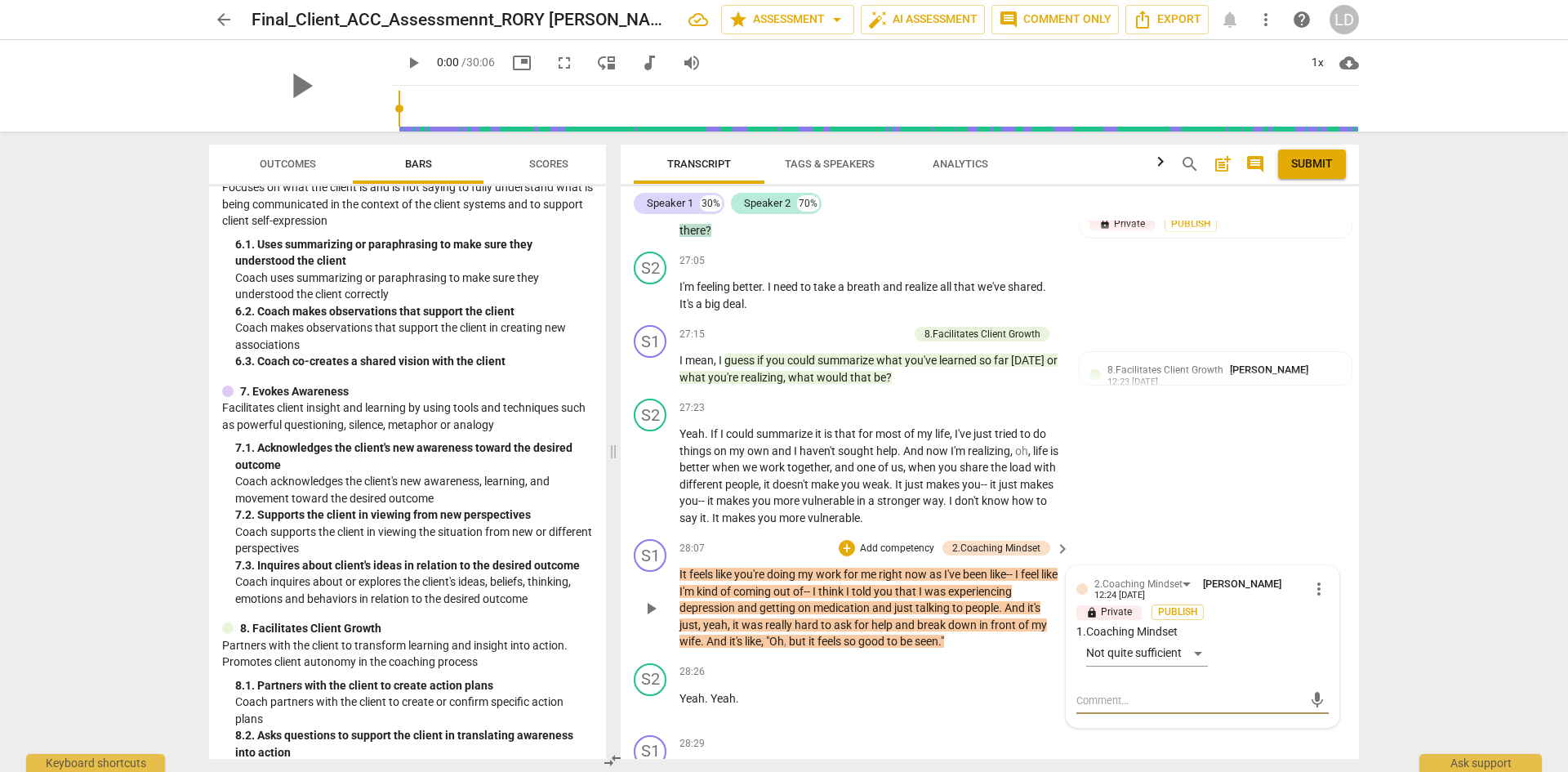
click at [1226, 699] on textarea at bounding box center [1190, 700] width 226 height 16
click at [1309, 699] on span "send" at bounding box center [1318, 700] width 18 height 18
click at [1437, 648] on div "arrow_back Final_Client_ACC_Assessmennt_RORY SYLVIA Saved star Assessment arrow…" at bounding box center [784, 386] width 1568 height 772
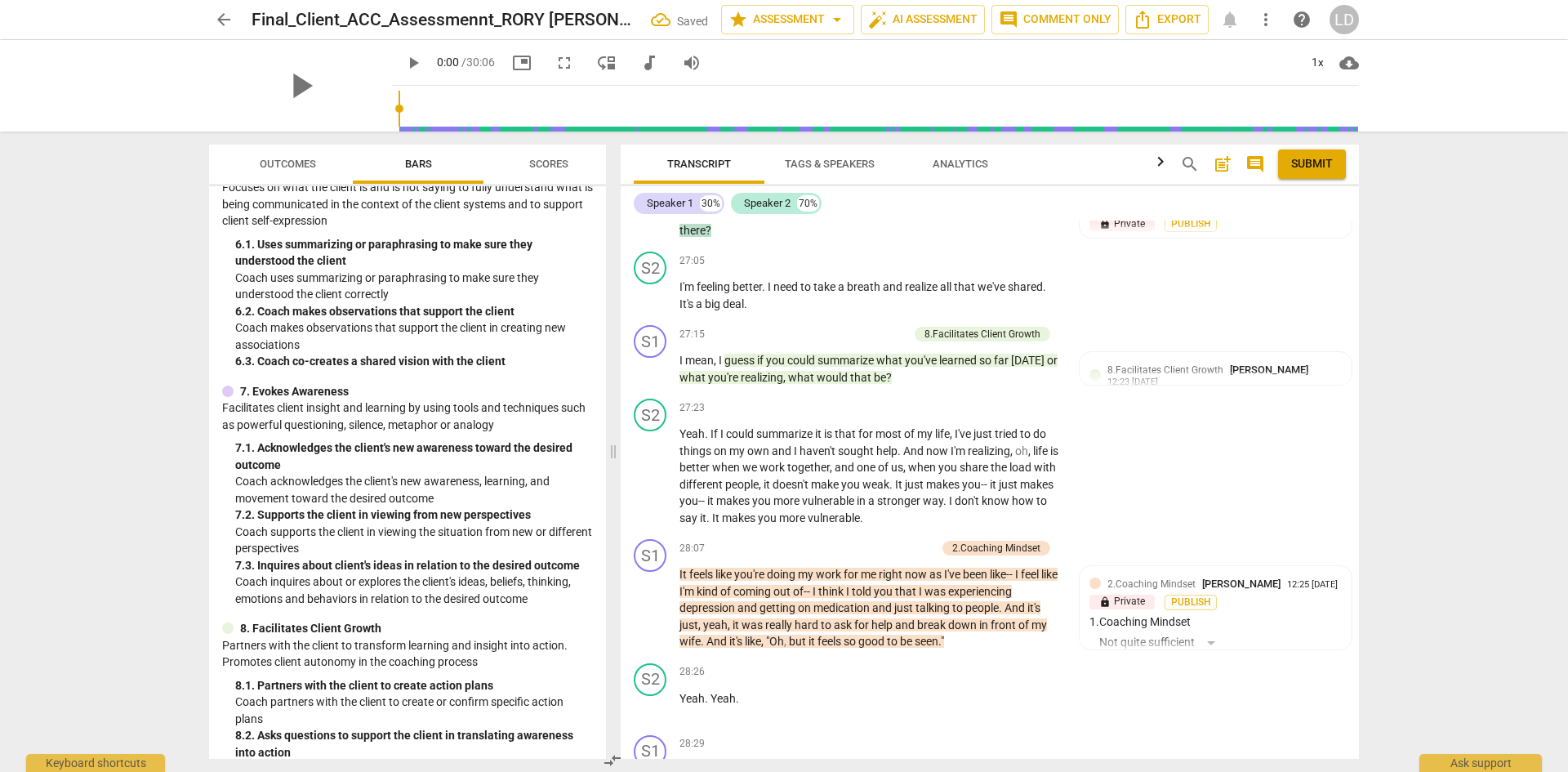
scroll to position [8260, 0]
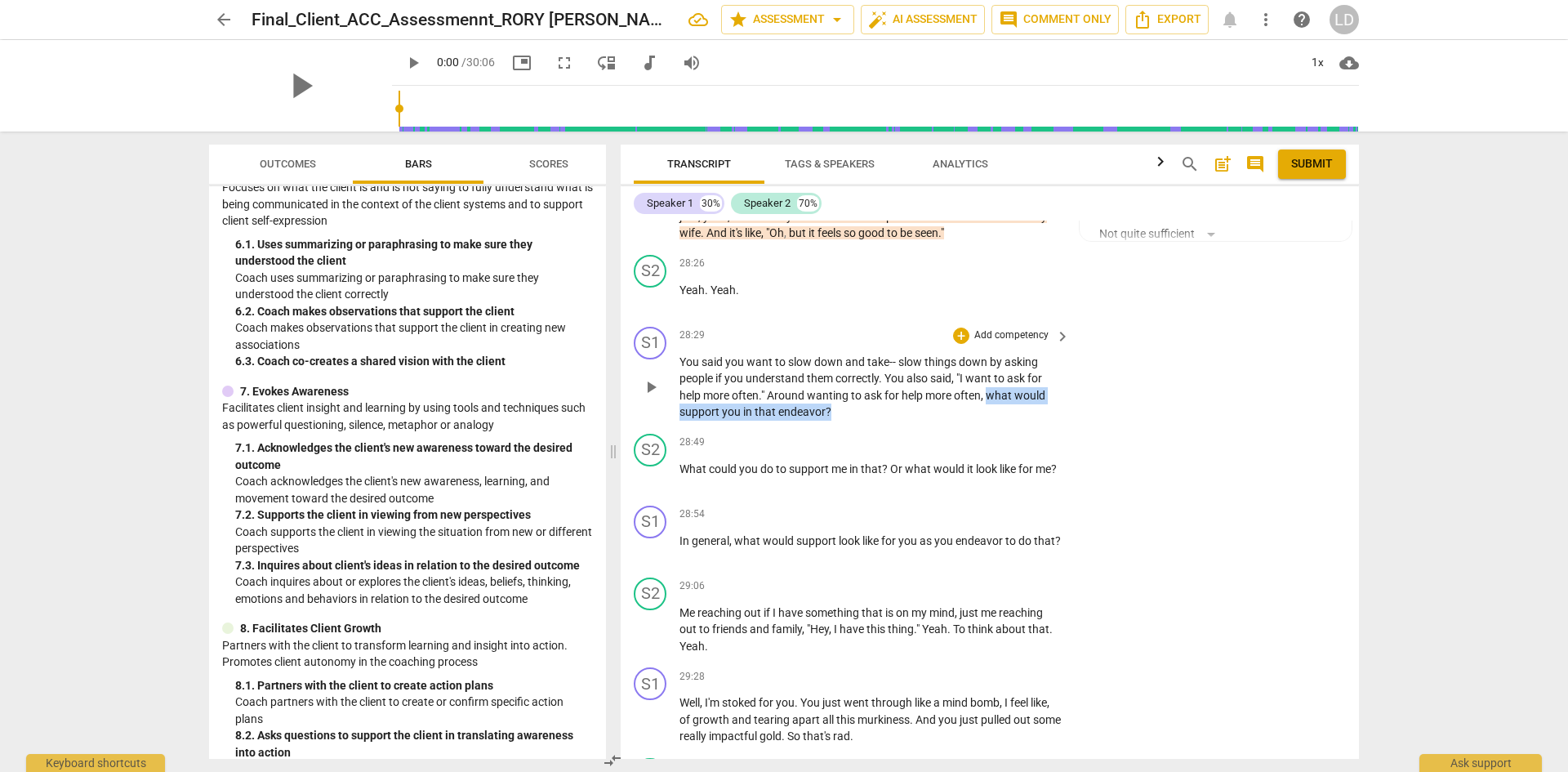
drag, startPoint x: 987, startPoint y: 394, endPoint x: 1004, endPoint y: 408, distance: 22.0
click at [1004, 408] on p "You said you want to slow down and take- - slow things down by asking people if…" at bounding box center [870, 386] width 382 height 67
click at [959, 336] on div "+" at bounding box center [961, 336] width 16 height 16
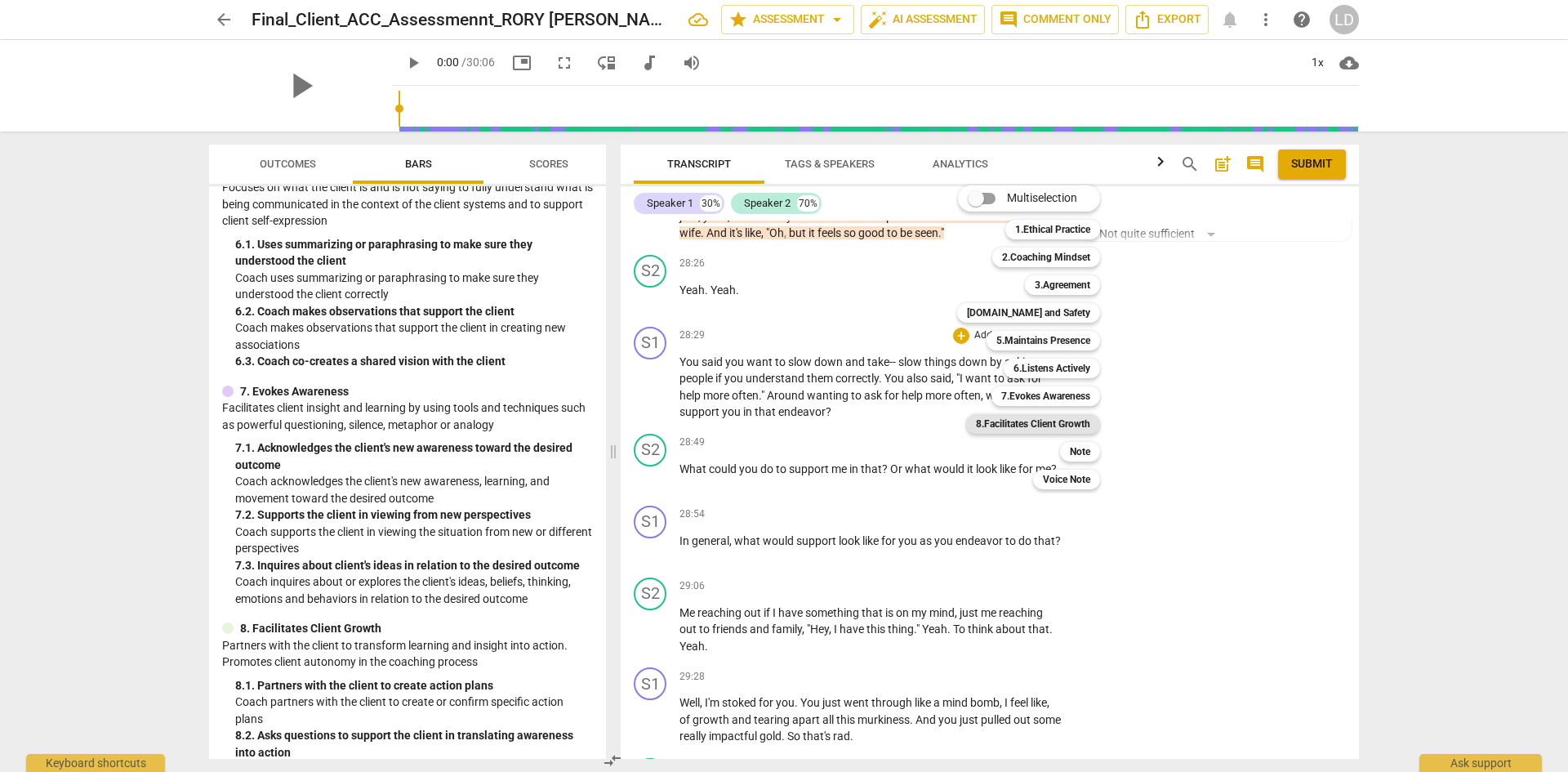
click at [1069, 421] on b "8.Facilitates Client Growth" at bounding box center [1033, 424] width 114 height 20
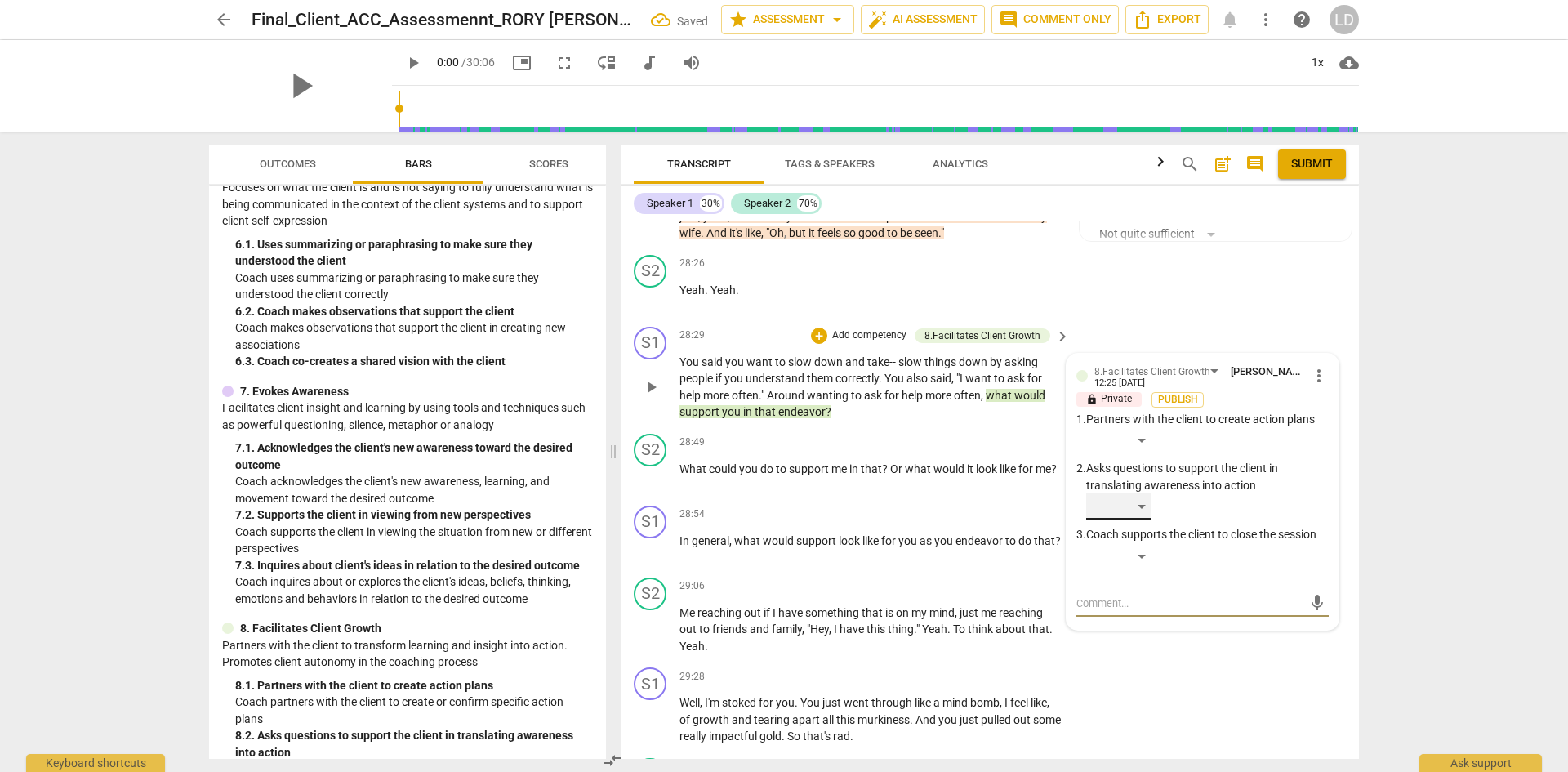
click at [1145, 505] on div "​" at bounding box center [1119, 507] width 66 height 26
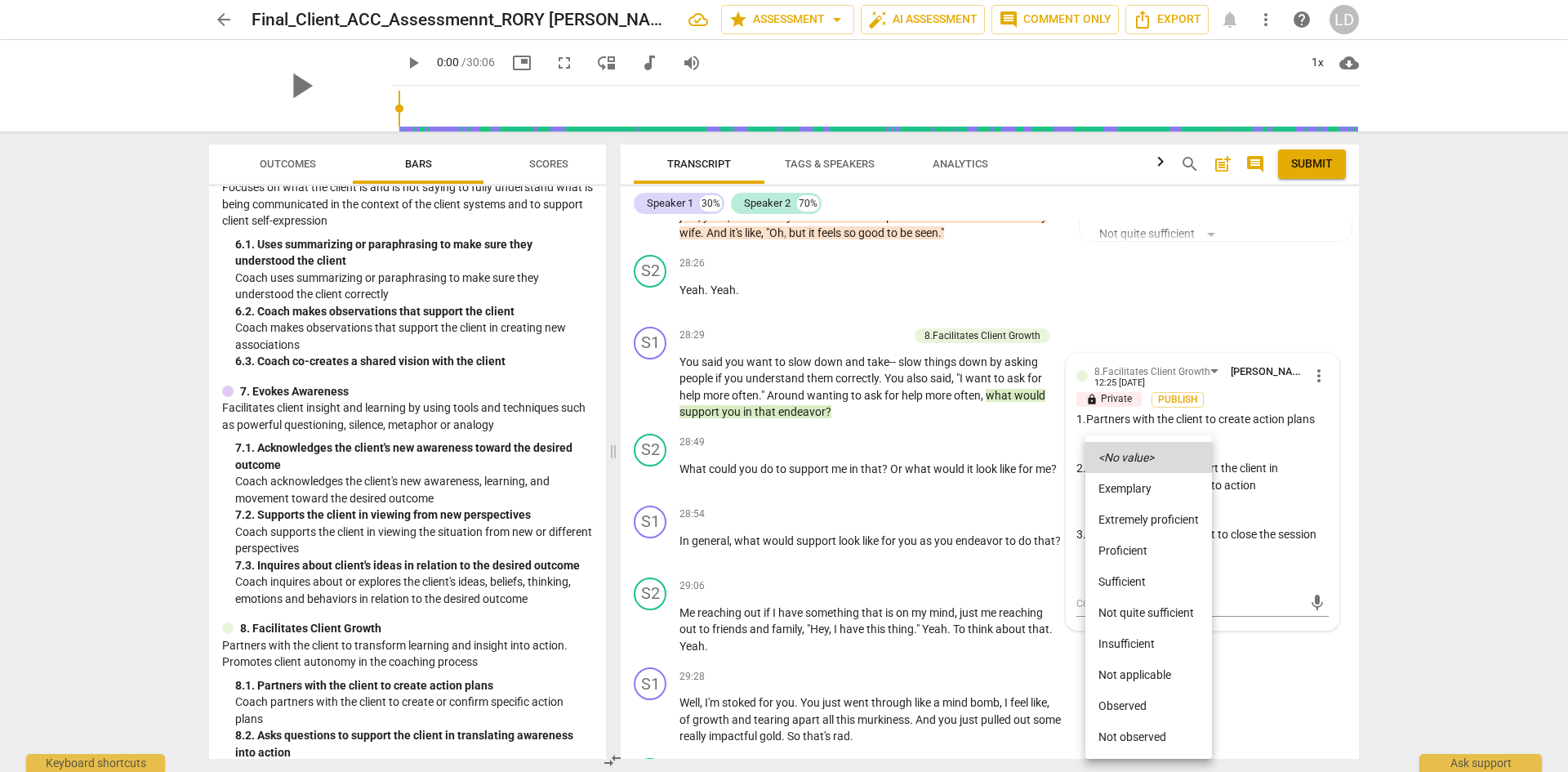
click at [1145, 549] on li "Proficient" at bounding box center [1148, 550] width 126 height 31
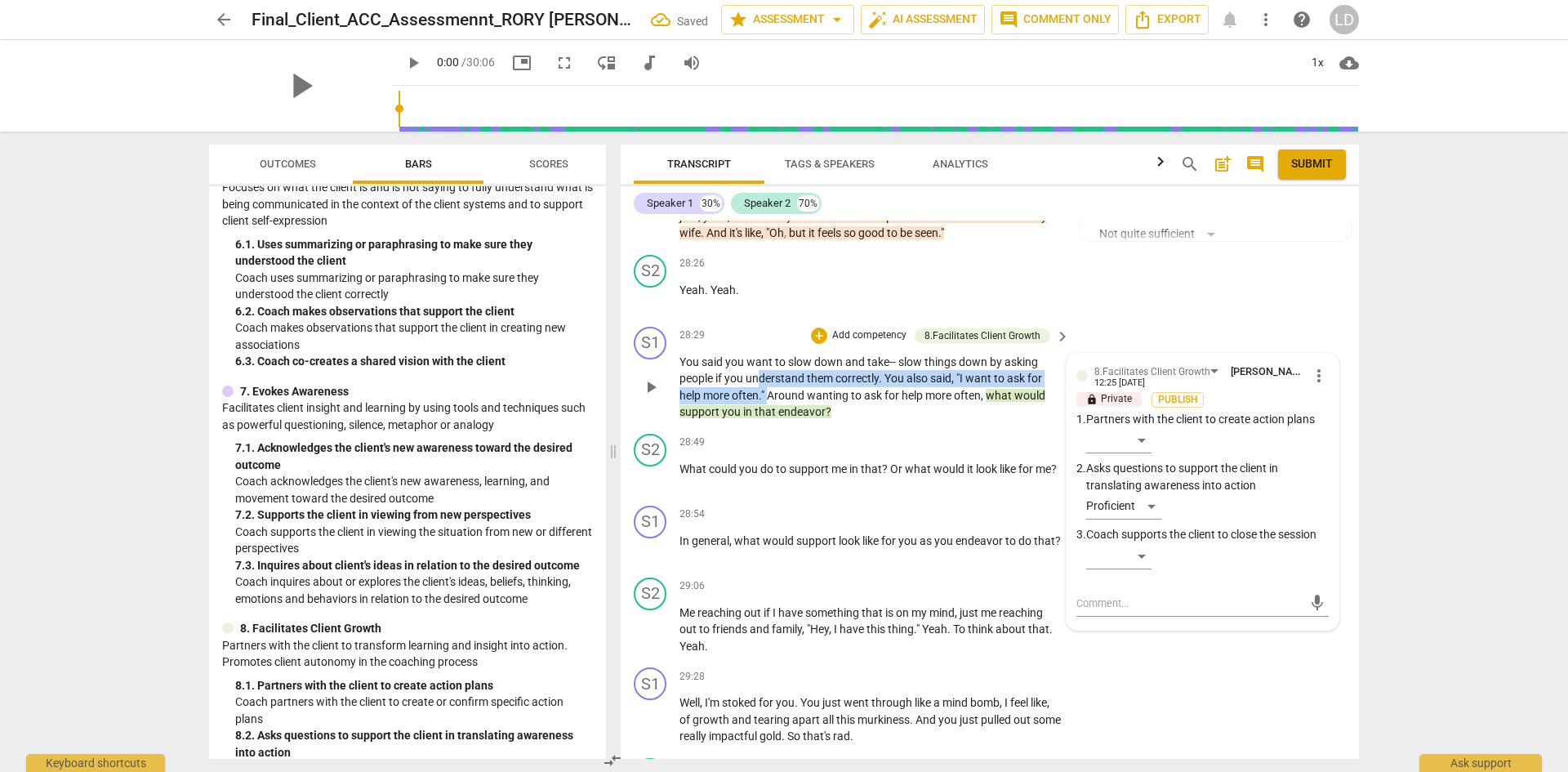
click at [762, 387] on p "You said you want to slow down and take- - slow things down by asking people if…" at bounding box center [870, 386] width 382 height 67
click at [759, 386] on p "You said you want to slow down and take- - slow things down by asking people if…" at bounding box center [870, 386] width 382 height 67
click at [766, 397] on span """ at bounding box center [765, 395] width 6 height 13
drag, startPoint x: 766, startPoint y: 397, endPoint x: 678, endPoint y: 358, distance: 96.3
click at [678, 358] on div "S1 play_arrow pause 28:29 + Add competency 8.Facilitates Client Growth keyboard…" at bounding box center [990, 374] width 739 height 107
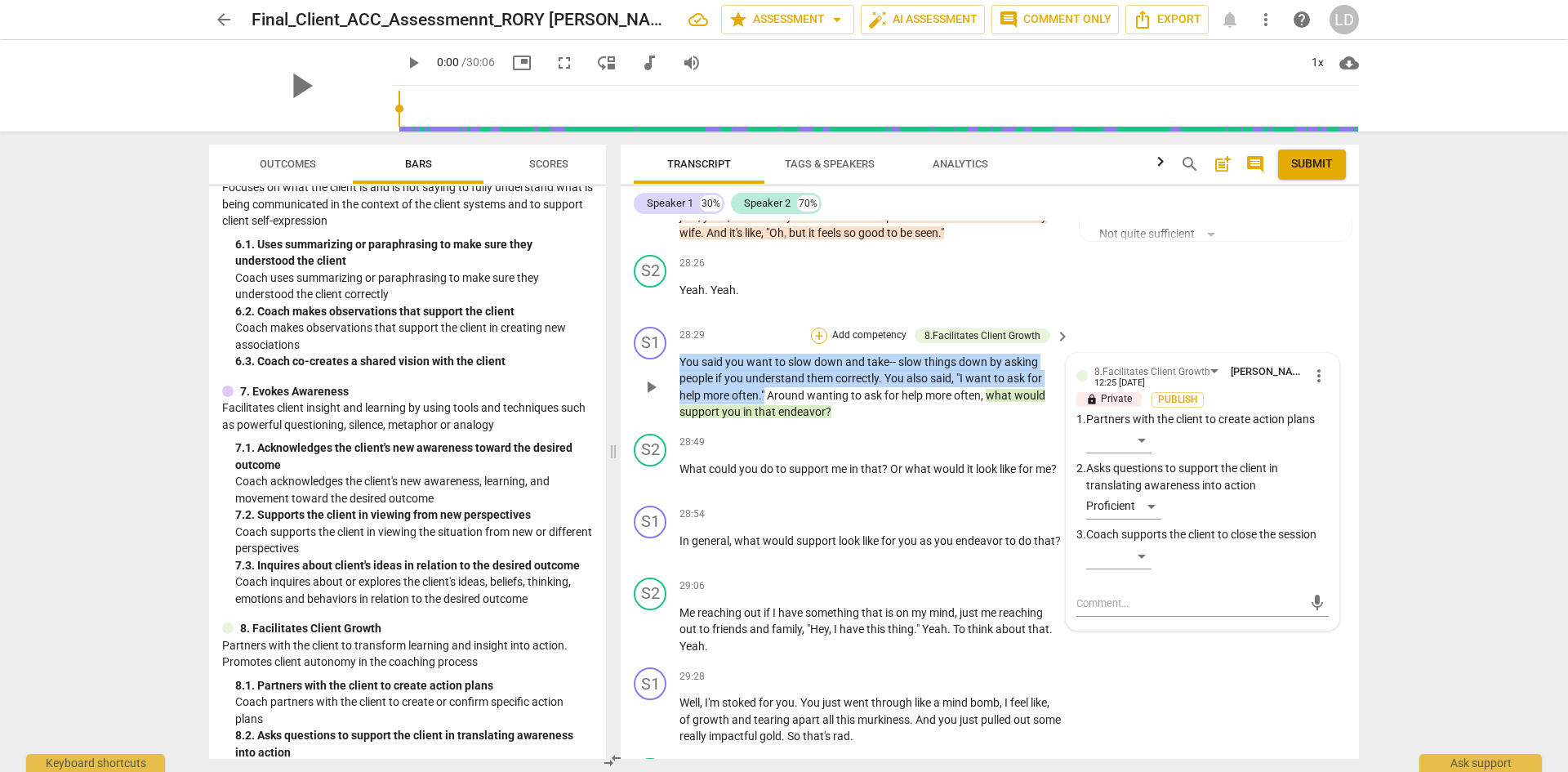
click at [815, 334] on div "+" at bounding box center [819, 336] width 16 height 16
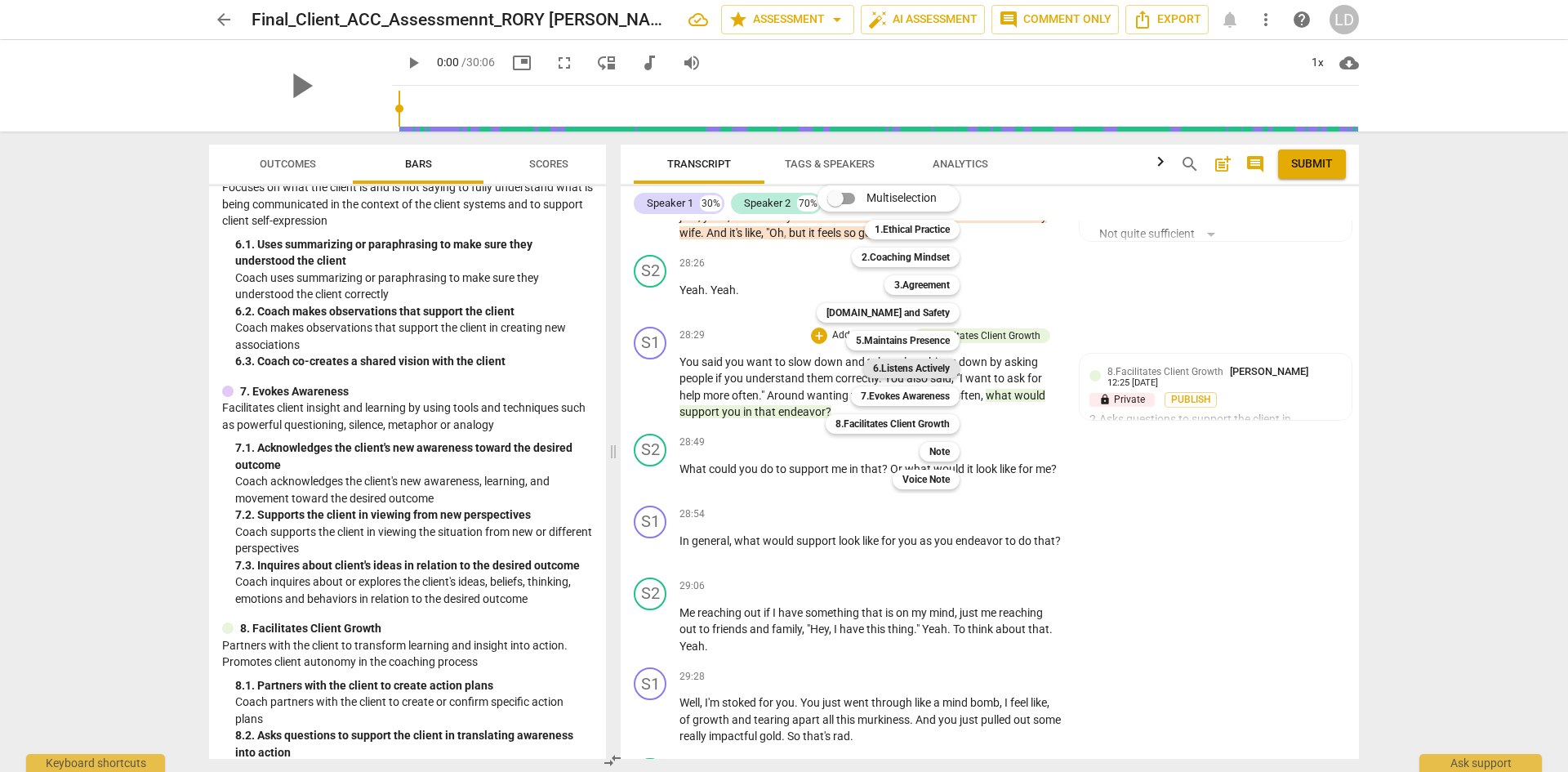
click at [905, 370] on b "6.Listens Actively" at bounding box center [911, 369] width 76 height 20
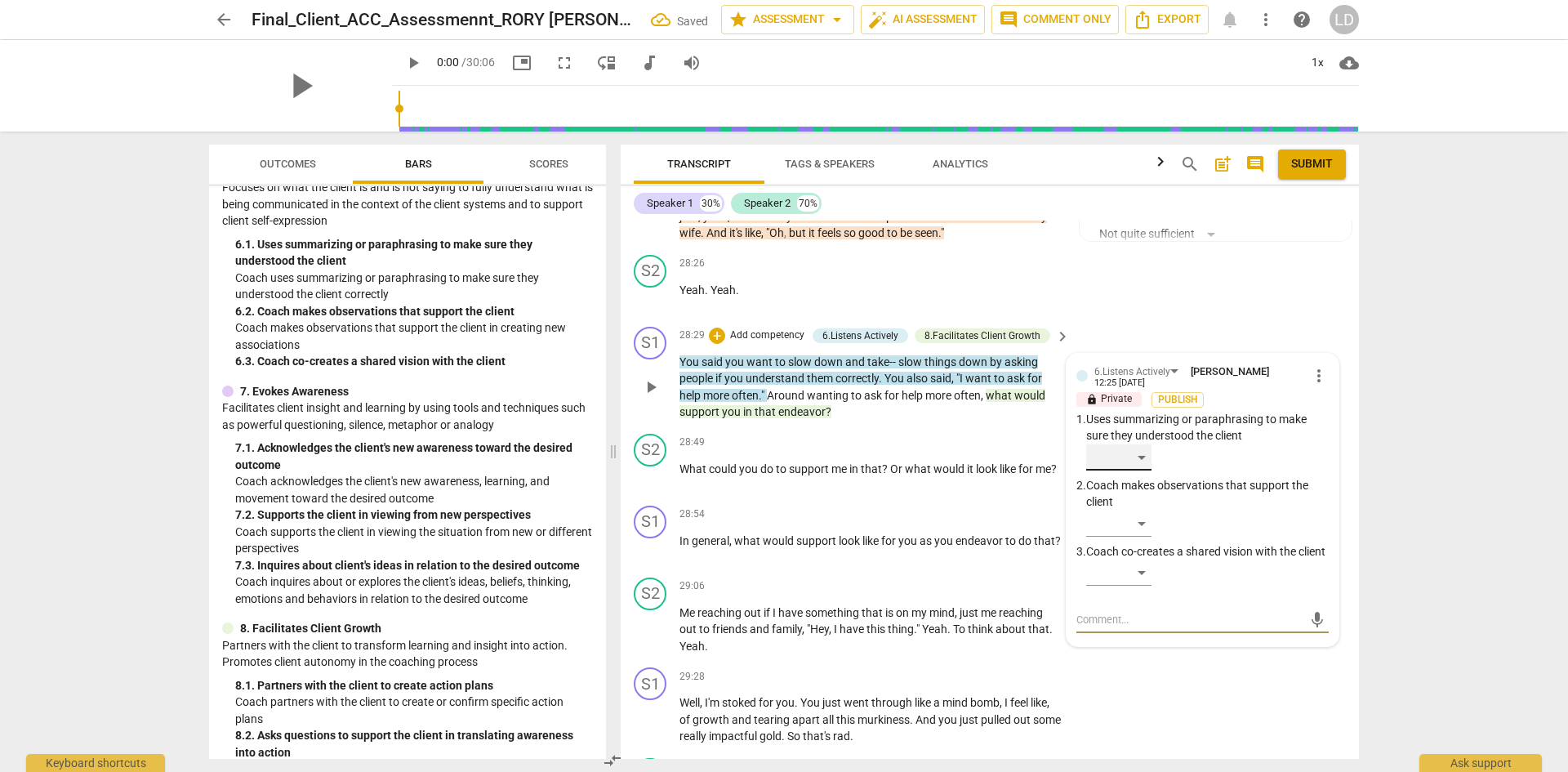
click at [1144, 454] on div "​" at bounding box center [1119, 457] width 66 height 26
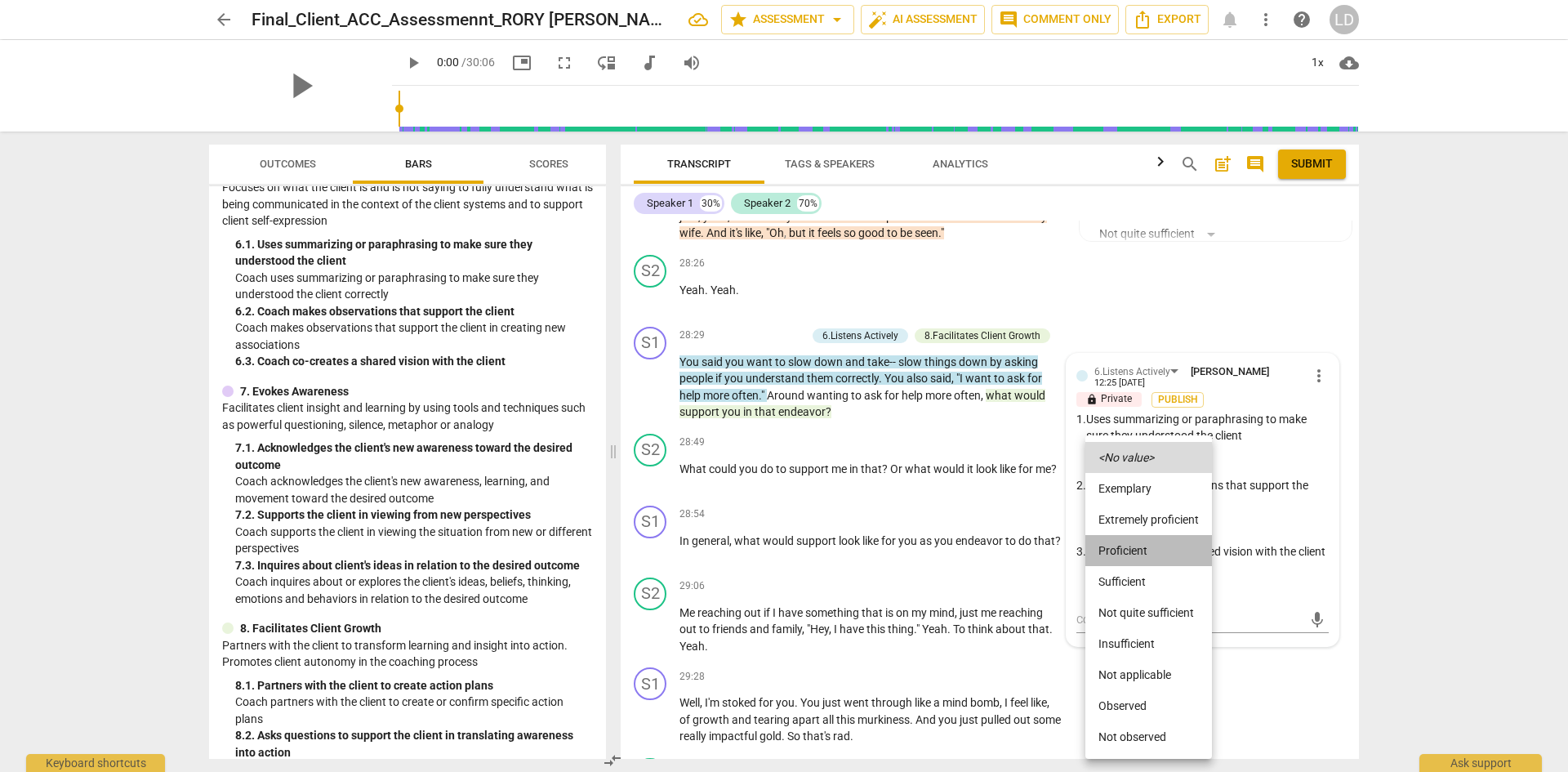
click at [1143, 554] on li "Proficient" at bounding box center [1148, 550] width 126 height 31
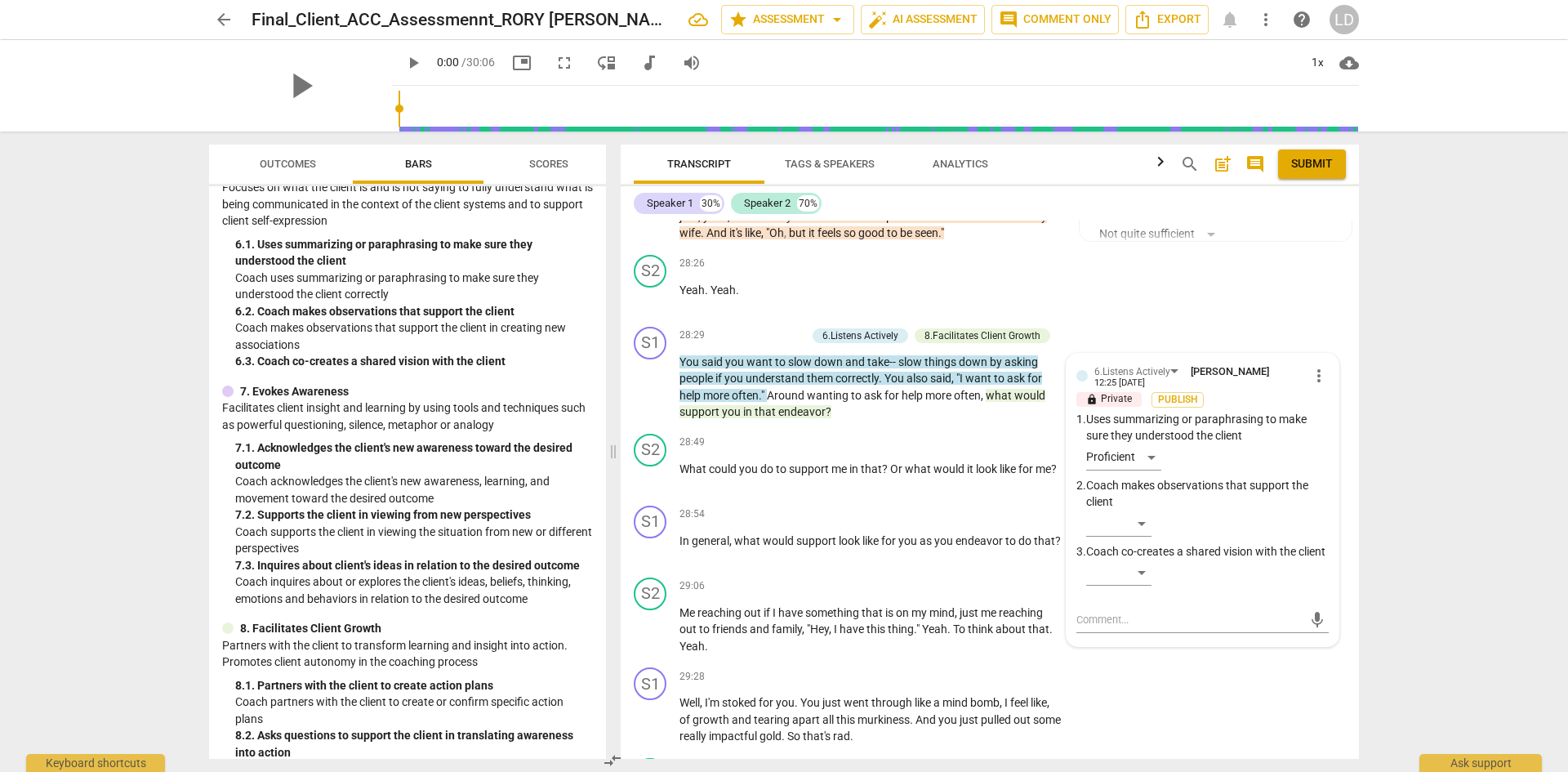
click at [1427, 540] on div "arrow_back Final_Client_ACC_Assessmennt_RORY SYLVIA star Assessment arrow_drop_…" at bounding box center [784, 386] width 1568 height 772
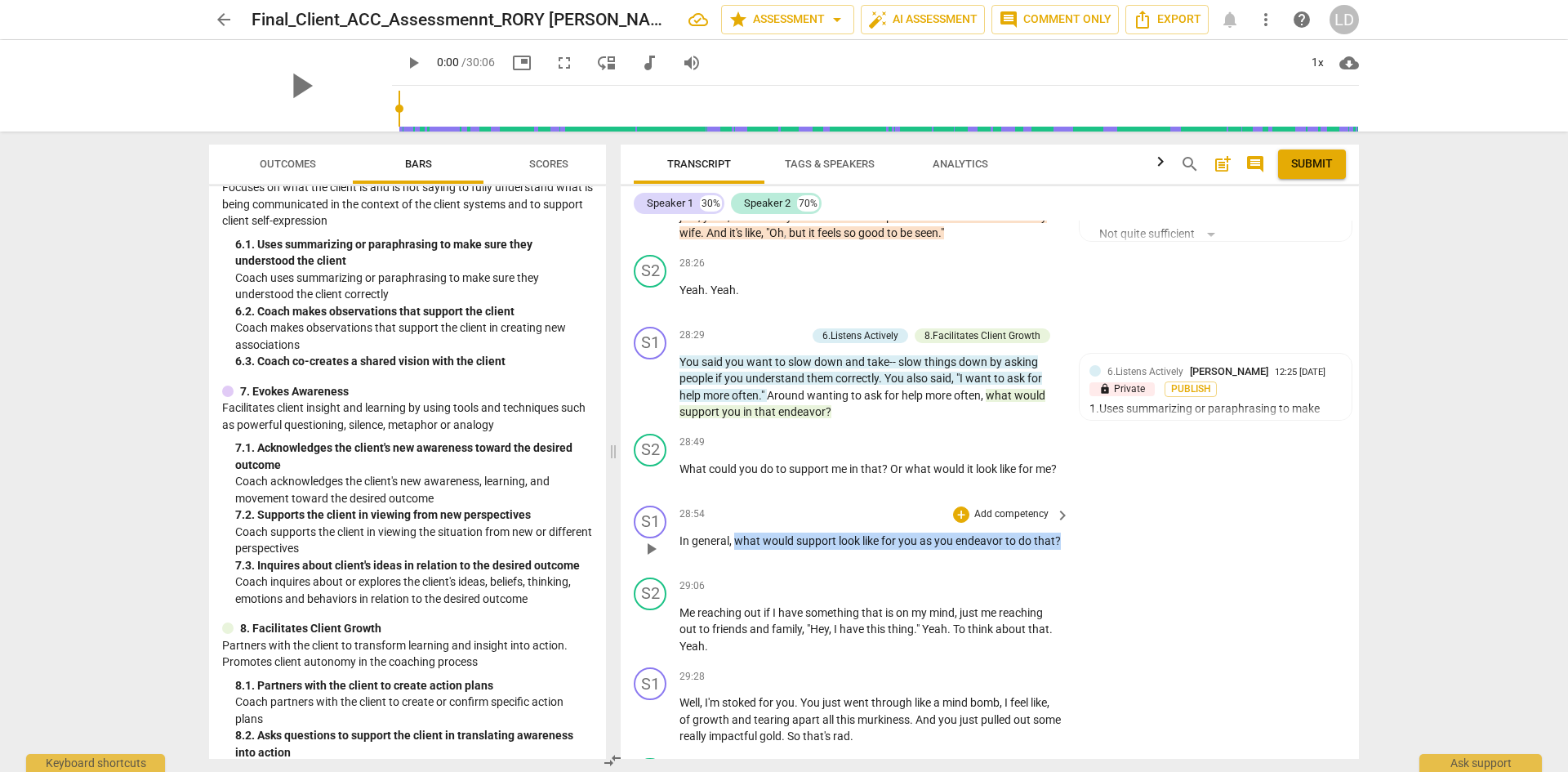
drag, startPoint x: 736, startPoint y: 543, endPoint x: 804, endPoint y: 569, distance: 72.8
click at [804, 569] on div "S1 play_arrow pause 28:54 + Add competency keyboard_arrow_right In general , wh…" at bounding box center [990, 536] width 739 height 72
click at [962, 516] on div "+" at bounding box center [961, 515] width 16 height 16
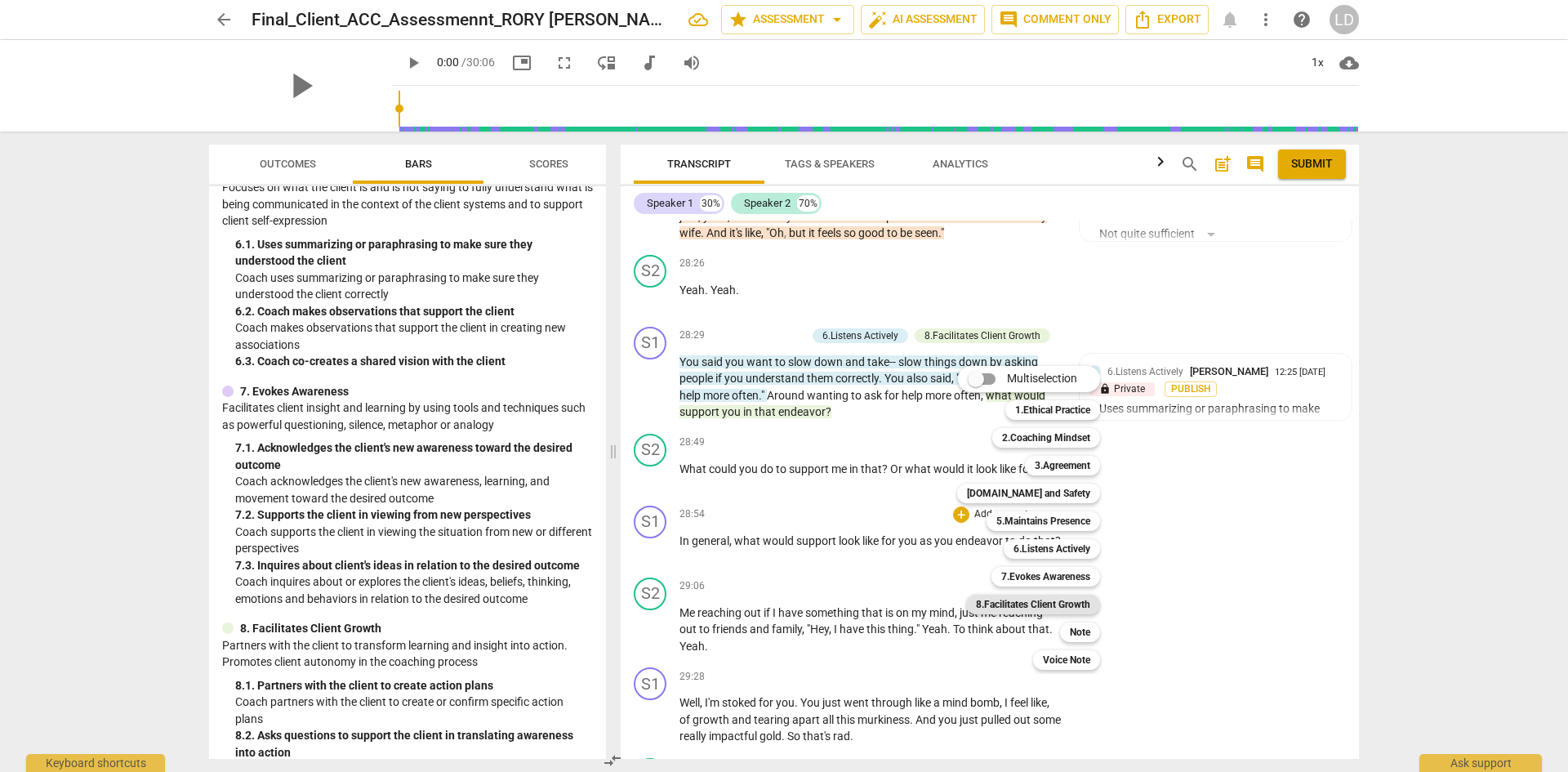
click at [1074, 601] on b "8.Facilitates Client Growth" at bounding box center [1033, 605] width 114 height 20
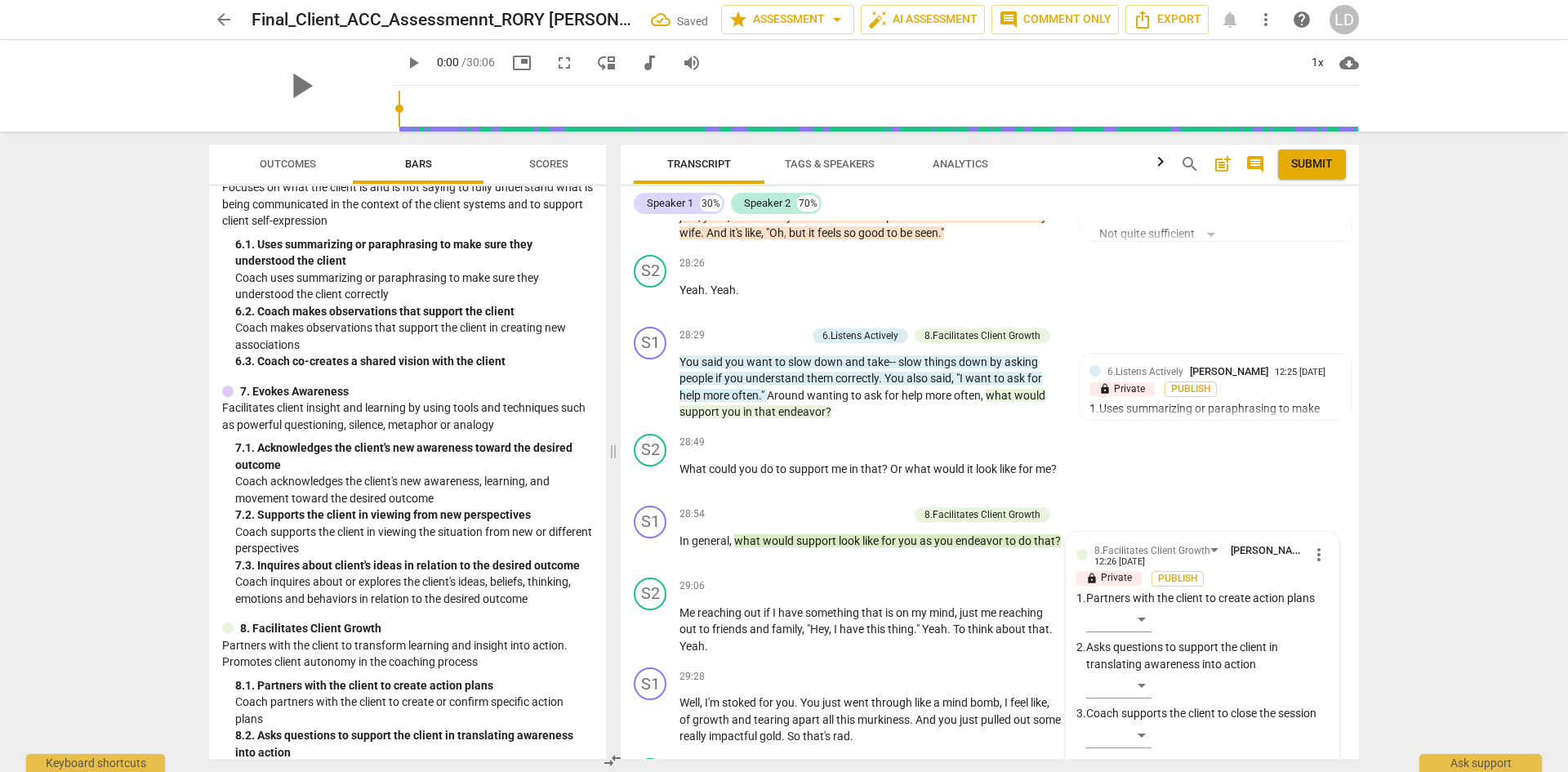
scroll to position [8557, 0]
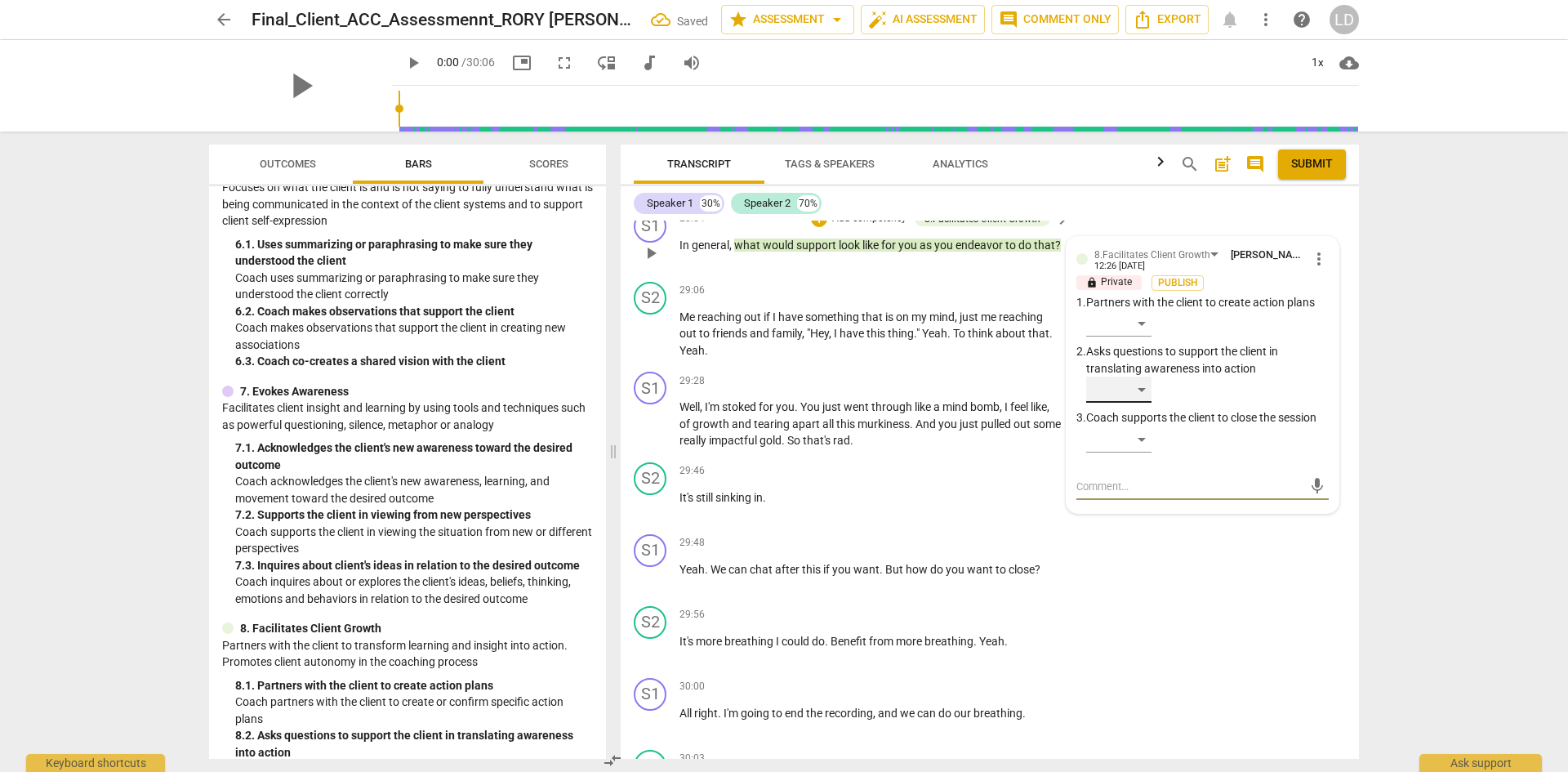
click at [1142, 389] on div "​" at bounding box center [1119, 389] width 66 height 26
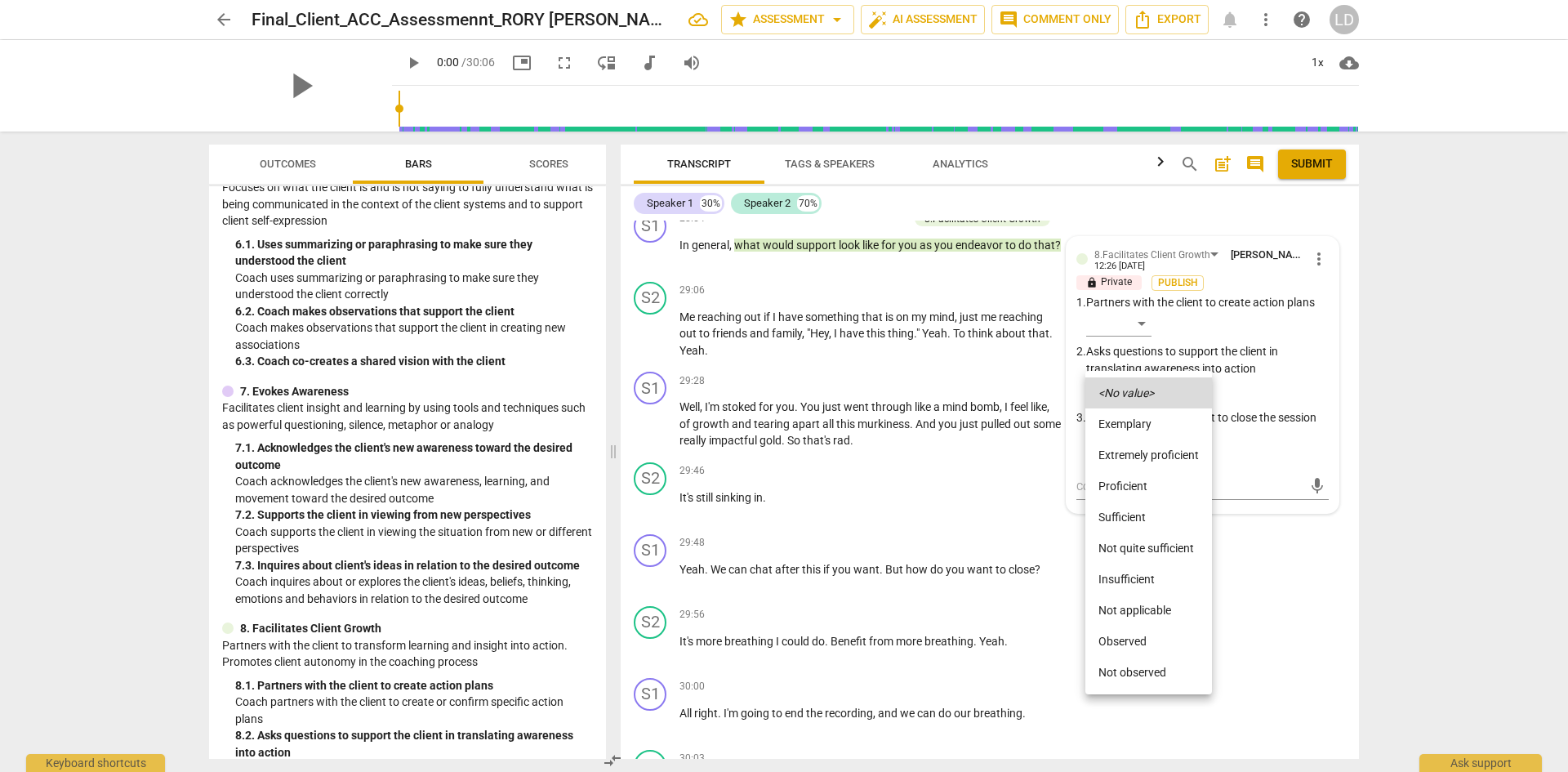
click at [1137, 489] on li "Proficient" at bounding box center [1148, 486] width 126 height 31
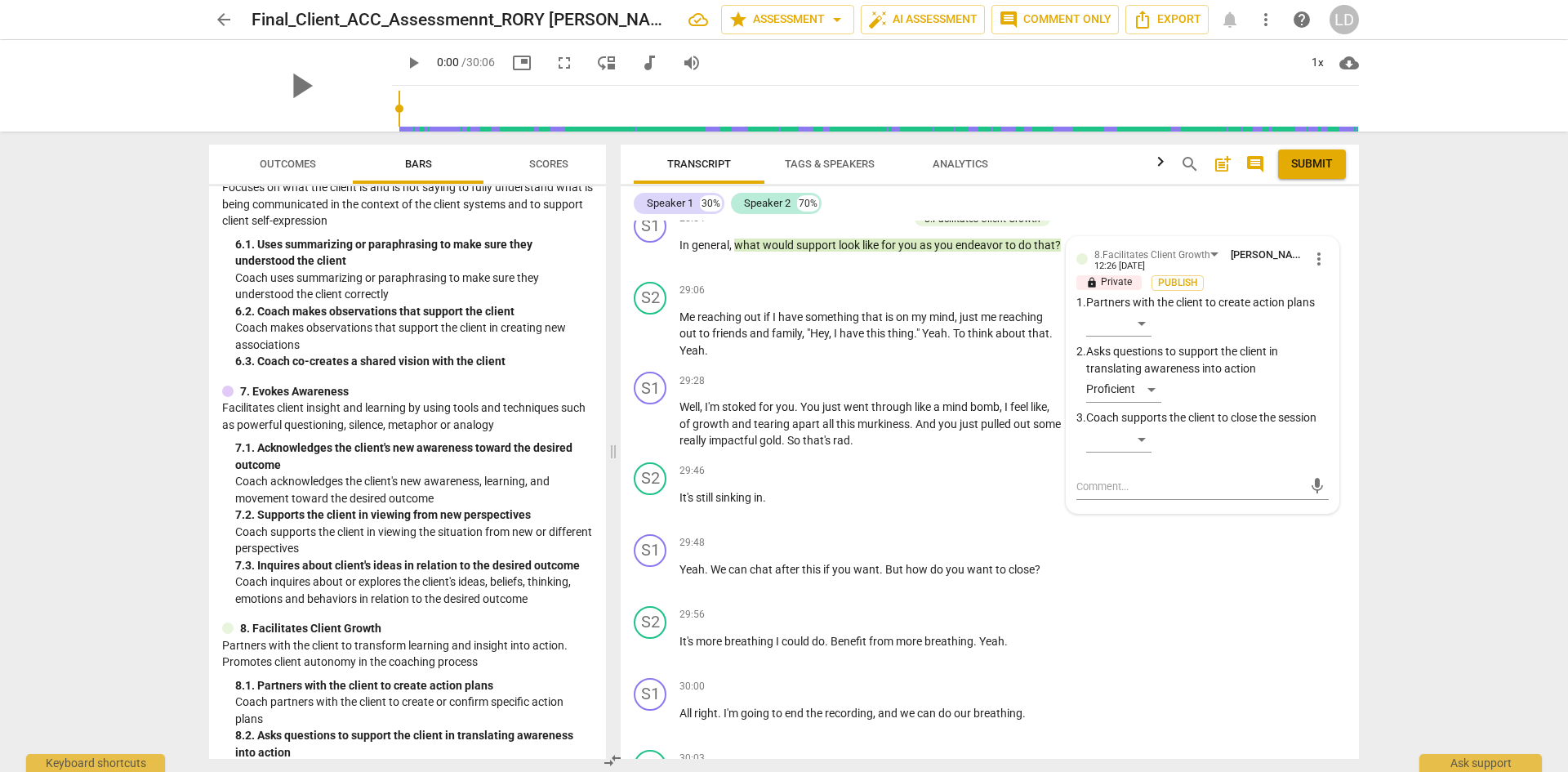
click at [1418, 466] on div "arrow_back Final_Client_ACC_Assessmennt_RORY SYLVIA star Assessment arrow_drop_…" at bounding box center [784, 386] width 1568 height 772
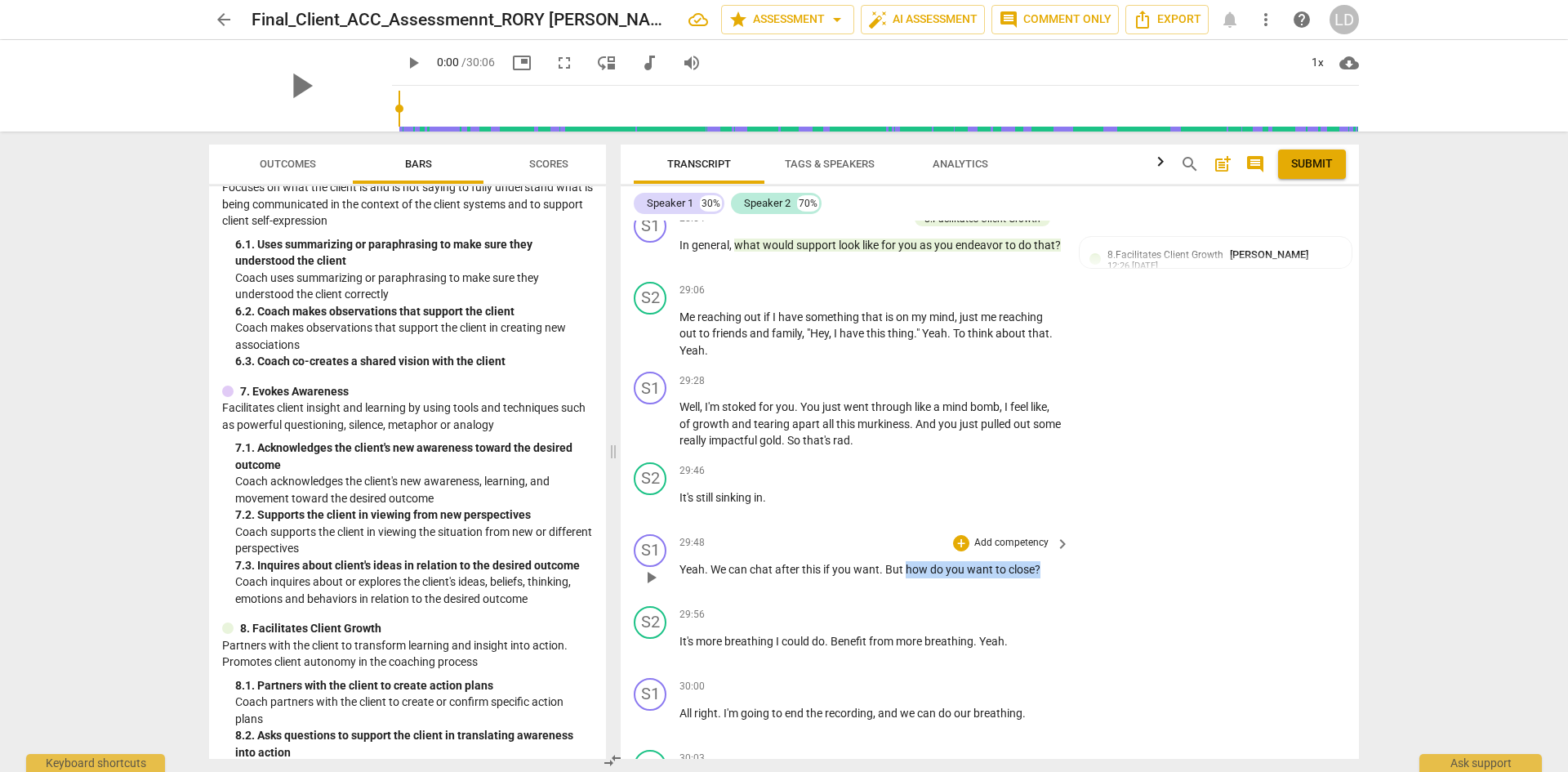
drag, startPoint x: 906, startPoint y: 573, endPoint x: 1041, endPoint y: 568, distance: 135.1
click at [1041, 568] on p "Yeah . We can chat after this if you want . But how do you want to close ?" at bounding box center [870, 569] width 382 height 17
click at [953, 548] on div "+" at bounding box center [961, 543] width 16 height 16
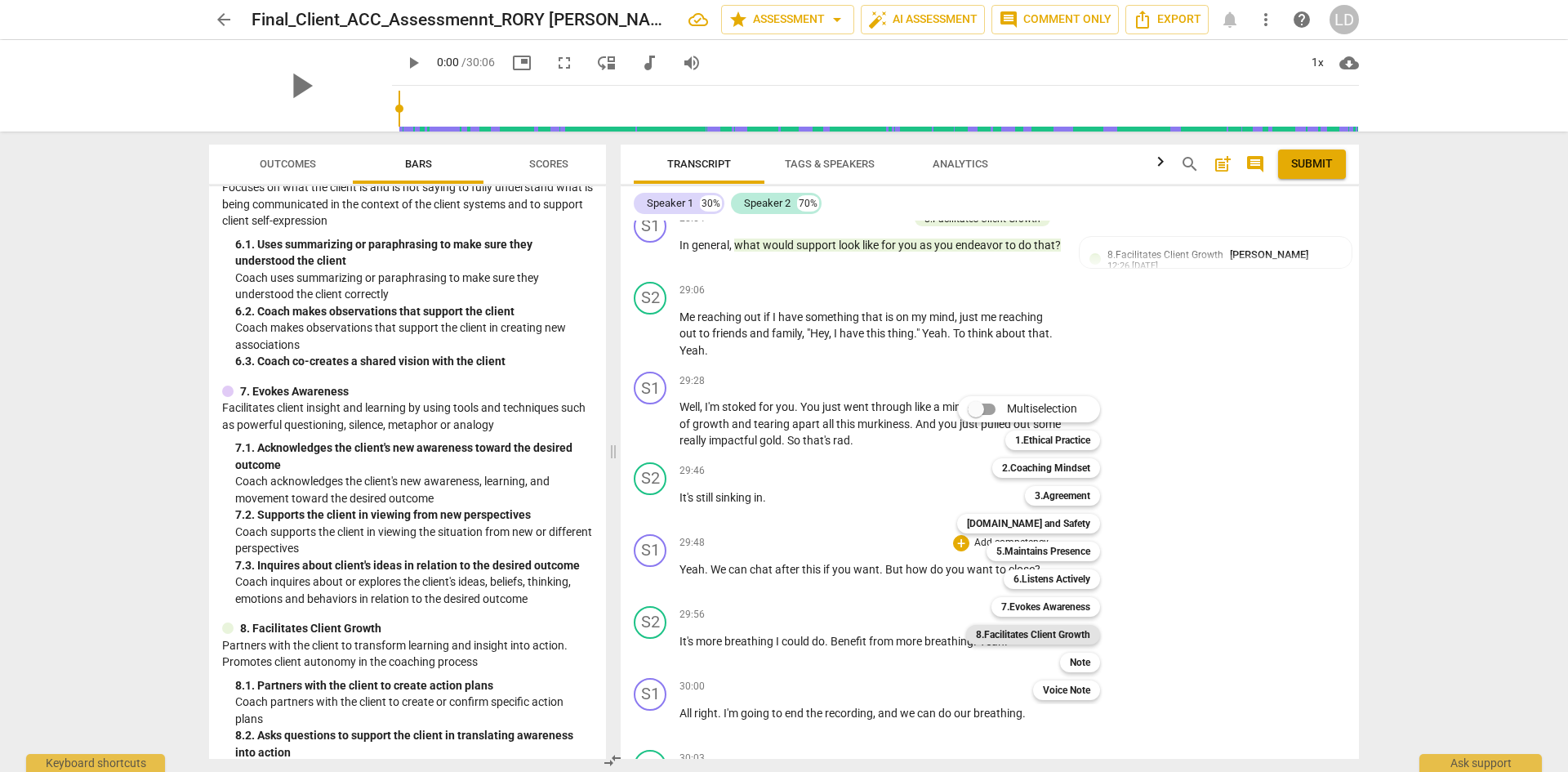
click at [1087, 637] on b "8.Facilitates Client Growth" at bounding box center [1033, 635] width 114 height 20
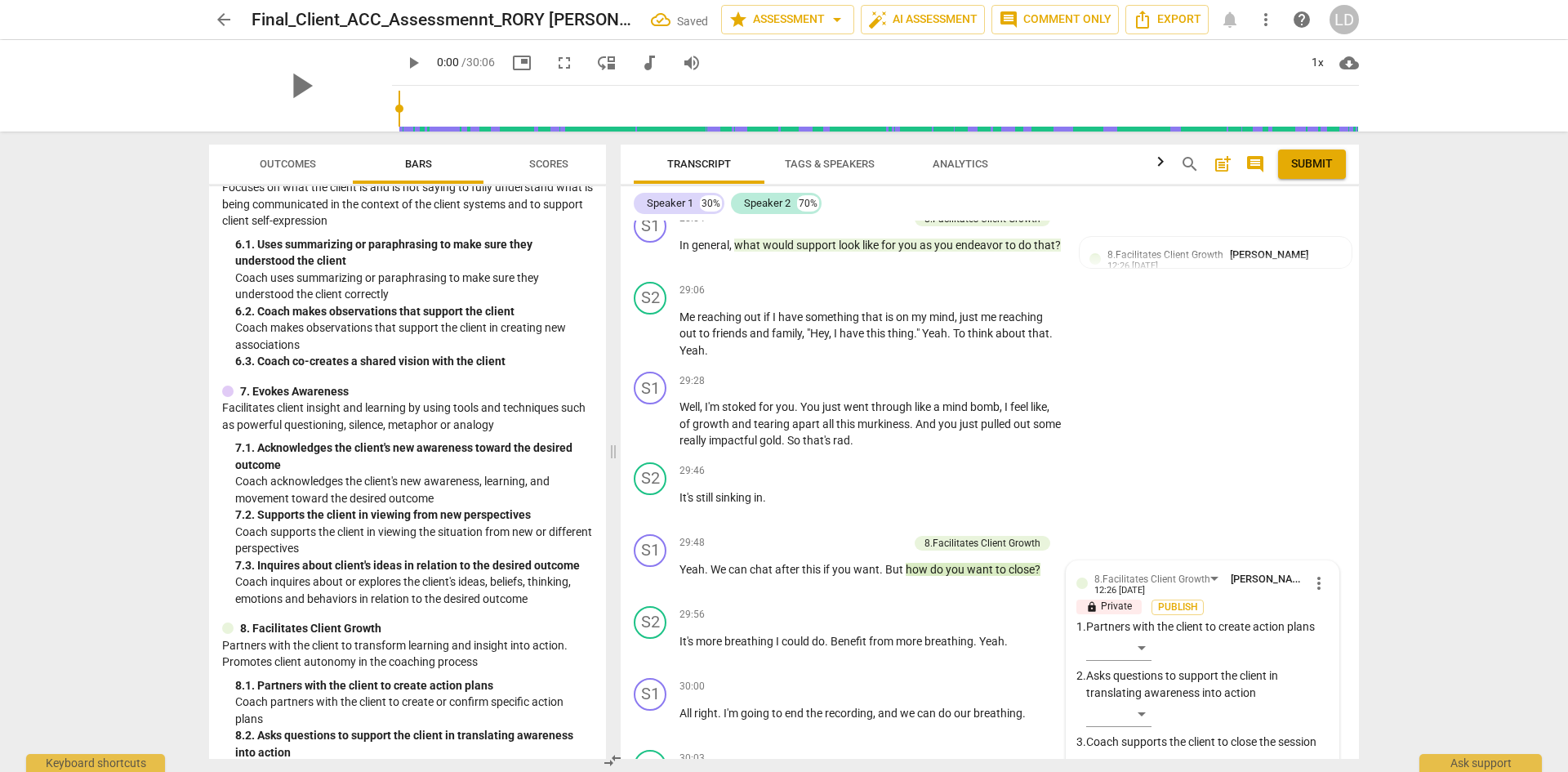
scroll to position [8678, 0]
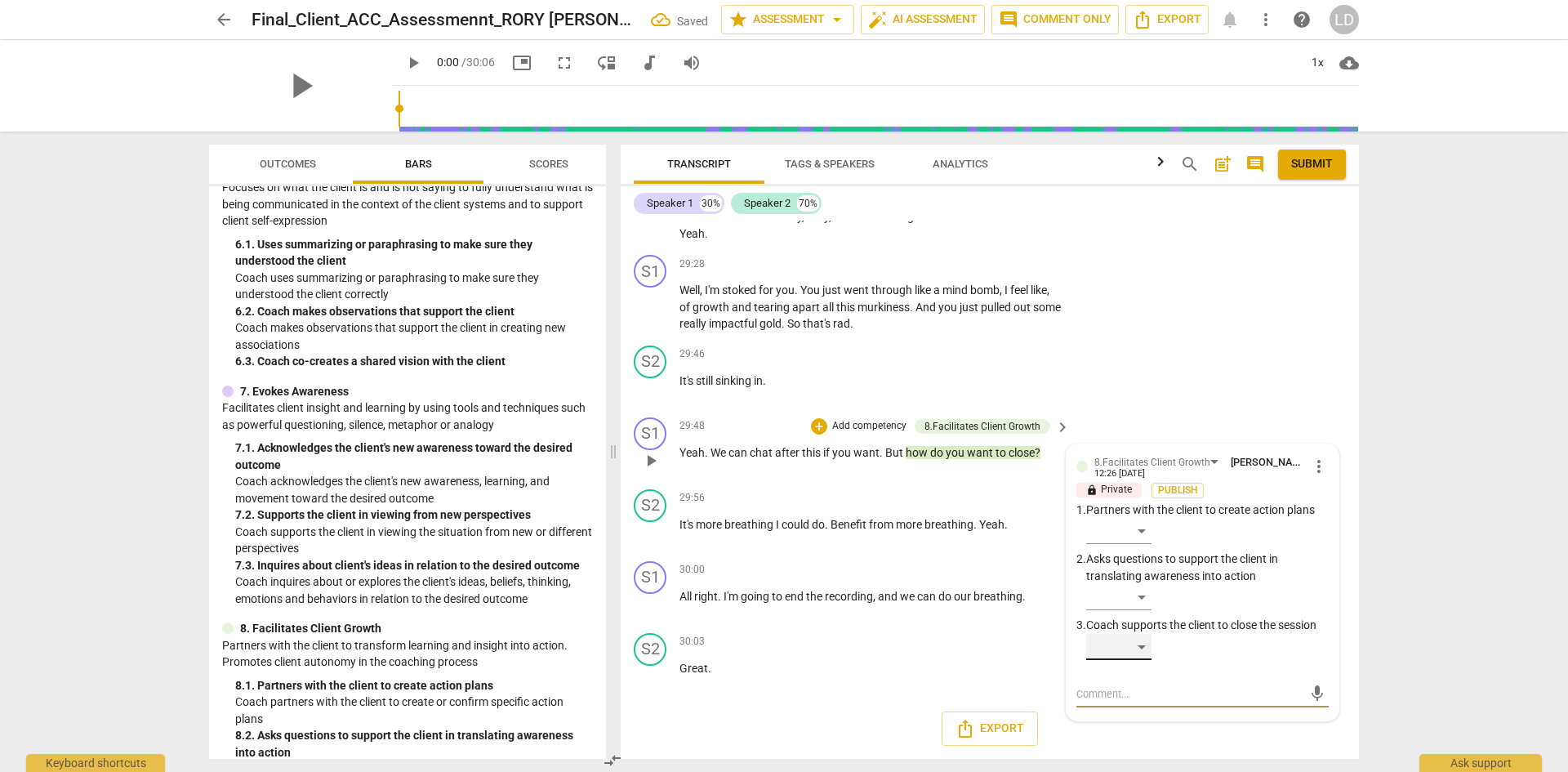
click at [1139, 644] on div "​" at bounding box center [1119, 647] width 66 height 26
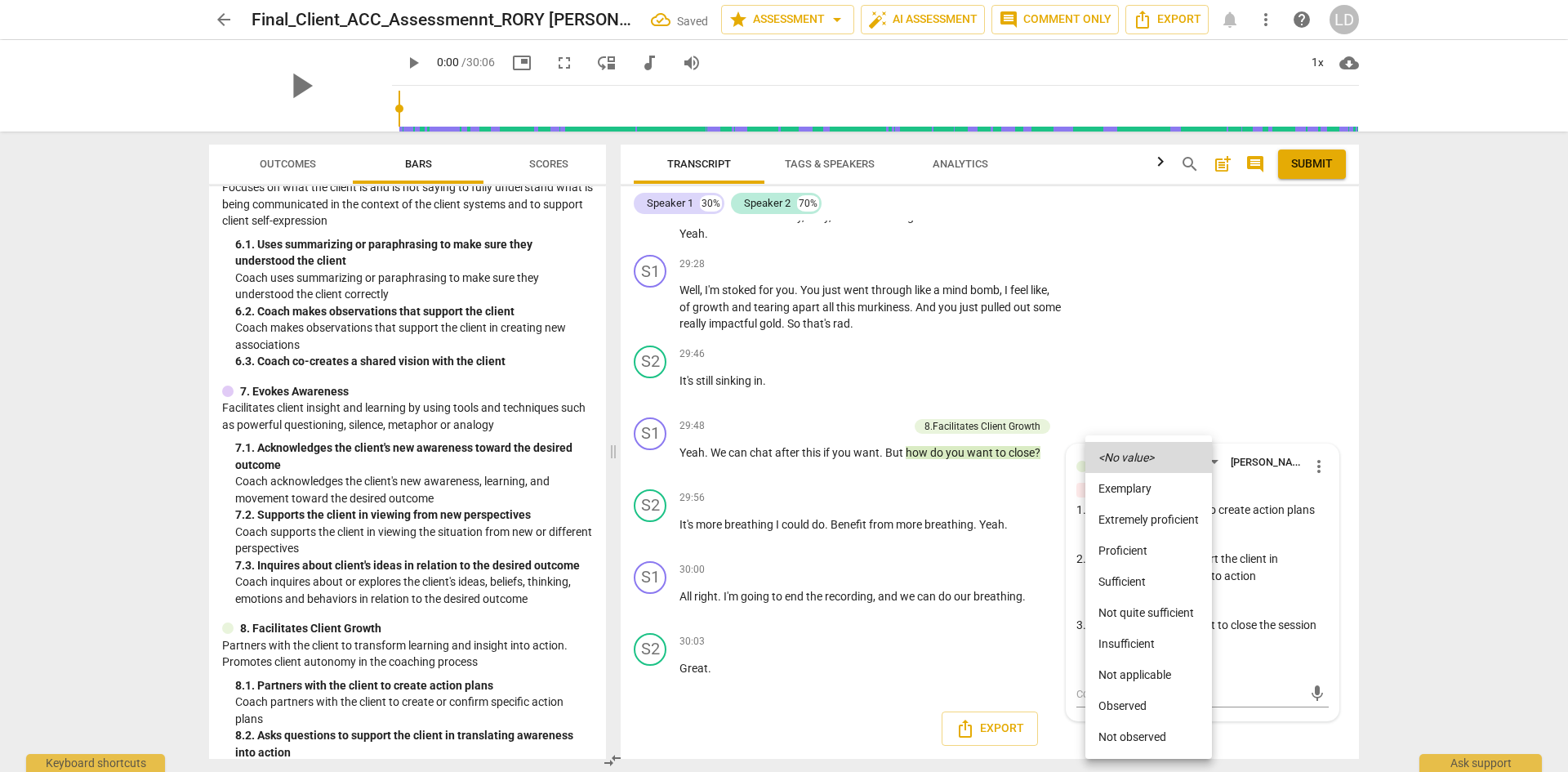
click at [1134, 578] on li "Sufficient" at bounding box center [1148, 581] width 126 height 31
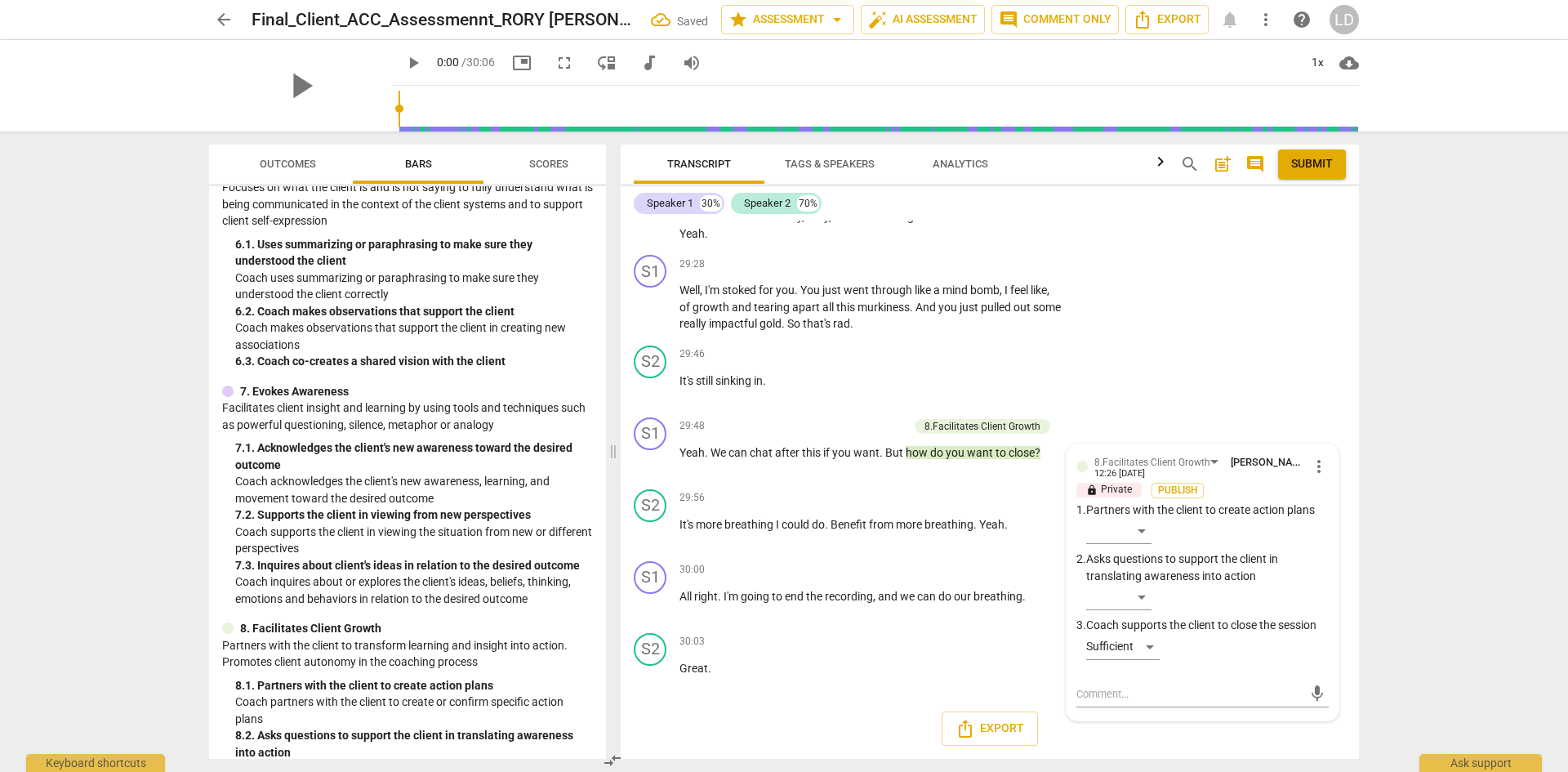
click at [1406, 538] on div "arrow_back Final_Client_ACC_Assessmennt_RORY SYLVIA Saved star Assessment arrow…" at bounding box center [784, 386] width 1568 height 772
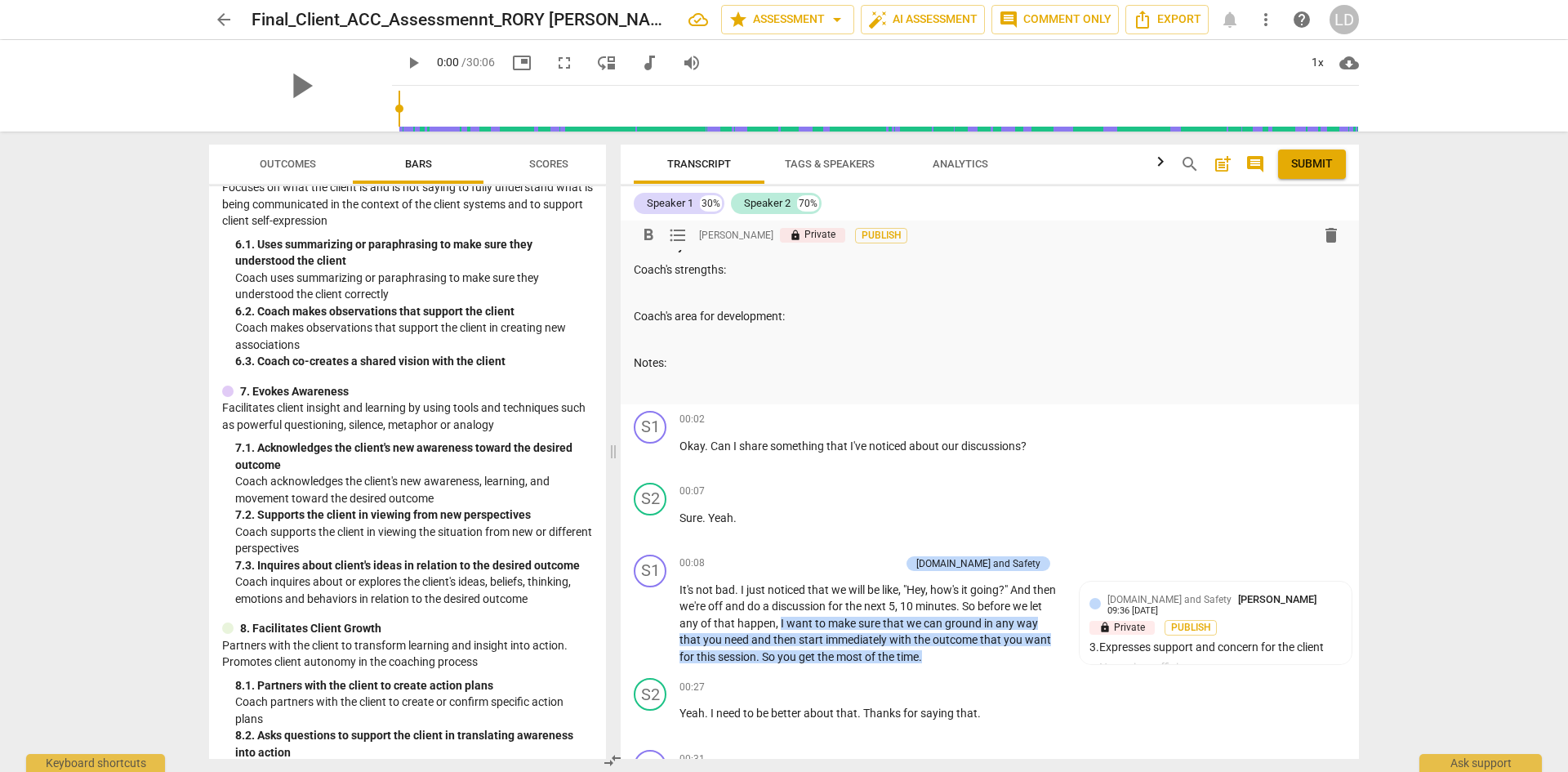
scroll to position [0, 0]
